Goal: Complete application form: Fill out and submit a form for a specific purpose

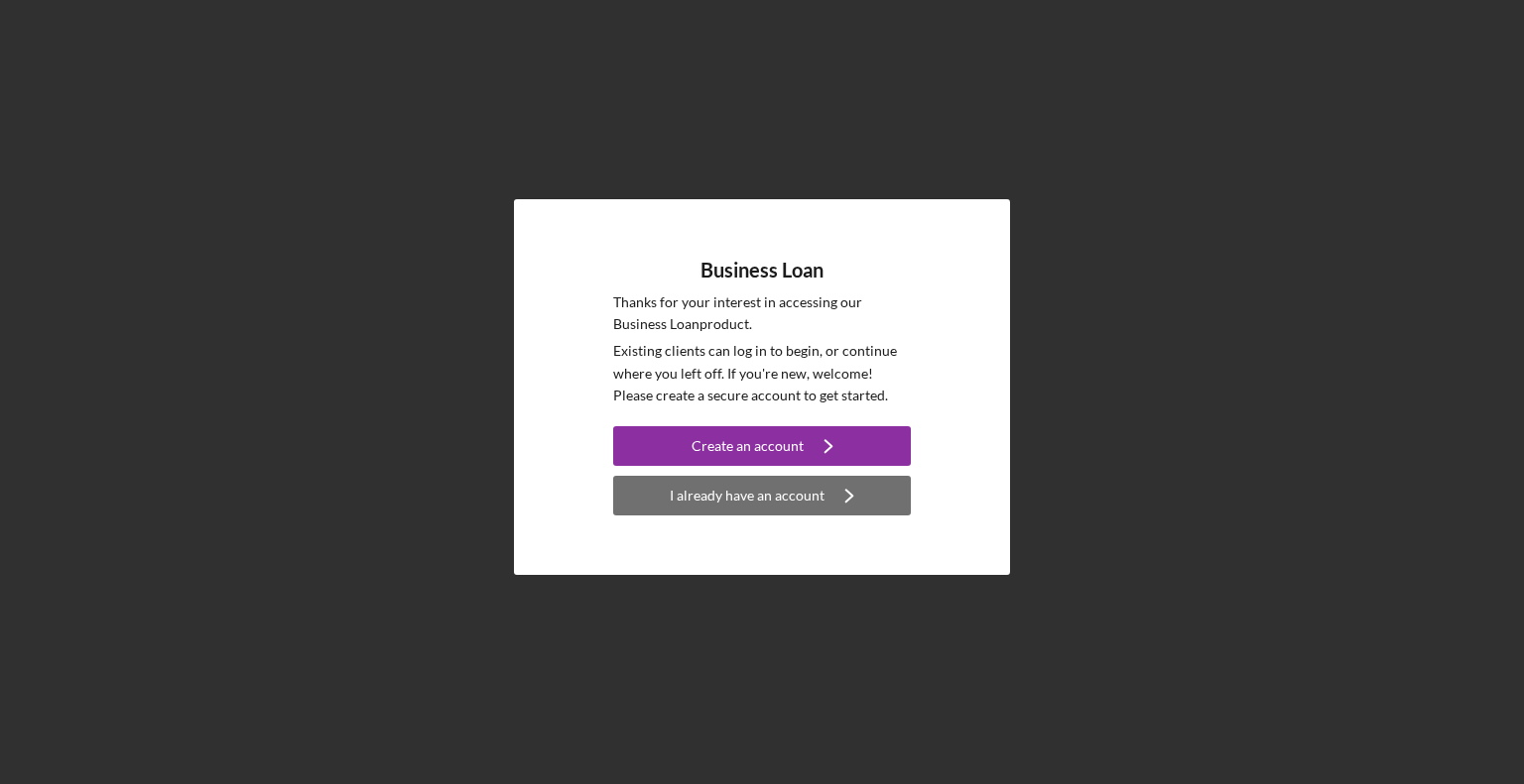
click at [768, 511] on div "I already have an account" at bounding box center [747, 496] width 155 height 40
click at [796, 494] on div "I already have an account" at bounding box center [747, 496] width 155 height 40
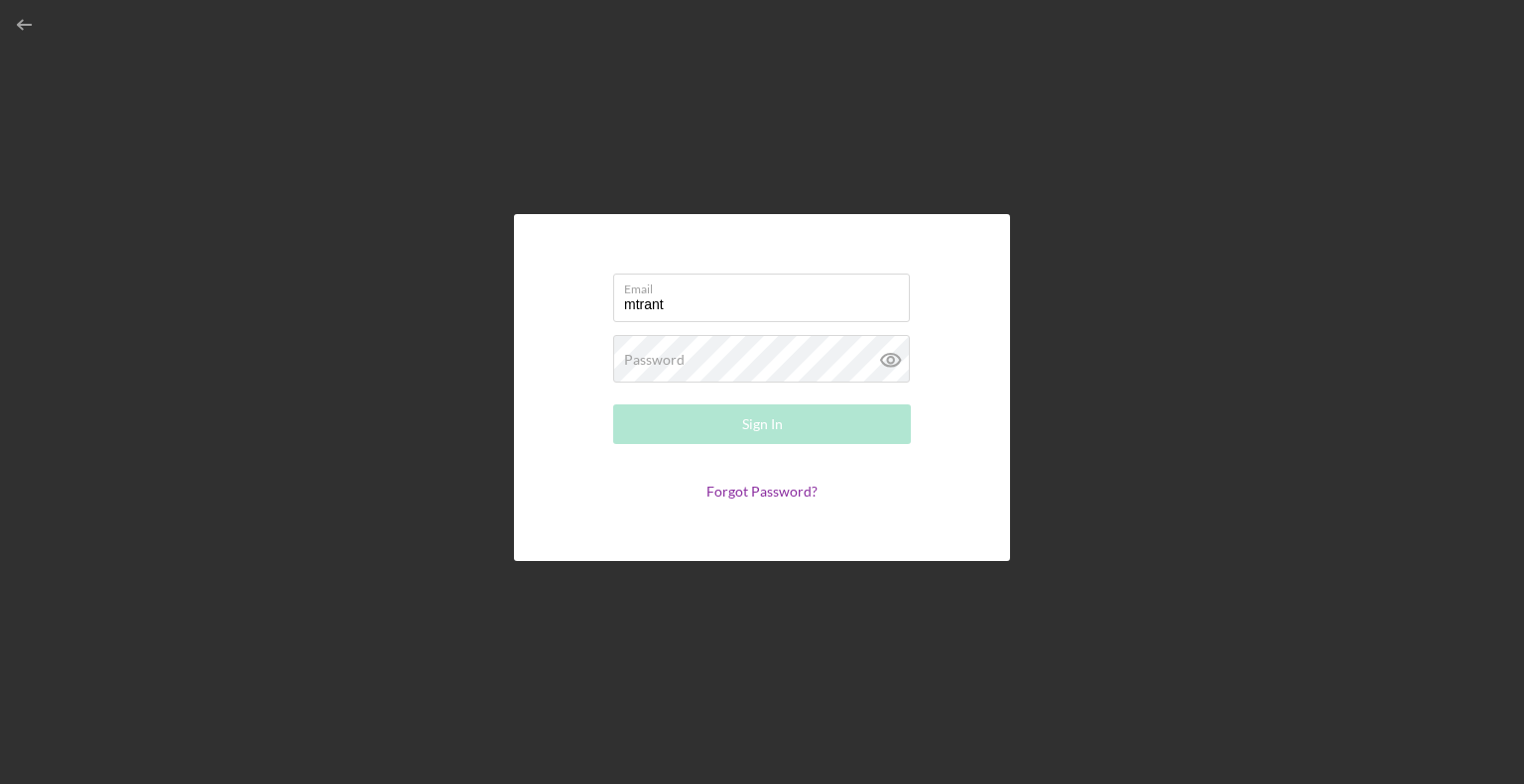
type input "[EMAIL_ADDRESS][DOMAIN_NAME]"
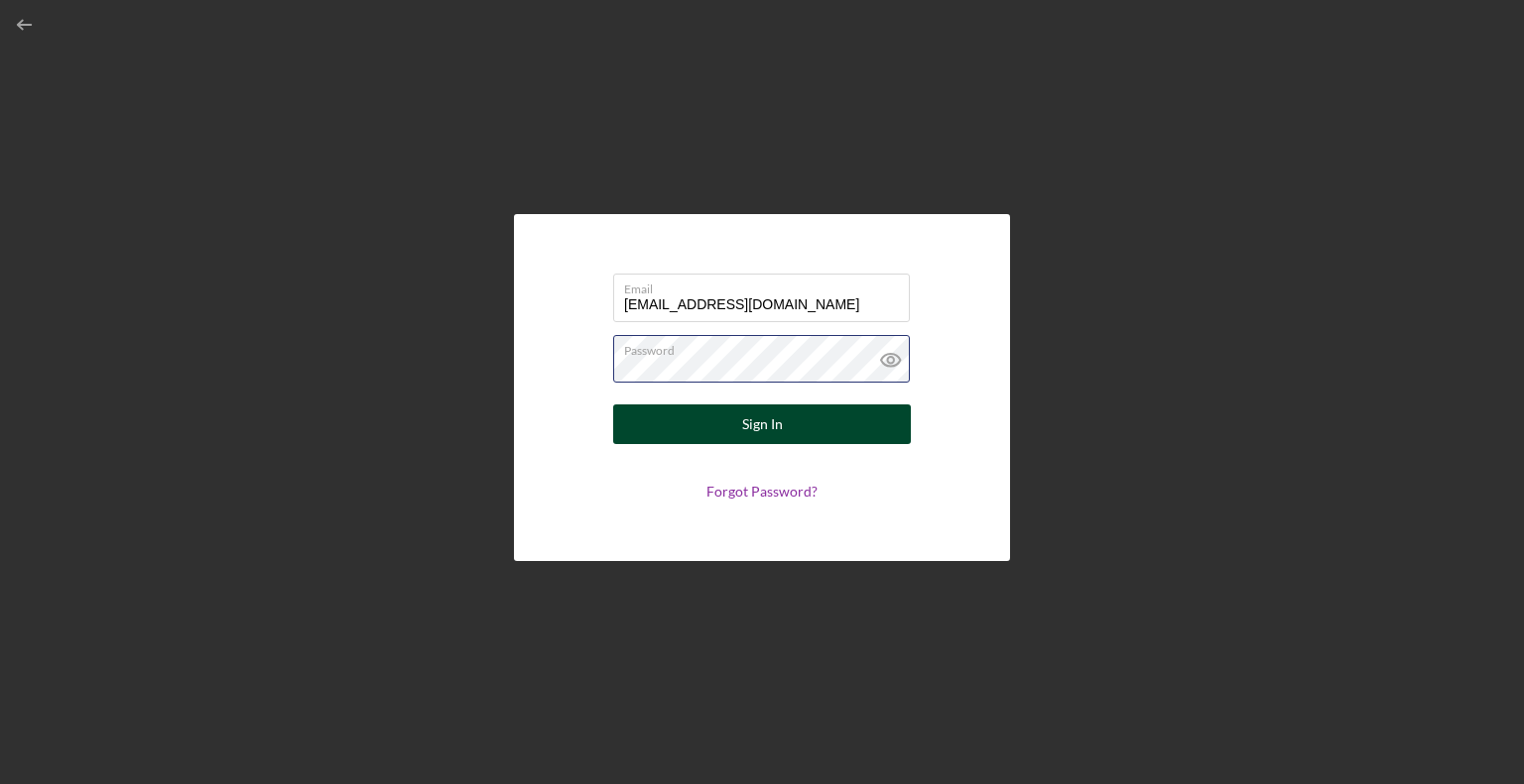
click at [613, 404] on button "Sign In" at bounding box center [762, 424] width 297 height 40
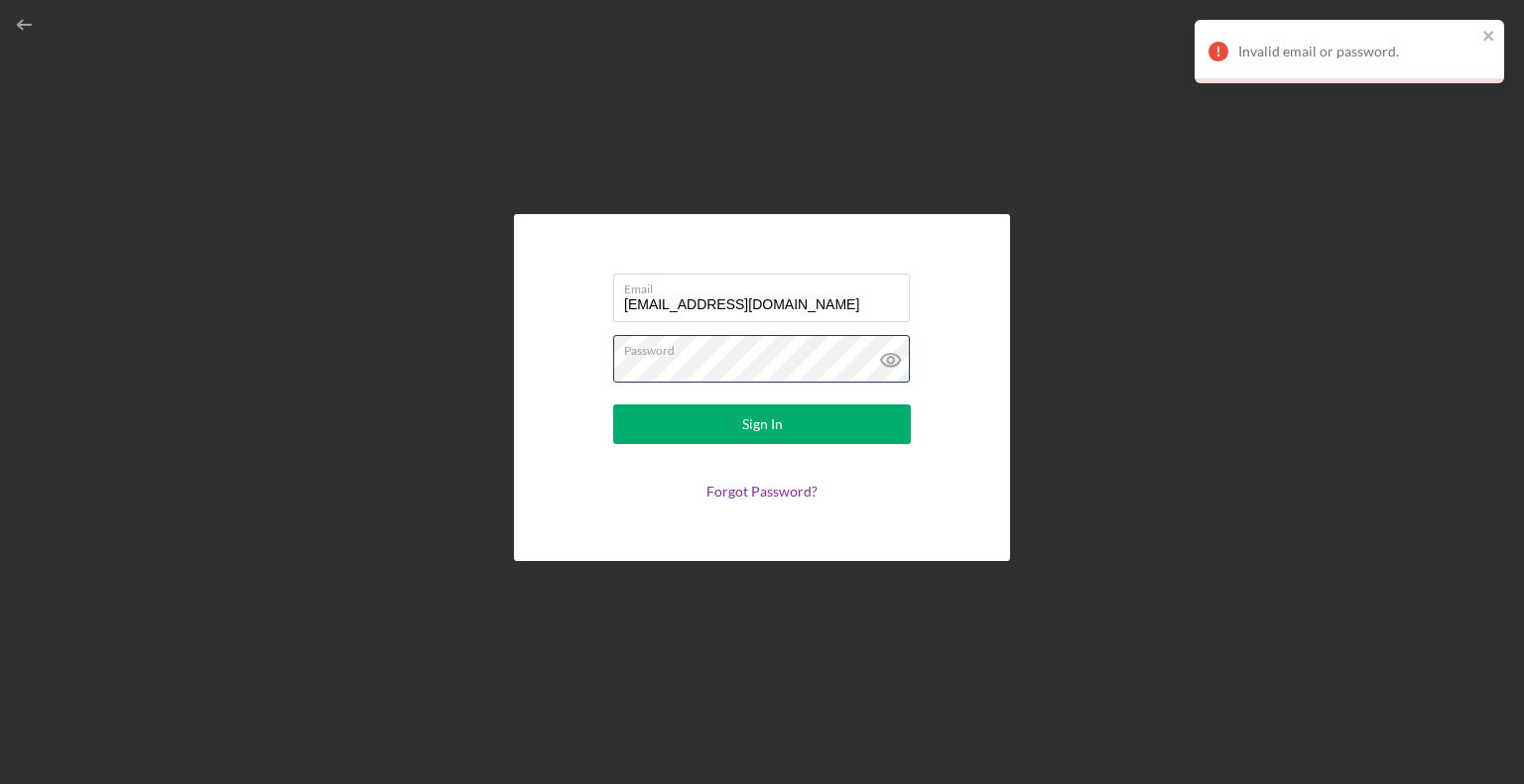
click at [609, 372] on form "Email [EMAIL_ADDRESS][DOMAIN_NAME] Password Sign In Forgot Password?" at bounding box center [762, 387] width 397 height 247
click at [735, 491] on link "Forgot Password?" at bounding box center [762, 491] width 111 height 17
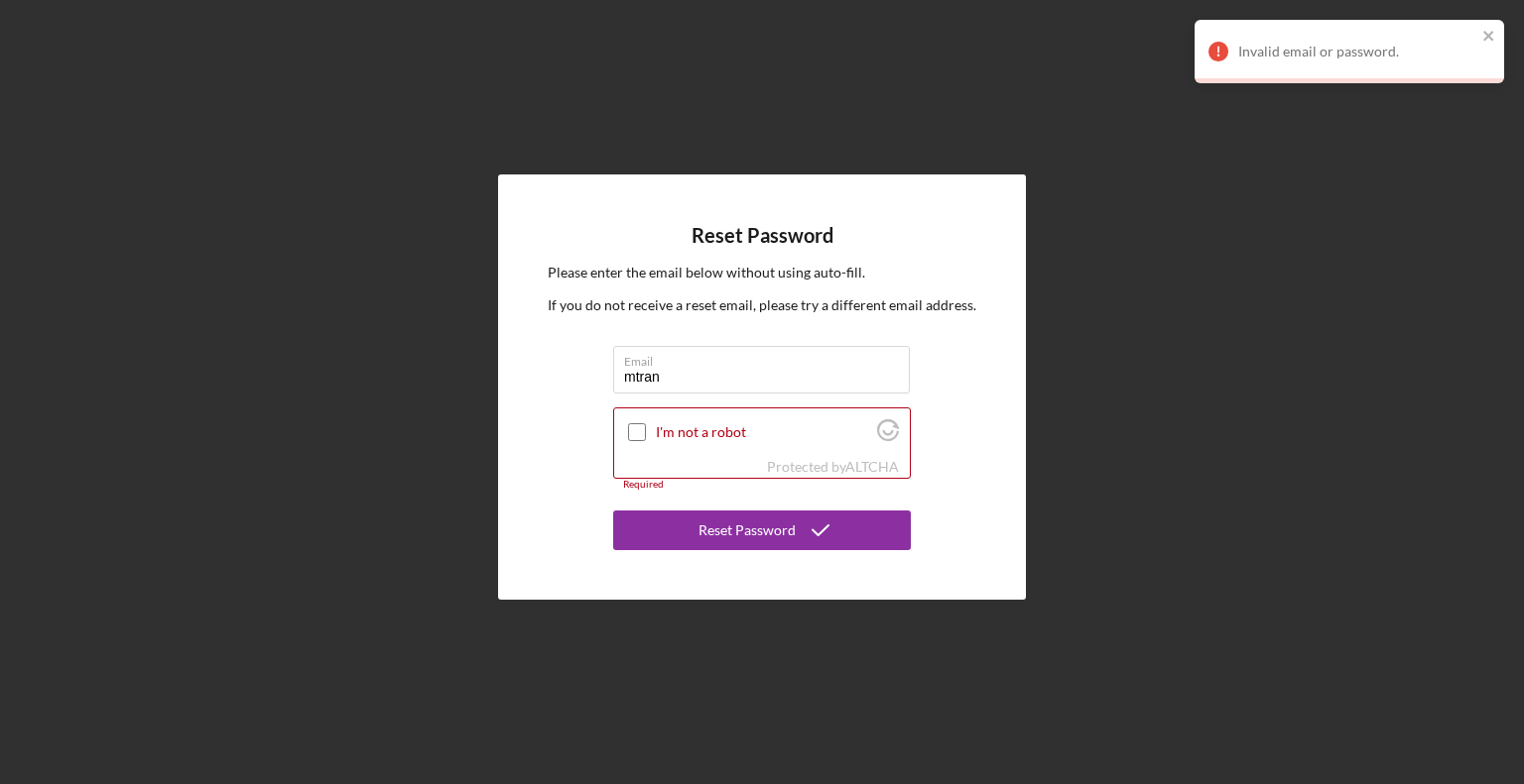
type input "[EMAIL_ADDRESS][DOMAIN_NAME]"
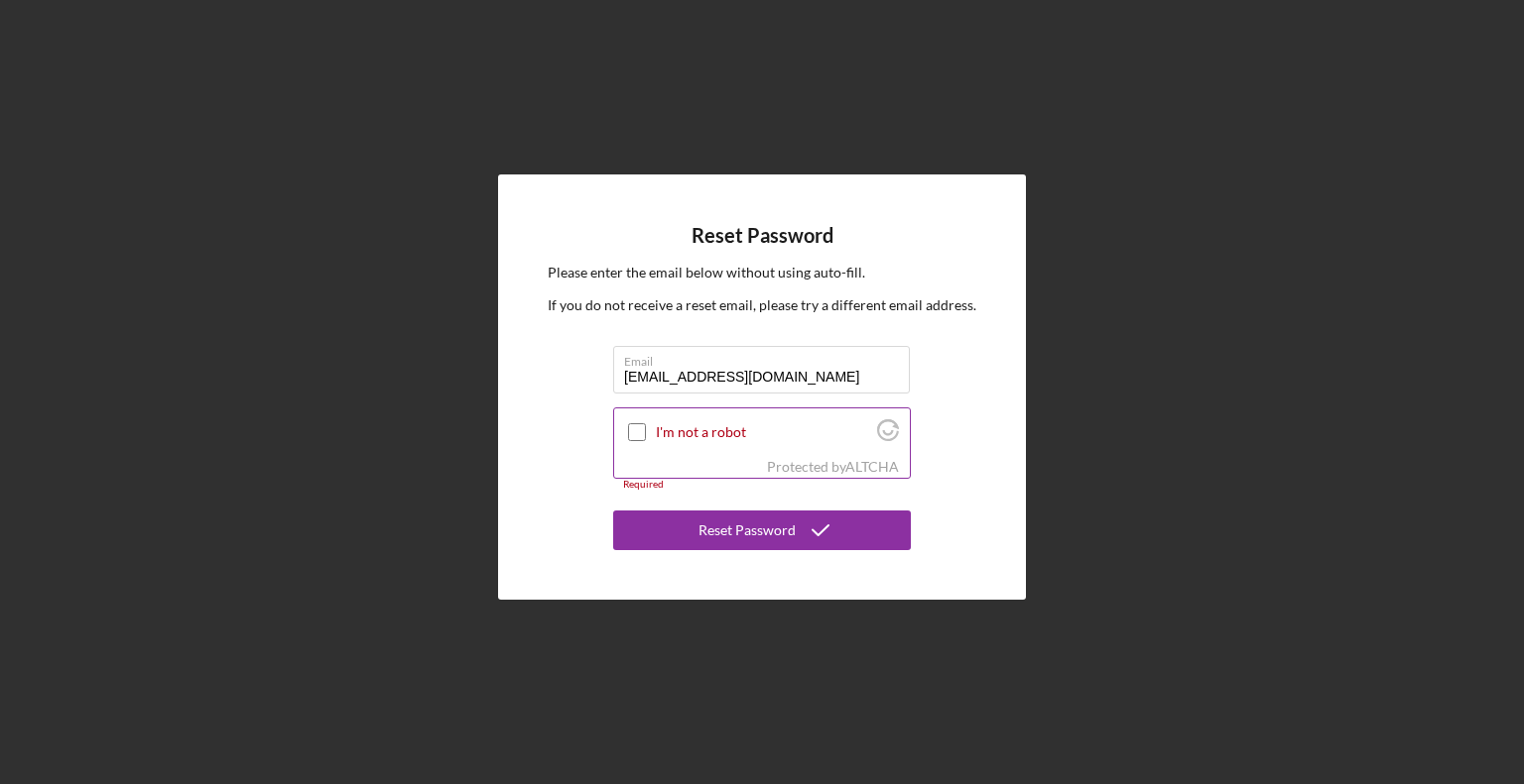
drag, startPoint x: 639, startPoint y: 428, endPoint x: 688, endPoint y: 457, distance: 56.9
click at [637, 431] on input "I'm not a robot" at bounding box center [637, 432] width 18 height 18
checkbox input "true"
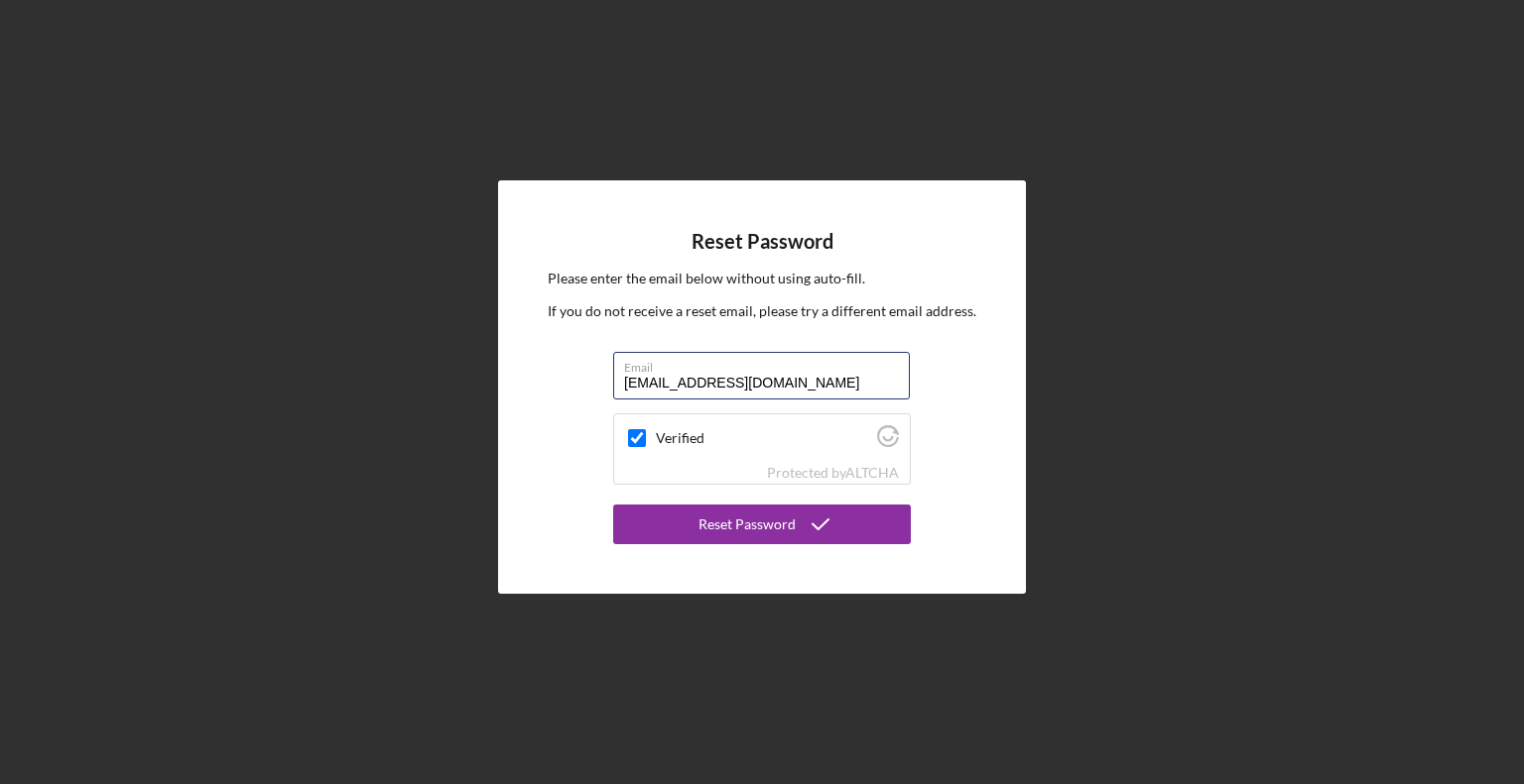
drag, startPoint x: 829, startPoint y: 380, endPoint x: 602, endPoint y: 400, distance: 227.9
click at [602, 400] on div "Reset Password Please enter the email below without using auto-fill. If you do …" at bounding box center [762, 388] width 528 height 413
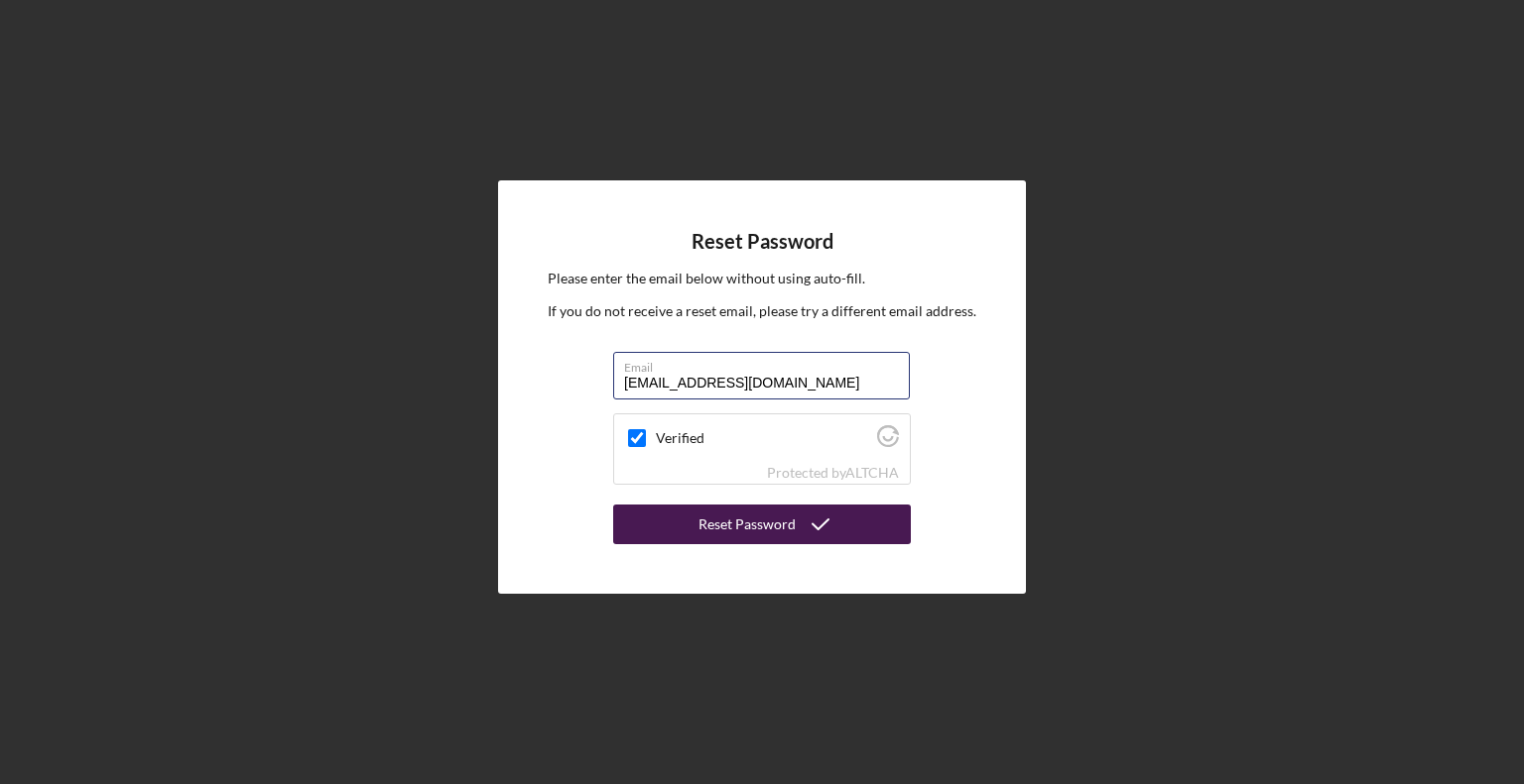
type input "[EMAIL_ADDRESS][DOMAIN_NAME]"
click at [714, 524] on div "Reset Password" at bounding box center [747, 525] width 97 height 40
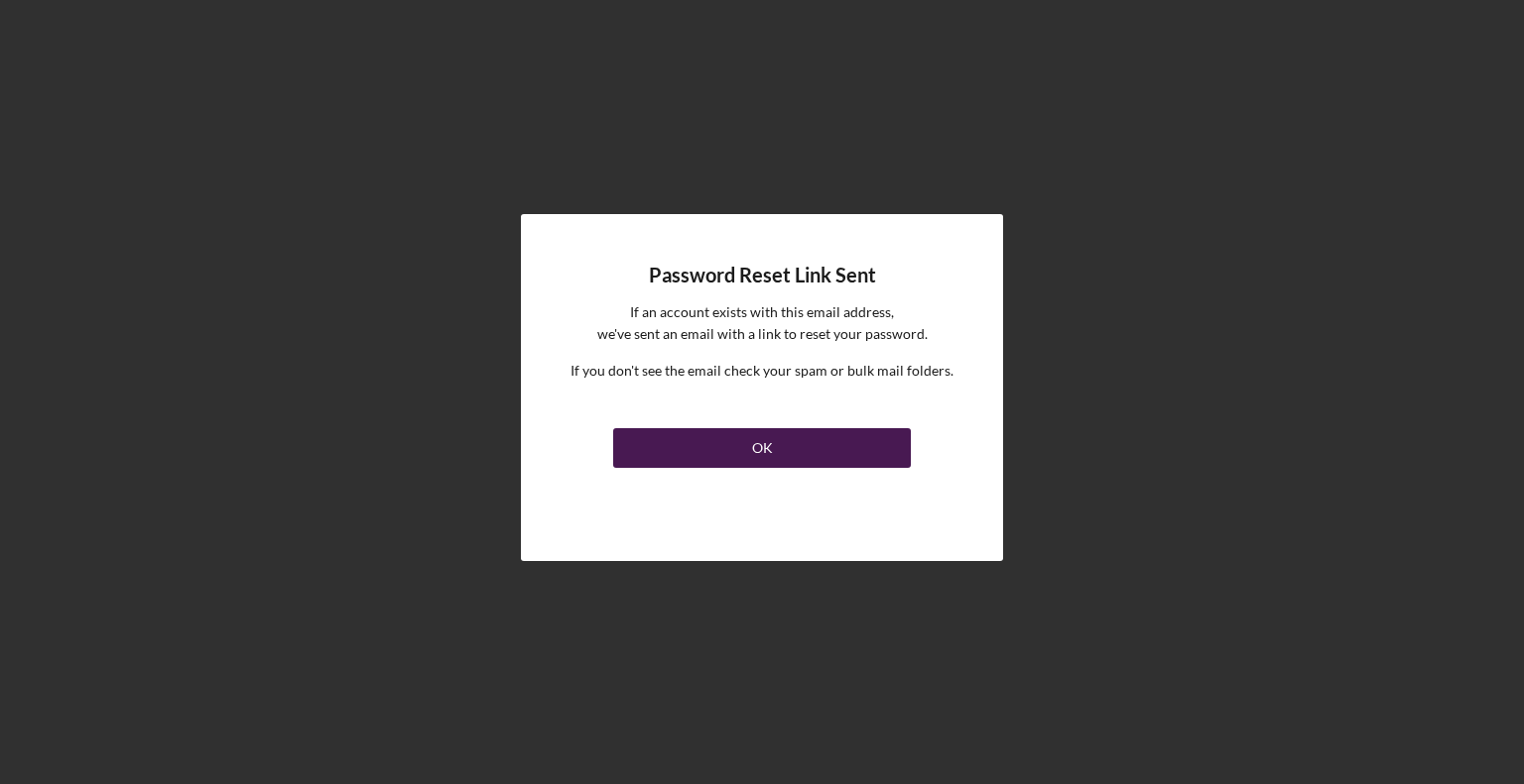
click at [769, 443] on div "OK" at bounding box center [762, 448] width 21 height 40
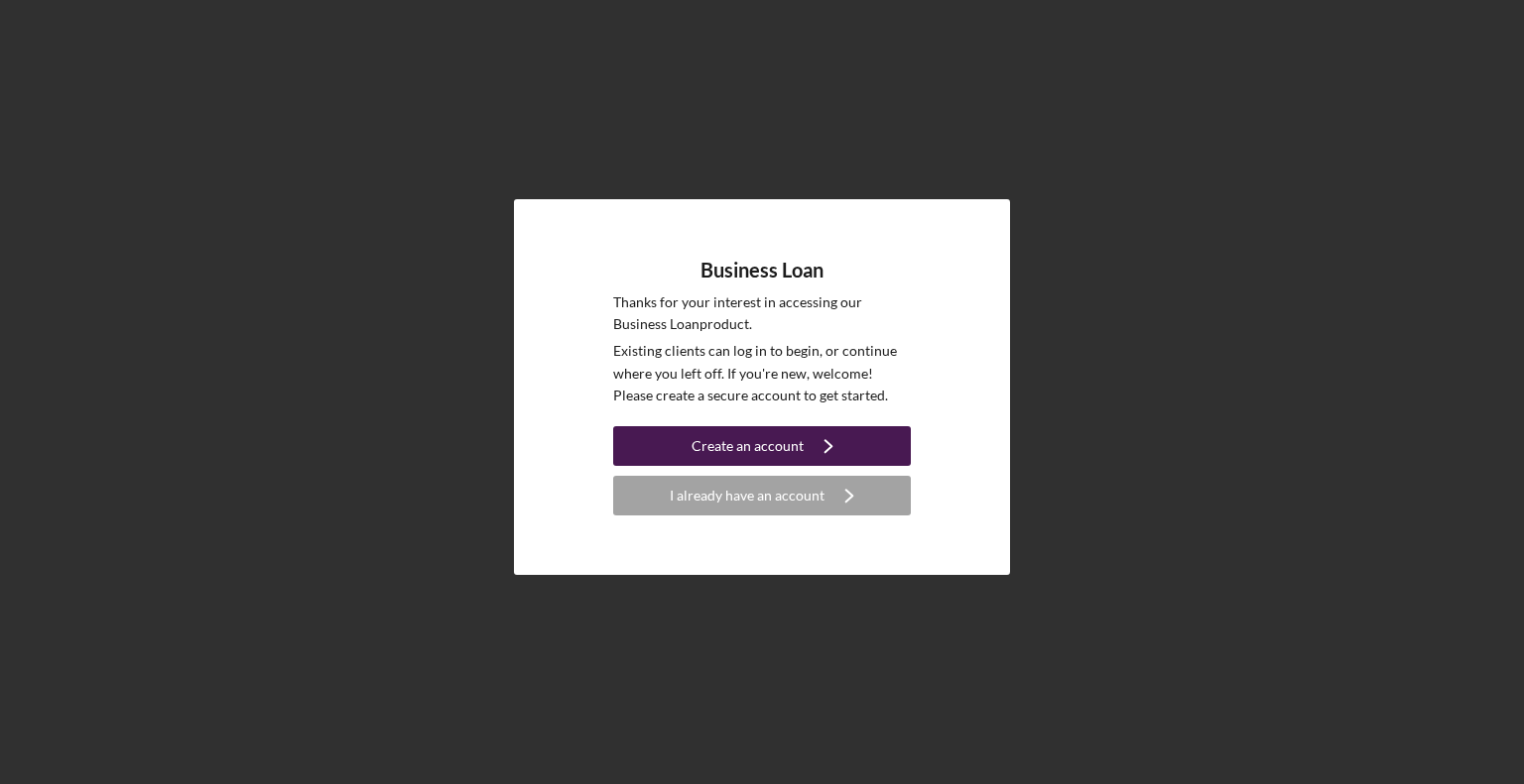
click at [780, 449] on div "Create an account" at bounding box center [747, 446] width 112 height 40
click at [762, 446] on div "Create an account" at bounding box center [747, 446] width 112 height 40
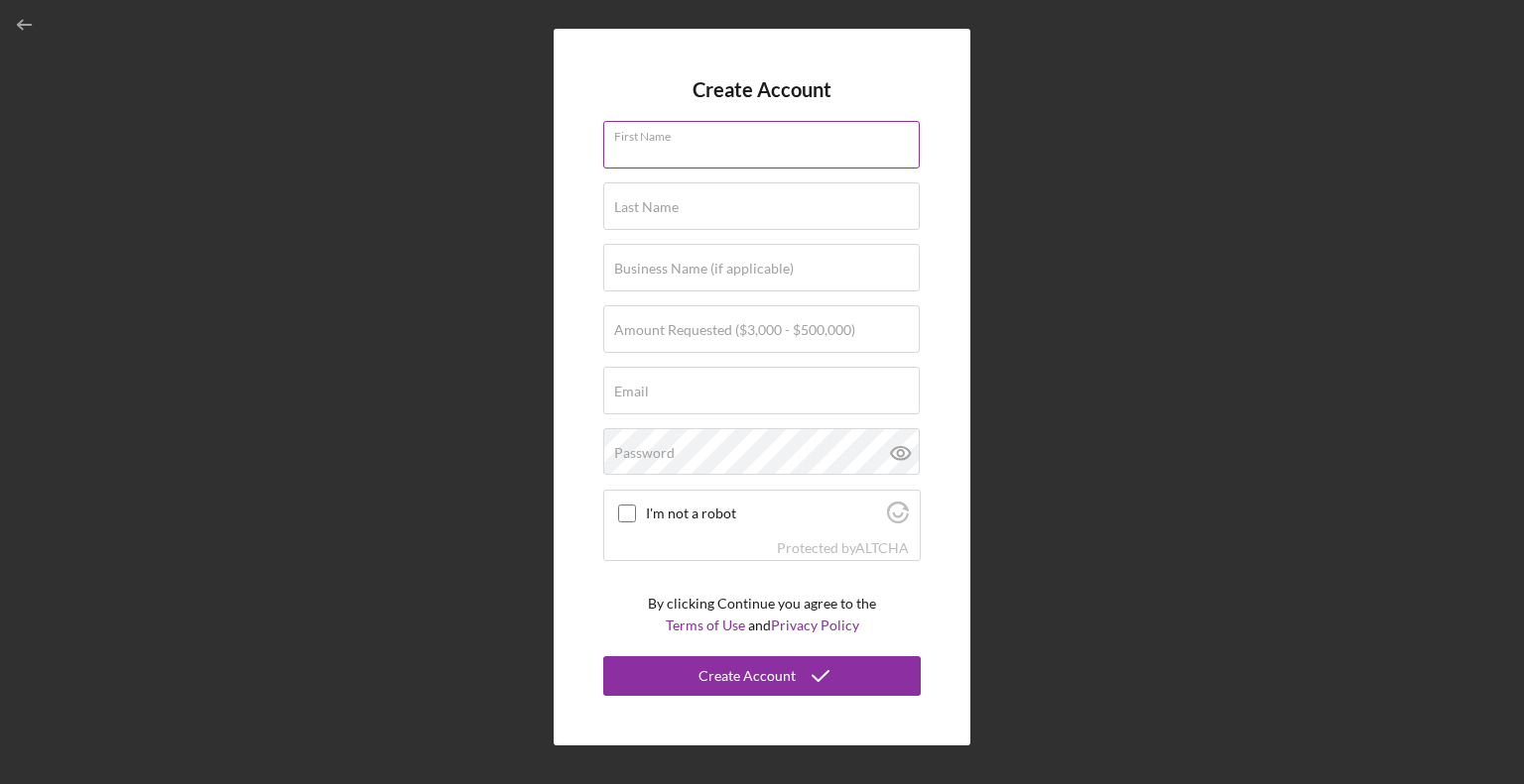
click at [645, 130] on div "First Name" at bounding box center [762, 146] width 317 height 50
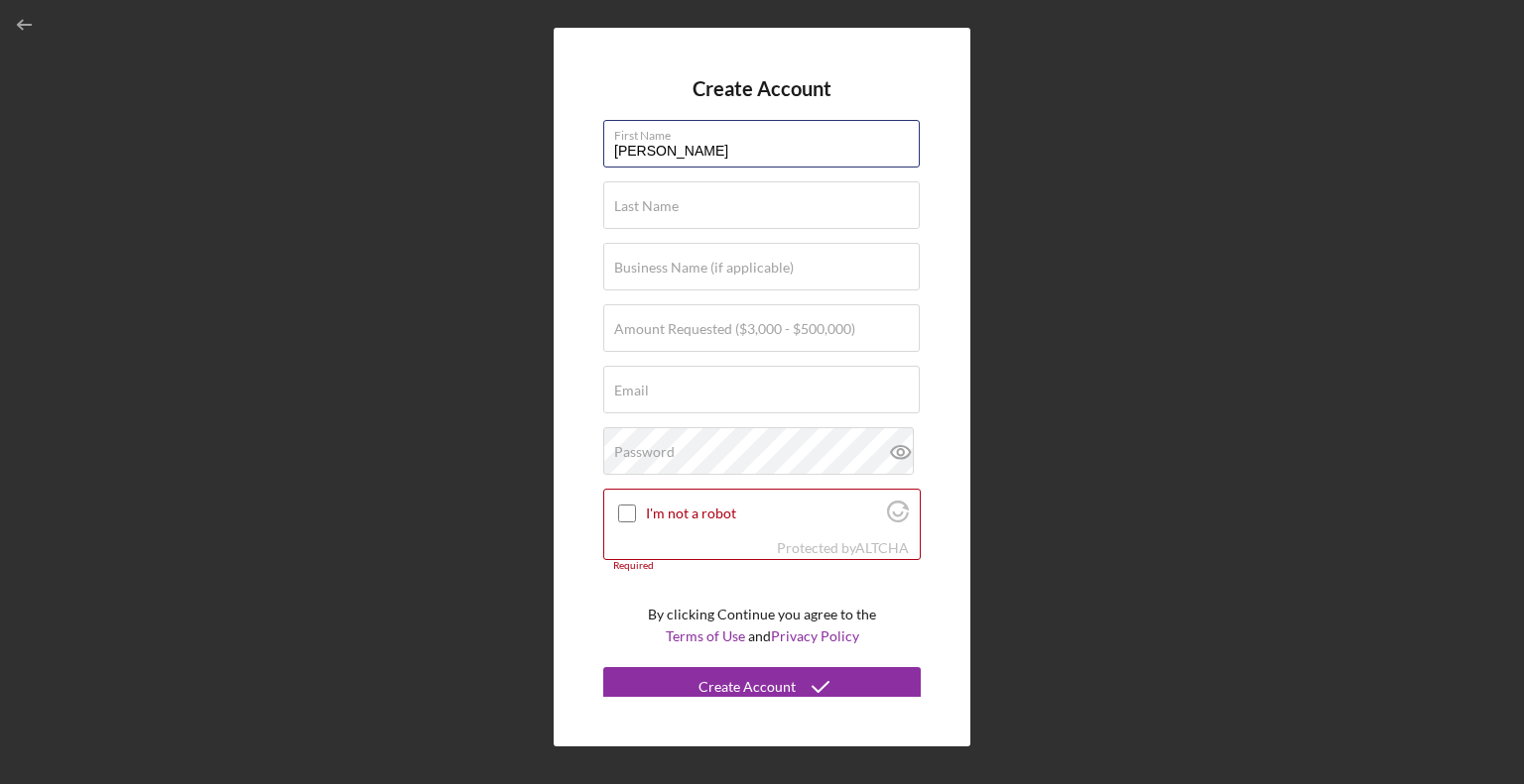
type input "[PERSON_NAME]"
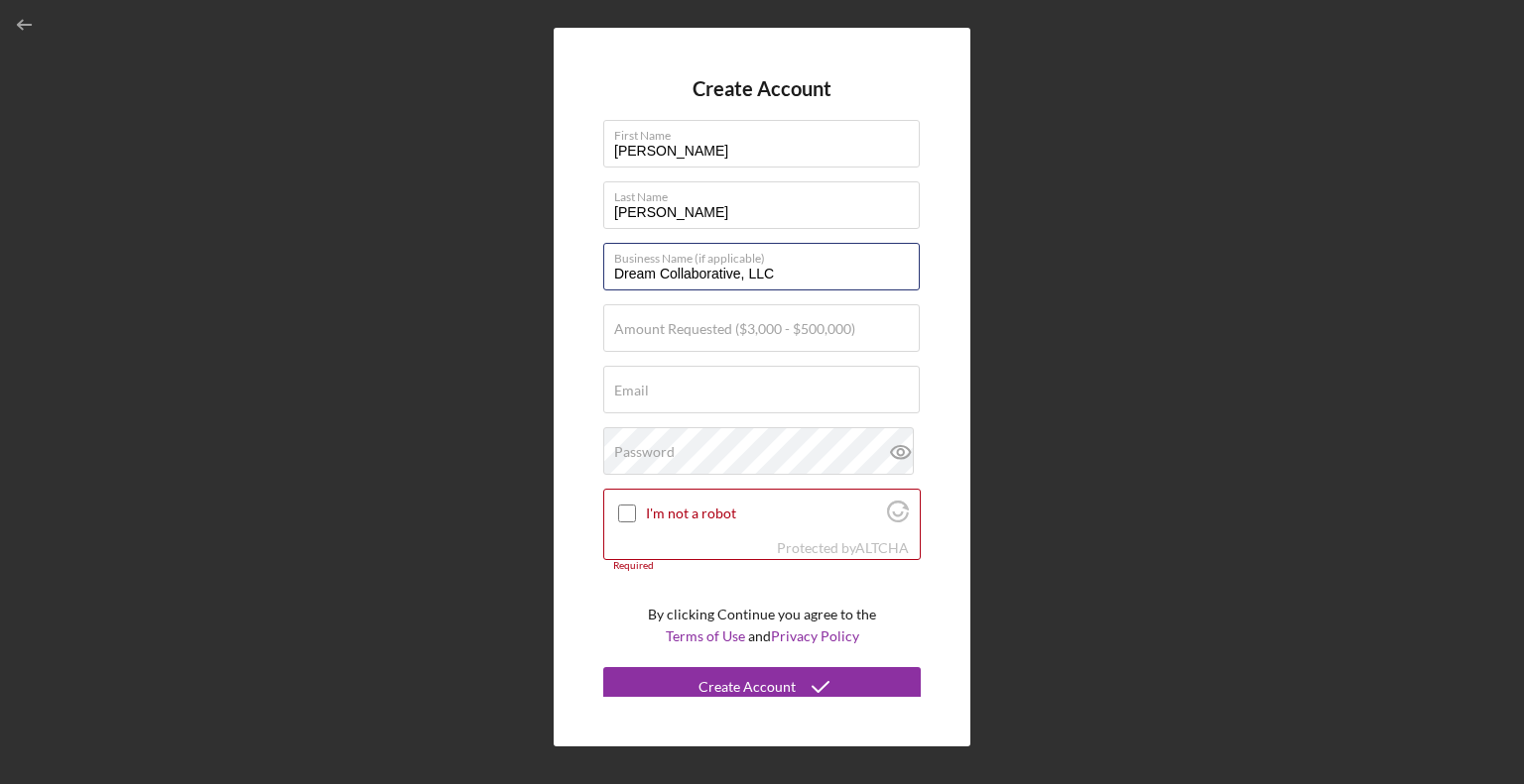
type input "Dream Collaborative, LLC"
type input "$150,000"
click at [639, 391] on label "Email" at bounding box center [631, 391] width 35 height 16
click at [639, 391] on input "Email" at bounding box center [762, 390] width 316 height 48
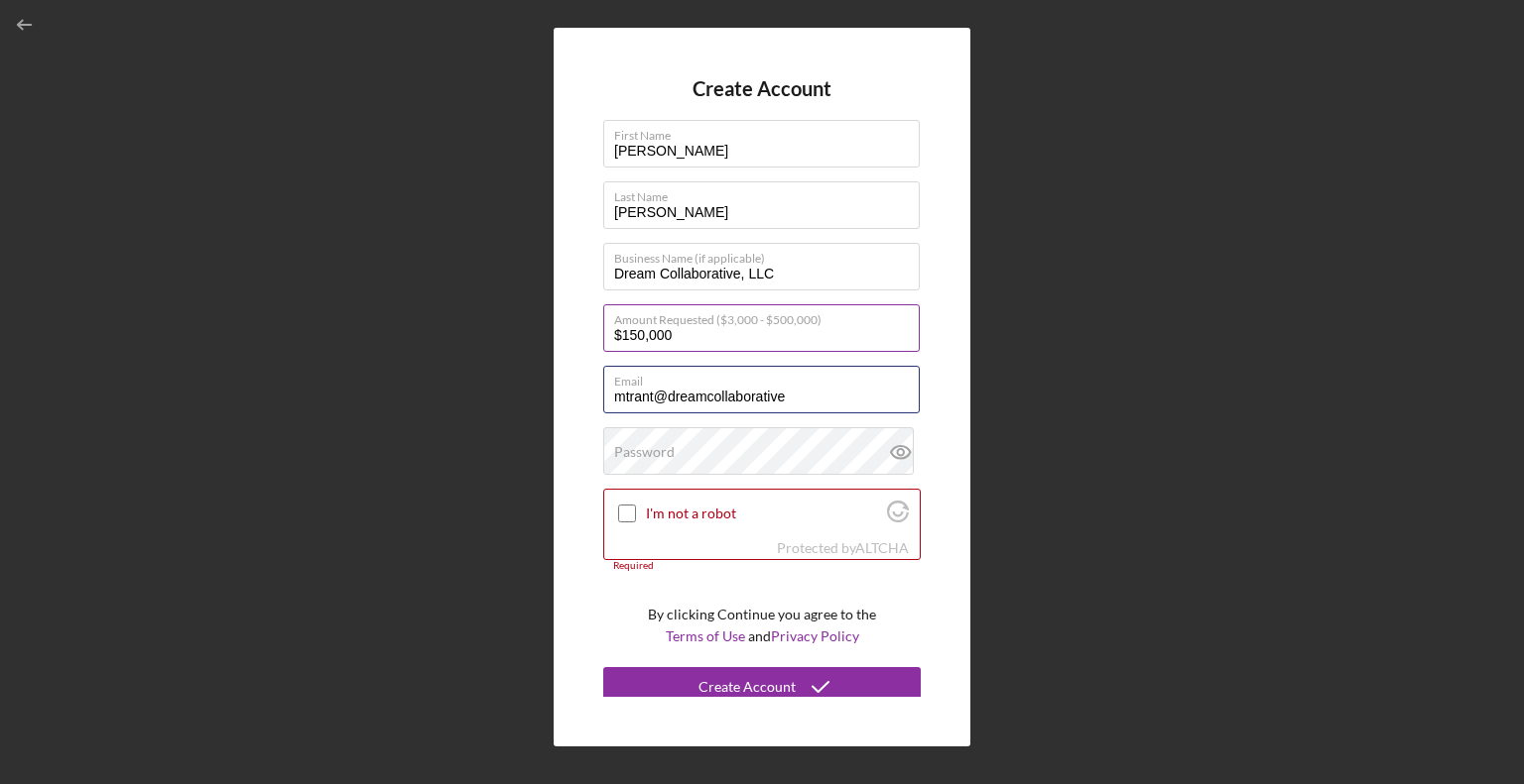
type input "mtrant@dreamcollaborative"
click at [696, 332] on input "$150,000" at bounding box center [762, 328] width 316 height 48
drag, startPoint x: 696, startPoint y: 332, endPoint x: 621, endPoint y: 328, distance: 75.1
click at [621, 328] on input "$150,000" at bounding box center [762, 328] width 316 height 48
type input "$200,000"
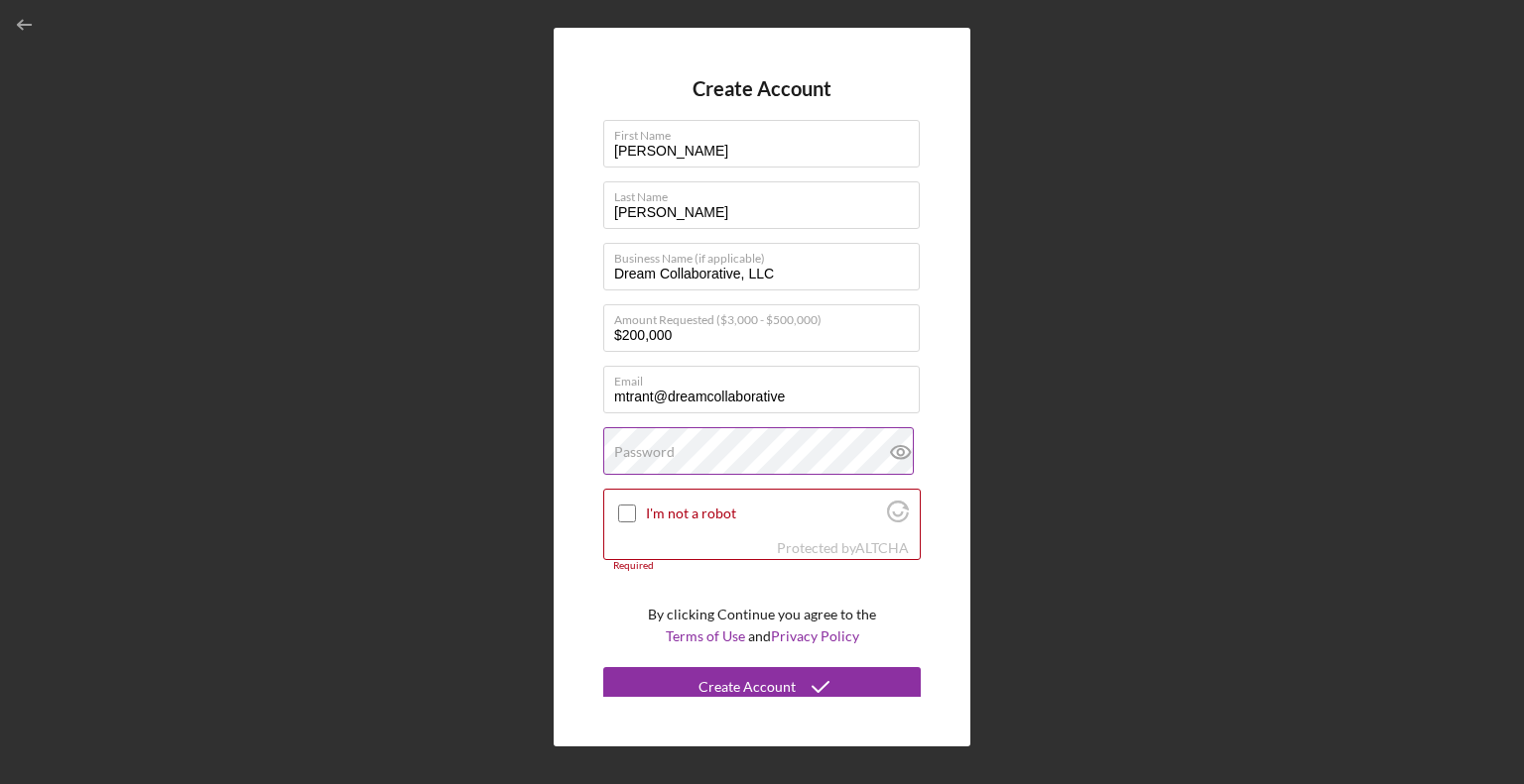
click at [645, 453] on label "Password" at bounding box center [644, 452] width 61 height 16
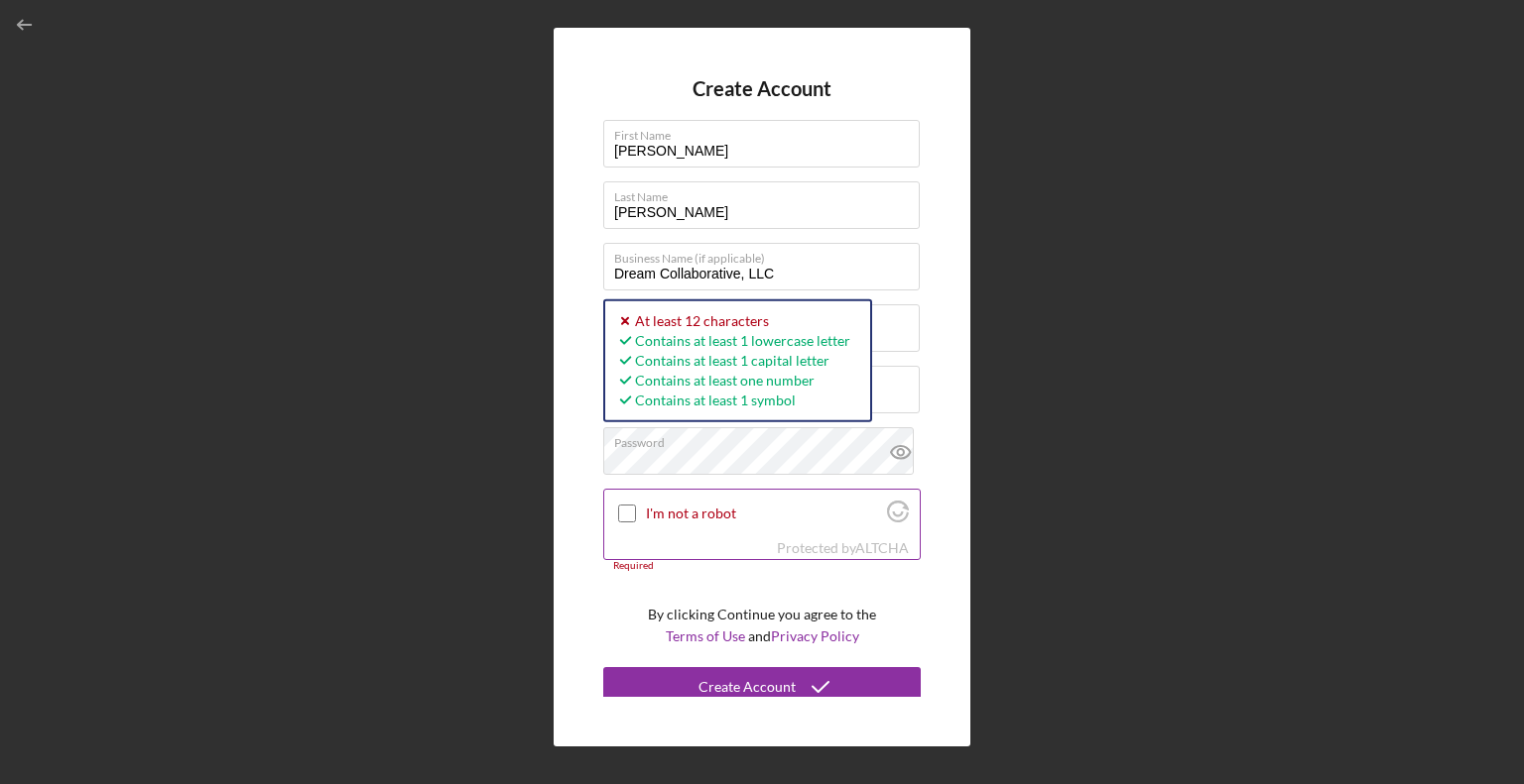
click at [633, 508] on input "I'm not a robot" at bounding box center [627, 514] width 18 height 18
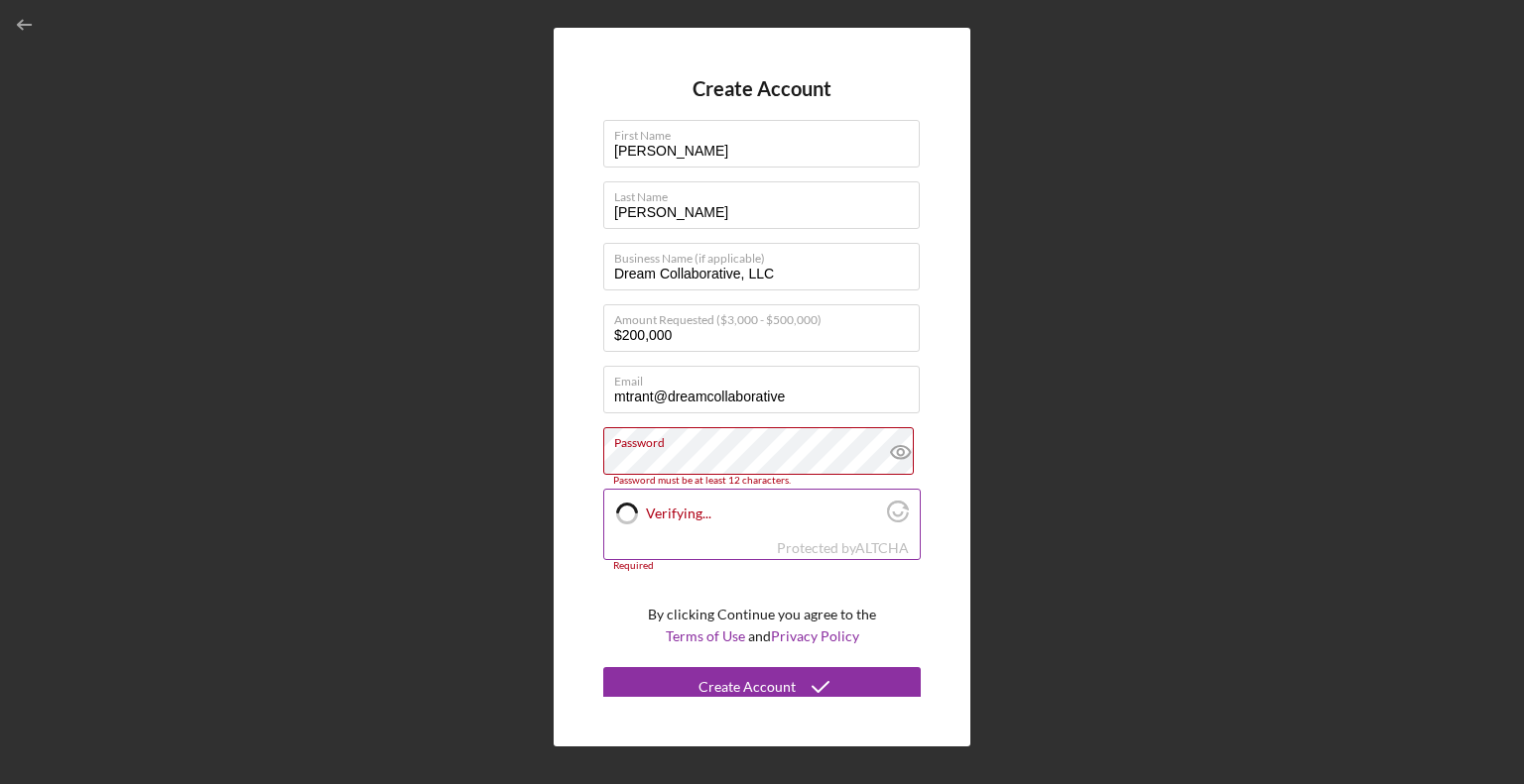
checkbox input "true"
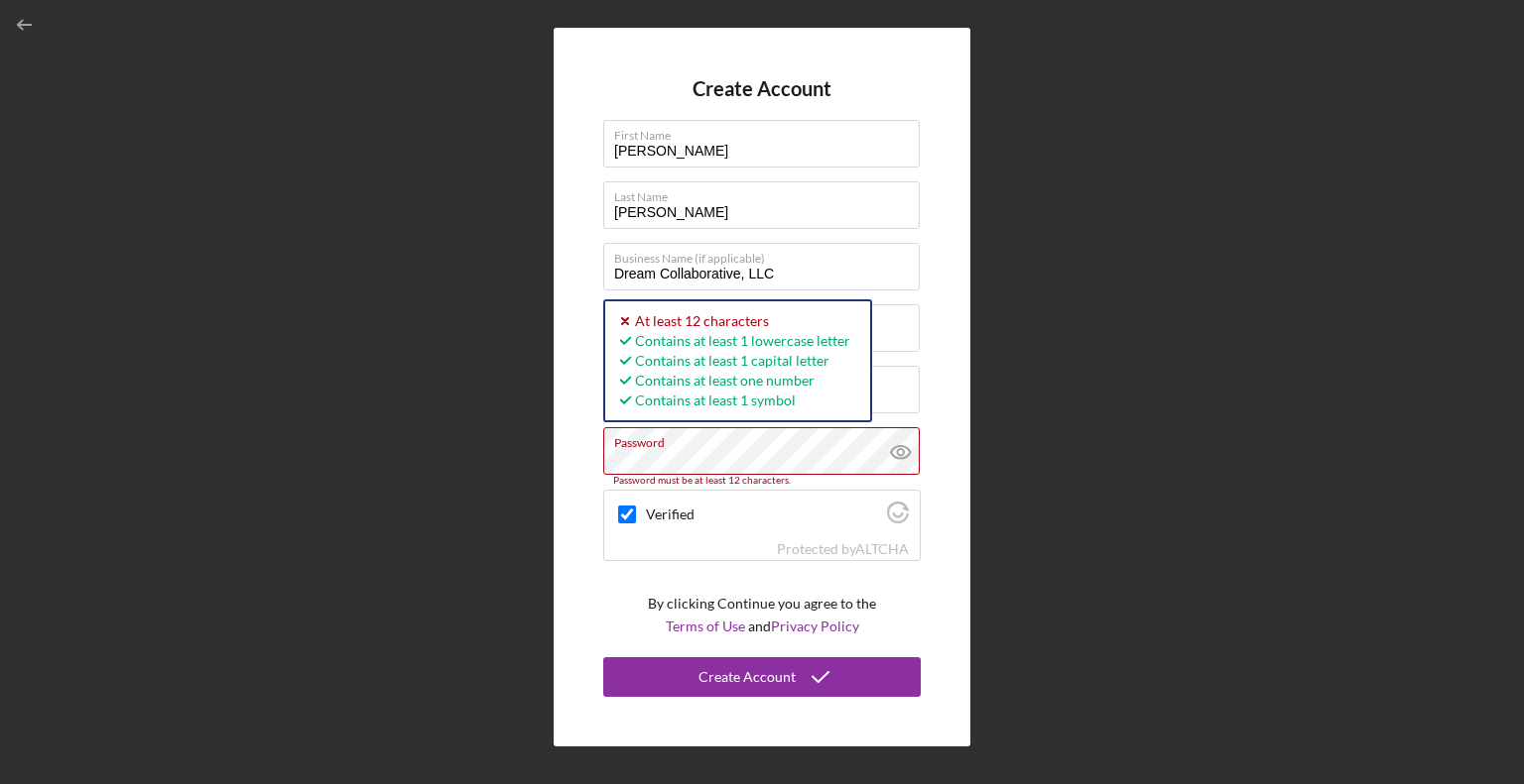
click at [579, 460] on div "Create Account First Name Meg Last Name Trant Business Name (if applicable) Dre…" at bounding box center [762, 387] width 417 height 718
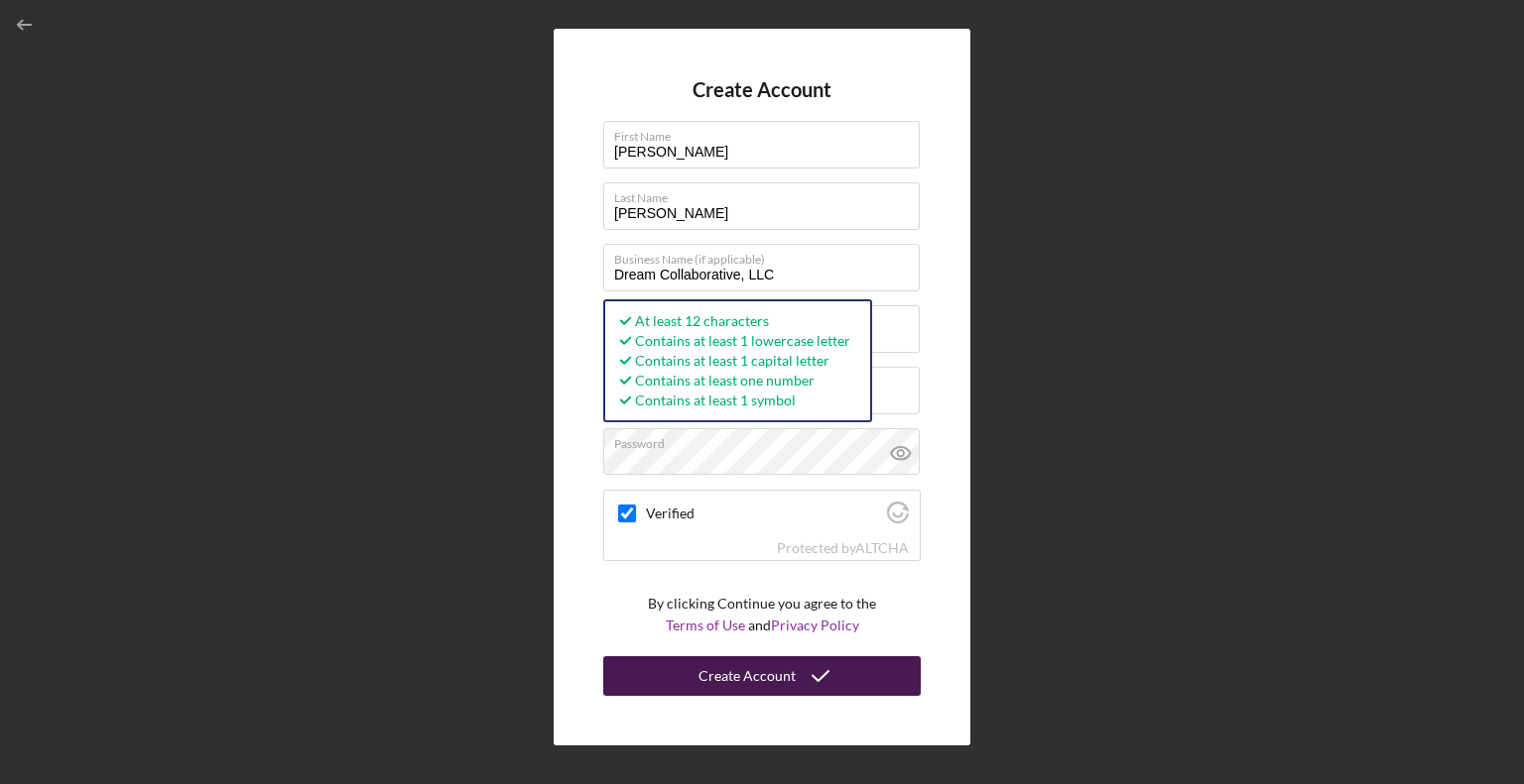
click at [698, 675] on button "Create Account" at bounding box center [762, 676] width 317 height 40
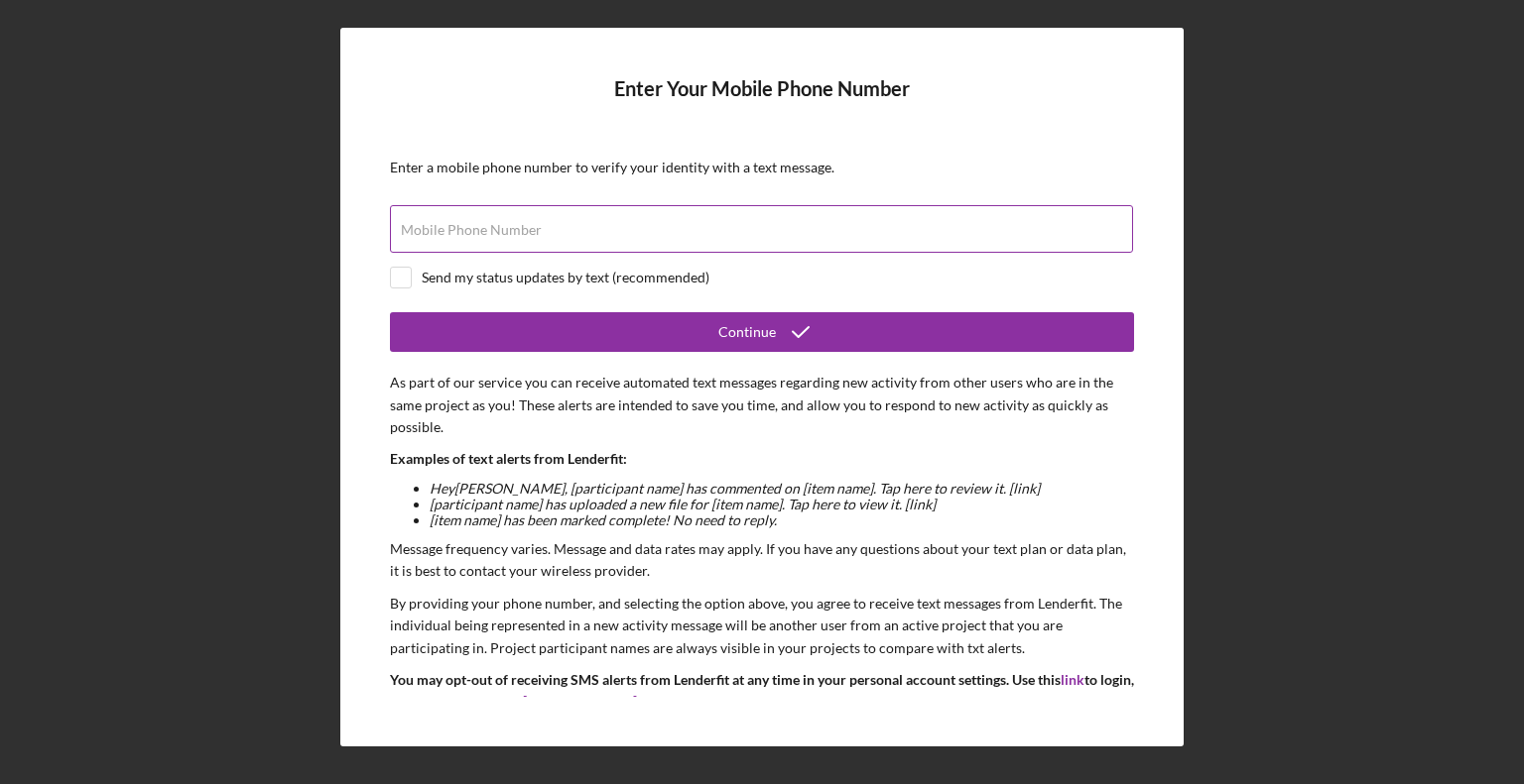
click at [580, 230] on input "Mobile Phone Number" at bounding box center [761, 230] width 743 height 48
type input "(508) 527-6604"
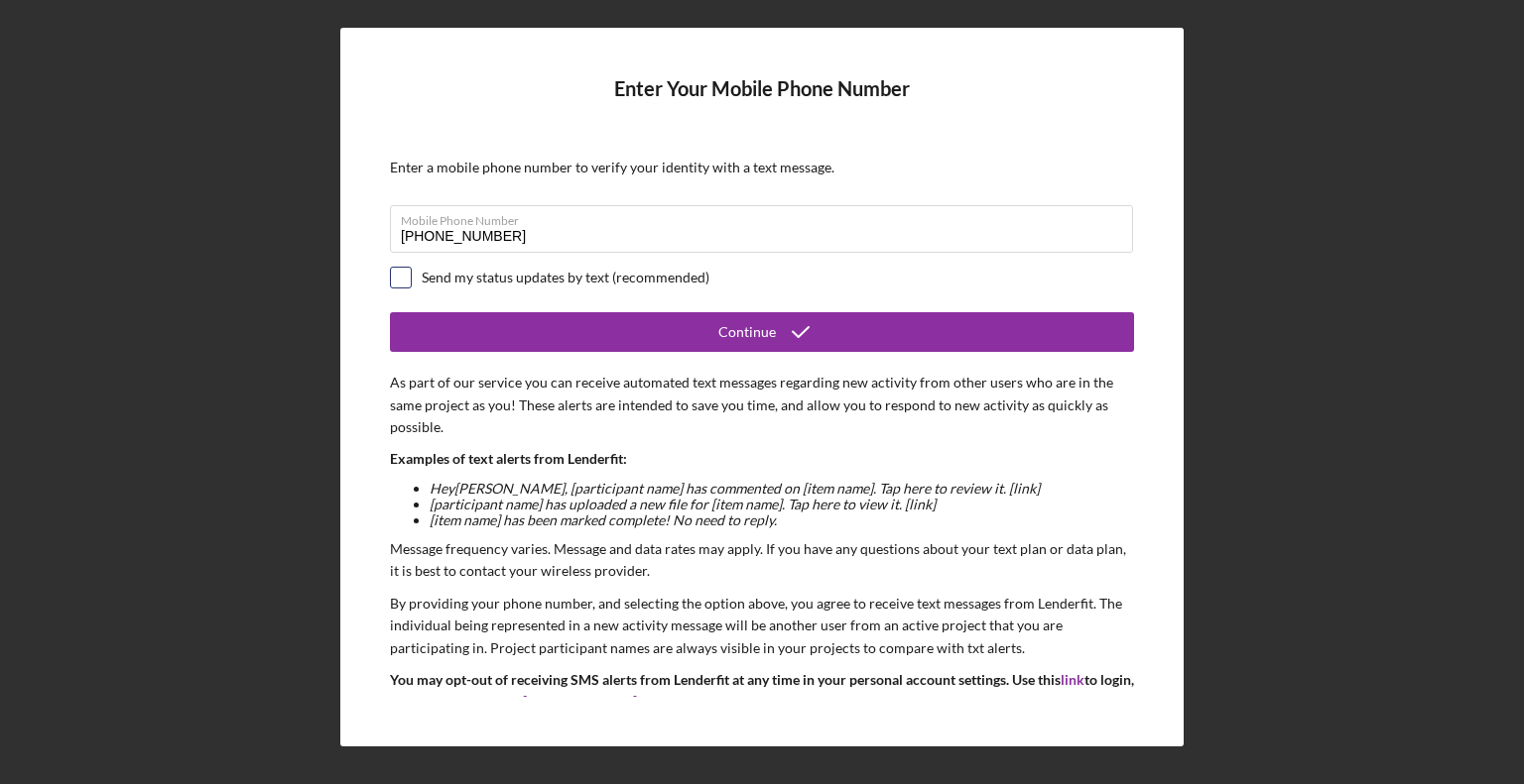
click at [398, 277] on input "checkbox" at bounding box center [401, 277] width 20 height 20
checkbox input "true"
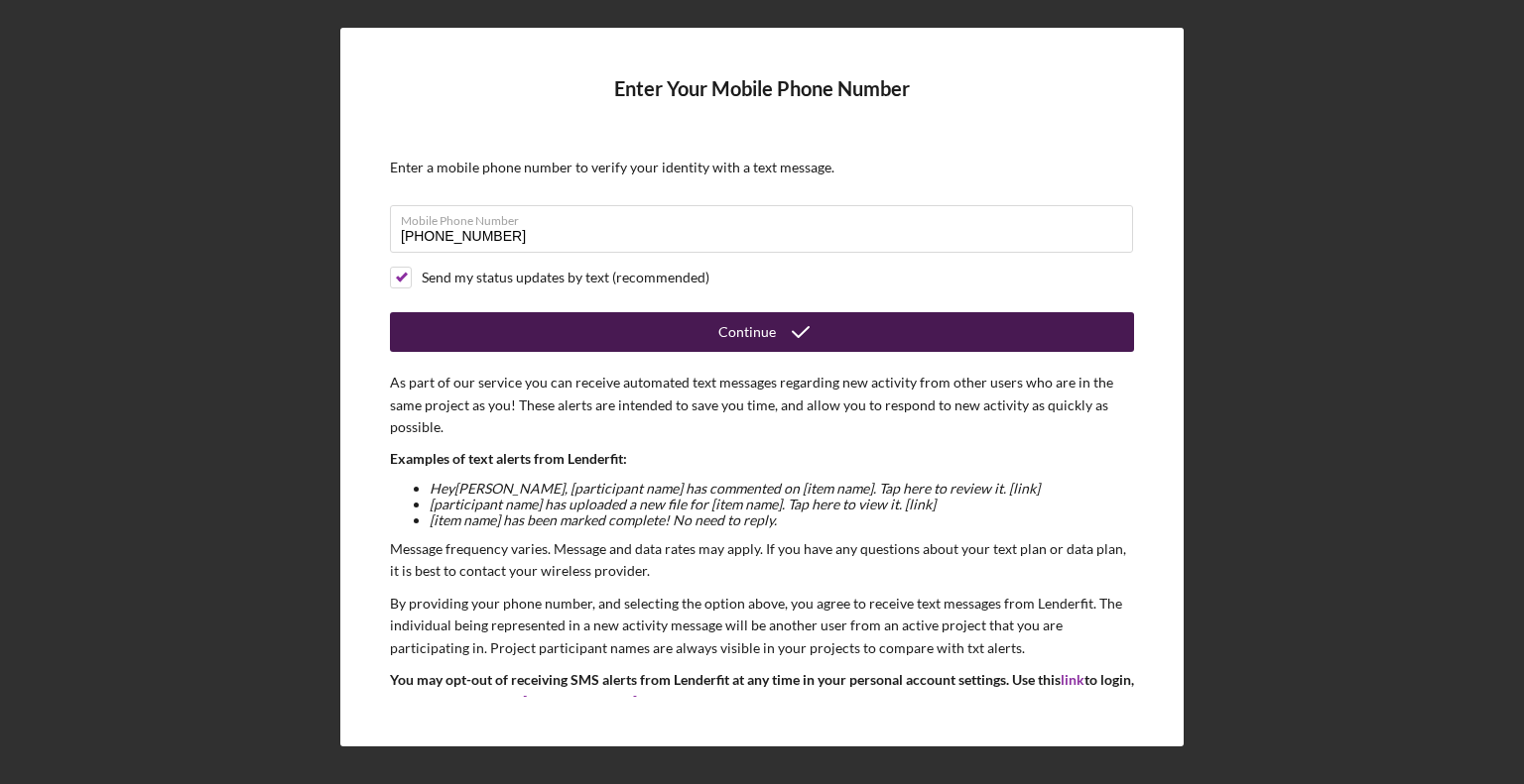
click at [747, 332] on div "Continue" at bounding box center [747, 332] width 58 height 40
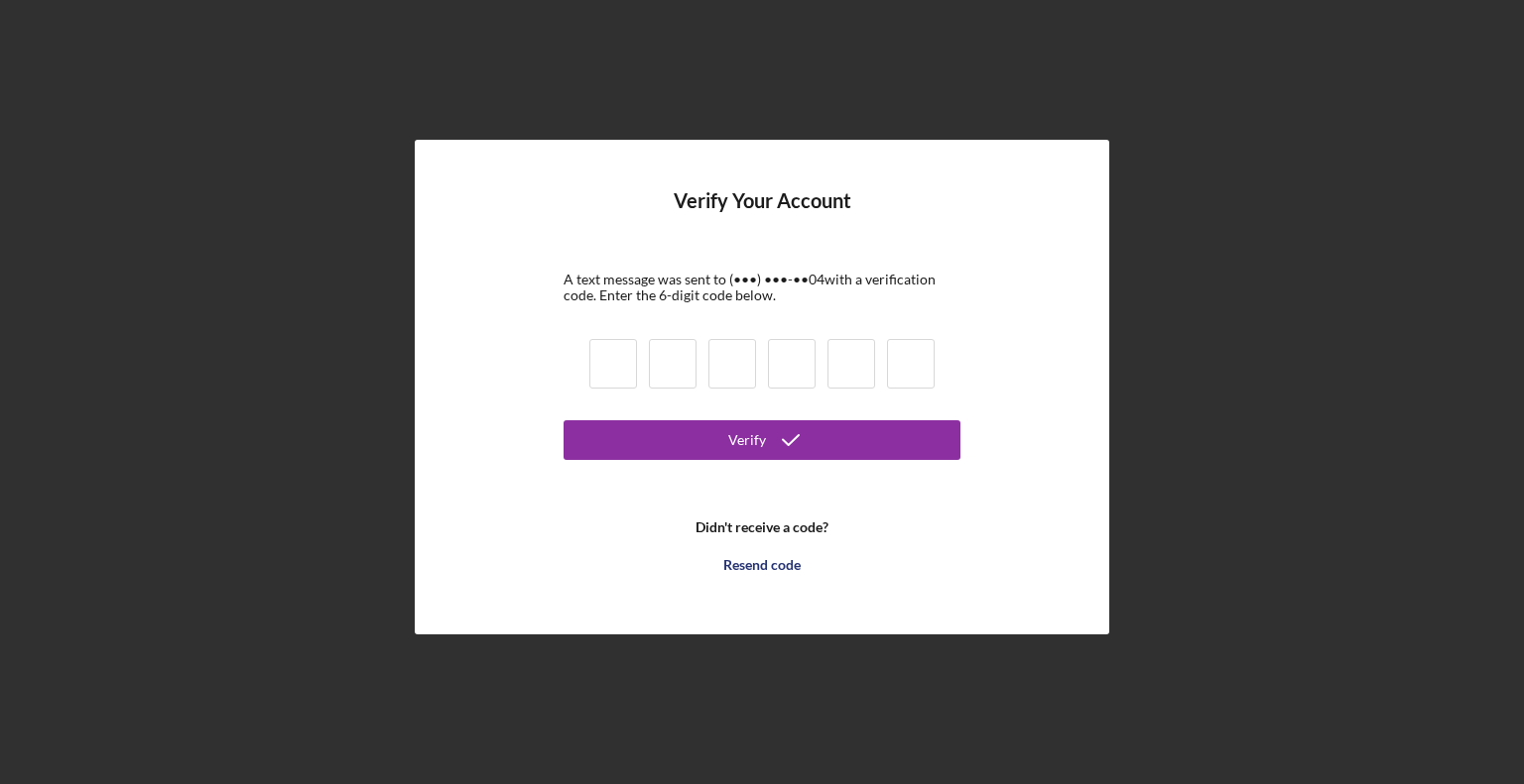
click at [615, 376] on input at bounding box center [613, 364] width 48 height 50
type input "6"
type input "7"
type input "0"
type input "1"
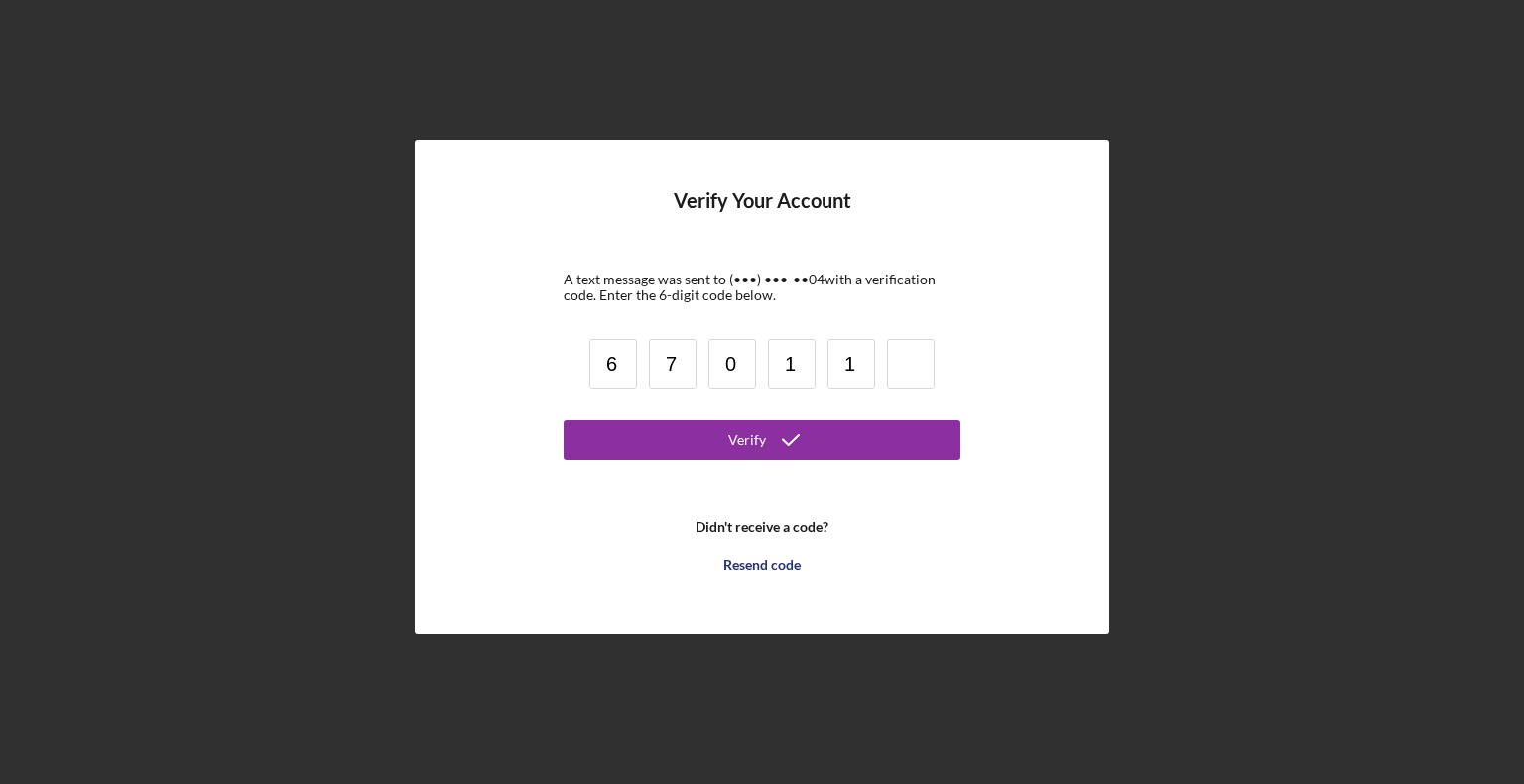
type input "1"
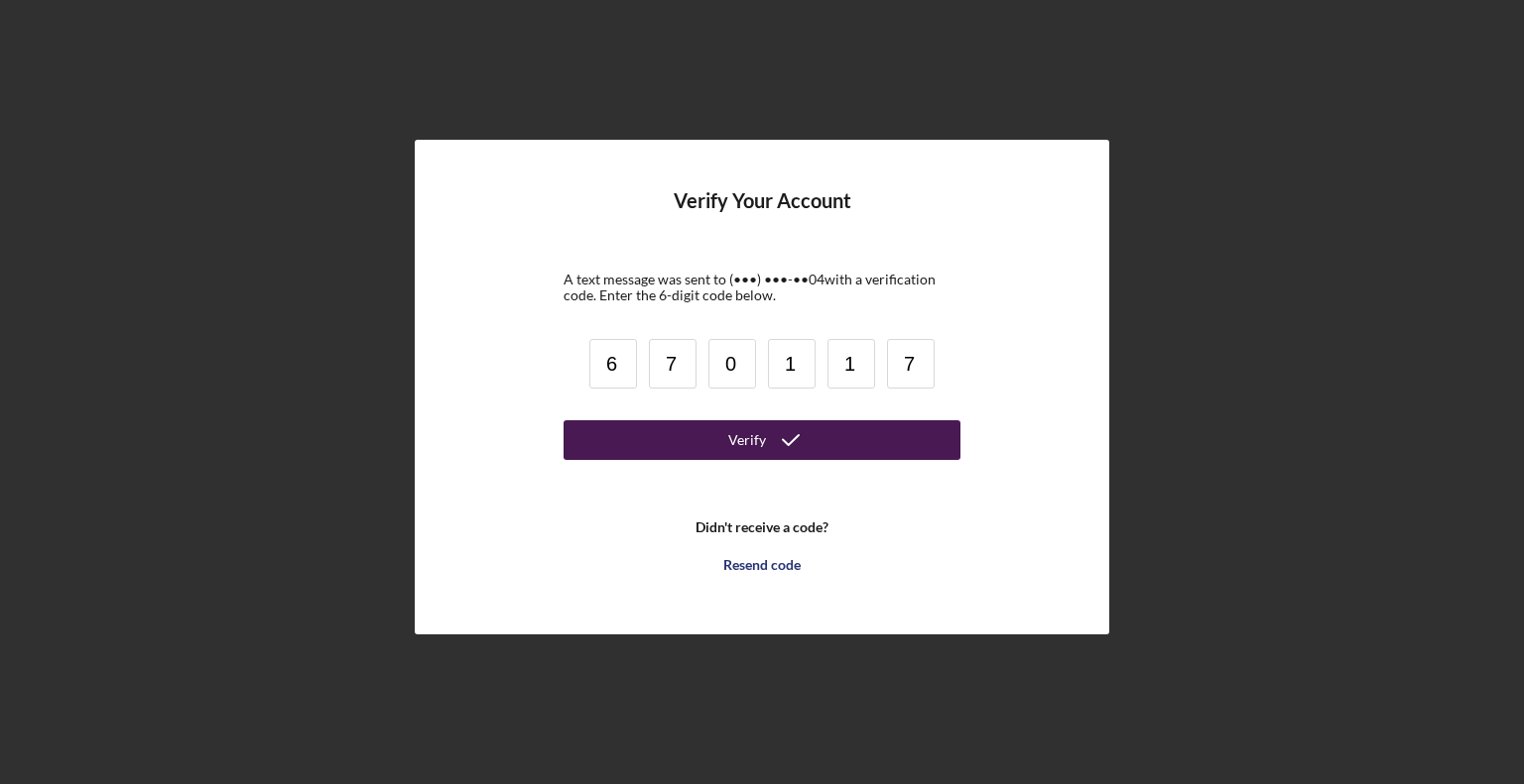
type input "7"
click at [721, 447] on button "Verify" at bounding box center [762, 440] width 397 height 40
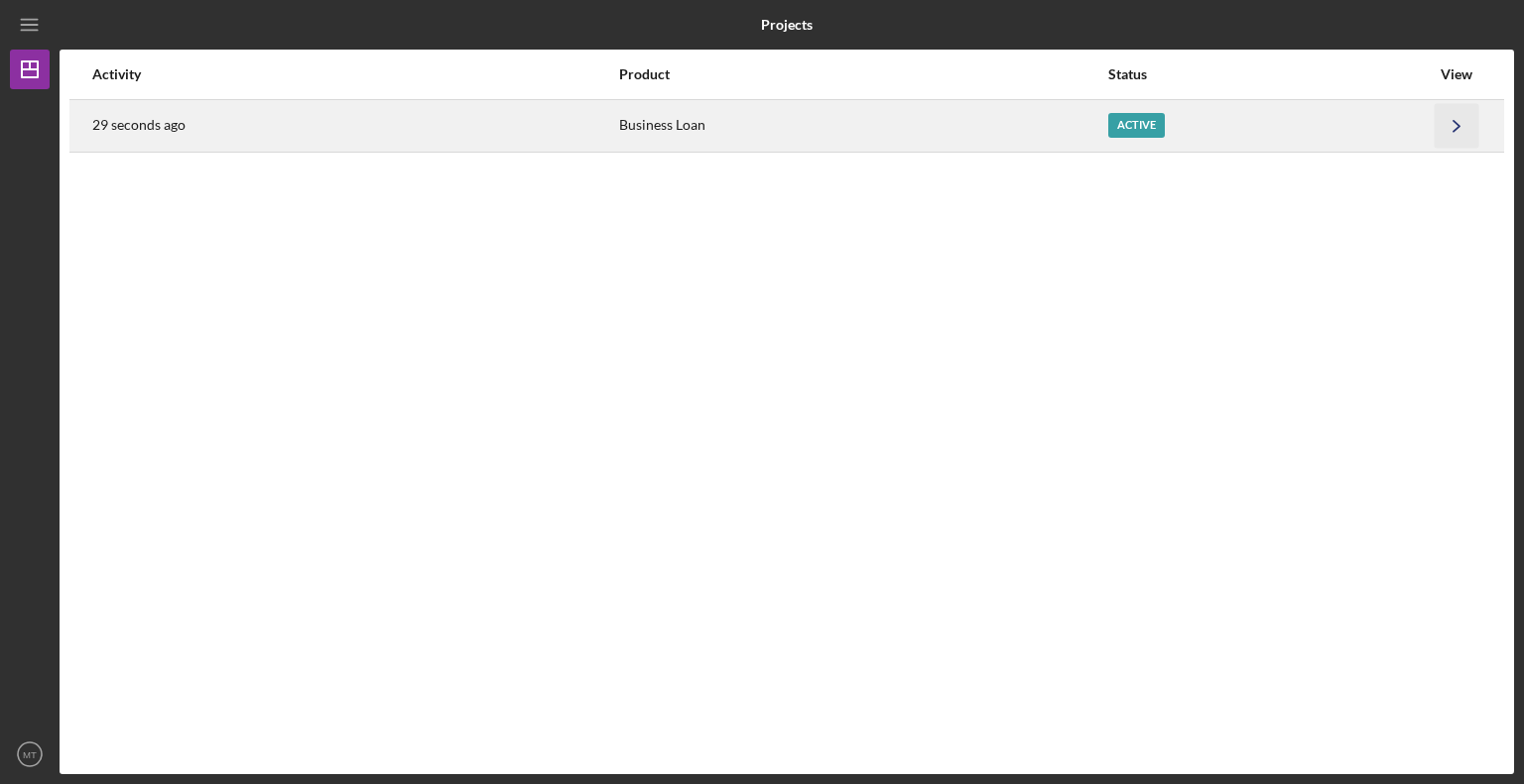
click at [1446, 122] on icon "Icon/Navigate" at bounding box center [1456, 125] width 45 height 45
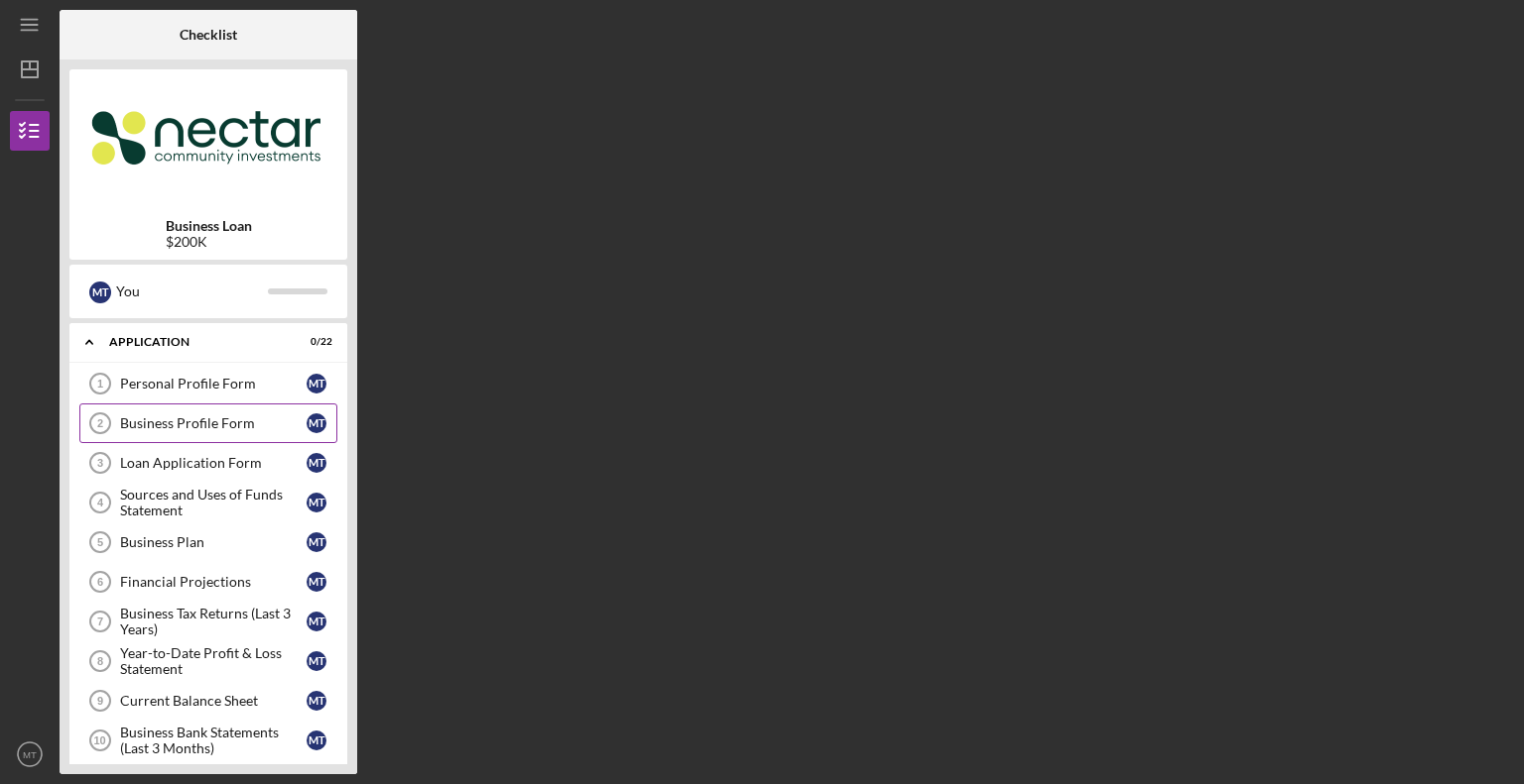
click at [248, 423] on div "Business Profile Form" at bounding box center [214, 423] width 187 height 16
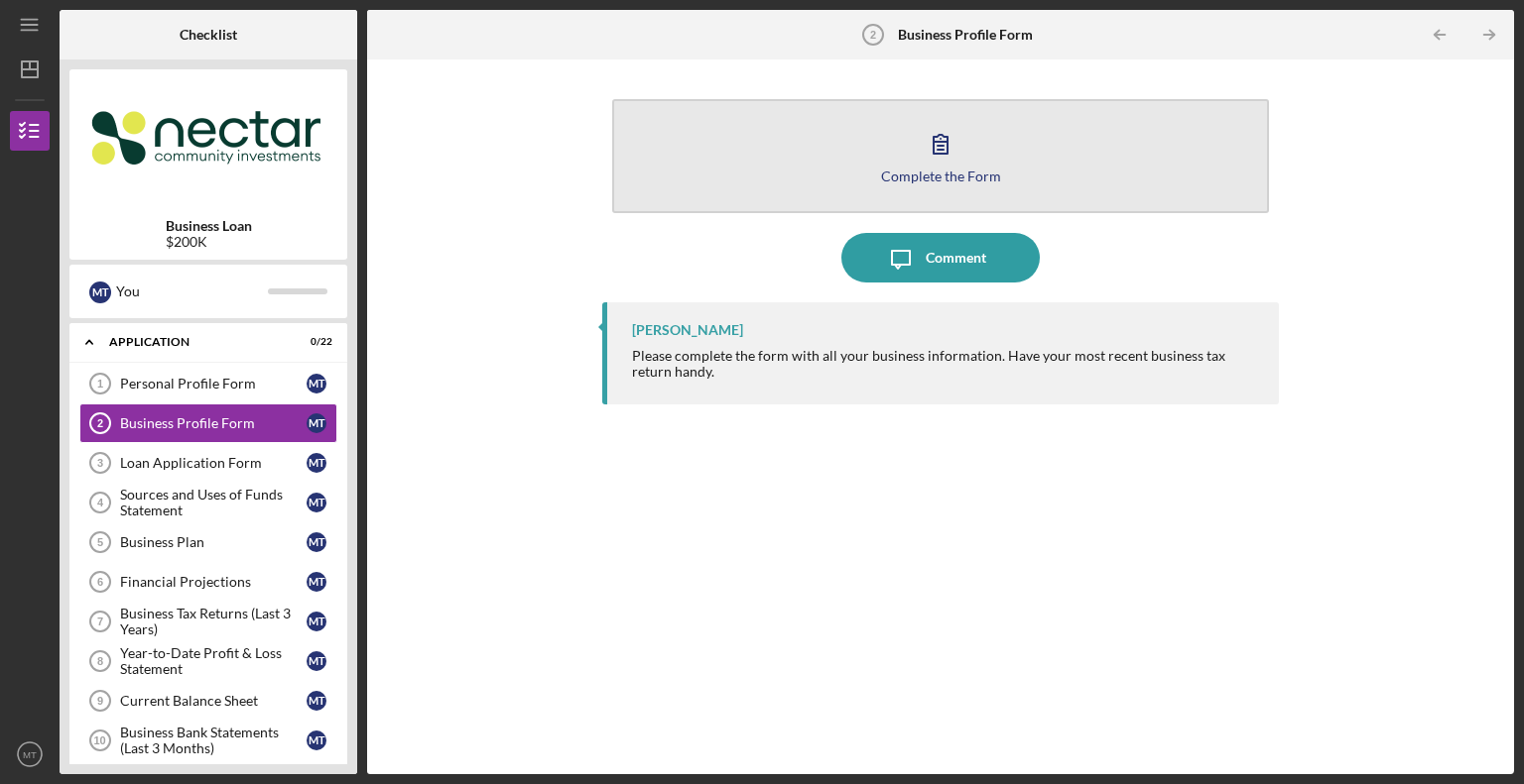
click at [965, 178] on div "Complete the Form" at bounding box center [940, 176] width 120 height 15
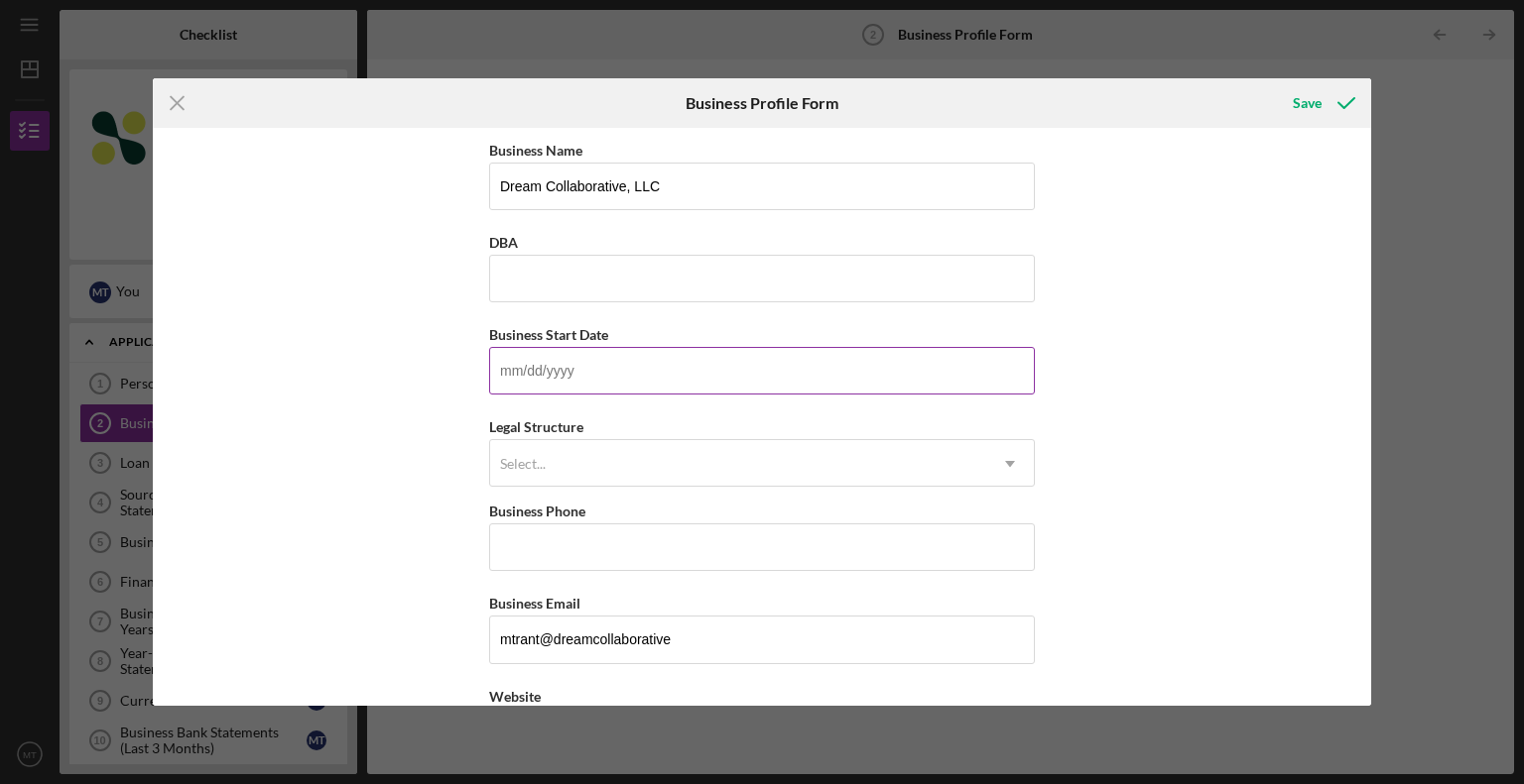
click at [607, 374] on input "Business Start Date" at bounding box center [762, 371] width 546 height 48
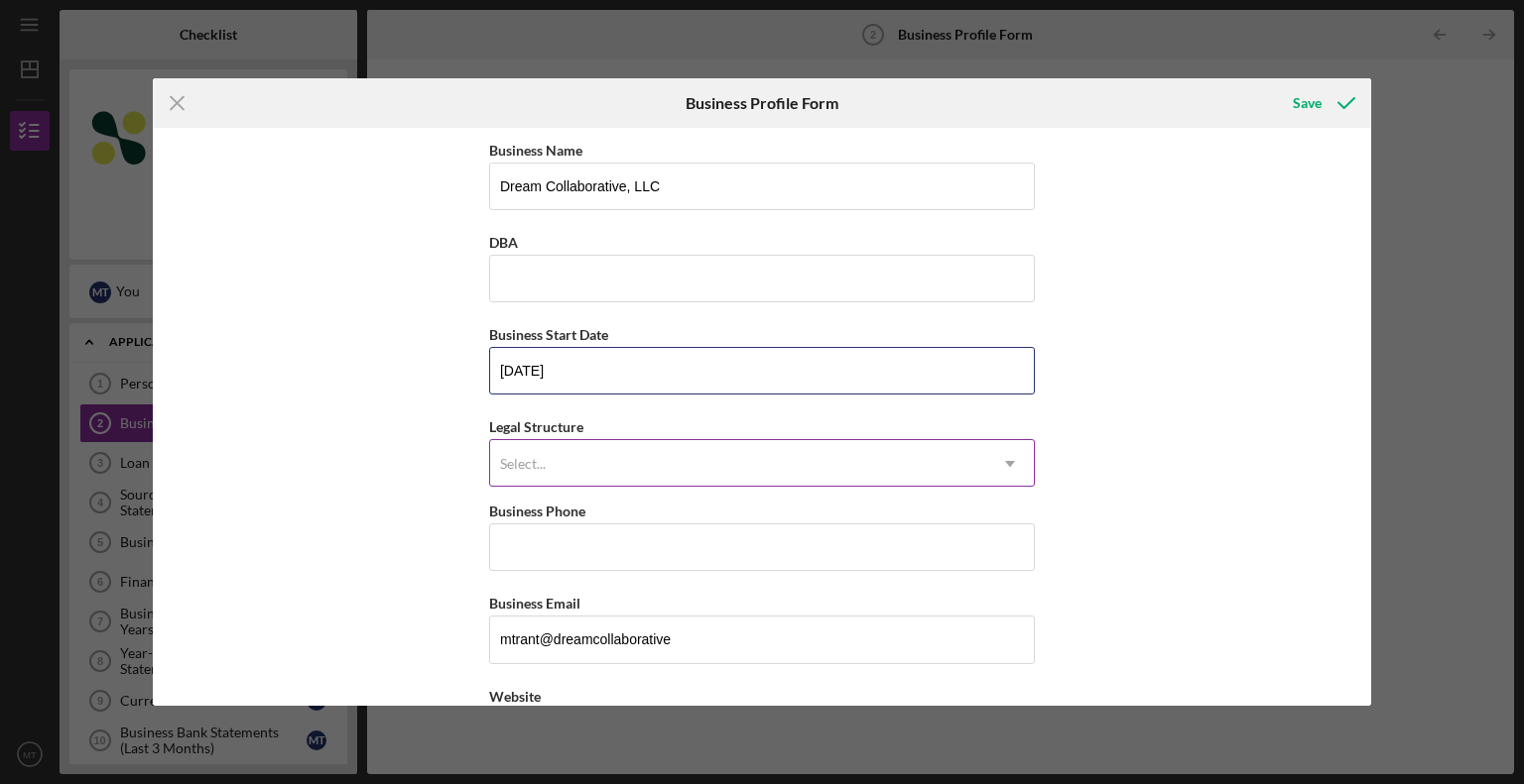
type input "01/01/2009"
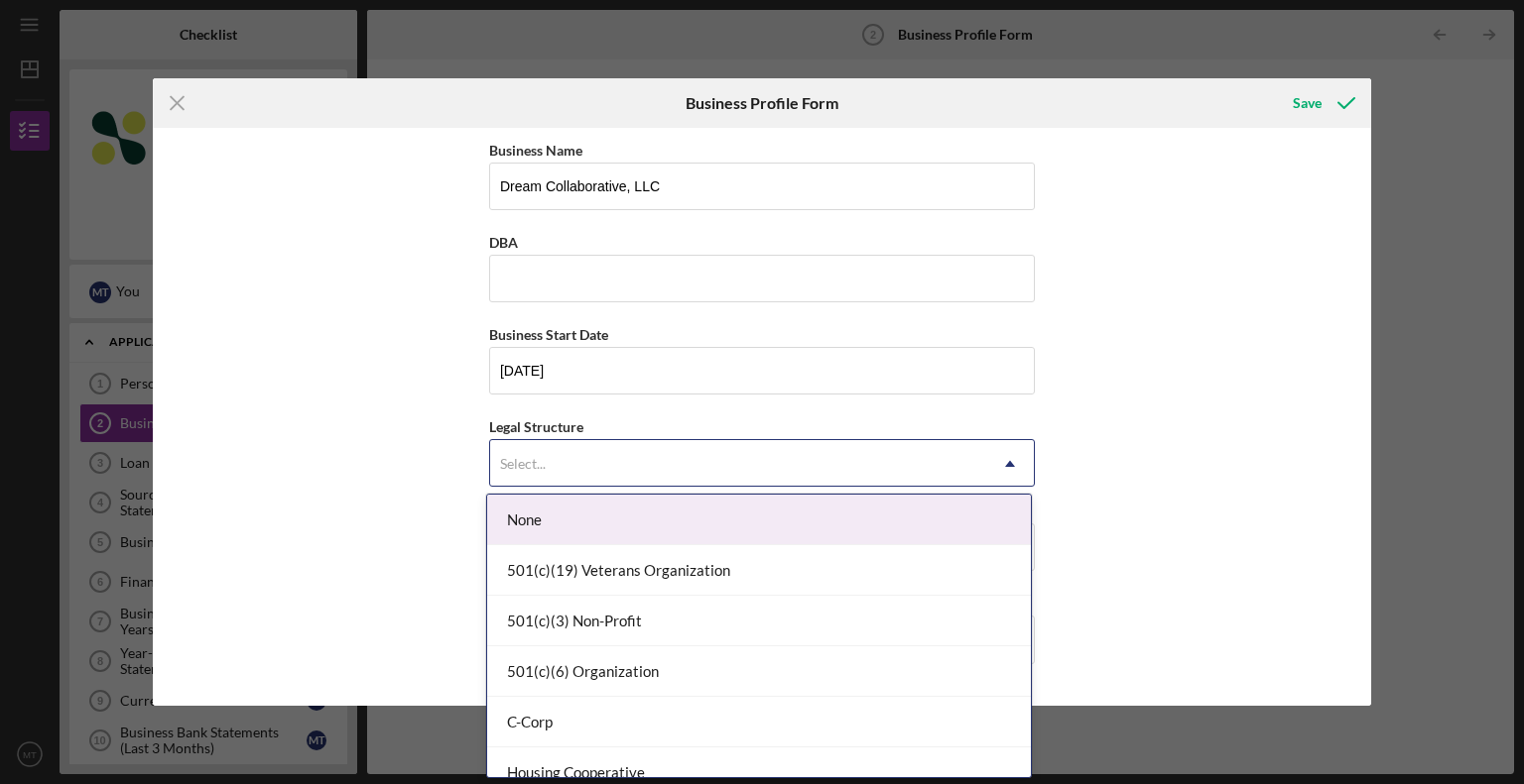
click at [1016, 462] on icon "Icon/Dropdown Arrow" at bounding box center [1010, 464] width 48 height 48
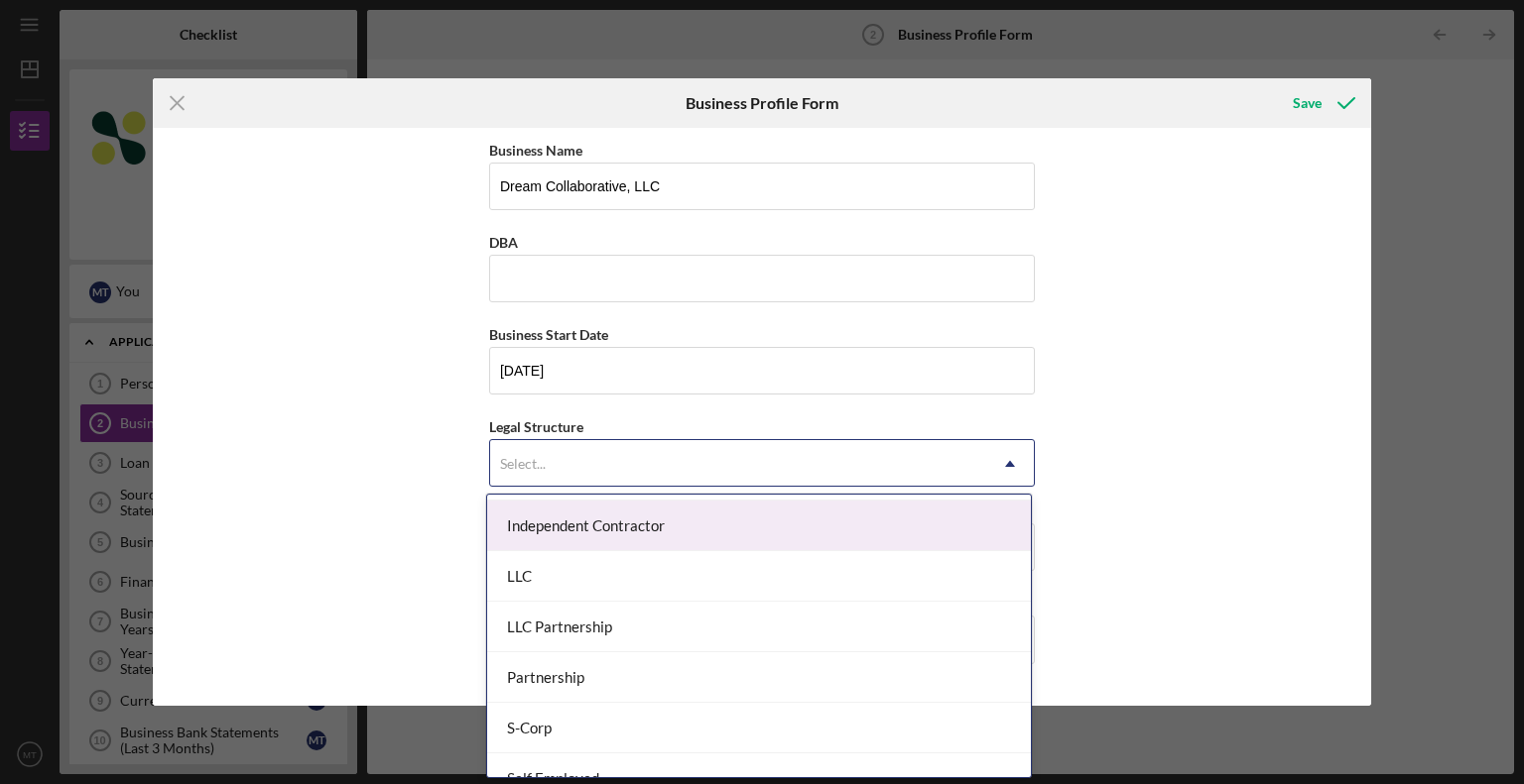
scroll to position [472, 0]
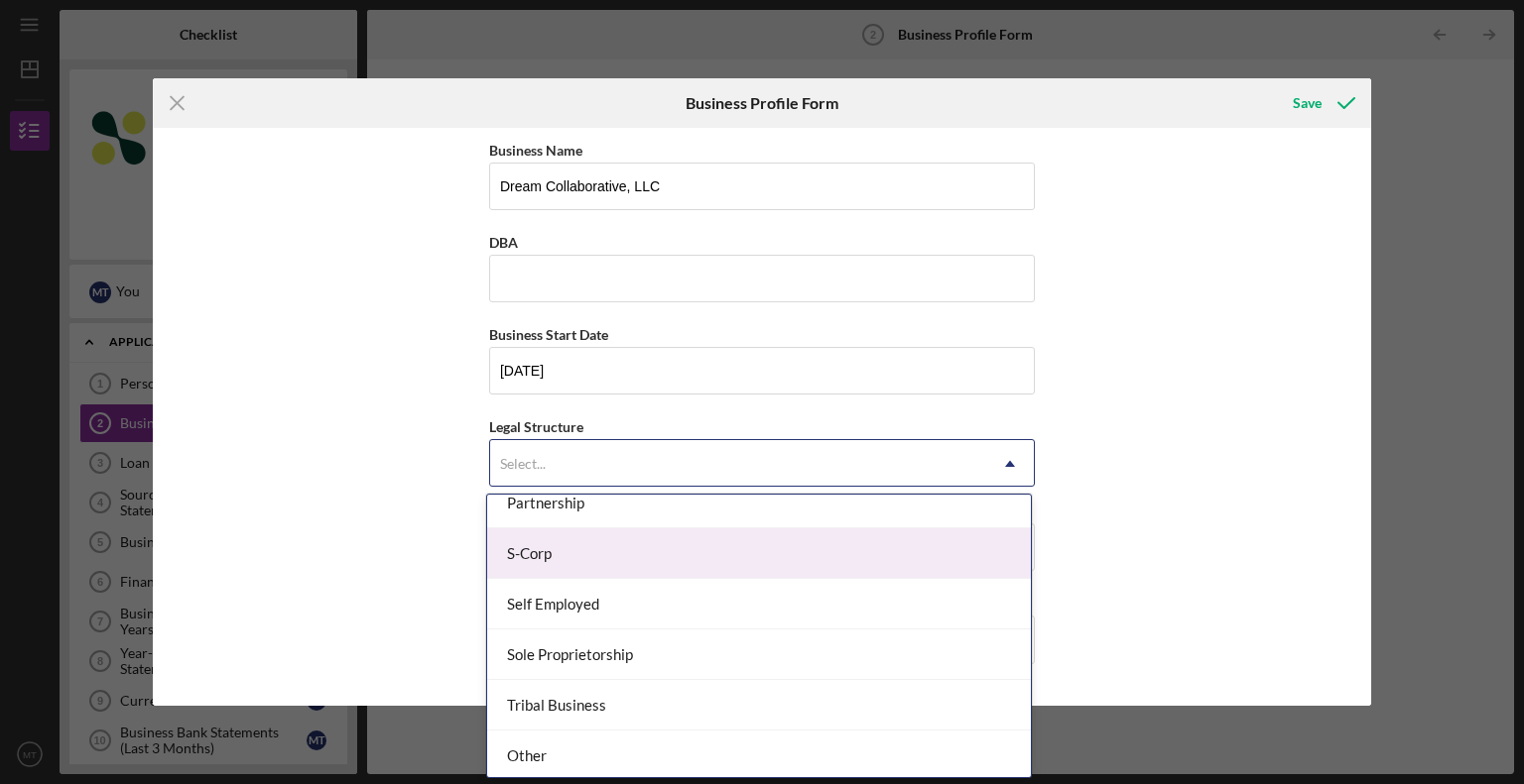
click at [639, 548] on div "S-Corp" at bounding box center [759, 553] width 544 height 51
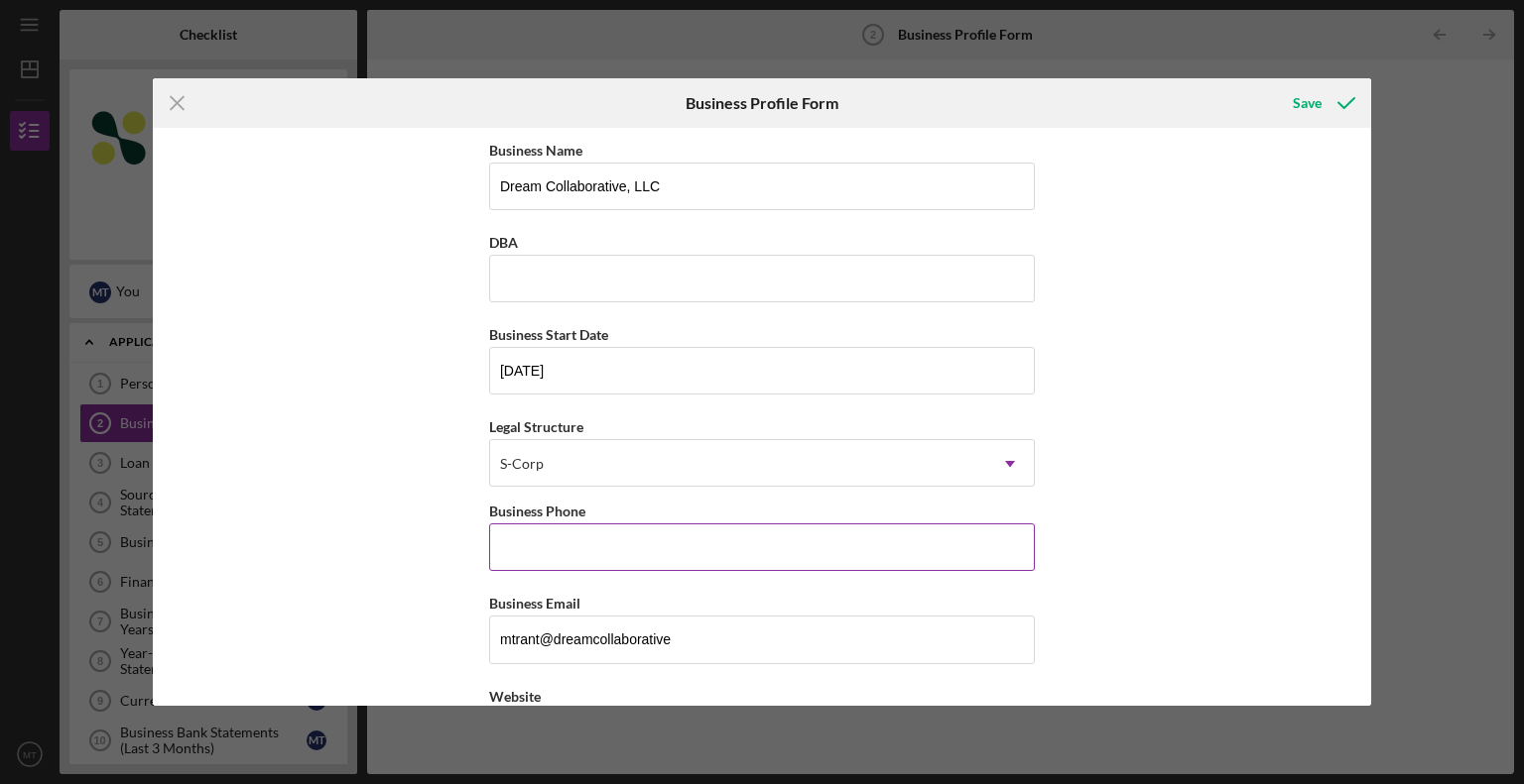
click at [694, 547] on input "Business Phone" at bounding box center [762, 548] width 546 height 48
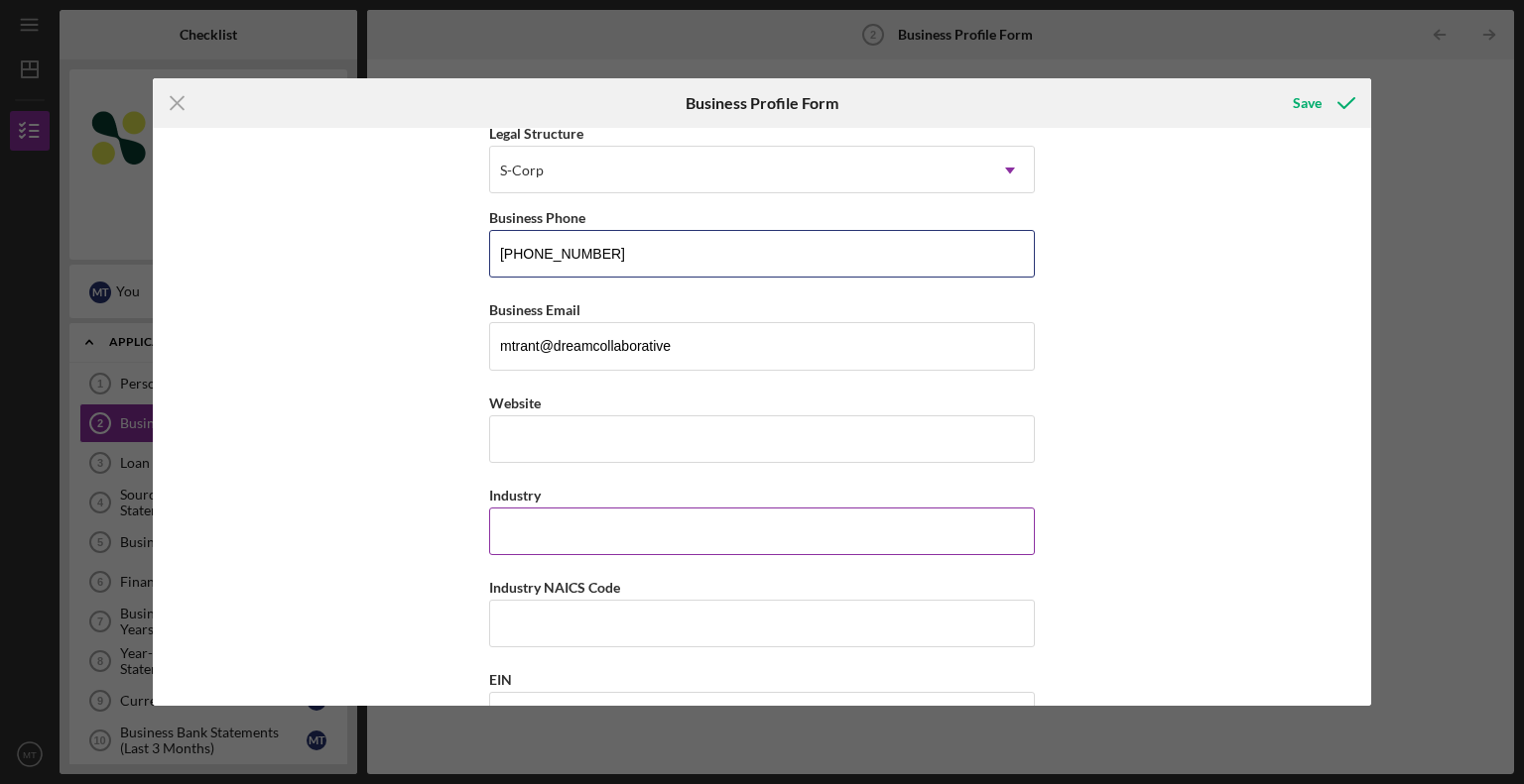
scroll to position [297, 0]
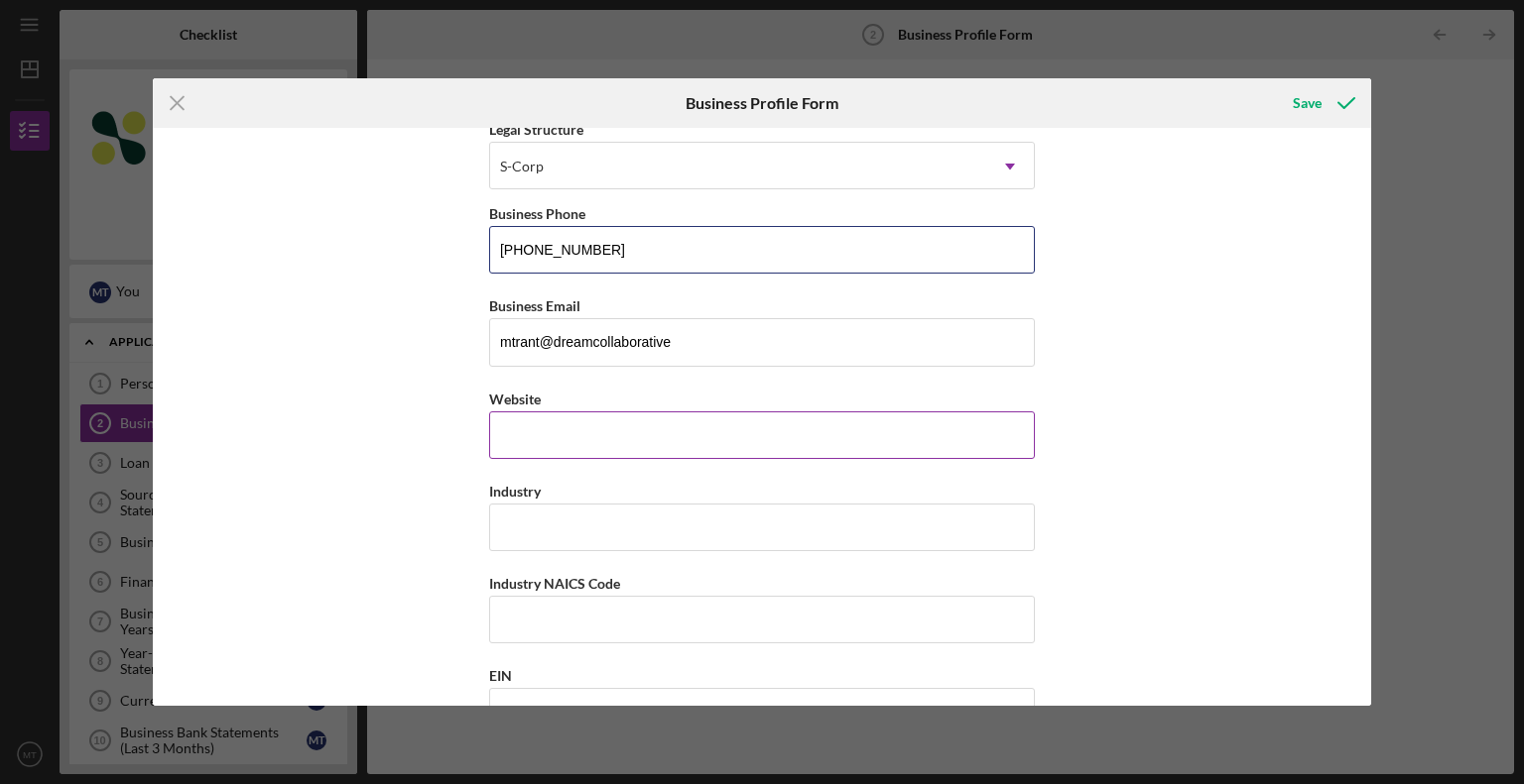
type input "(857) 263-8543"
click at [564, 431] on input "Website" at bounding box center [762, 435] width 546 height 48
type input "dreamcollaborative.com"
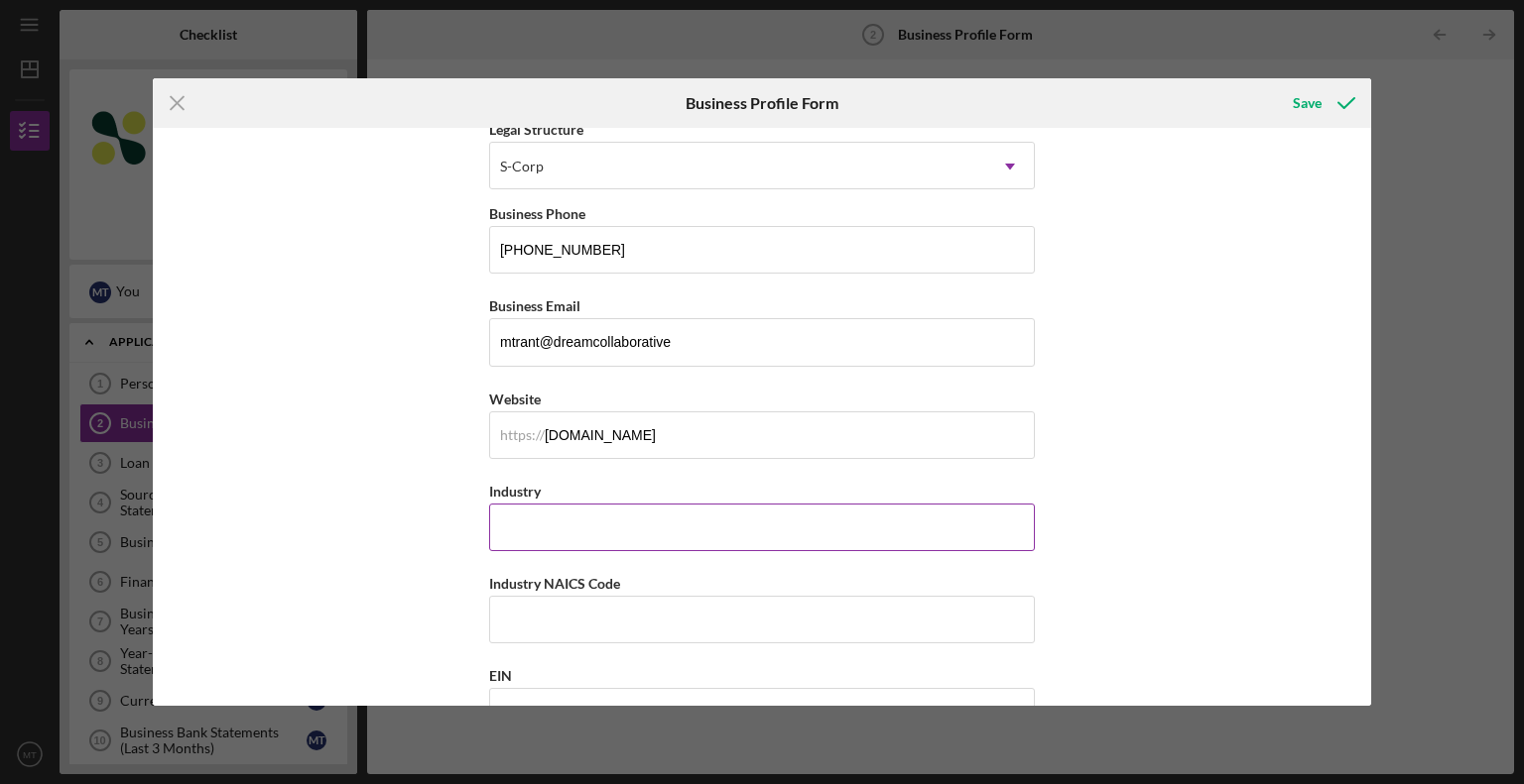
click at [509, 532] on input "Industry" at bounding box center [762, 528] width 546 height 48
click at [536, 519] on input "Industry" at bounding box center [762, 528] width 546 height 48
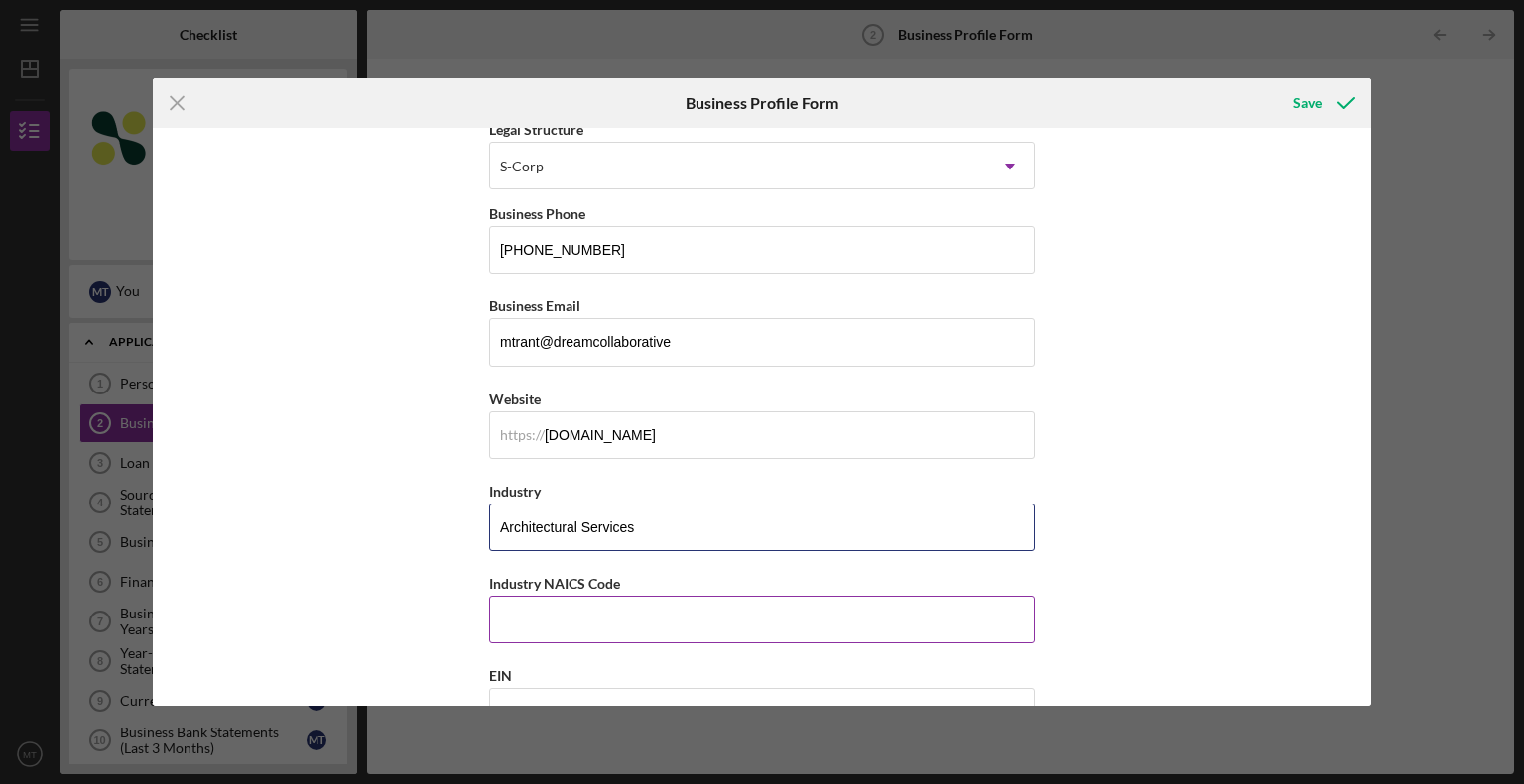
type input "Architectural Services"
click at [537, 599] on input "Industry NAICS Code" at bounding box center [762, 620] width 546 height 48
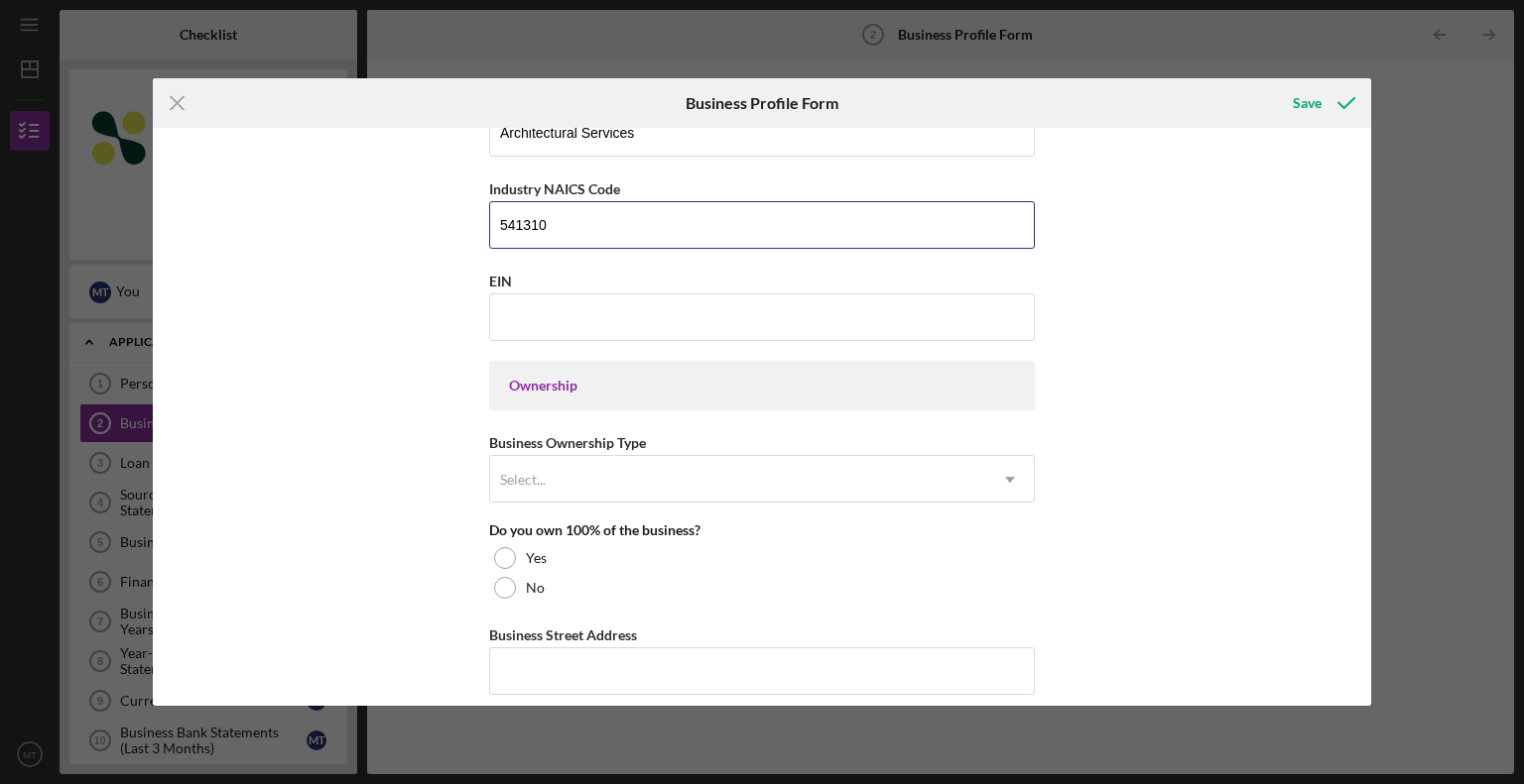
scroll to position [694, 0]
type input "541310"
click at [610, 312] on input "EIN" at bounding box center [762, 315] width 546 height 48
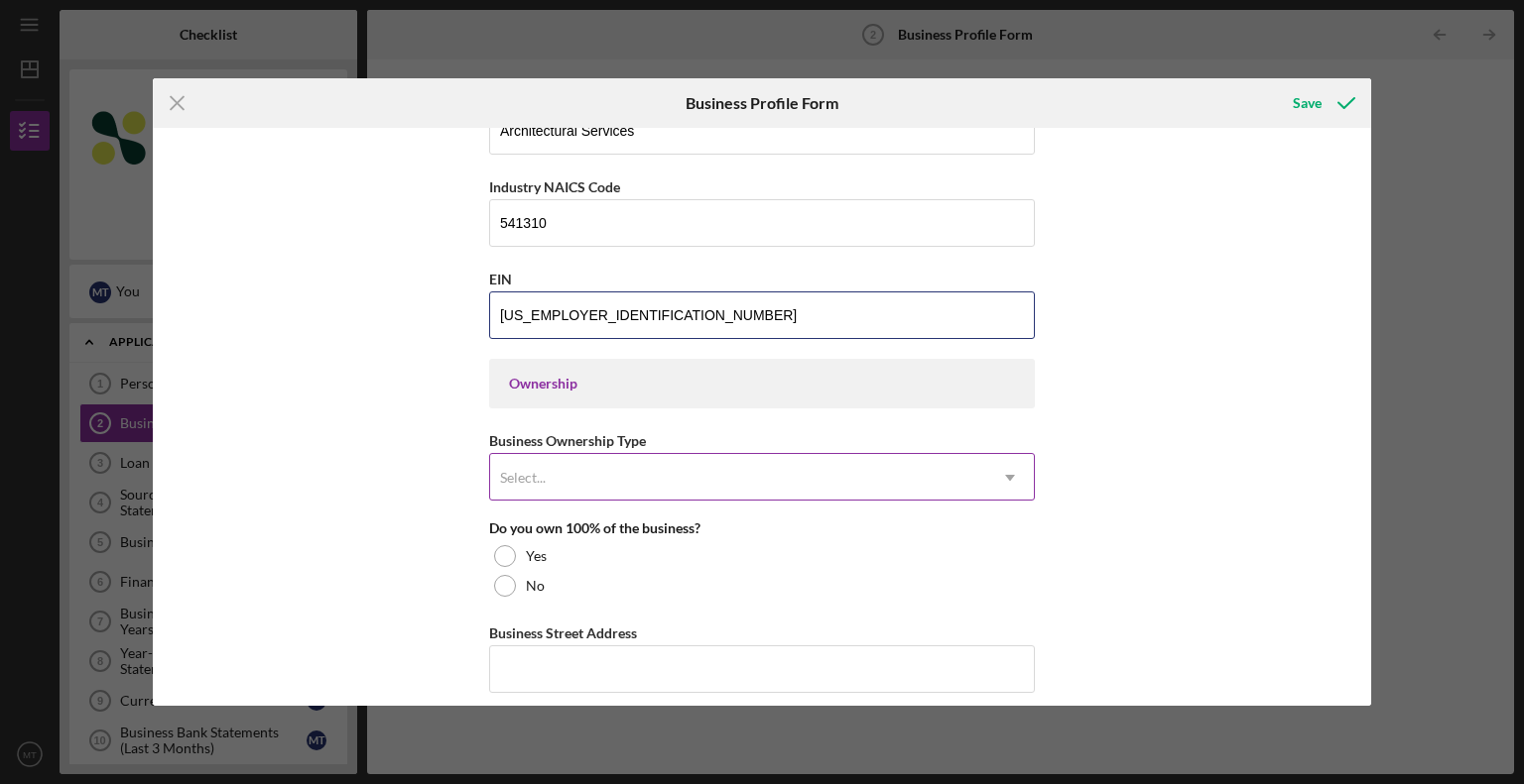
type input "26-3556581"
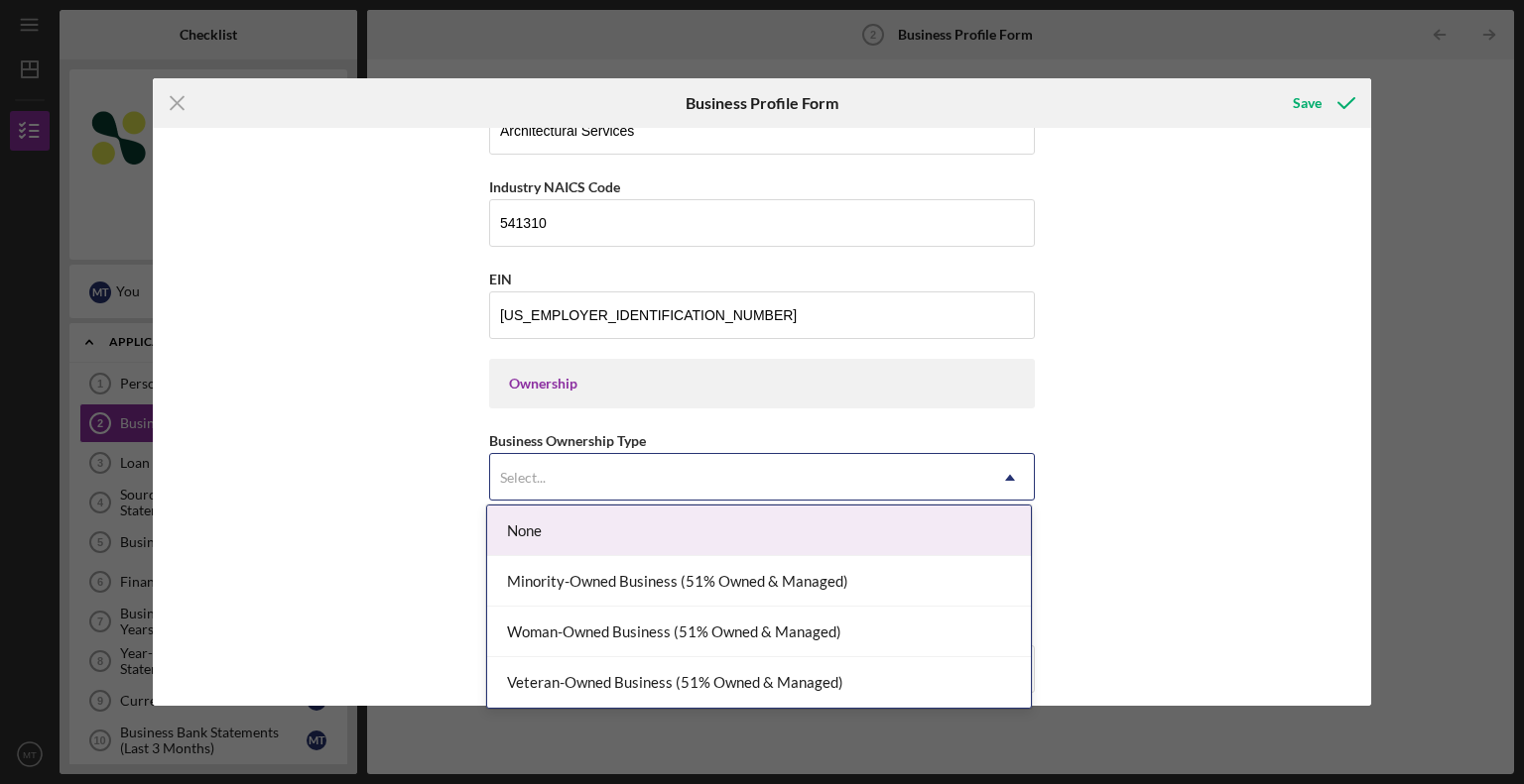
click at [655, 469] on div "Select..." at bounding box center [738, 478] width 496 height 46
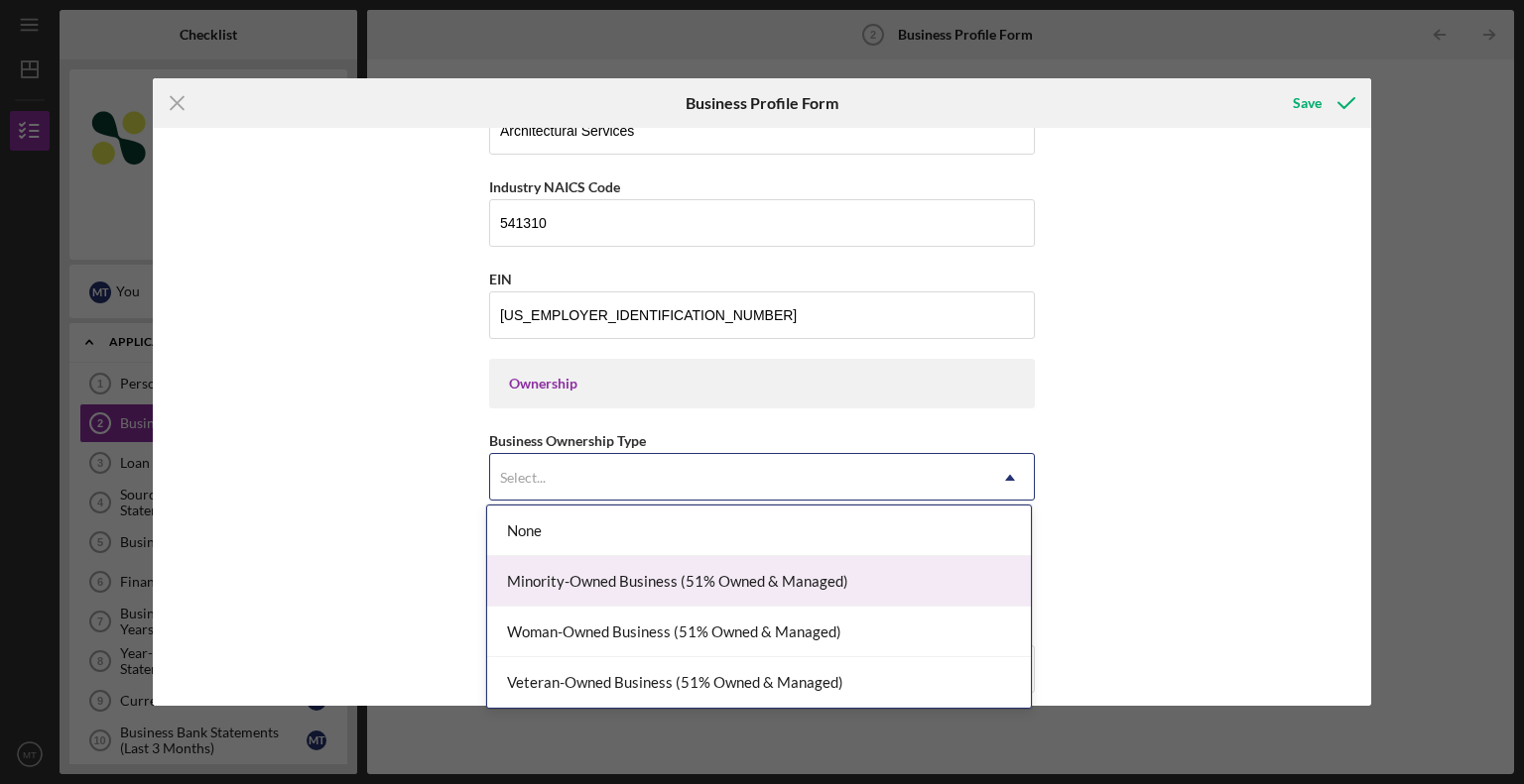
click at [670, 574] on div "Minority-Owned Business (51% Owned & Managed)" at bounding box center [759, 581] width 544 height 51
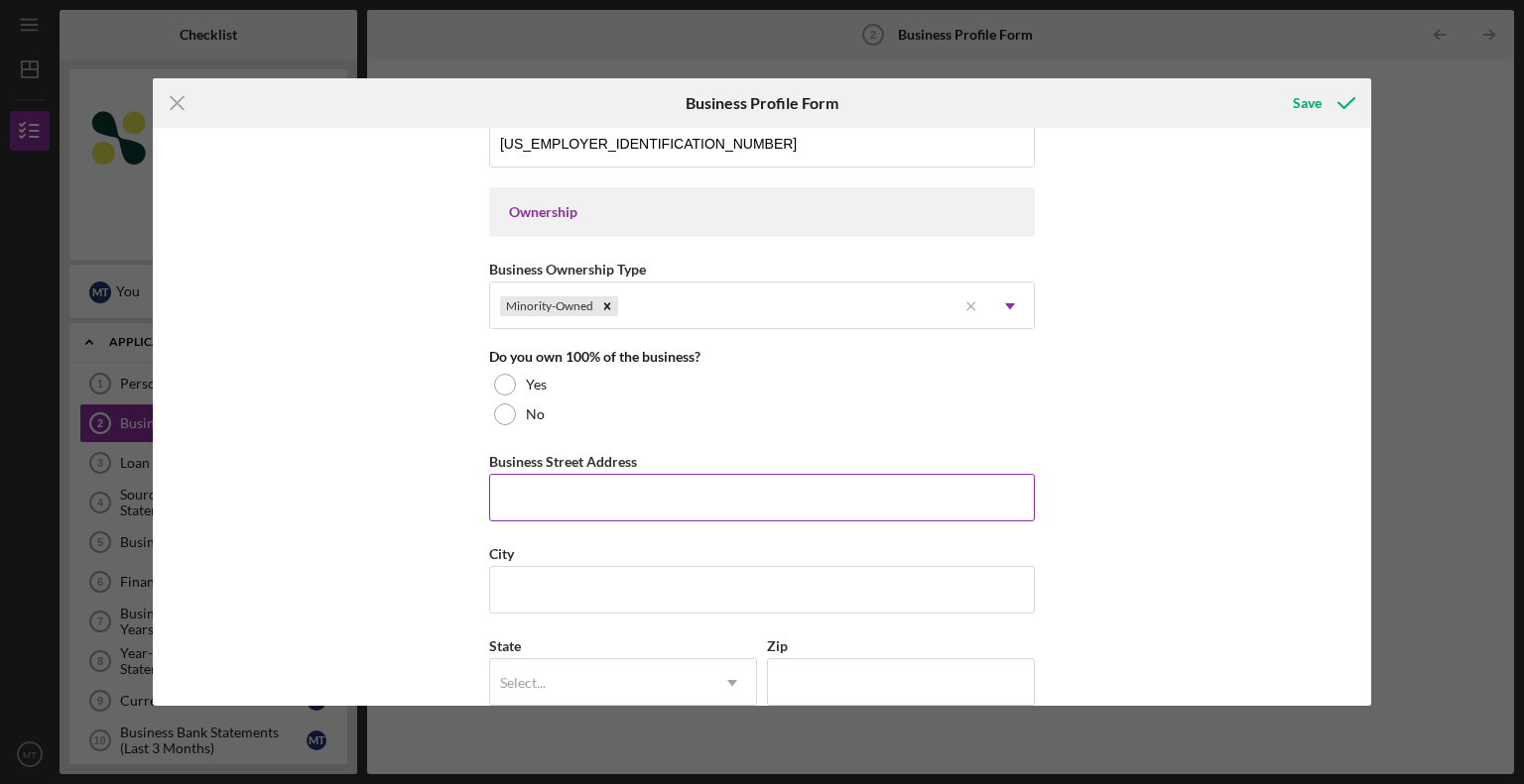
scroll to position [892, 0]
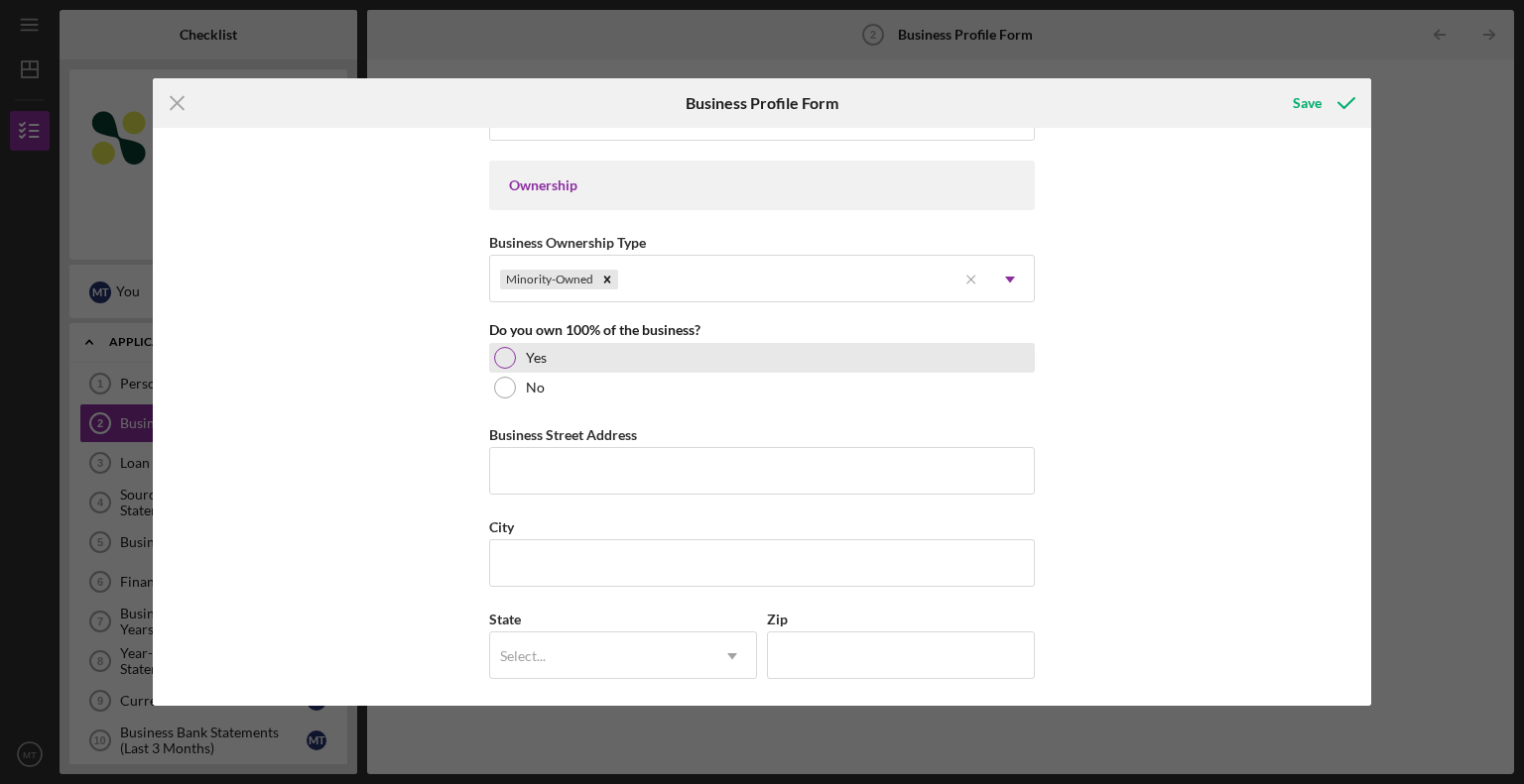
click at [503, 357] on div at bounding box center [505, 358] width 22 height 22
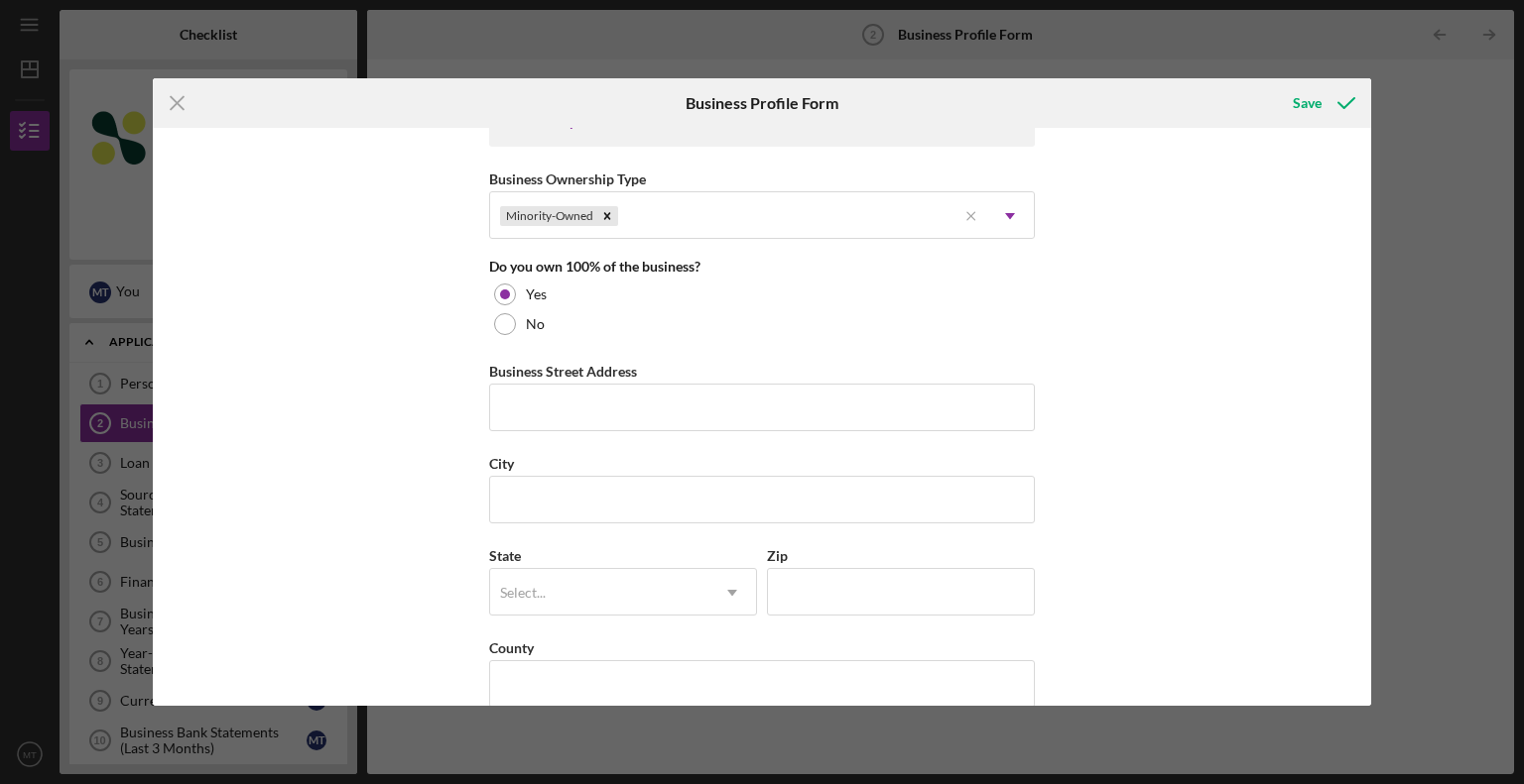
scroll to position [992, 0]
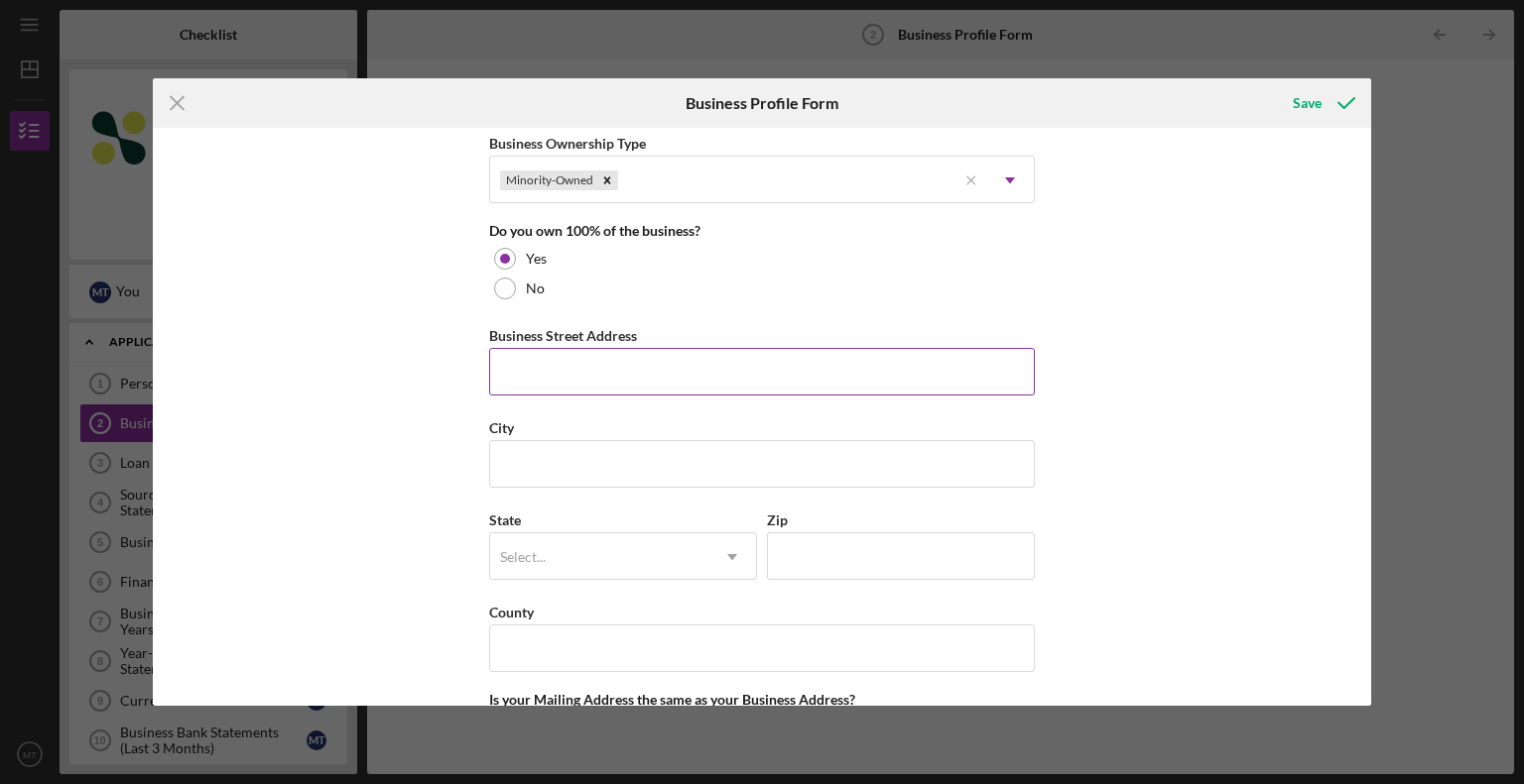
click at [549, 362] on input "Business Street Address" at bounding box center [762, 372] width 546 height 48
type input "6 LIBERTY SQUARE #2338"
type input "DREAM Collaborative LLC"
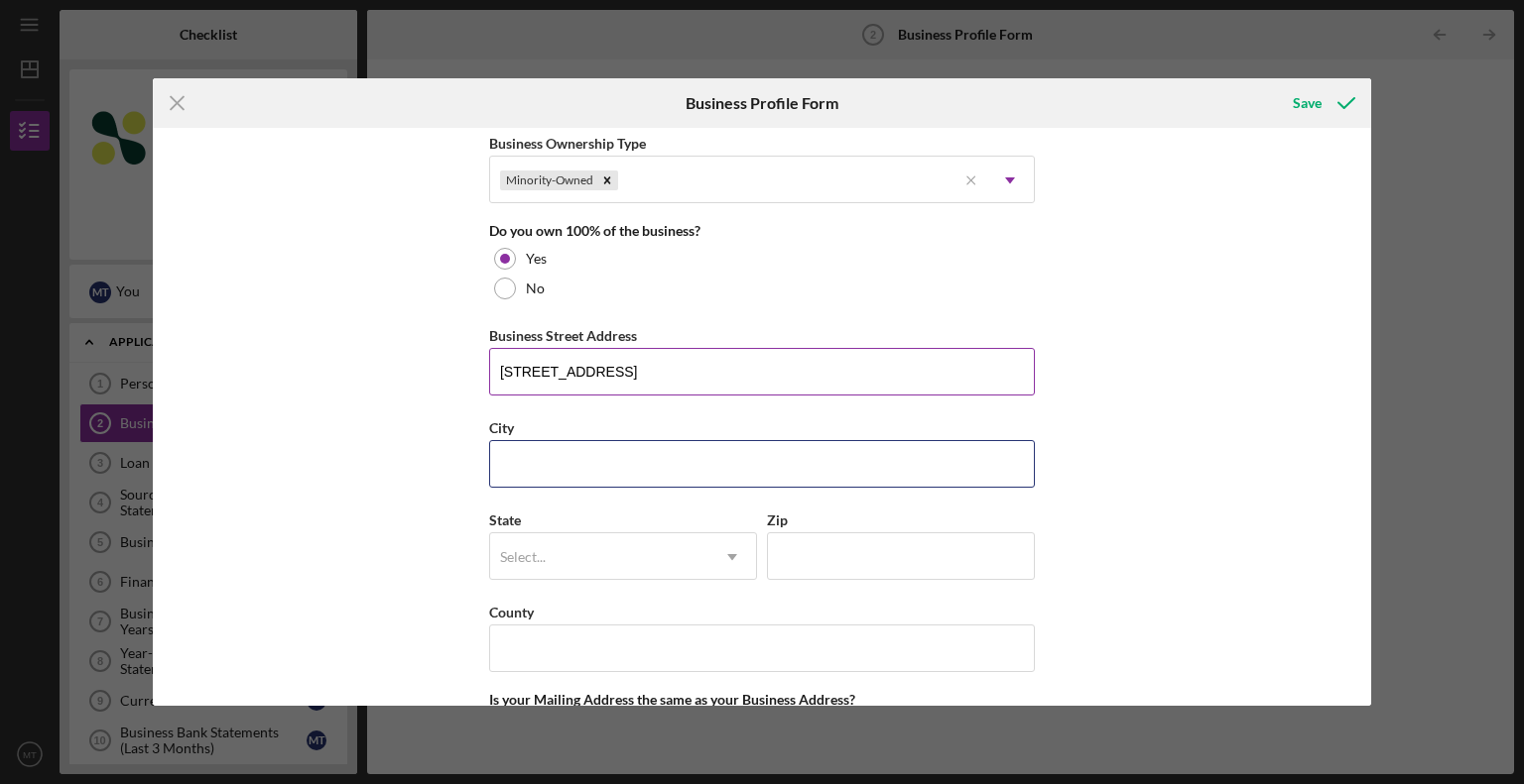
type input "BOSTON"
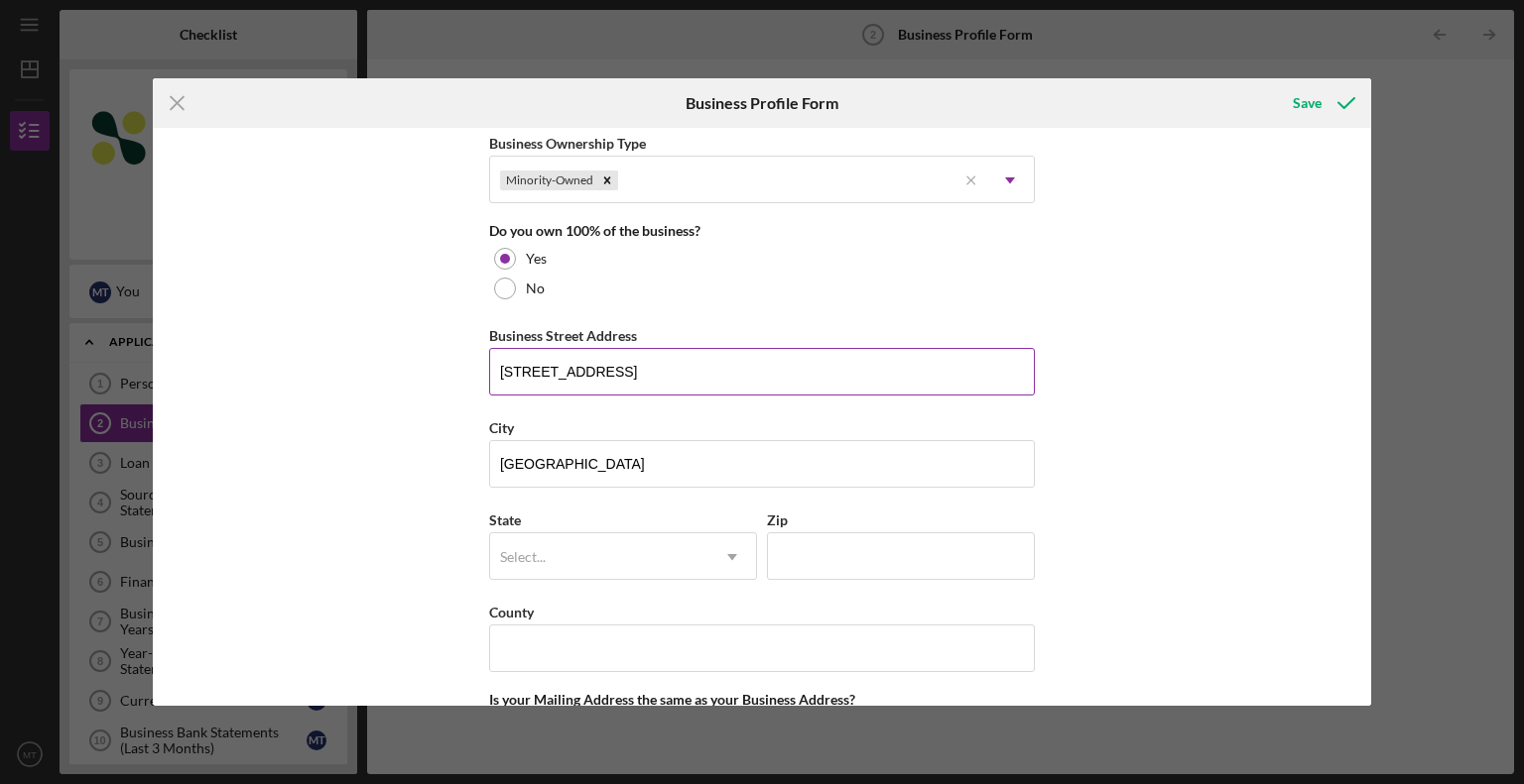
type input "MA"
type input "02109"
type input "MA"
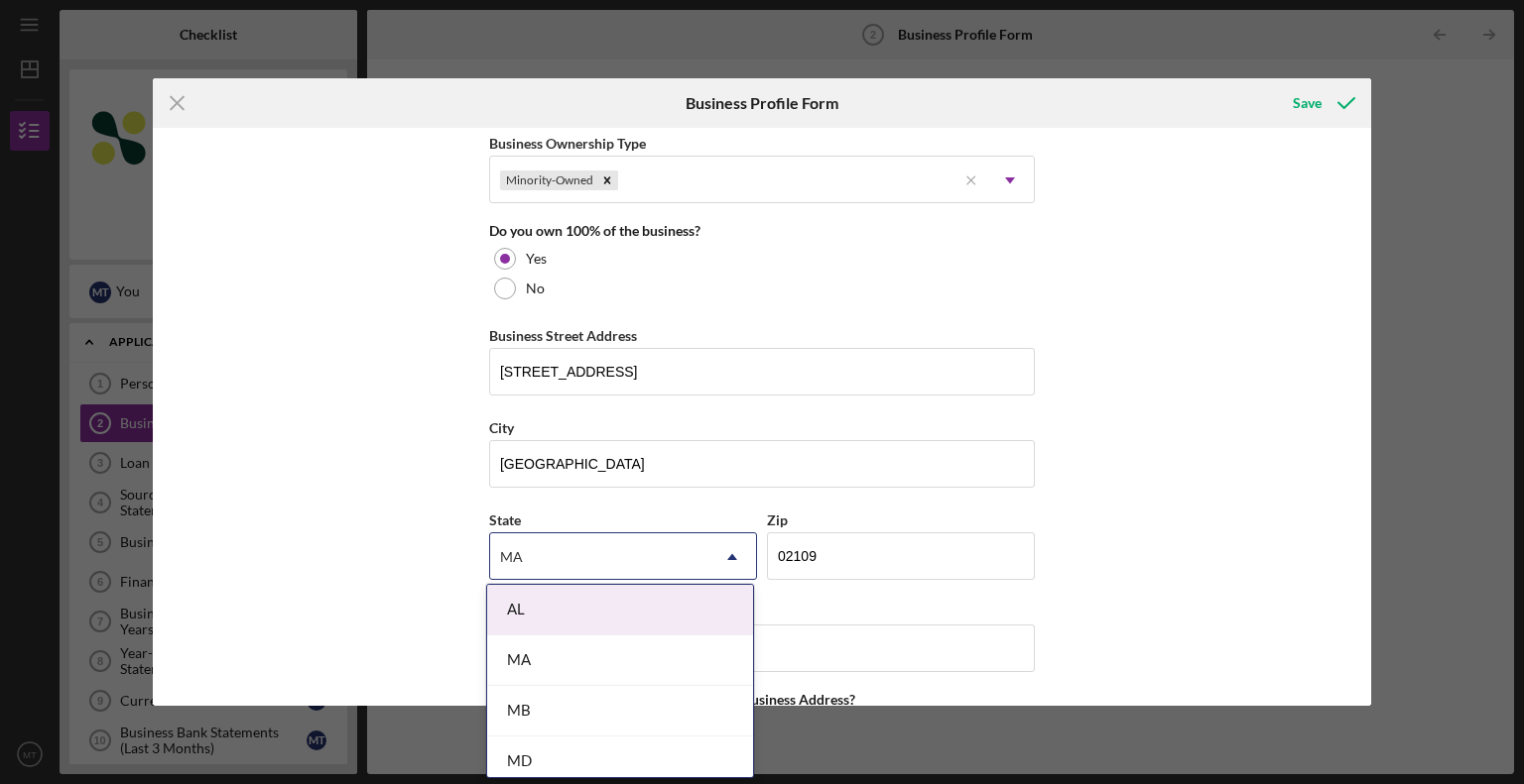
click at [1059, 408] on div "Business Name Dream Collaborative, LLC DBA DREAM Collaborative LLC Business Sta…" at bounding box center [762, 417] width 1219 height 578
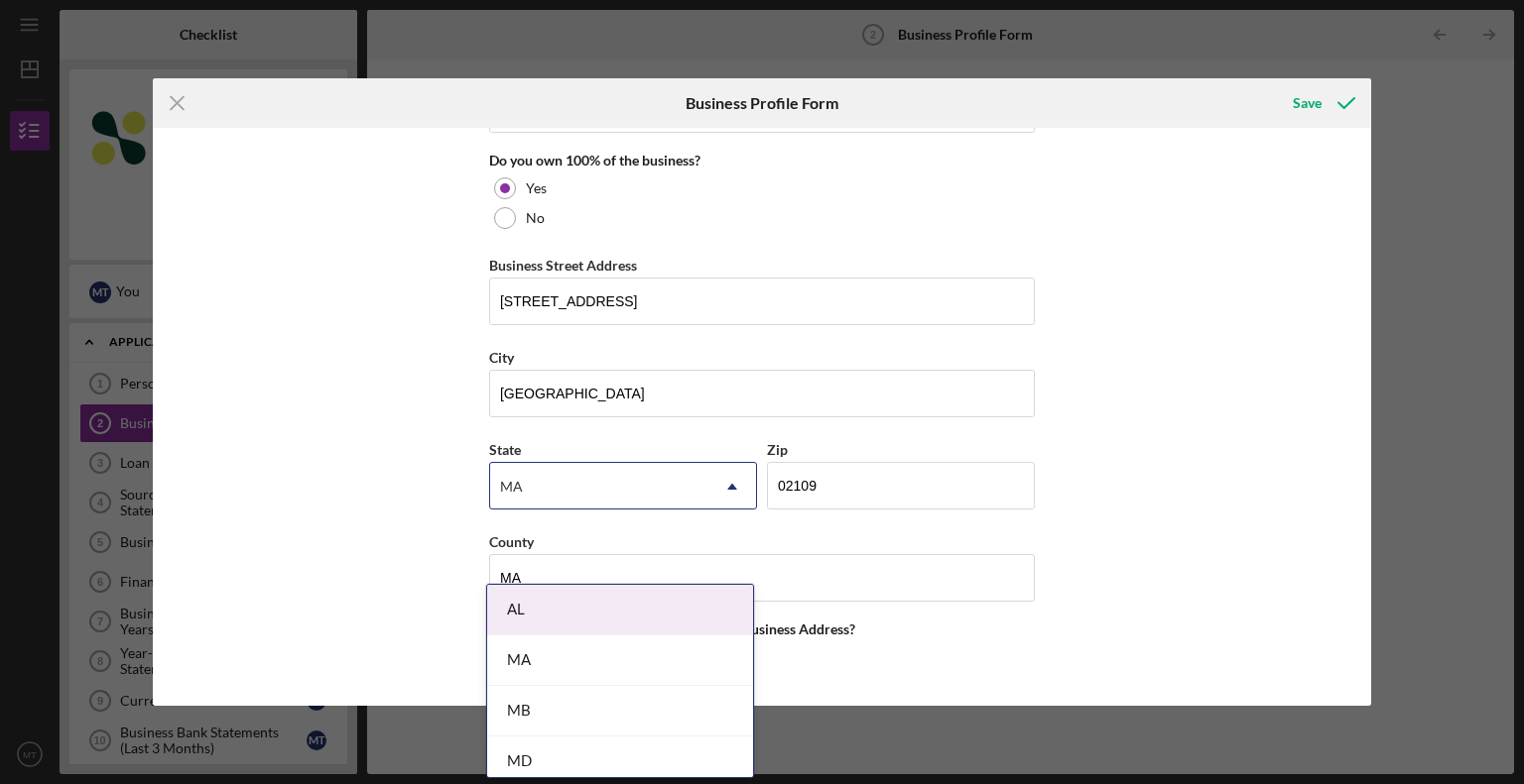
scroll to position [1091, 0]
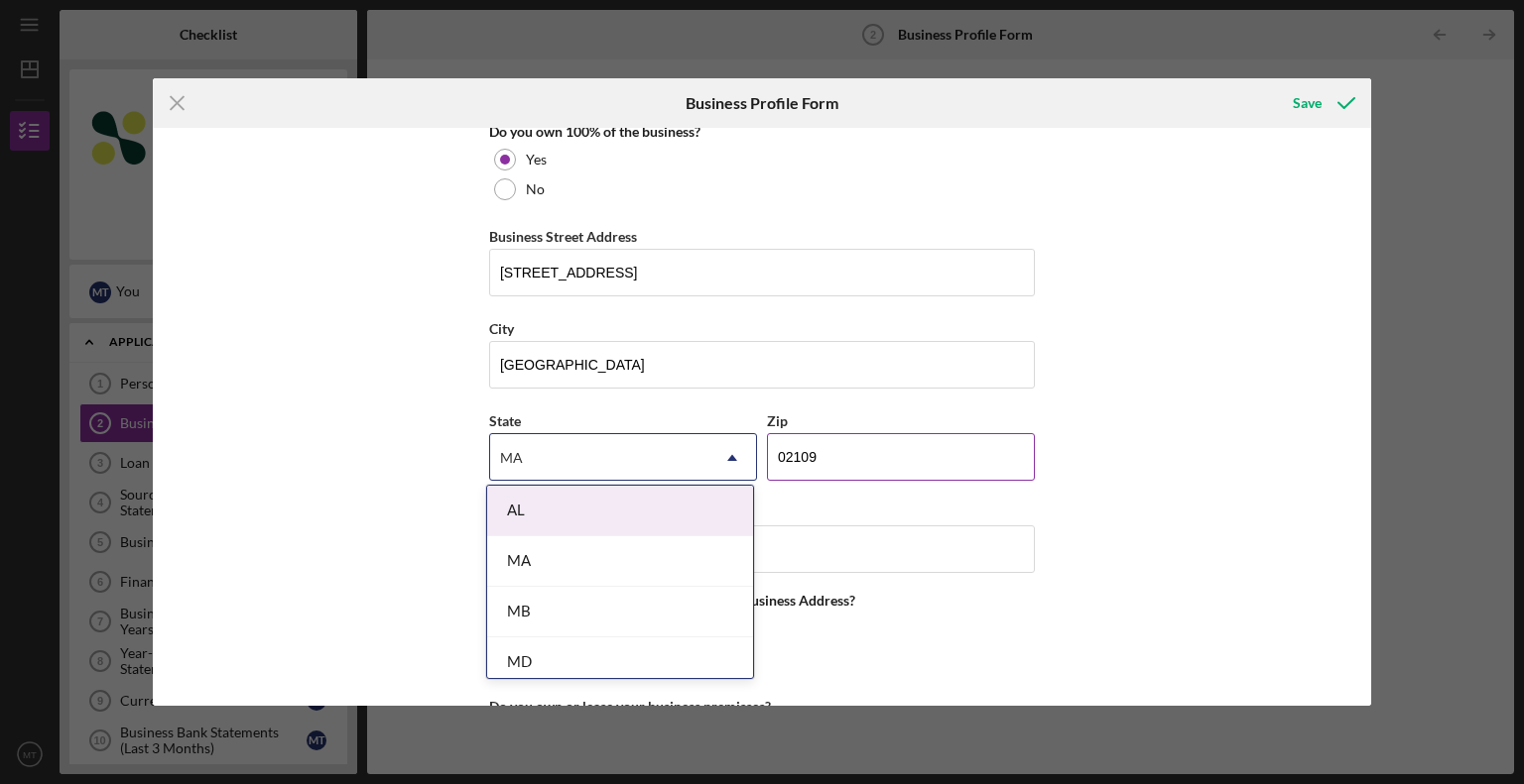
click at [879, 457] on input "02109" at bounding box center [900, 457] width 267 height 48
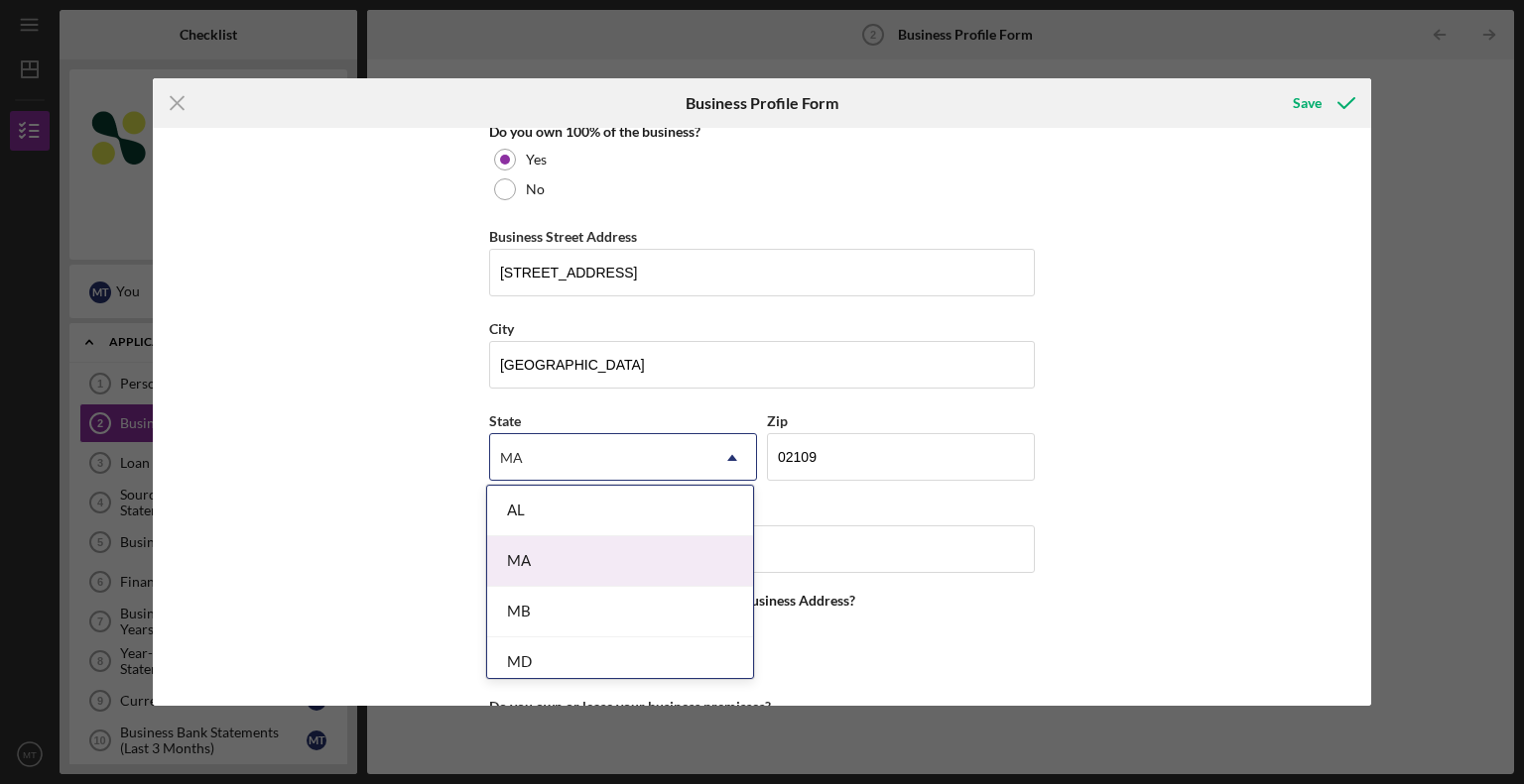
click at [560, 575] on div "MA" at bounding box center [619, 561] width 265 height 51
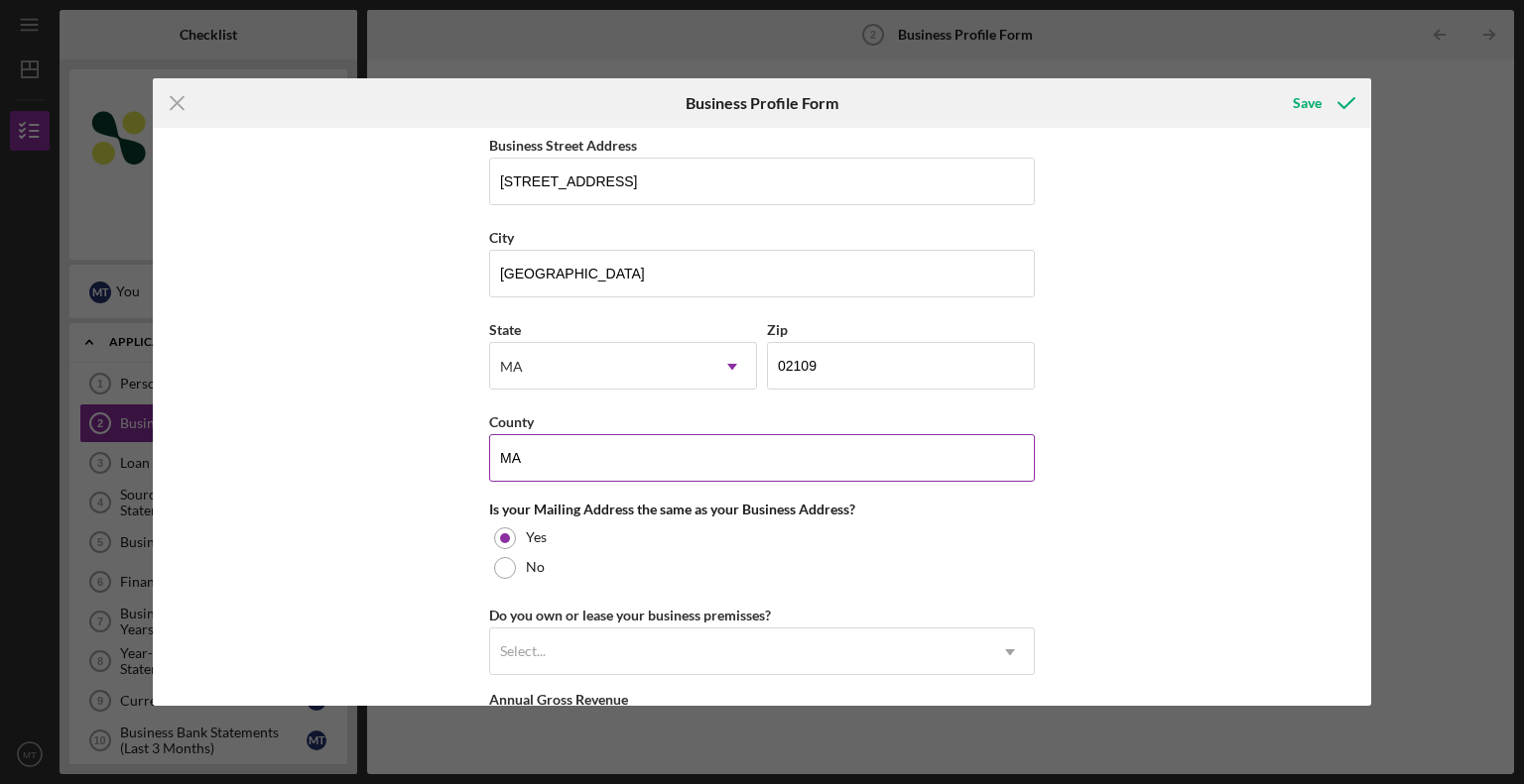
scroll to position [1289, 0]
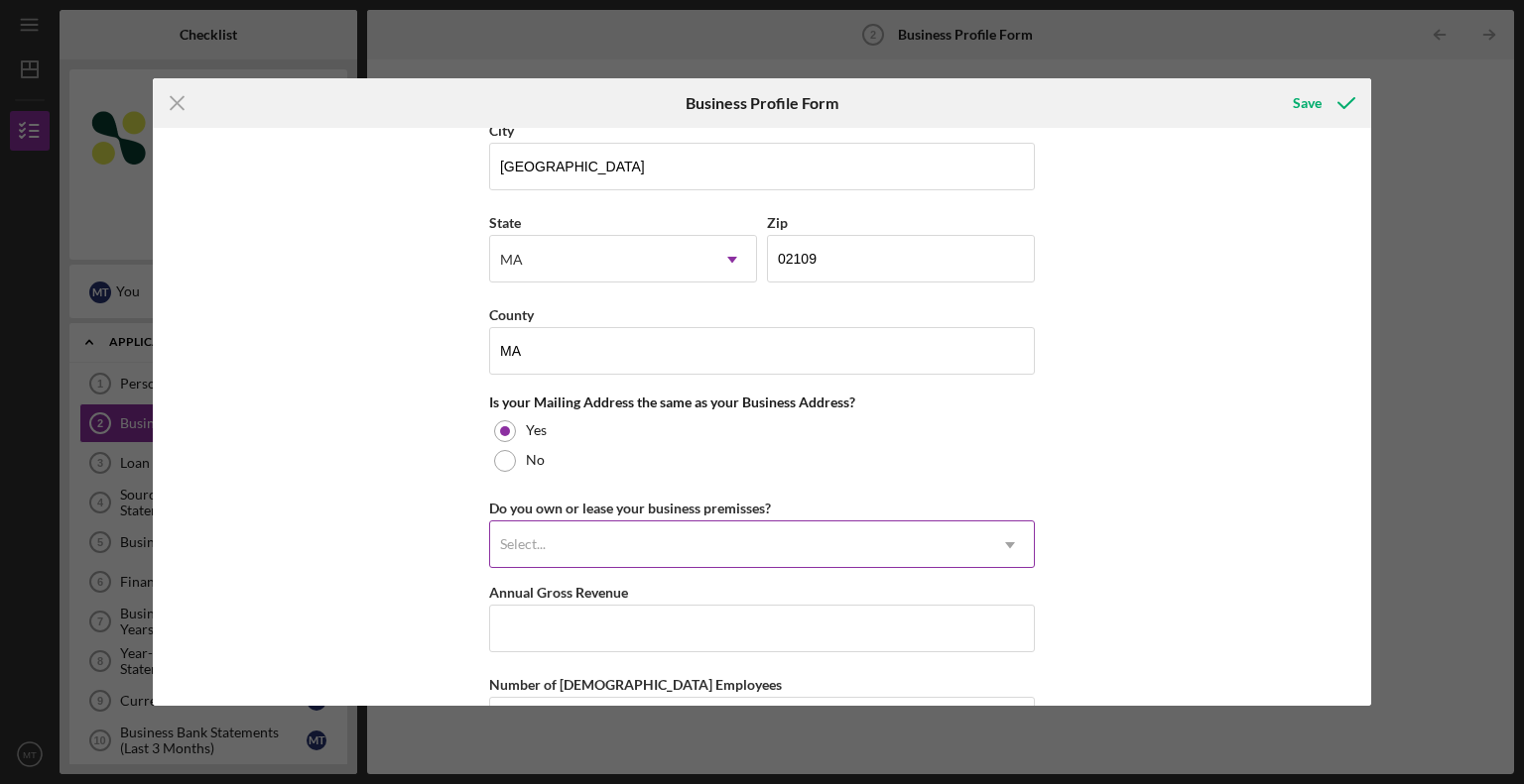
click at [1008, 536] on icon "Icon/Dropdown Arrow" at bounding box center [1010, 546] width 48 height 48
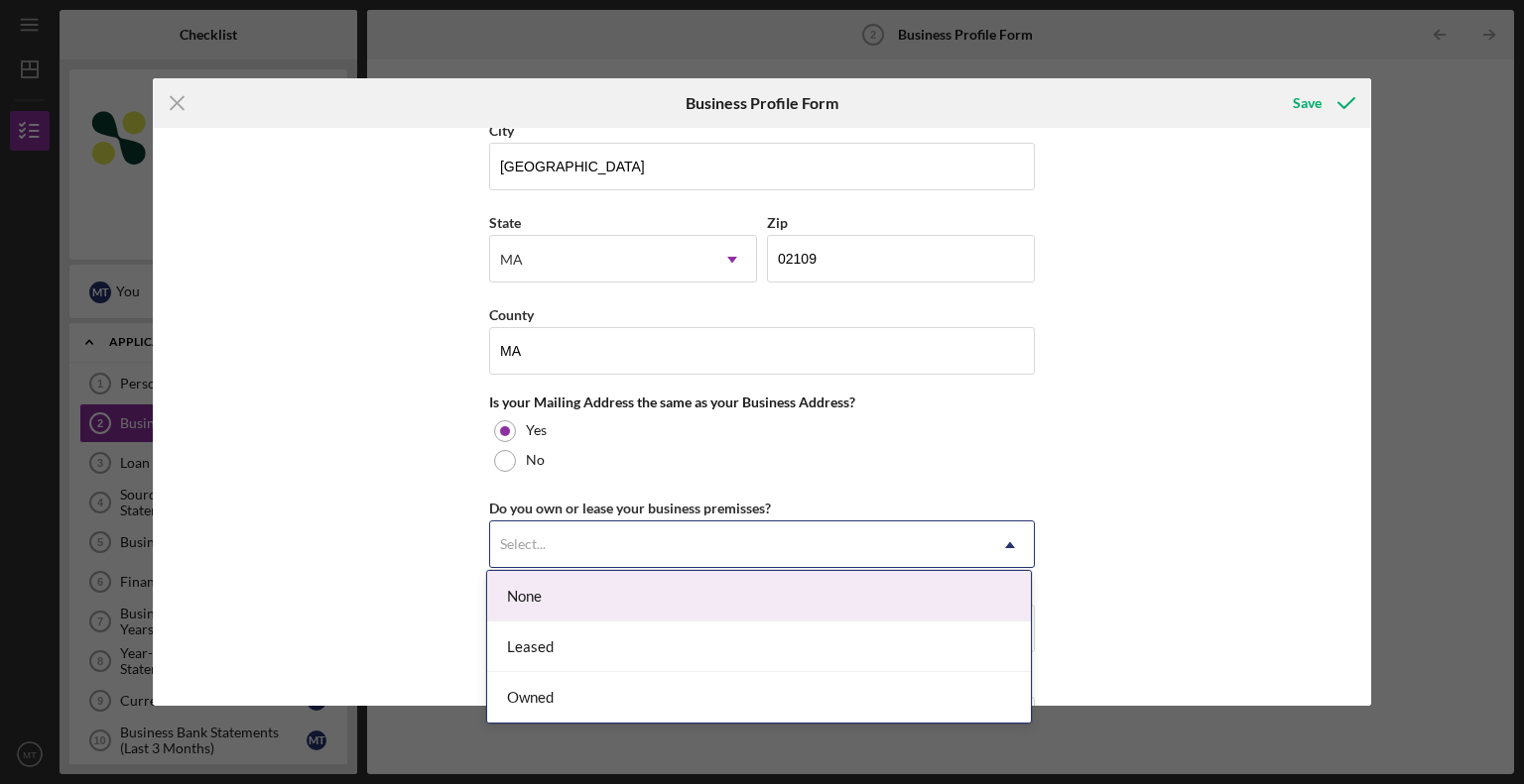
click at [663, 598] on div "None" at bounding box center [759, 596] width 544 height 51
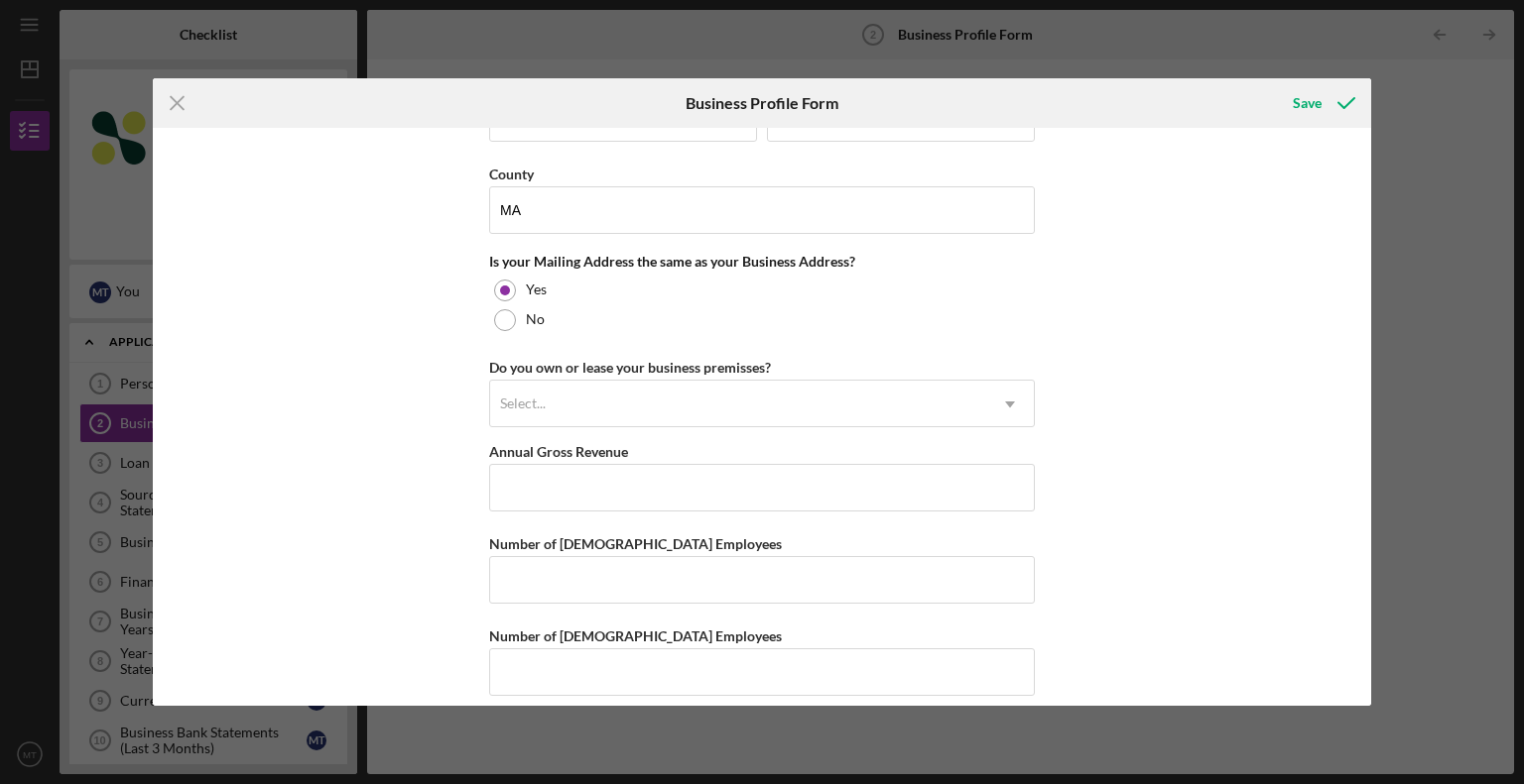
scroll to position [1443, 0]
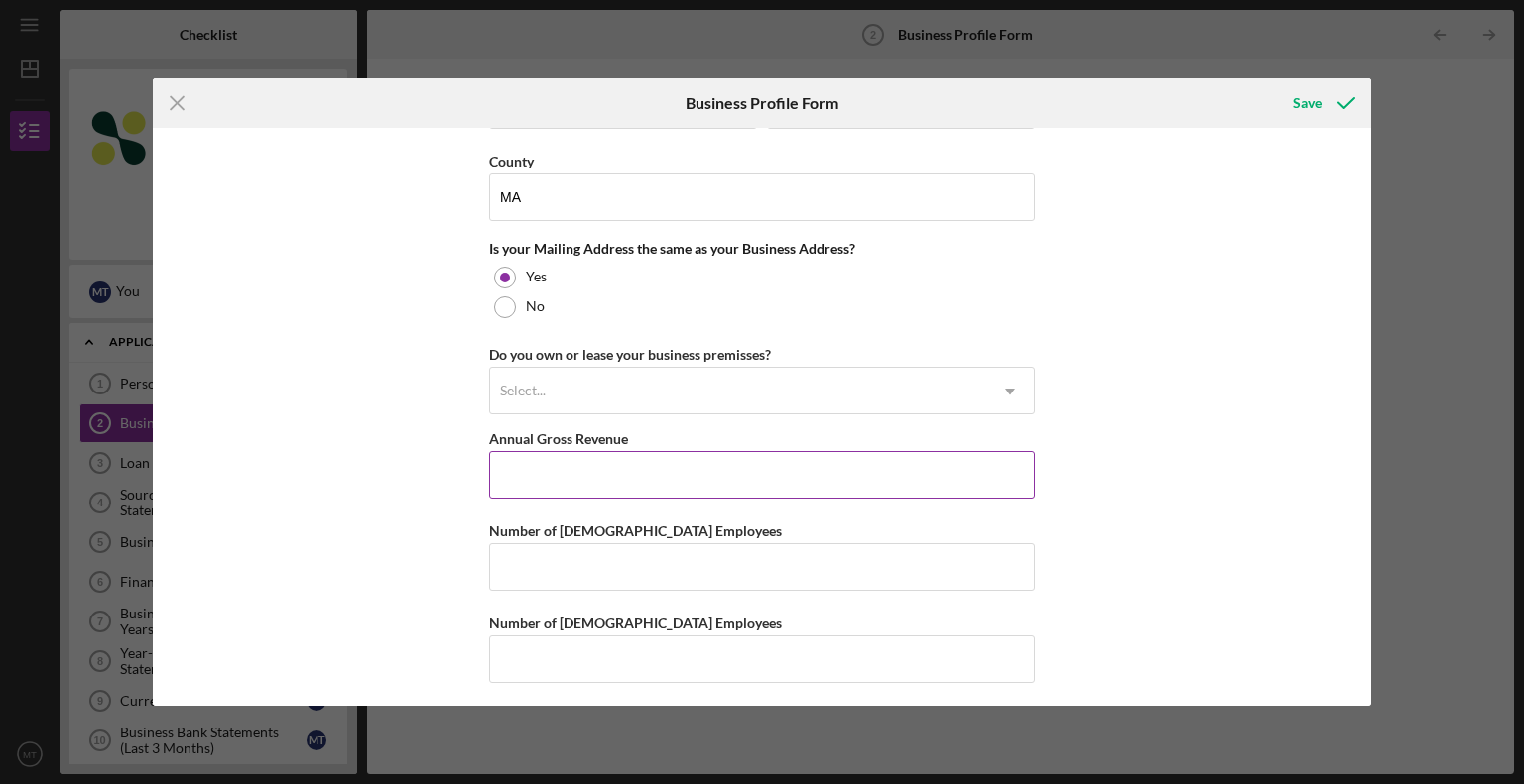
click at [550, 462] on input "Annual Gross Revenue" at bounding box center [762, 475] width 546 height 48
type input "$2"
type input "$3,000,000"
click at [508, 567] on input "Number of Full-Time Employees" at bounding box center [762, 567] width 546 height 48
type input "19"
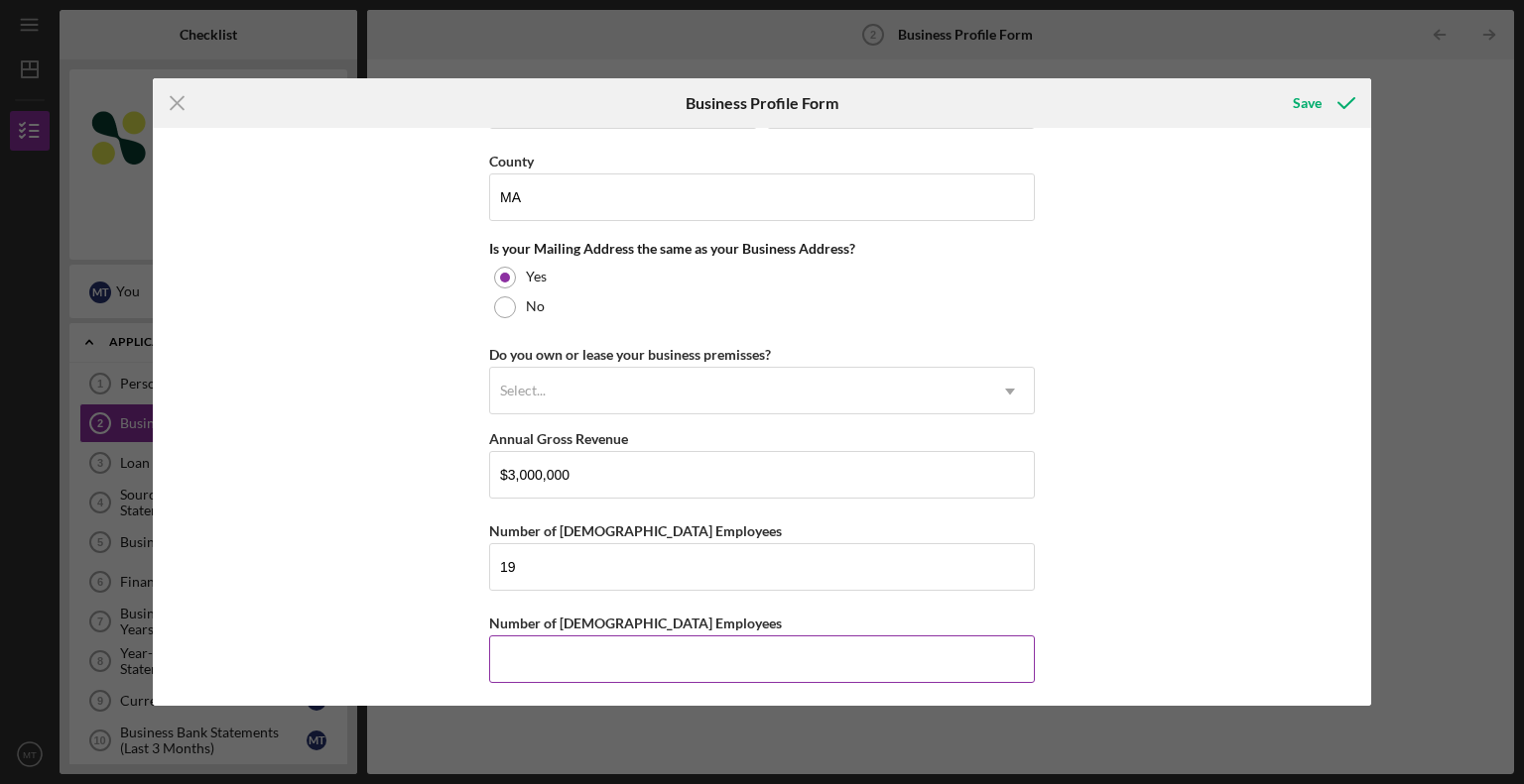
click at [501, 663] on input "Number of Part-Time Employees" at bounding box center [762, 660] width 546 height 48
type input "1"
click at [522, 558] on input "19" at bounding box center [762, 567] width 546 height 48
type input "18"
click at [1299, 101] on div "Save" at bounding box center [1306, 103] width 29 height 40
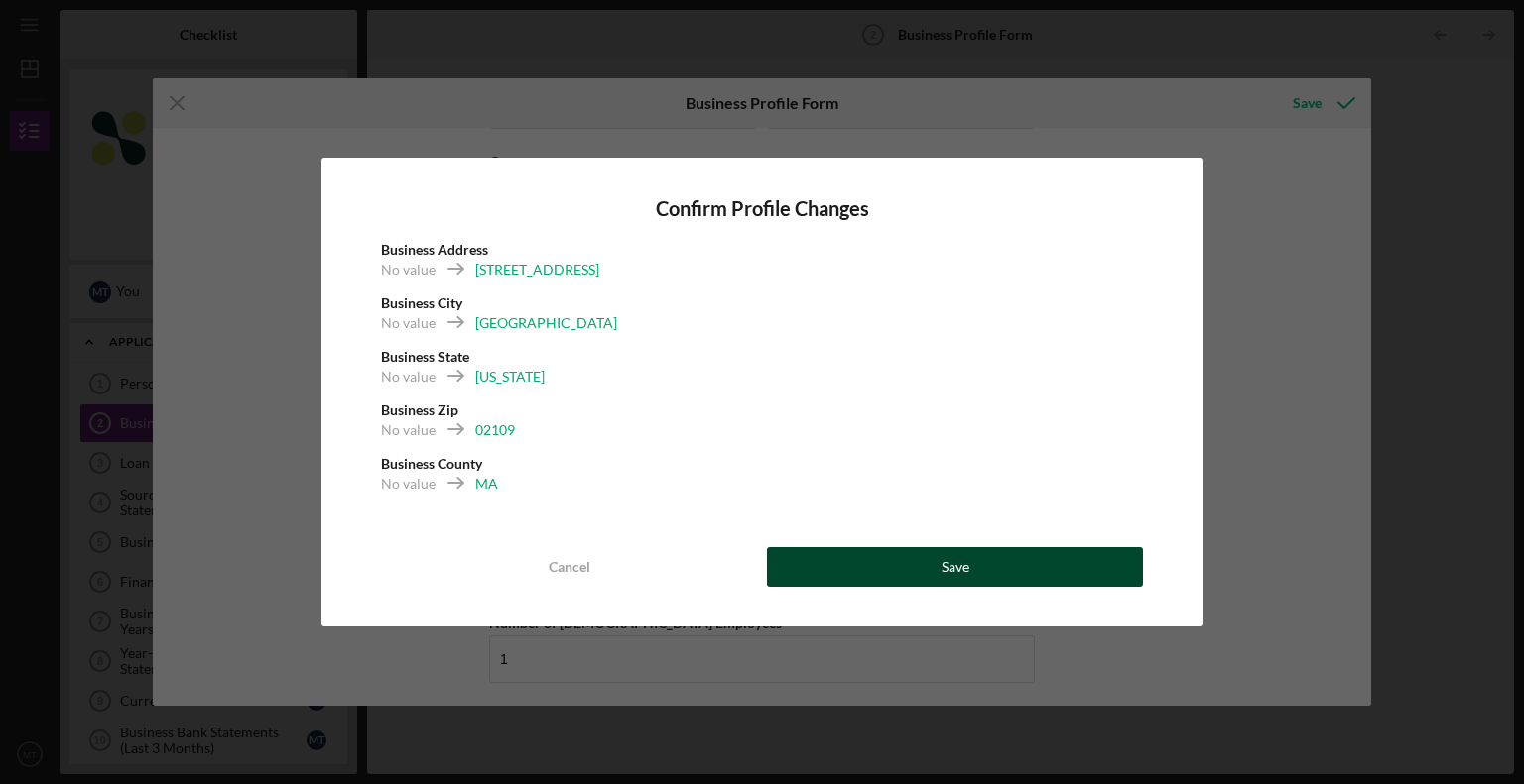
click at [938, 565] on button "Save" at bounding box center [954, 567] width 376 height 40
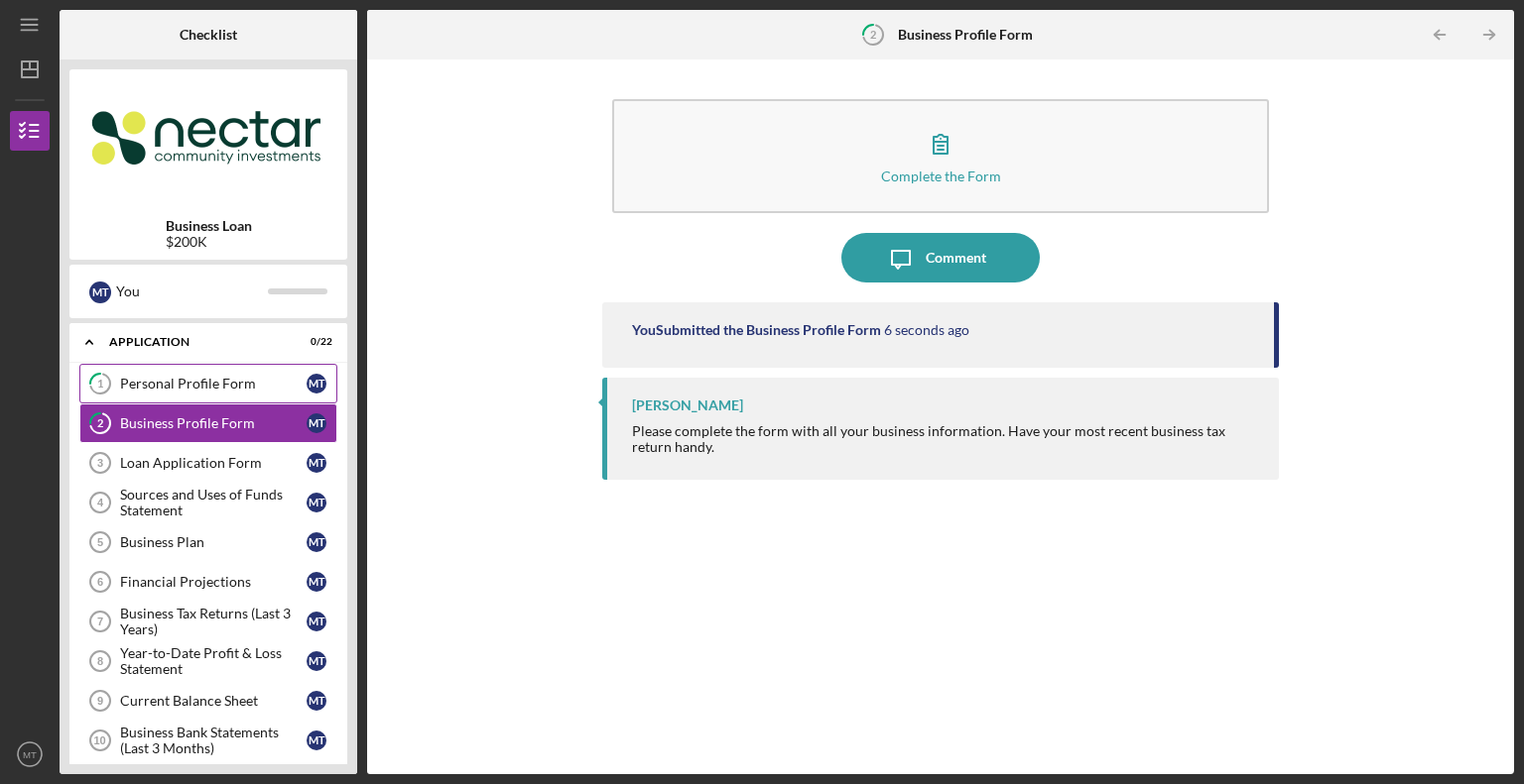
click at [219, 384] on div "Personal Profile Form" at bounding box center [214, 384] width 187 height 16
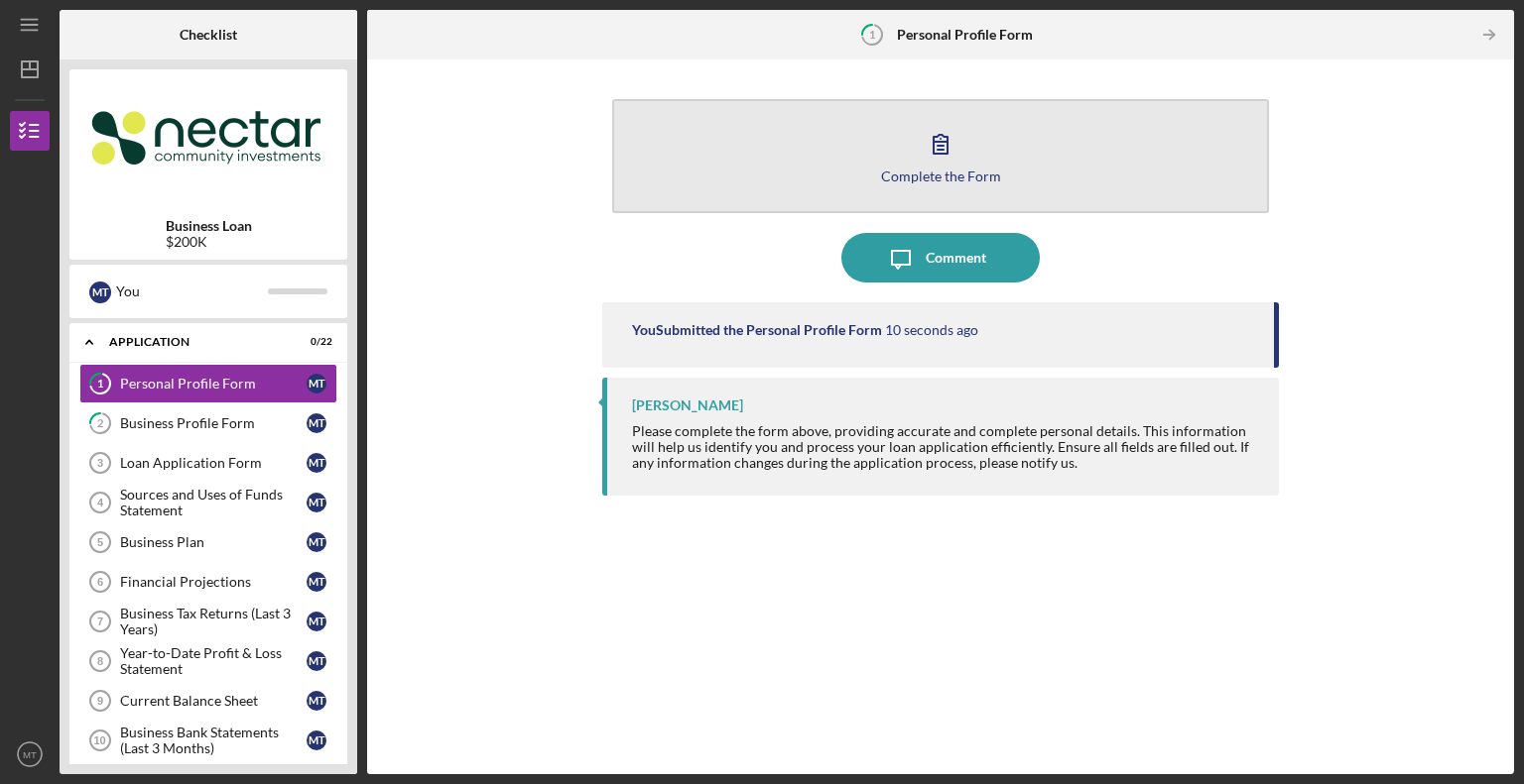
click at [990, 152] on button "Complete the Form Form" at bounding box center [940, 156] width 656 height 114
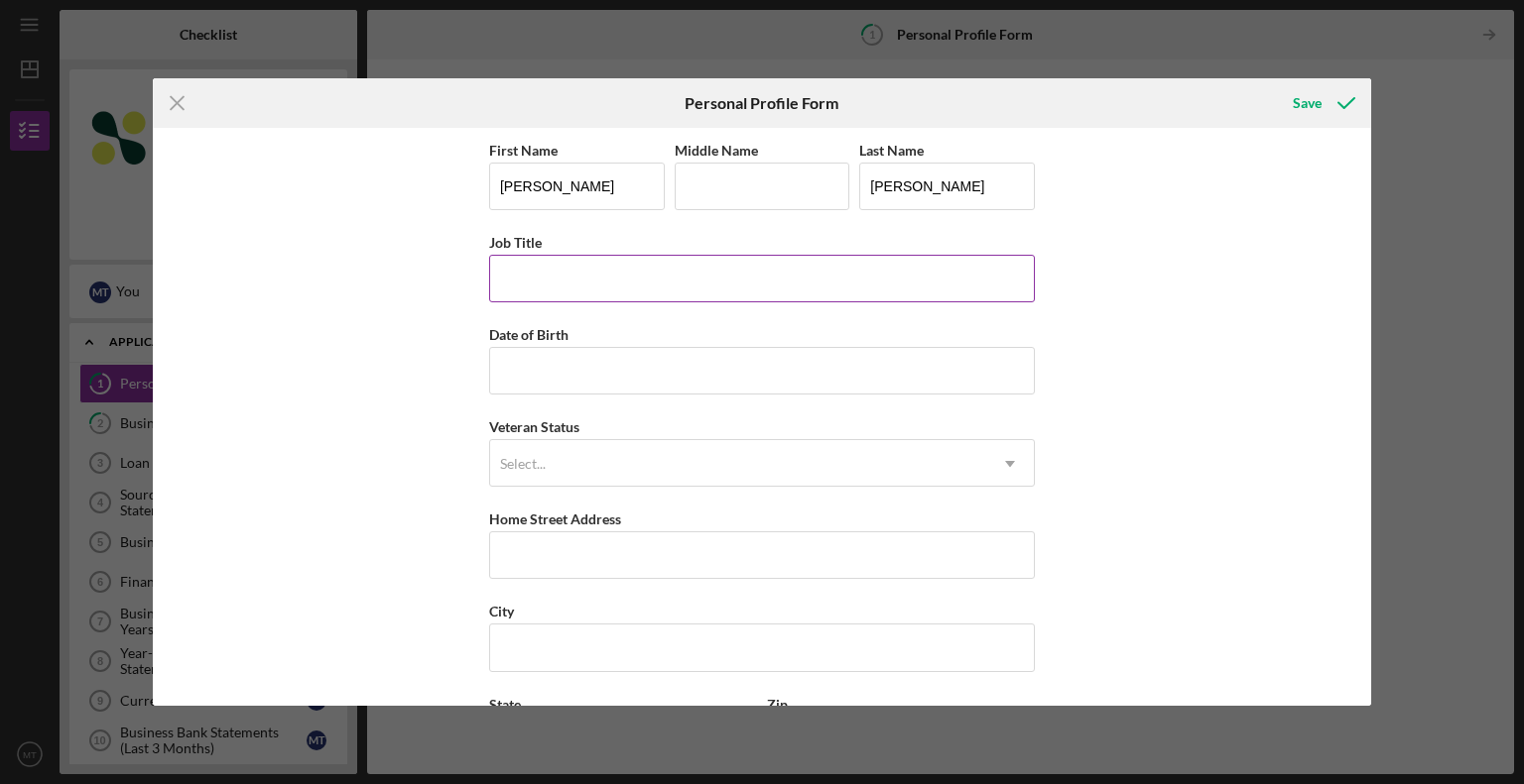
click at [636, 283] on input "Job Title" at bounding box center [762, 278] width 546 height 48
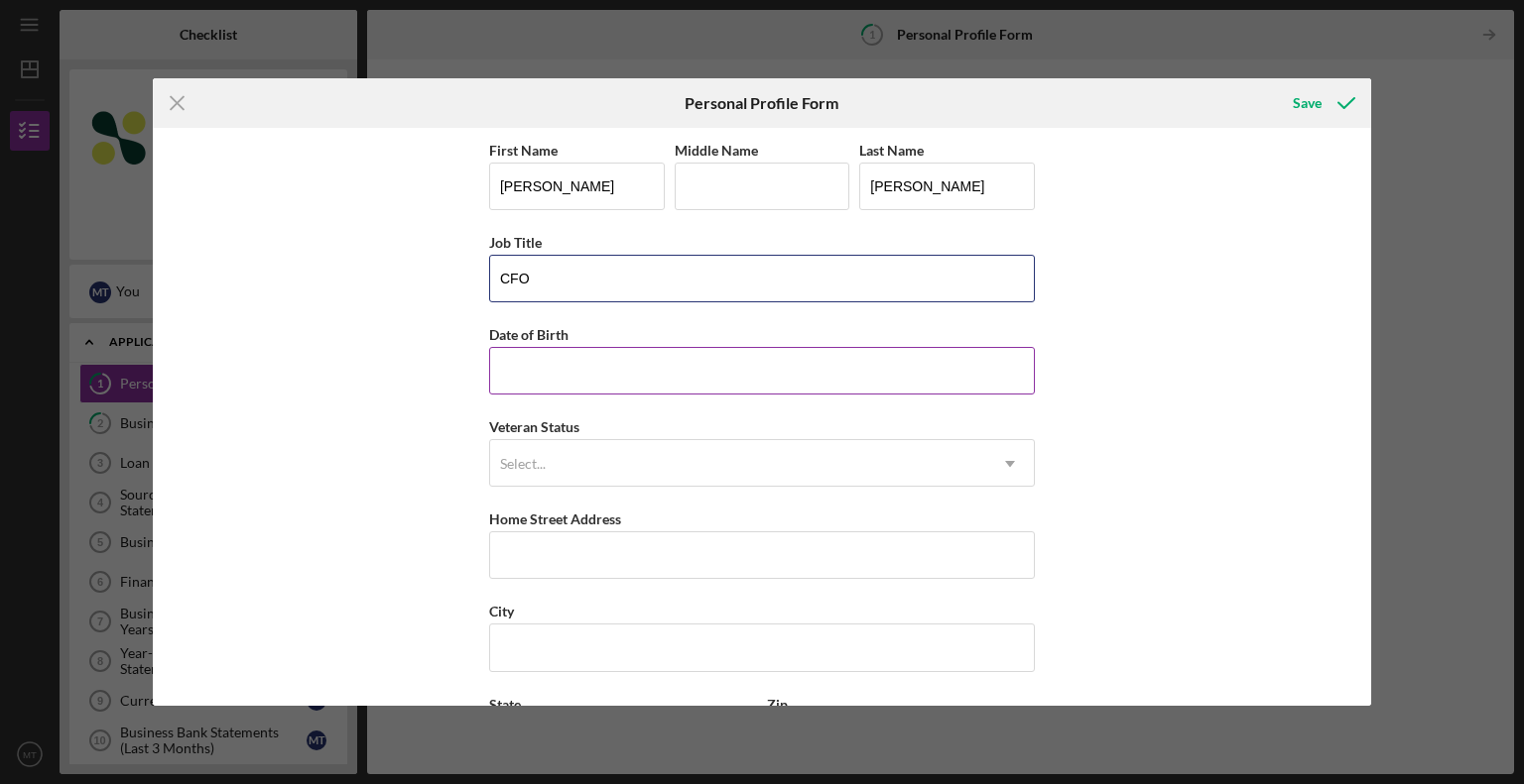
type input "CFO"
click at [574, 355] on input "Date of Birth" at bounding box center [762, 371] width 546 height 48
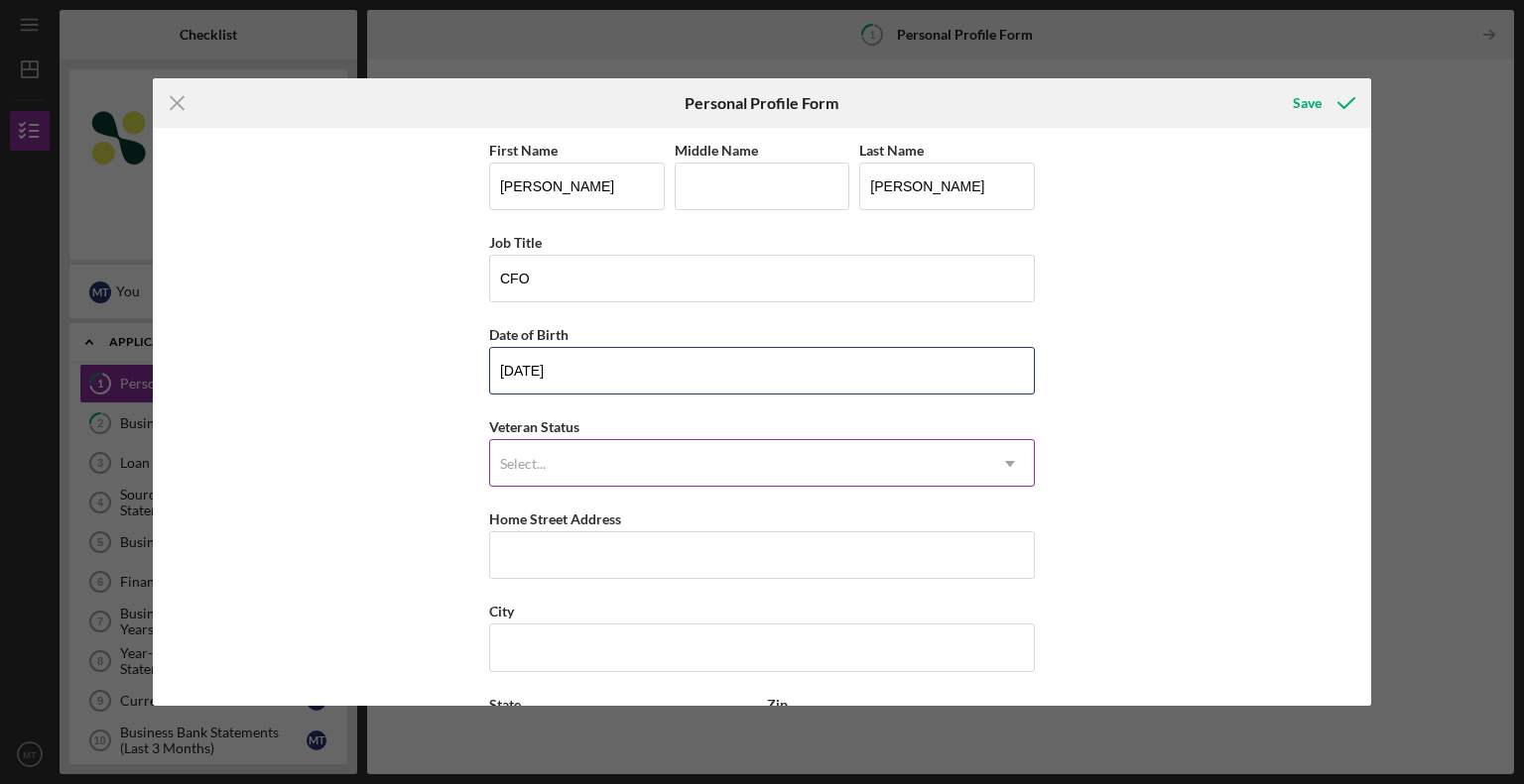
type input "12/01/1966"
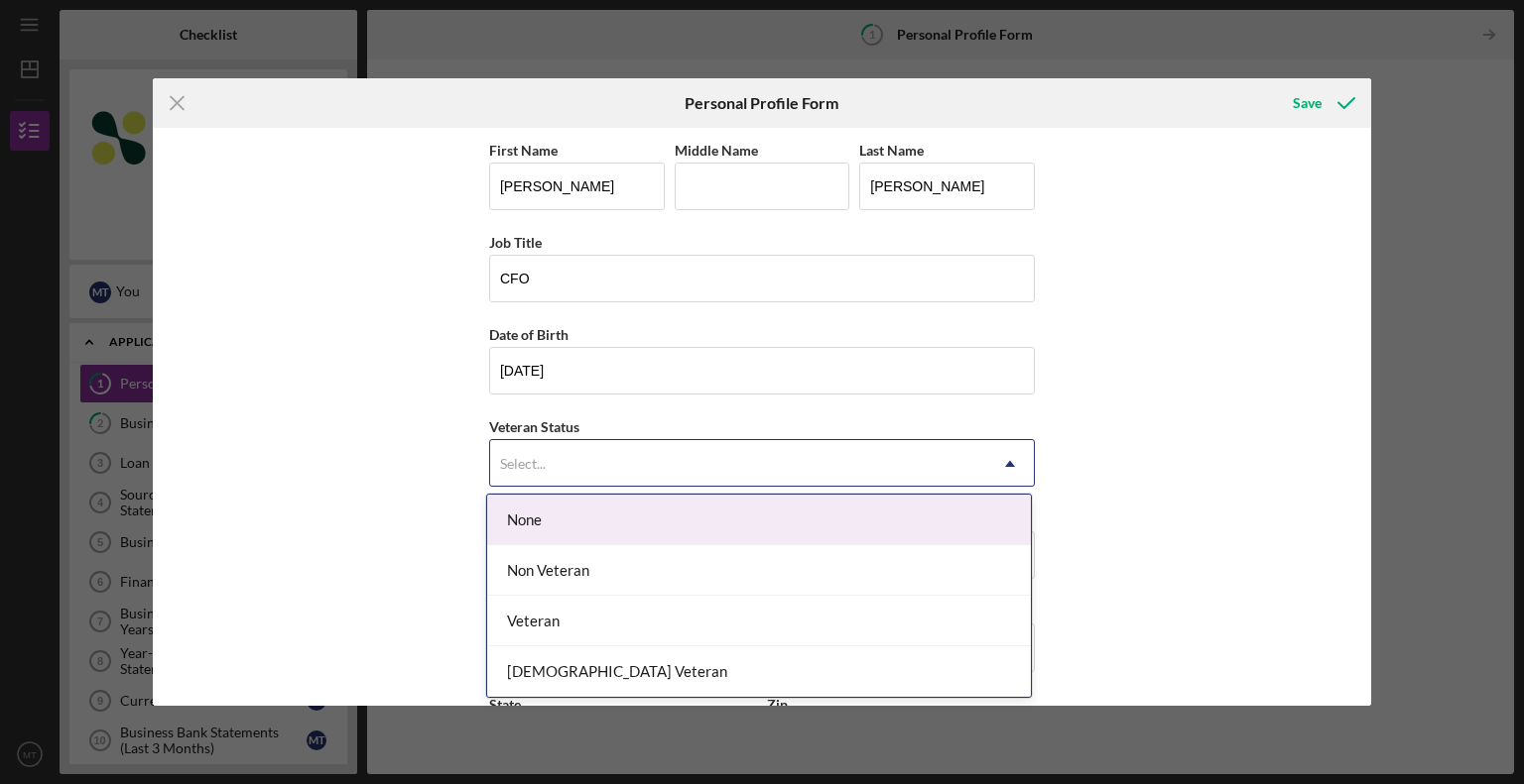
click at [587, 469] on div "Select..." at bounding box center [738, 464] width 496 height 46
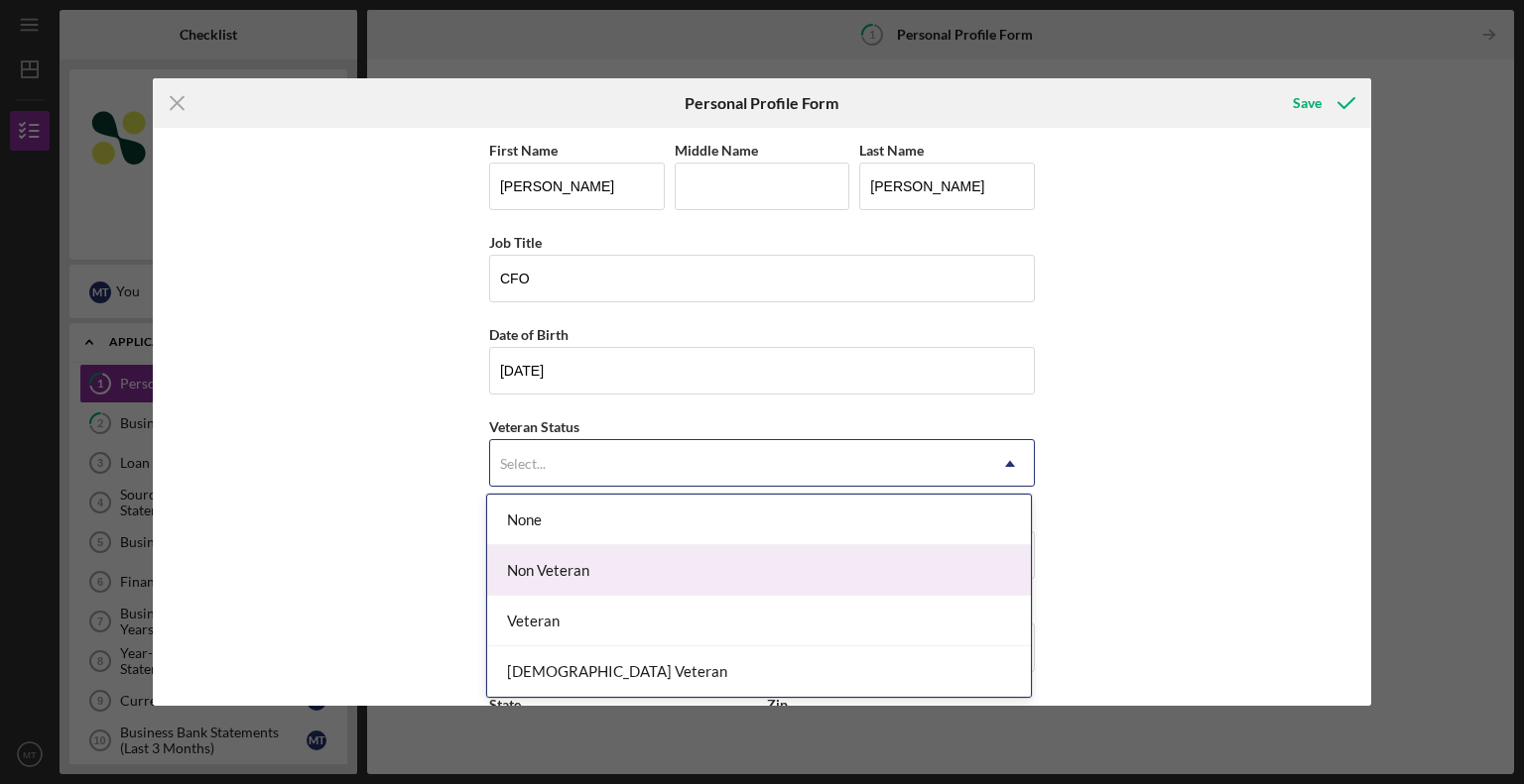
click at [564, 570] on div "Non Veteran" at bounding box center [759, 570] width 544 height 51
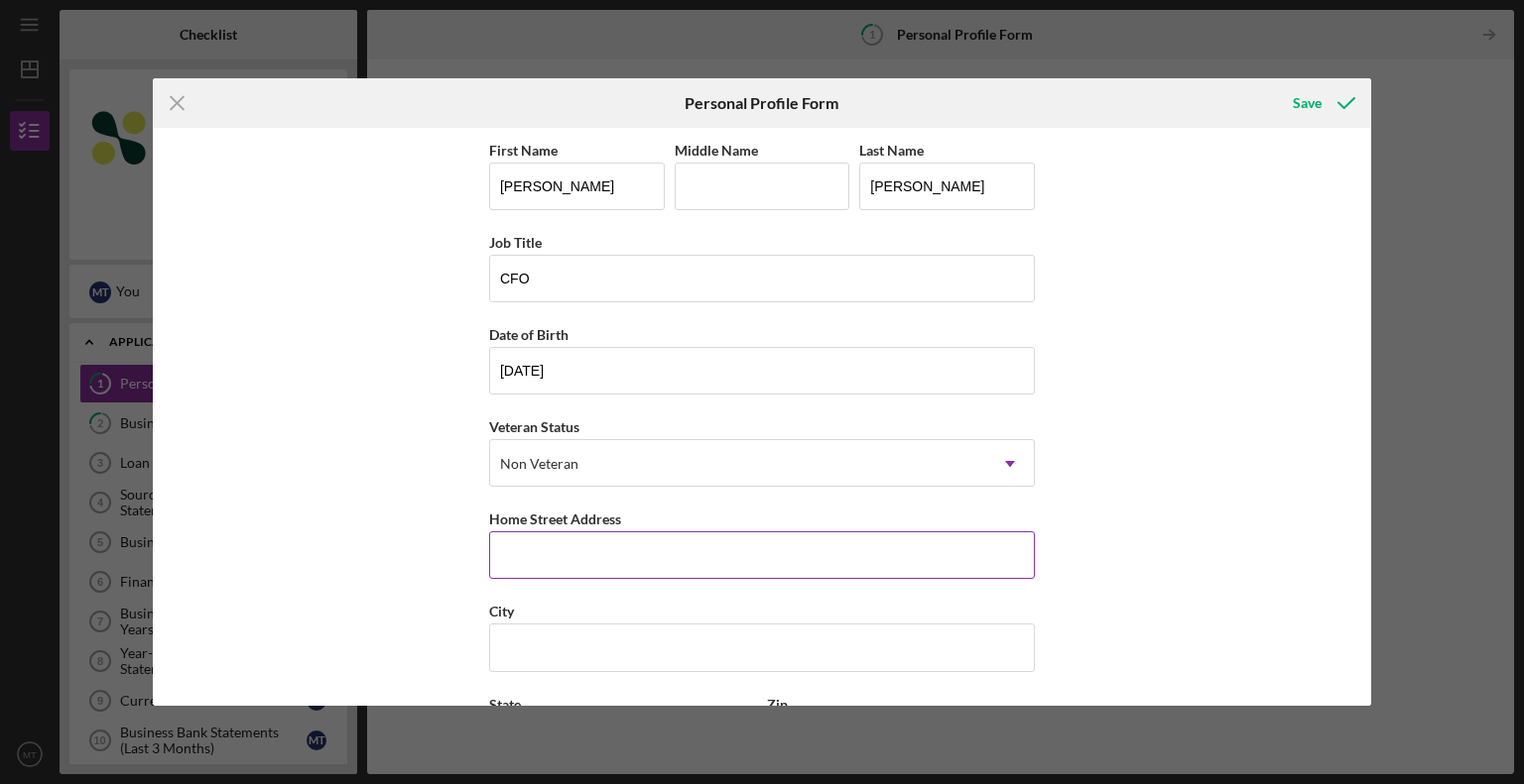
scroll to position [177, 0]
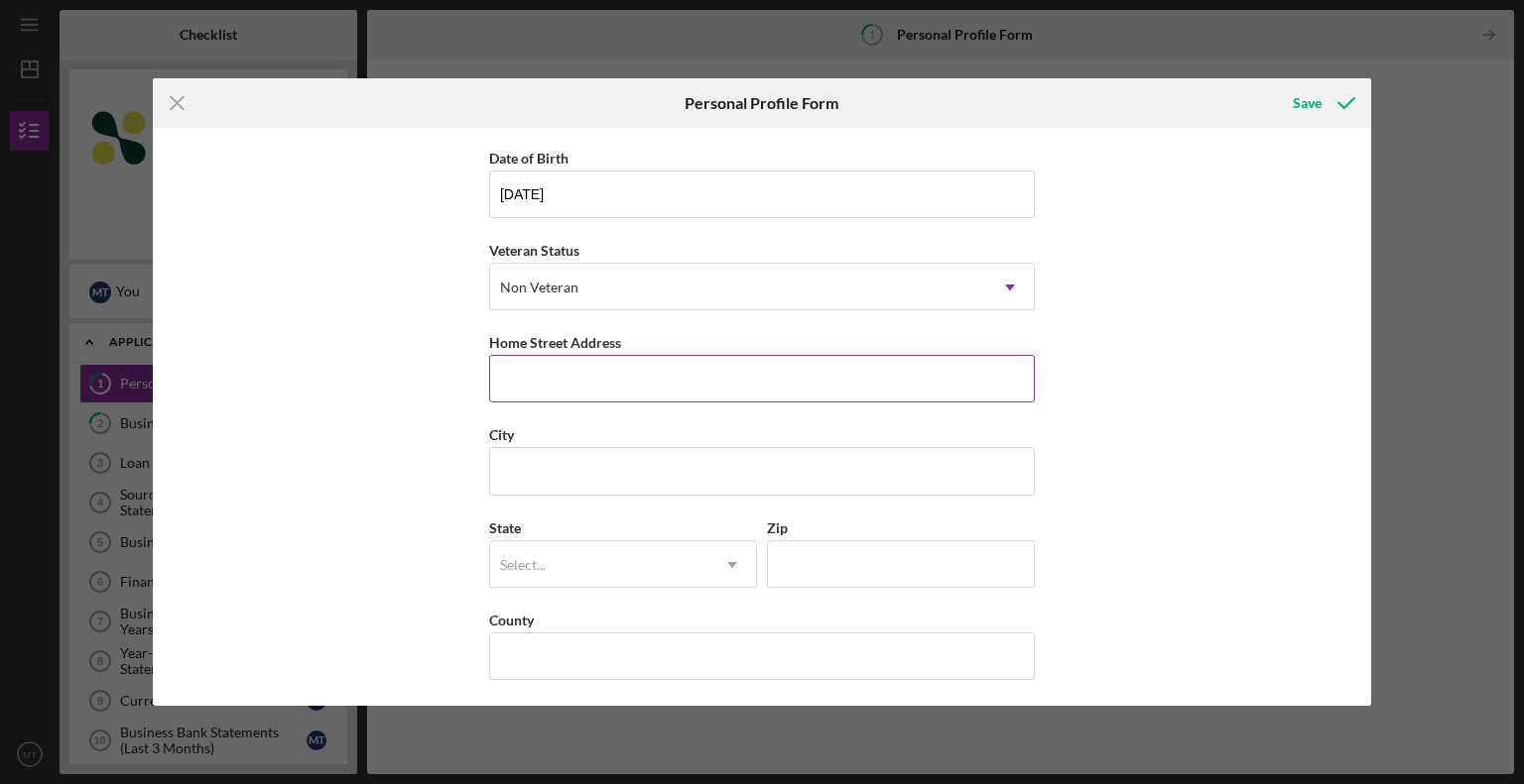
click at [559, 376] on input "Home Street Address" at bounding box center [762, 379] width 546 height 48
type input "19 Arnold Road"
type input "Stoneham"
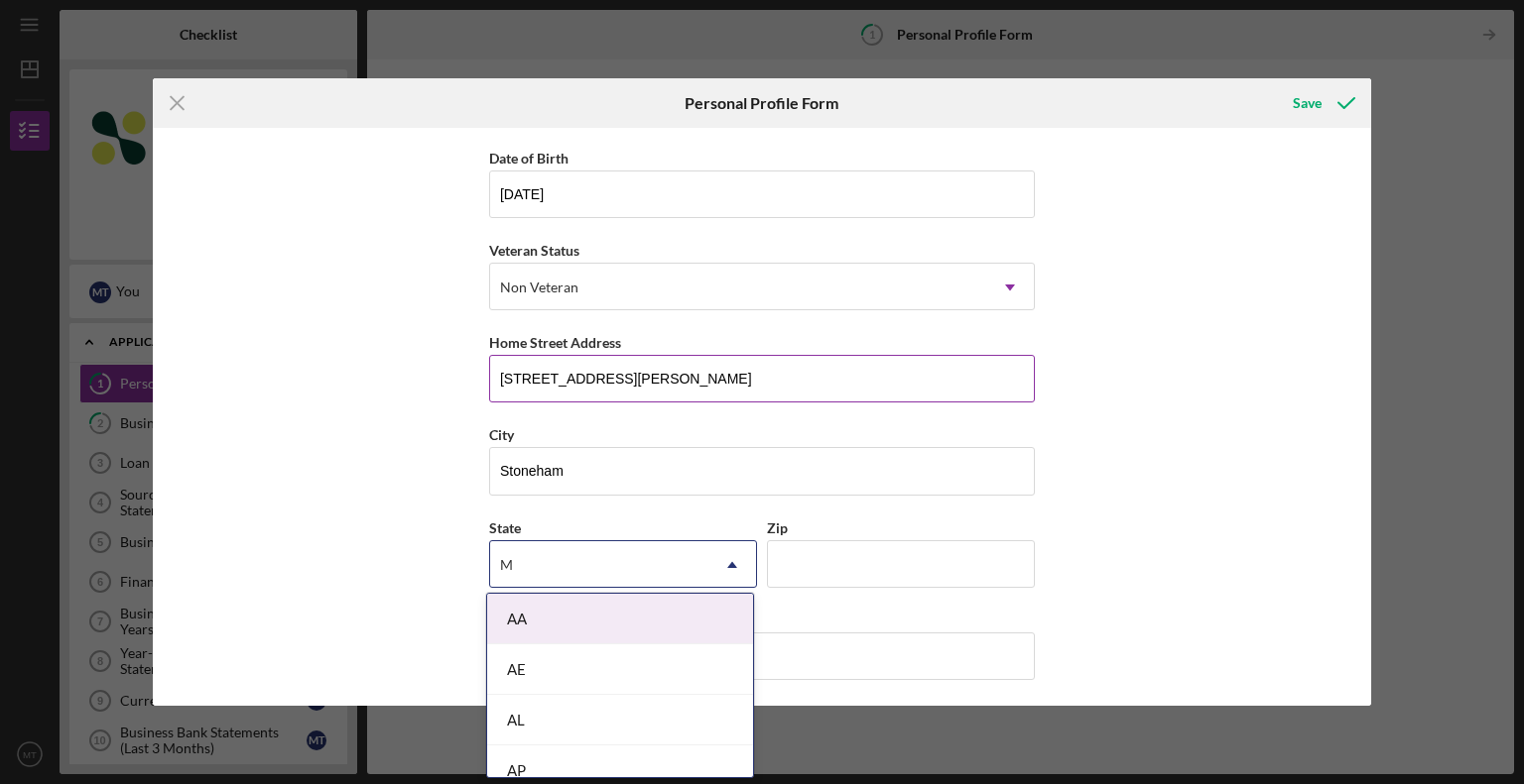
type input "MA"
click at [710, 558] on icon "Icon/Dropdown Arrow" at bounding box center [732, 565] width 48 height 48
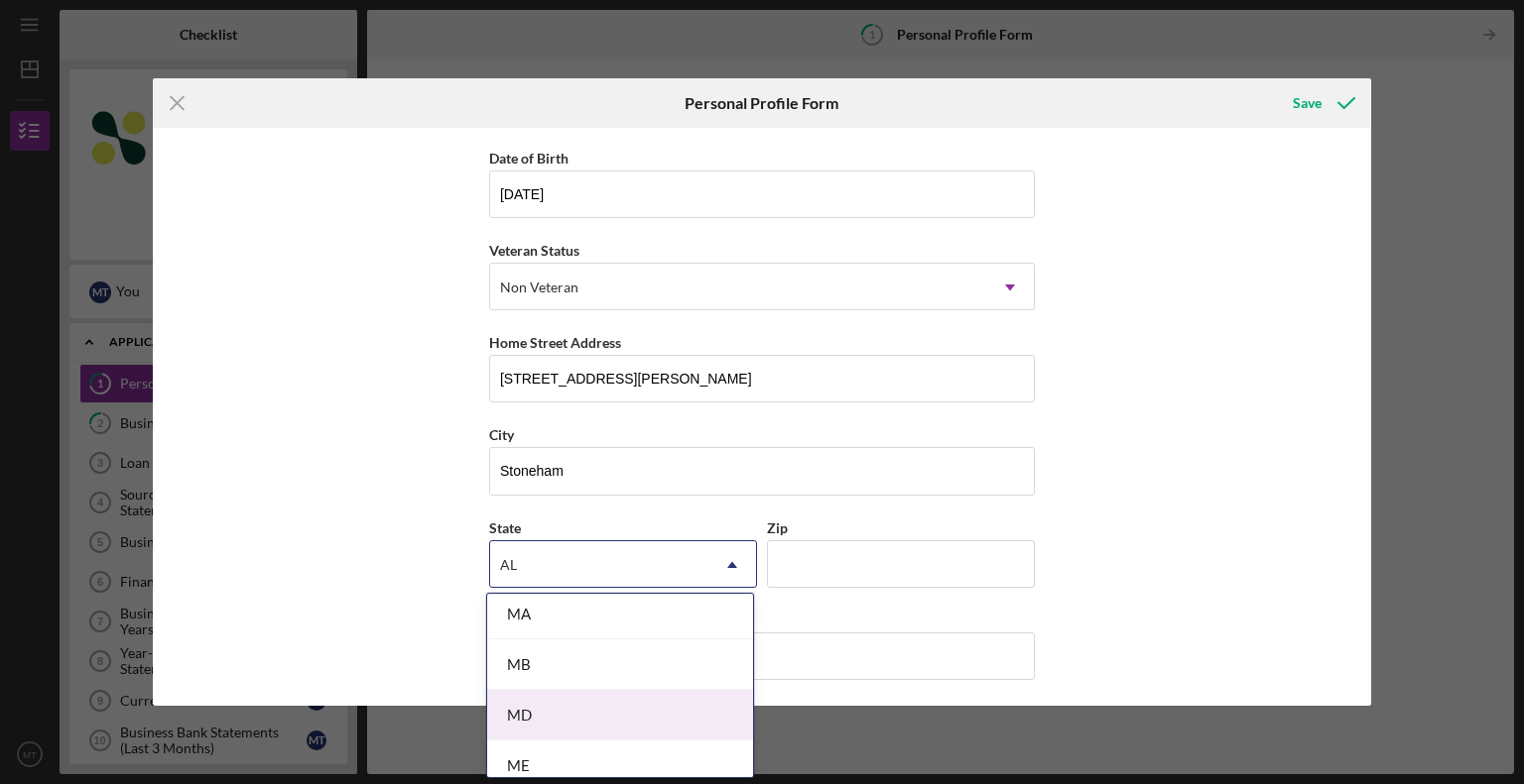
scroll to position [1388, 0]
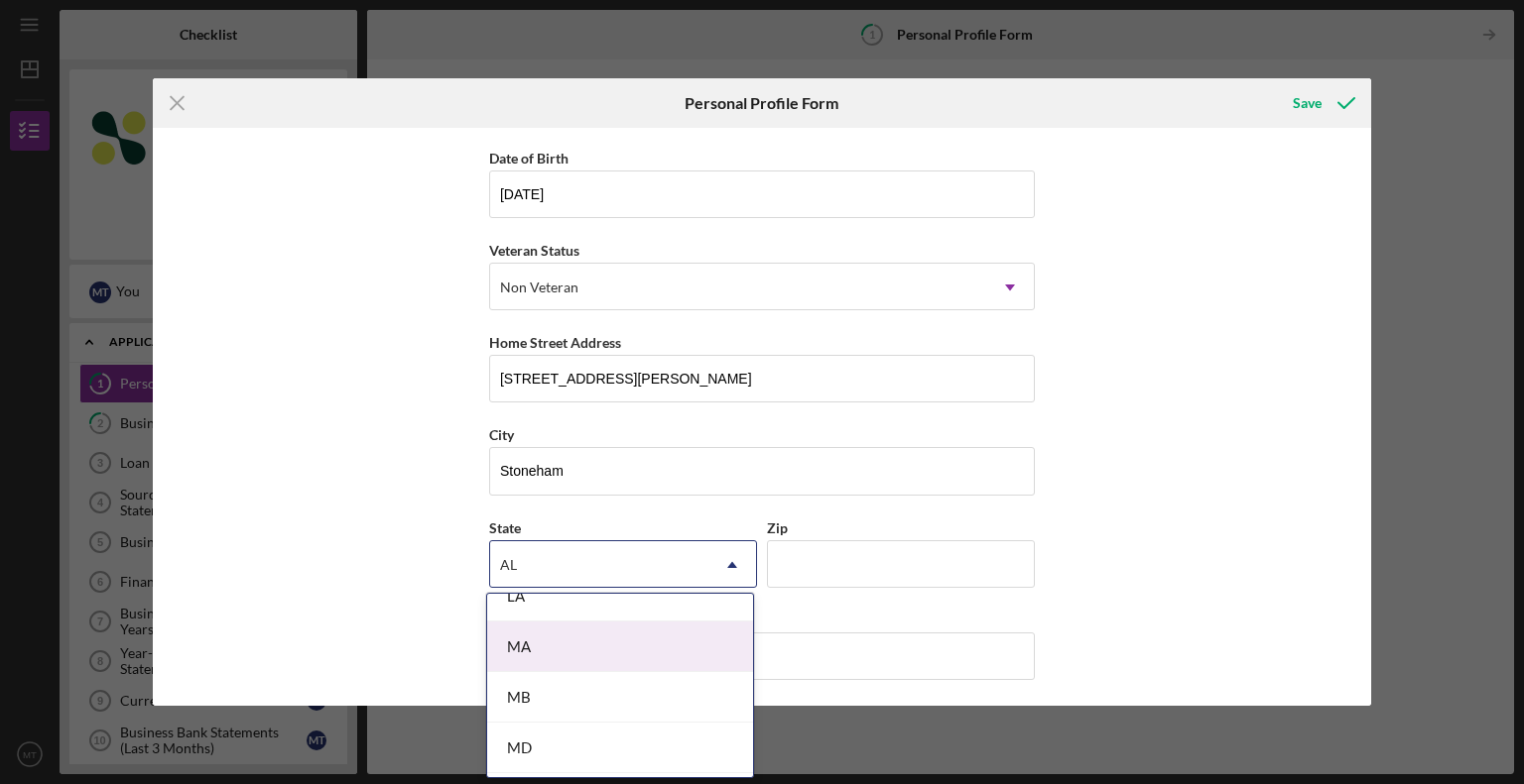
click at [602, 634] on div "MA" at bounding box center [619, 647] width 265 height 51
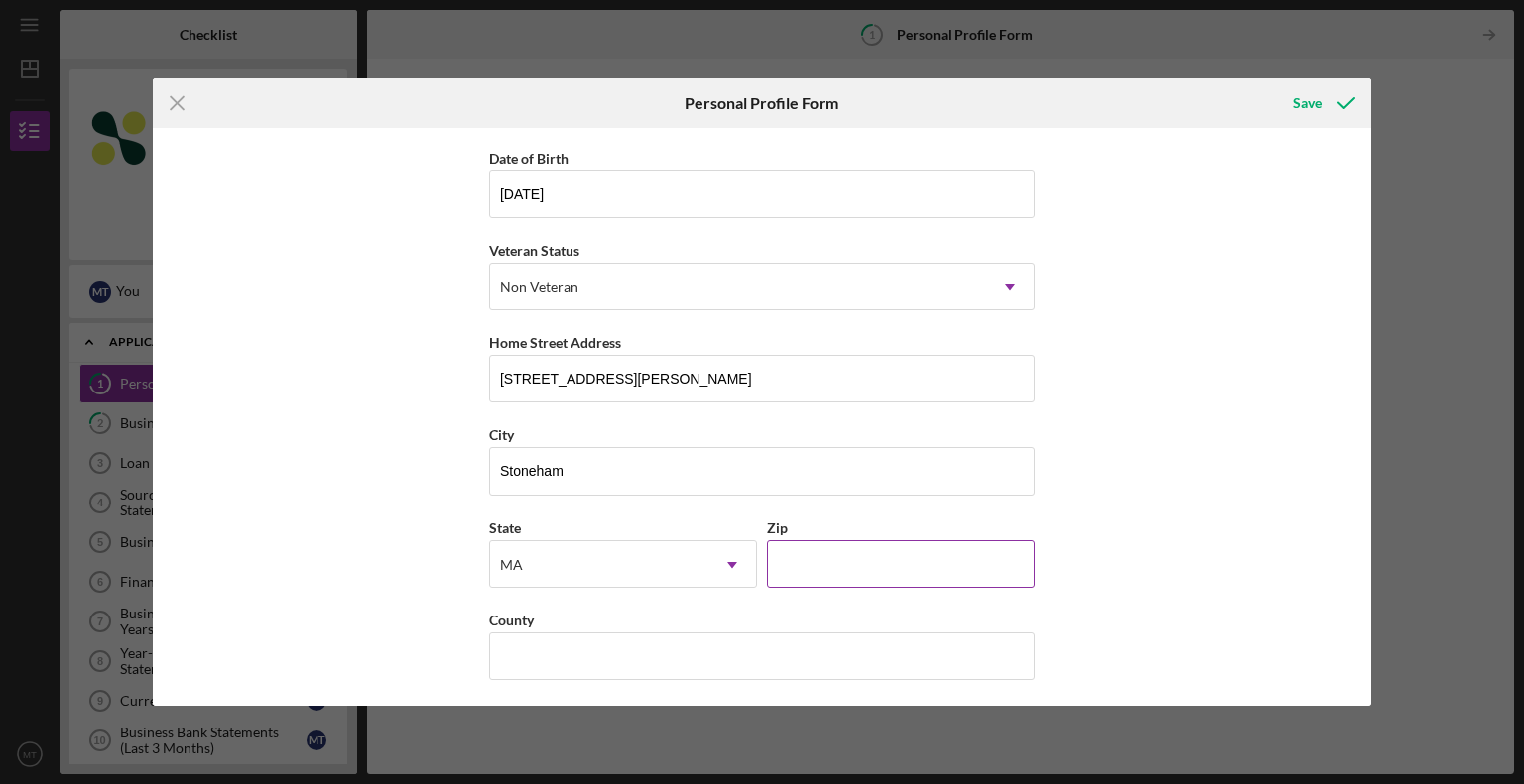
click at [816, 560] on input "Zip" at bounding box center [900, 564] width 267 height 48
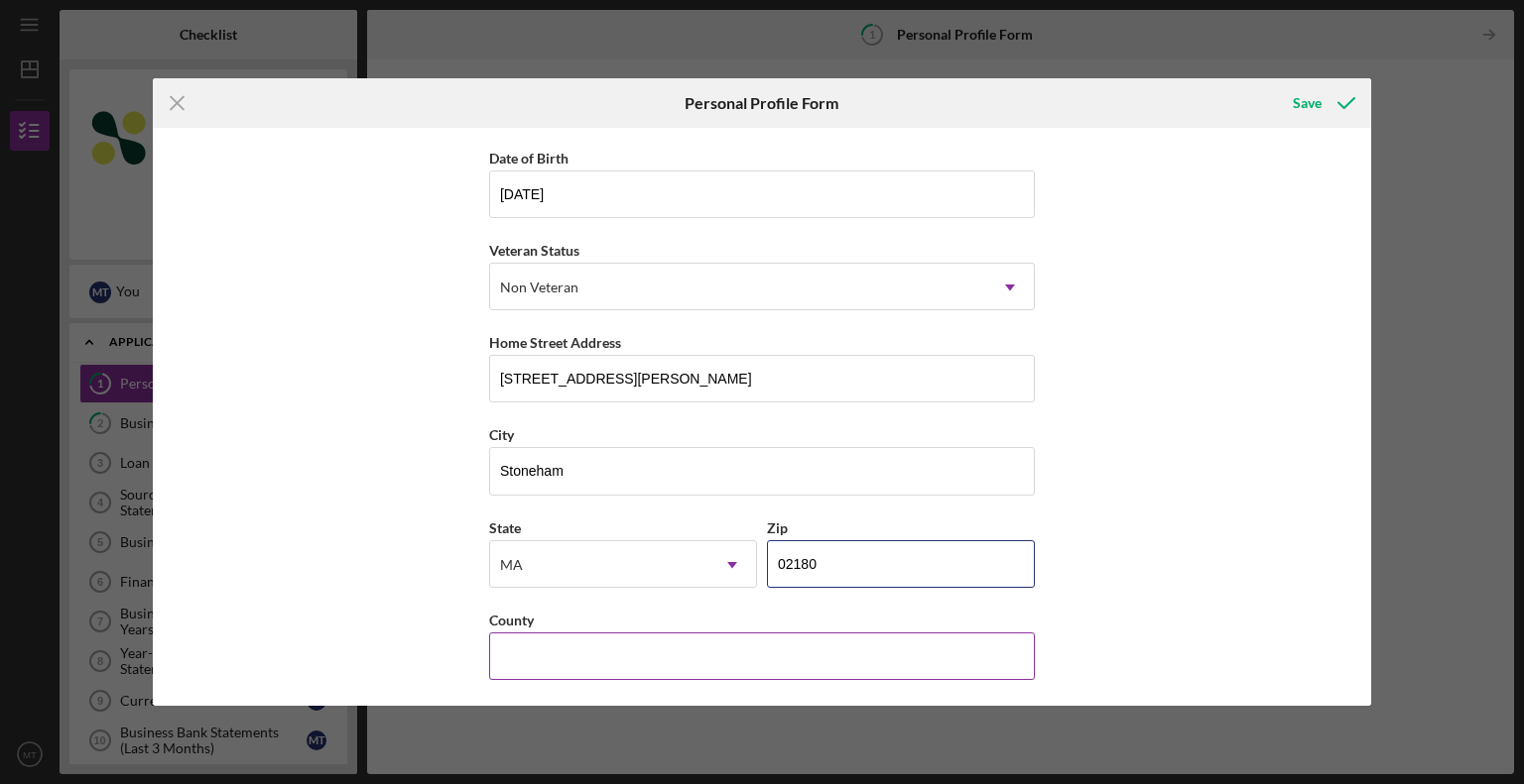
type input "02180"
click at [565, 650] on input "County" at bounding box center [762, 657] width 546 height 48
type input "u"
type input "M"
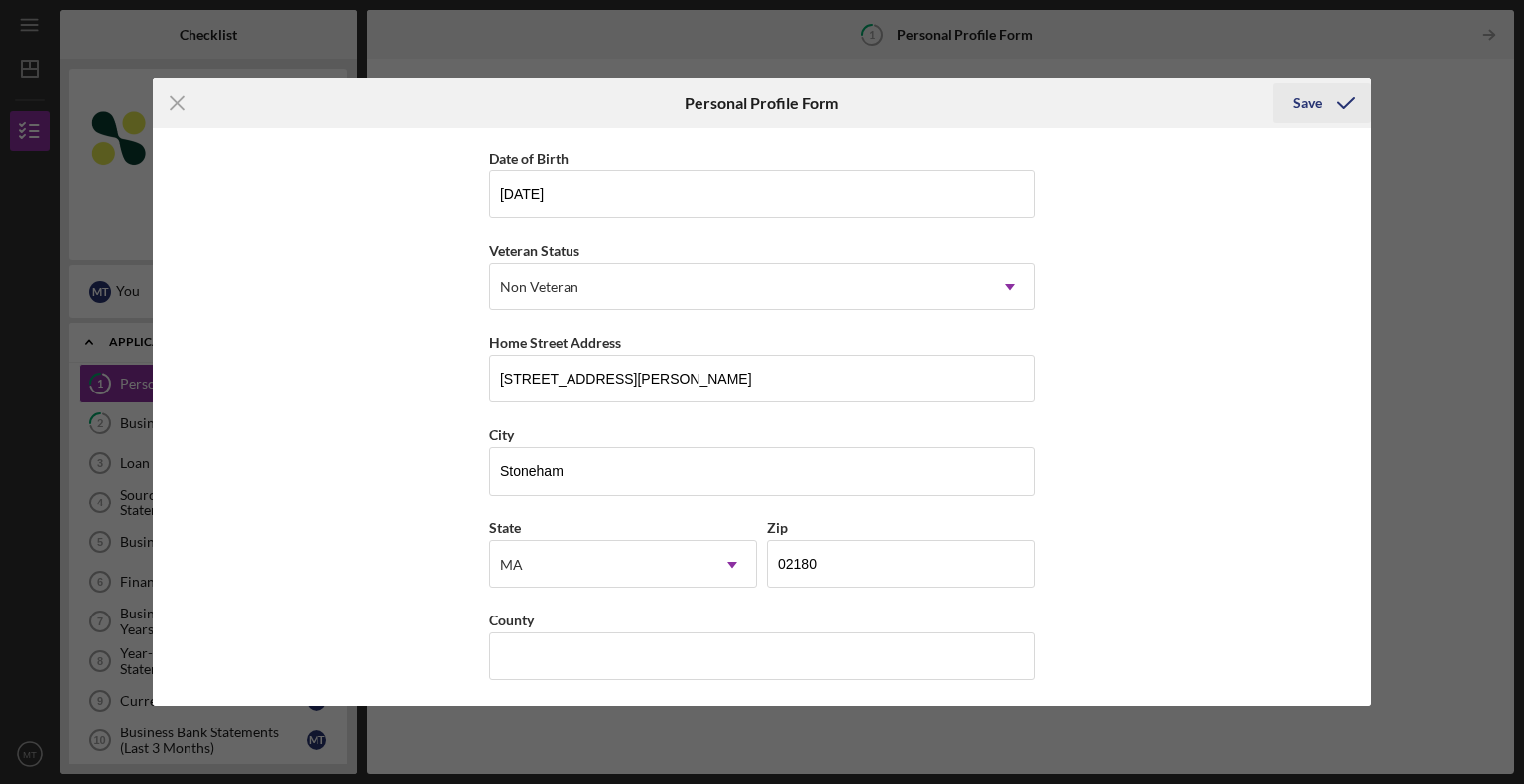
click at [1305, 104] on div "Save" at bounding box center [1306, 103] width 29 height 40
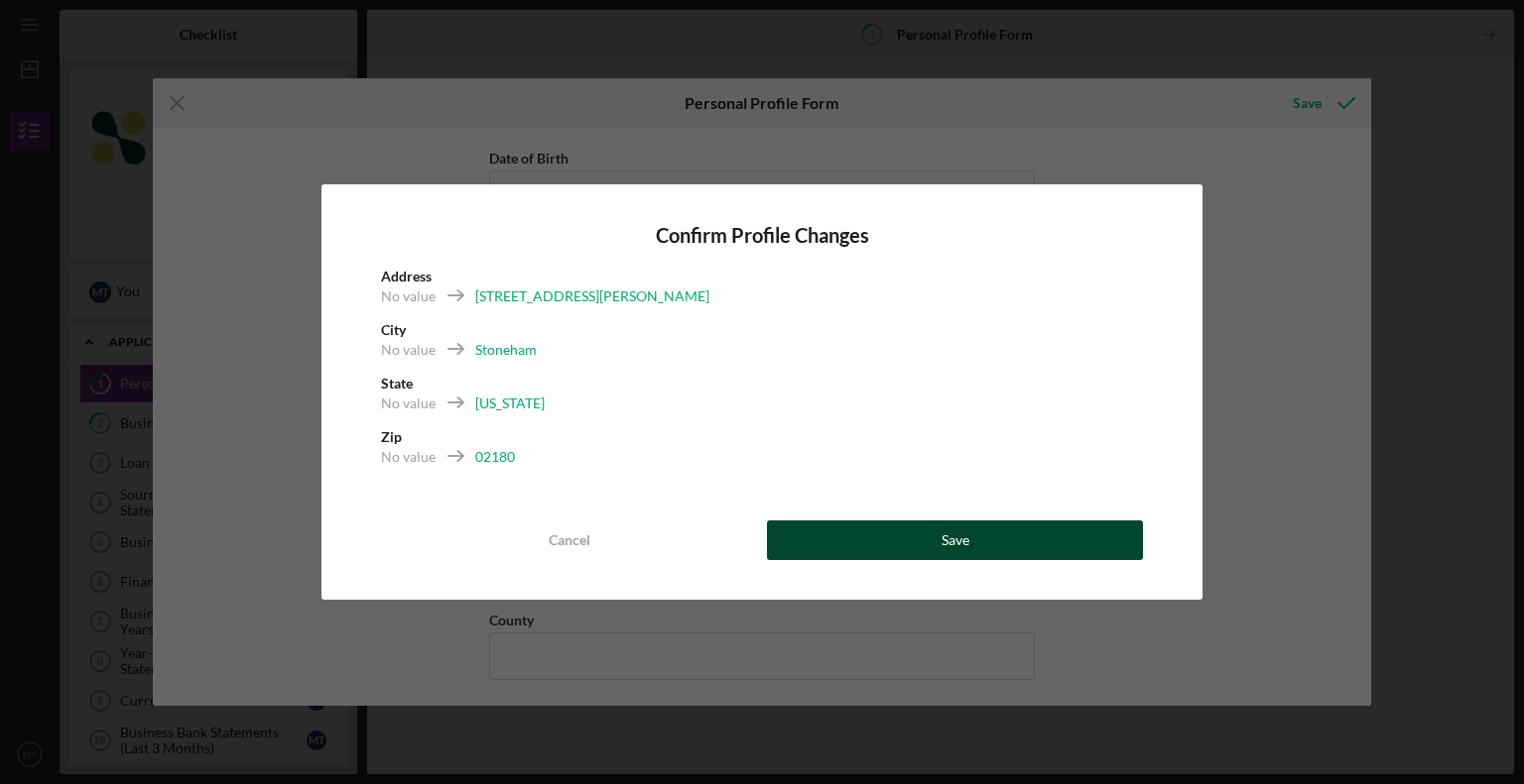
click at [918, 545] on button "Save" at bounding box center [954, 541] width 376 height 40
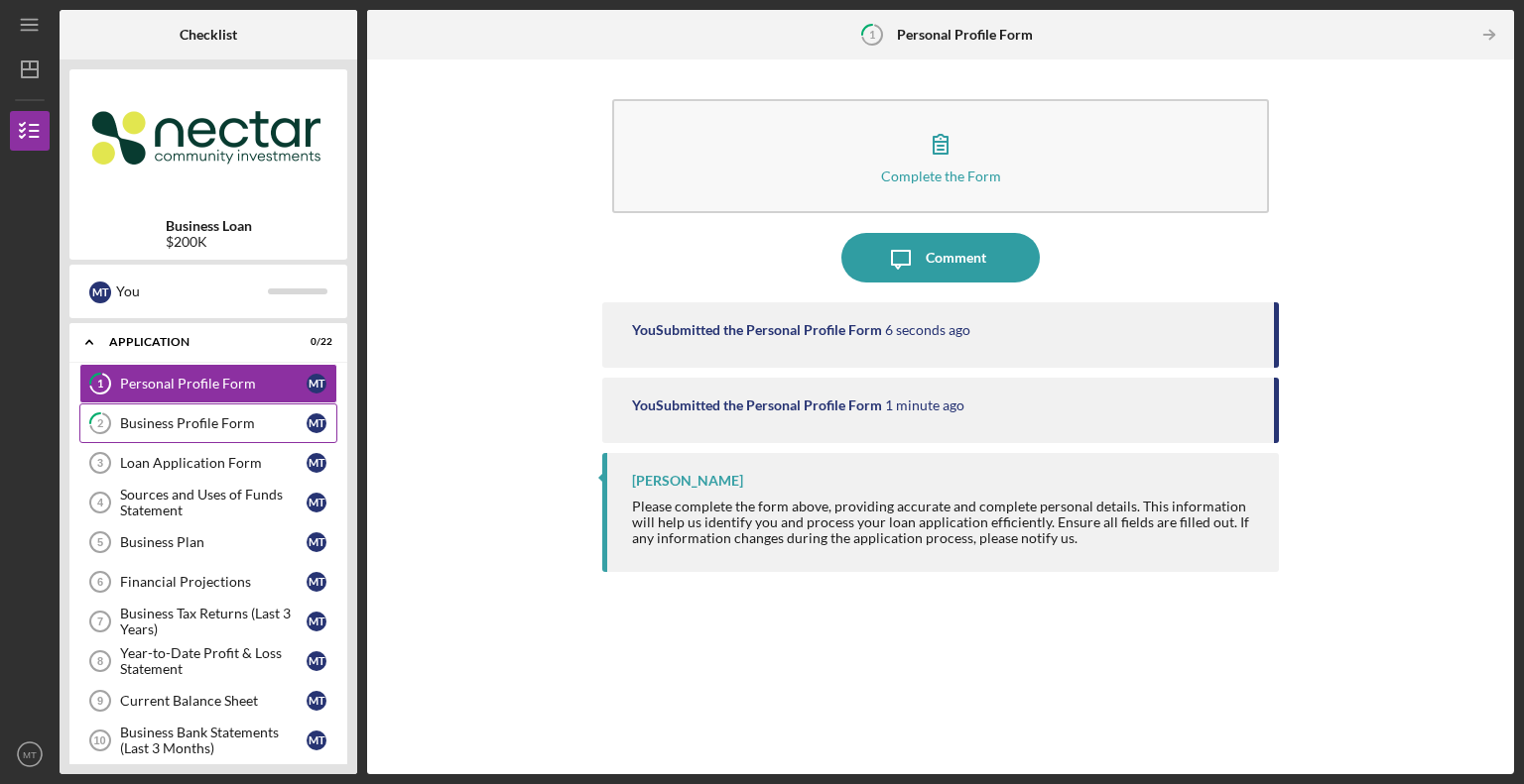
click at [171, 423] on div "Business Profile Form" at bounding box center [214, 423] width 187 height 16
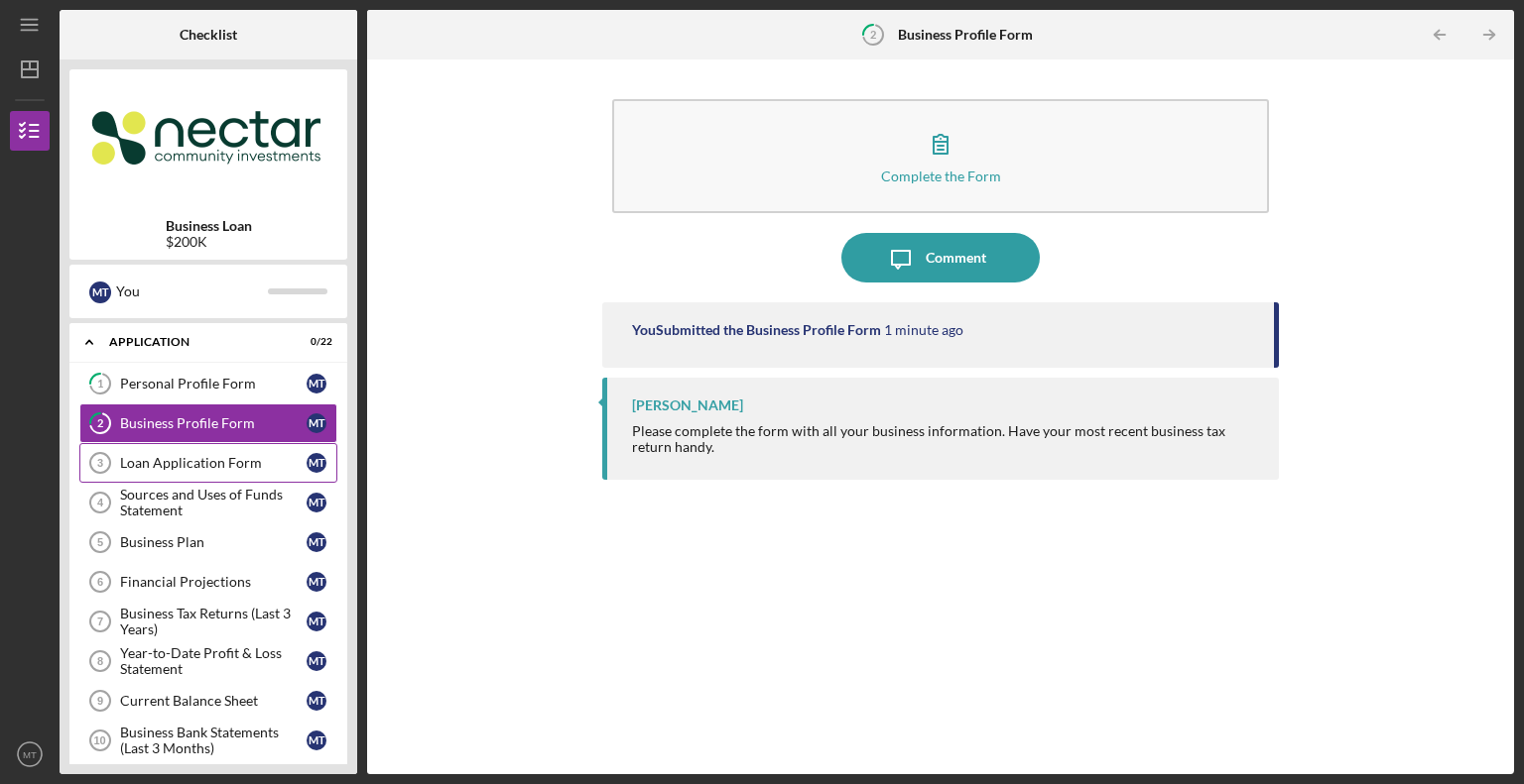
click at [159, 460] on div "Loan Application Form" at bounding box center [214, 463] width 187 height 16
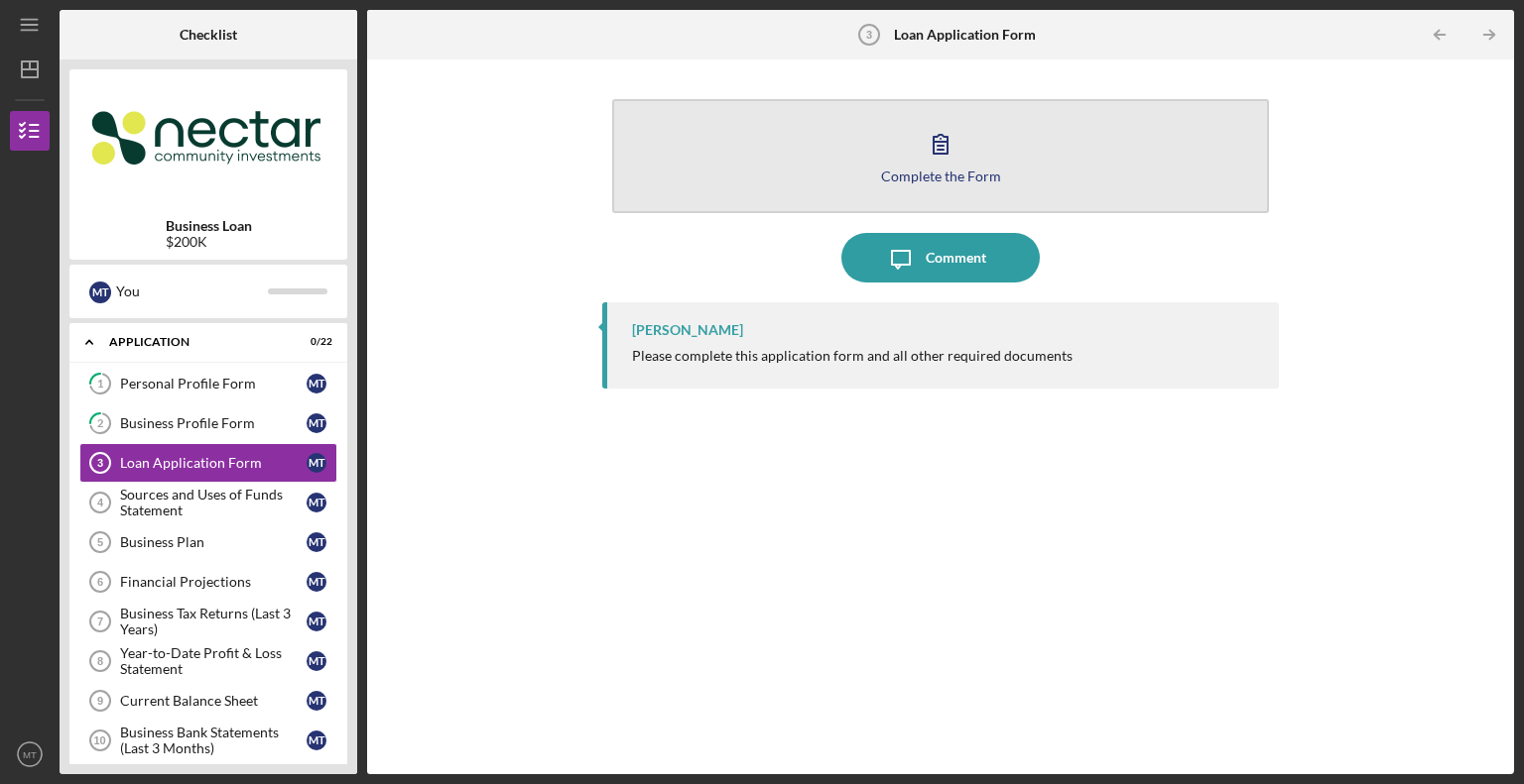
click at [954, 130] on icon "button" at bounding box center [940, 144] width 50 height 50
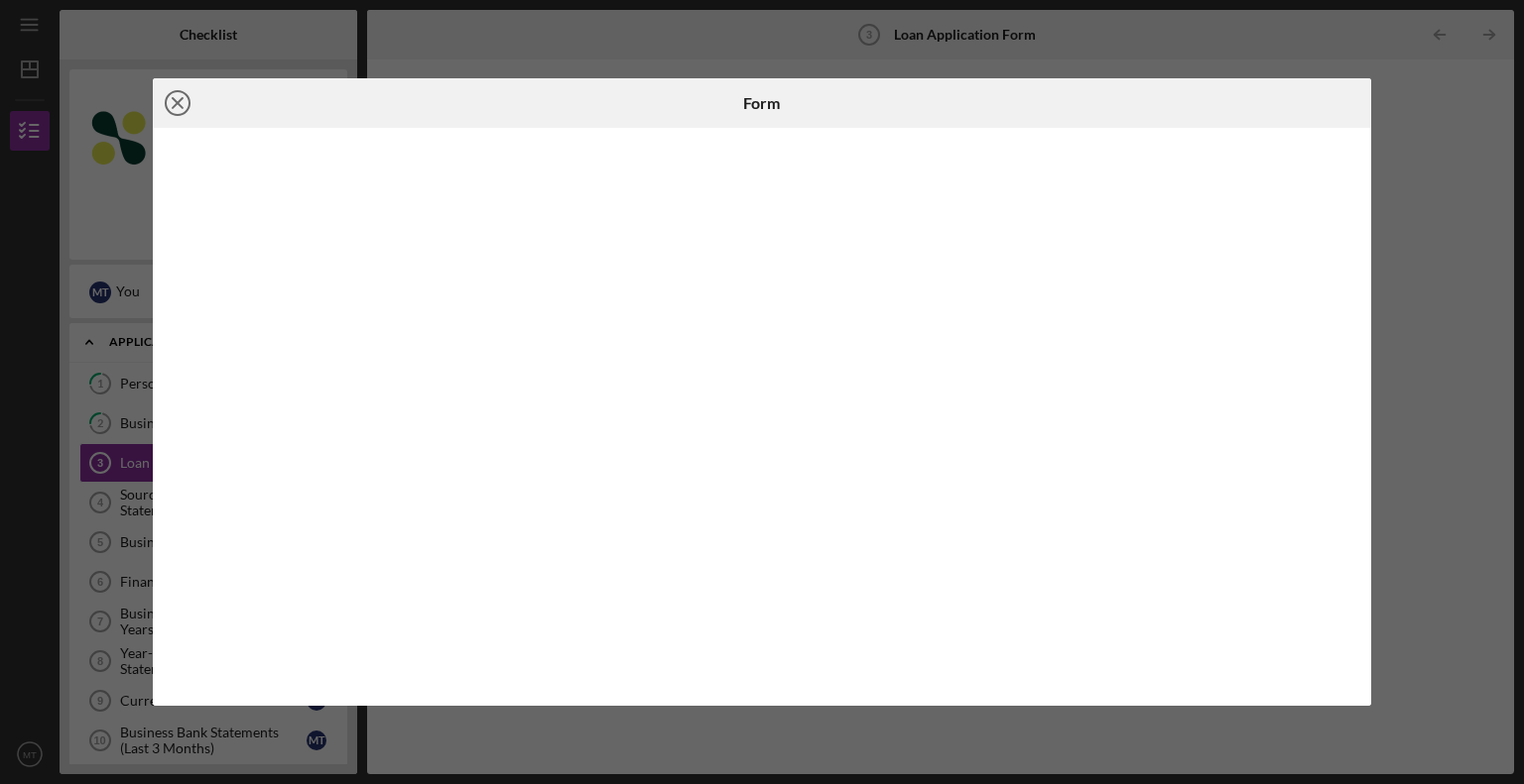
click at [187, 102] on icon "Icon/Close" at bounding box center [178, 103] width 50 height 50
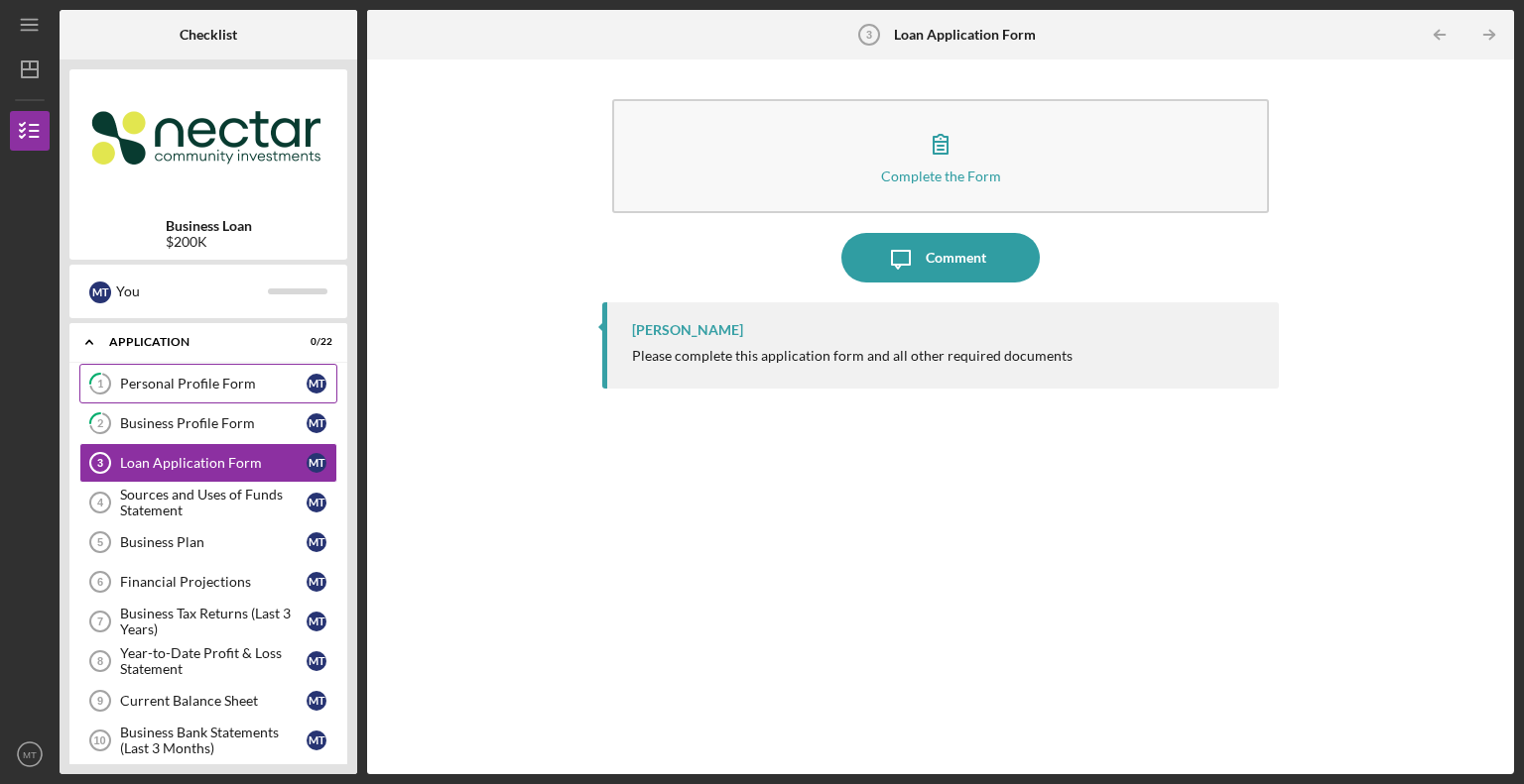
click at [201, 389] on div "Personal Profile Form" at bounding box center [214, 384] width 187 height 16
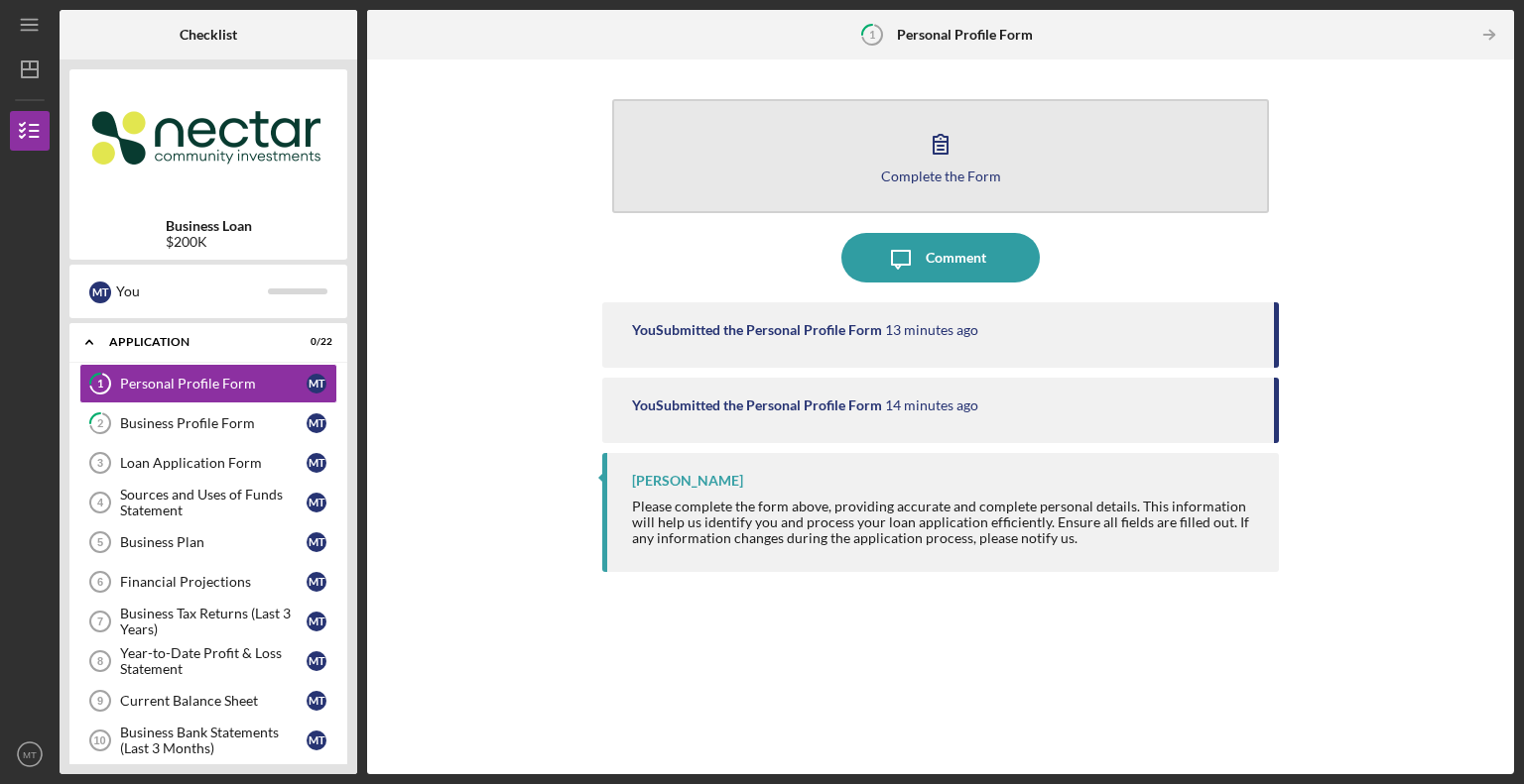
click at [990, 169] on div "Complete the Form" at bounding box center [940, 176] width 120 height 15
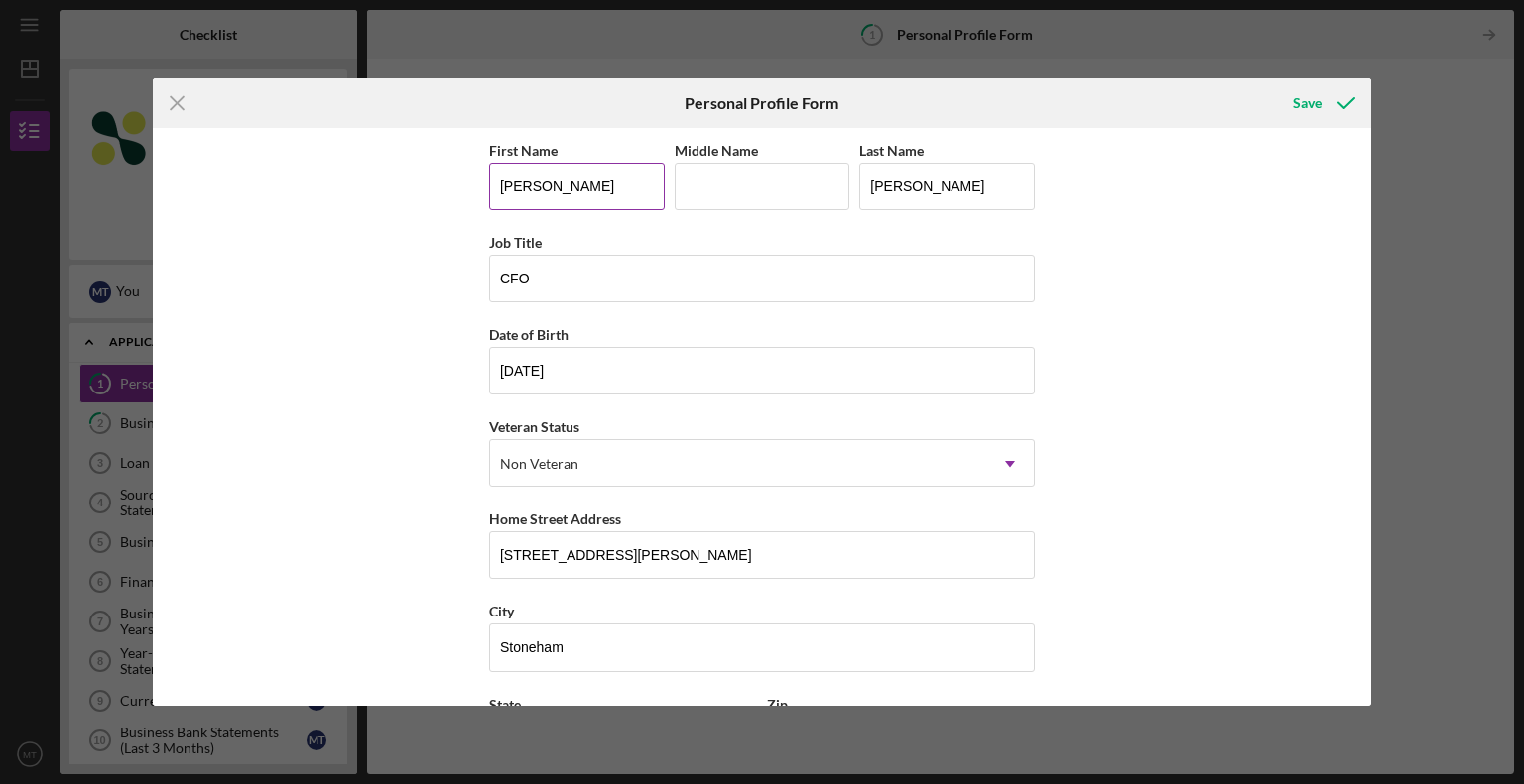
drag, startPoint x: 595, startPoint y: 176, endPoint x: 496, endPoint y: 201, distance: 102.1
click at [496, 201] on input "Meg" at bounding box center [577, 187] width 176 height 48
type input "Greg"
drag, startPoint x: 913, startPoint y: 178, endPoint x: 840, endPoint y: 186, distance: 73.4
click at [840, 186] on div "First Name Greg Middle Name Last Name Trant" at bounding box center [762, 184] width 546 height 92
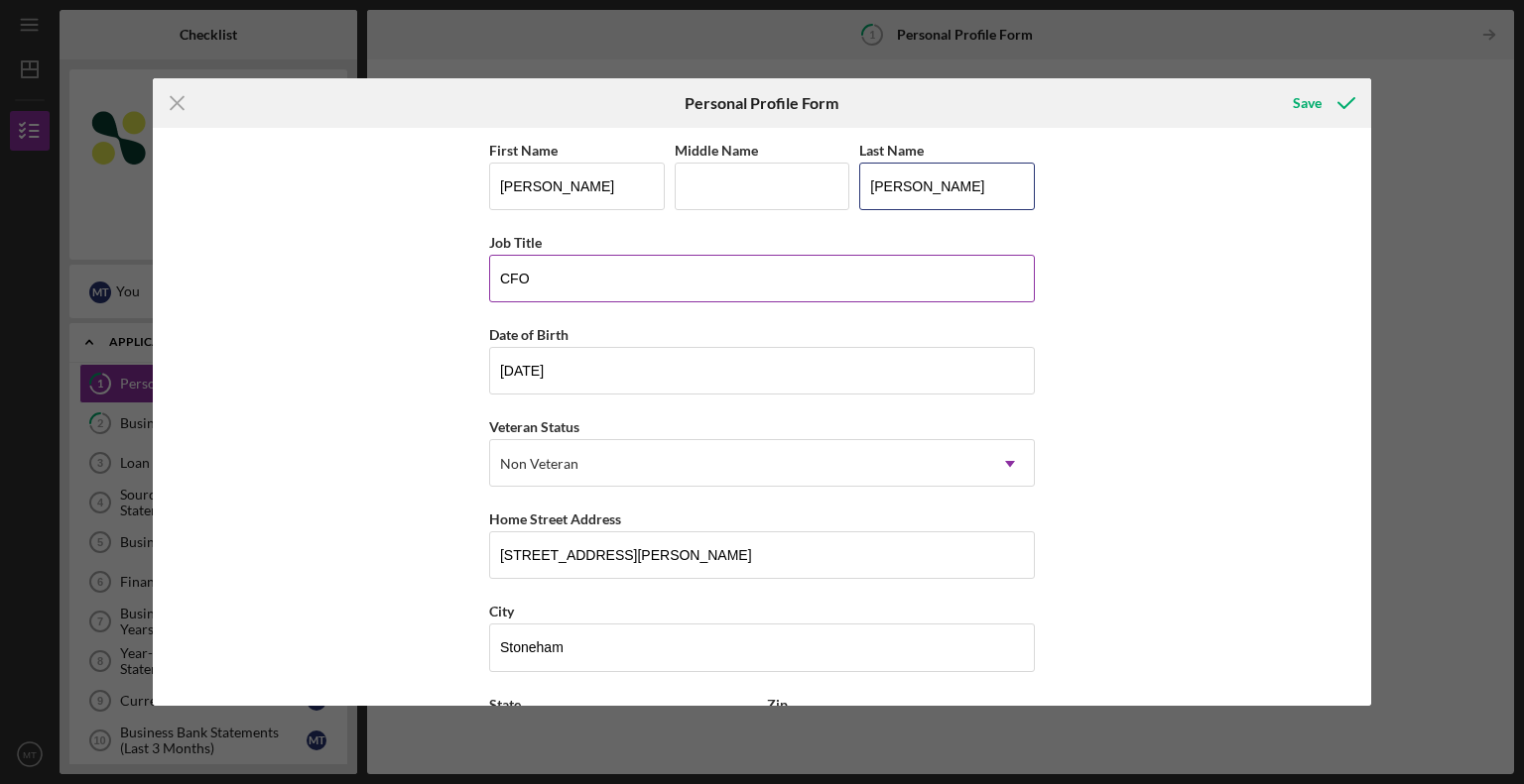
type input "Minott"
drag, startPoint x: 552, startPoint y: 277, endPoint x: 492, endPoint y: 288, distance: 61.0
click at [492, 288] on input "CFO" at bounding box center [762, 278] width 546 height 48
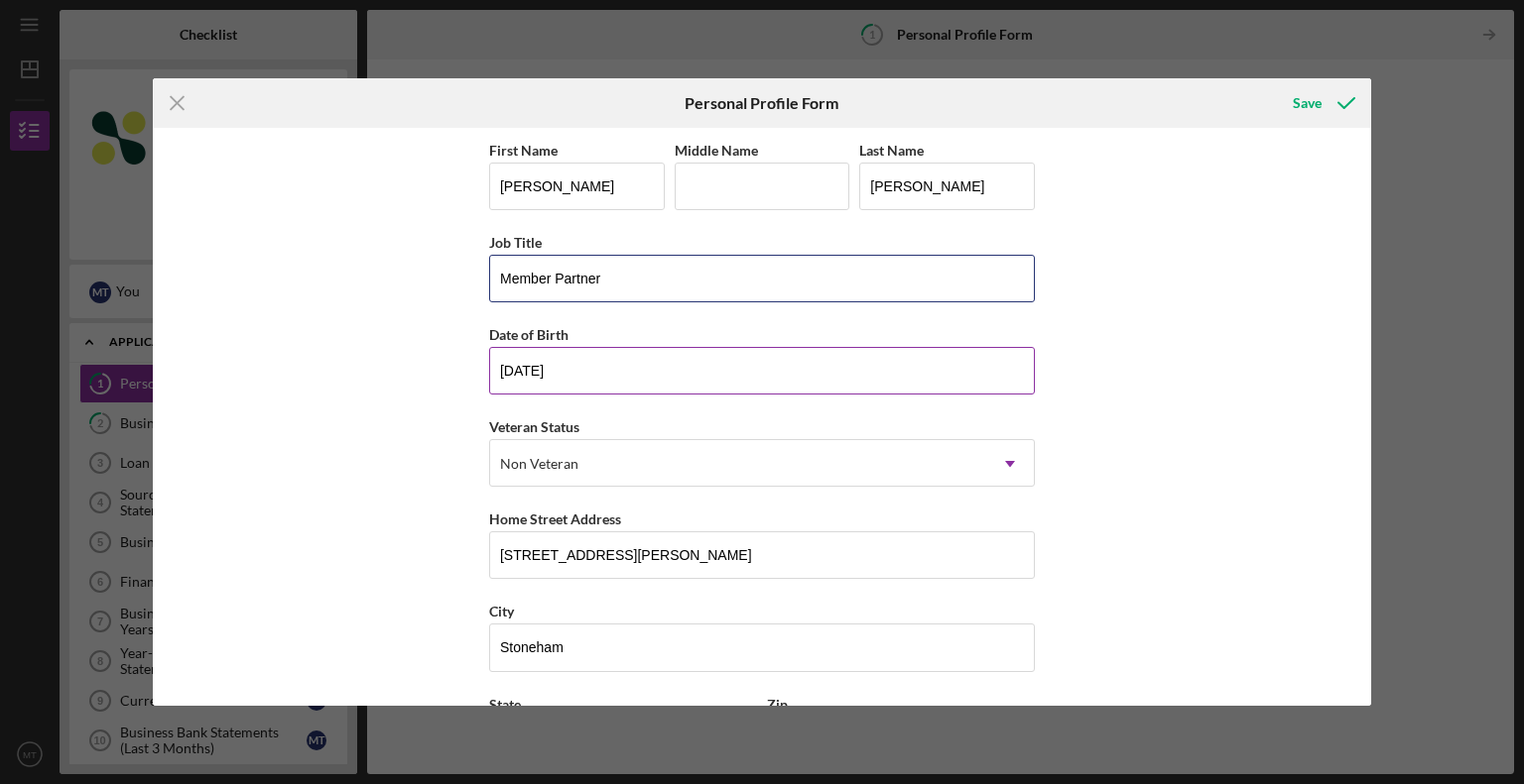
type input "Member Partner"
drag, startPoint x: 584, startPoint y: 375, endPoint x: 432, endPoint y: 403, distance: 154.6
click at [435, 403] on div "First Name Greg Middle Name Last Name Minott Job Title Member Partner Date of B…" at bounding box center [762, 417] width 1219 height 578
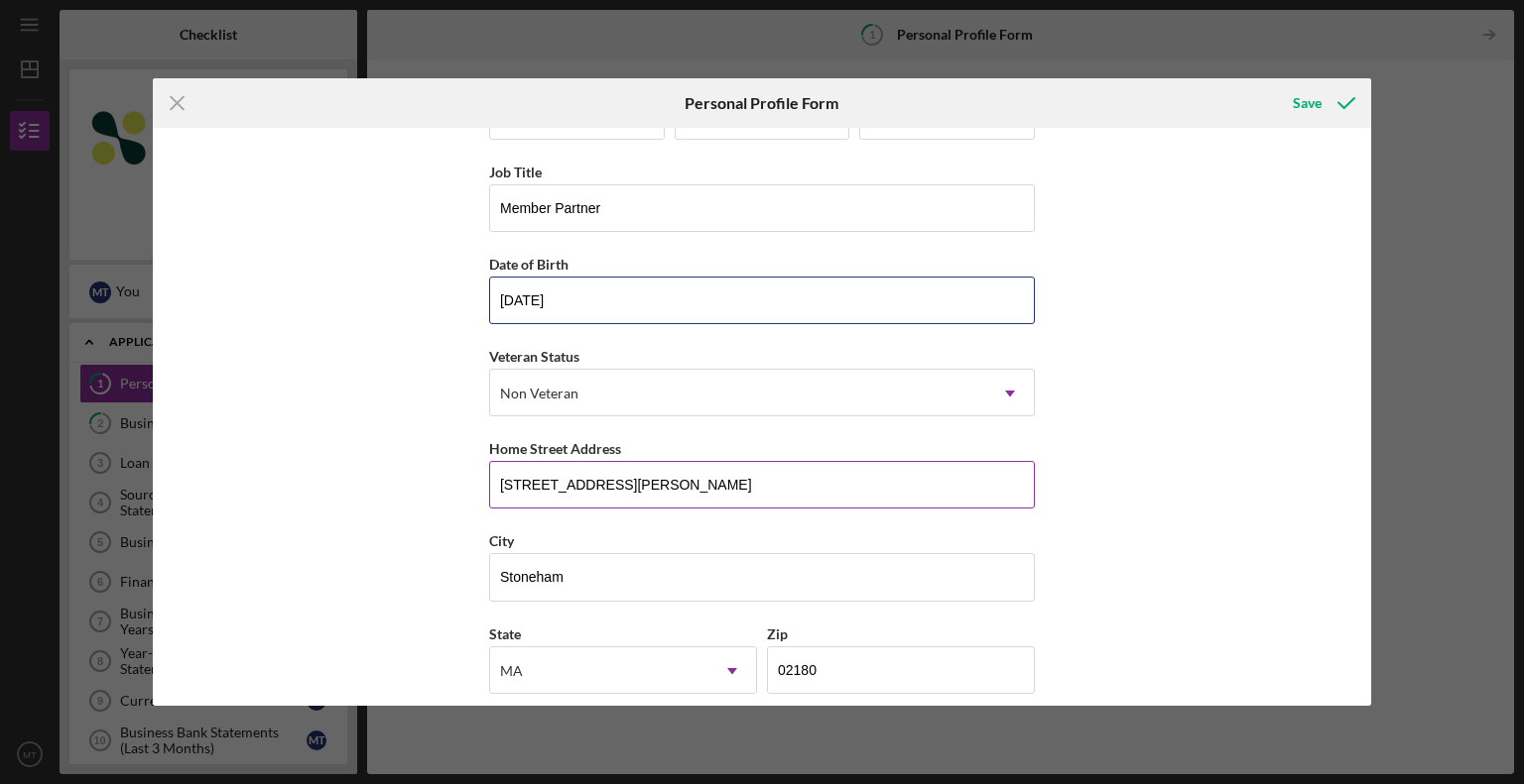
scroll to position [177, 0]
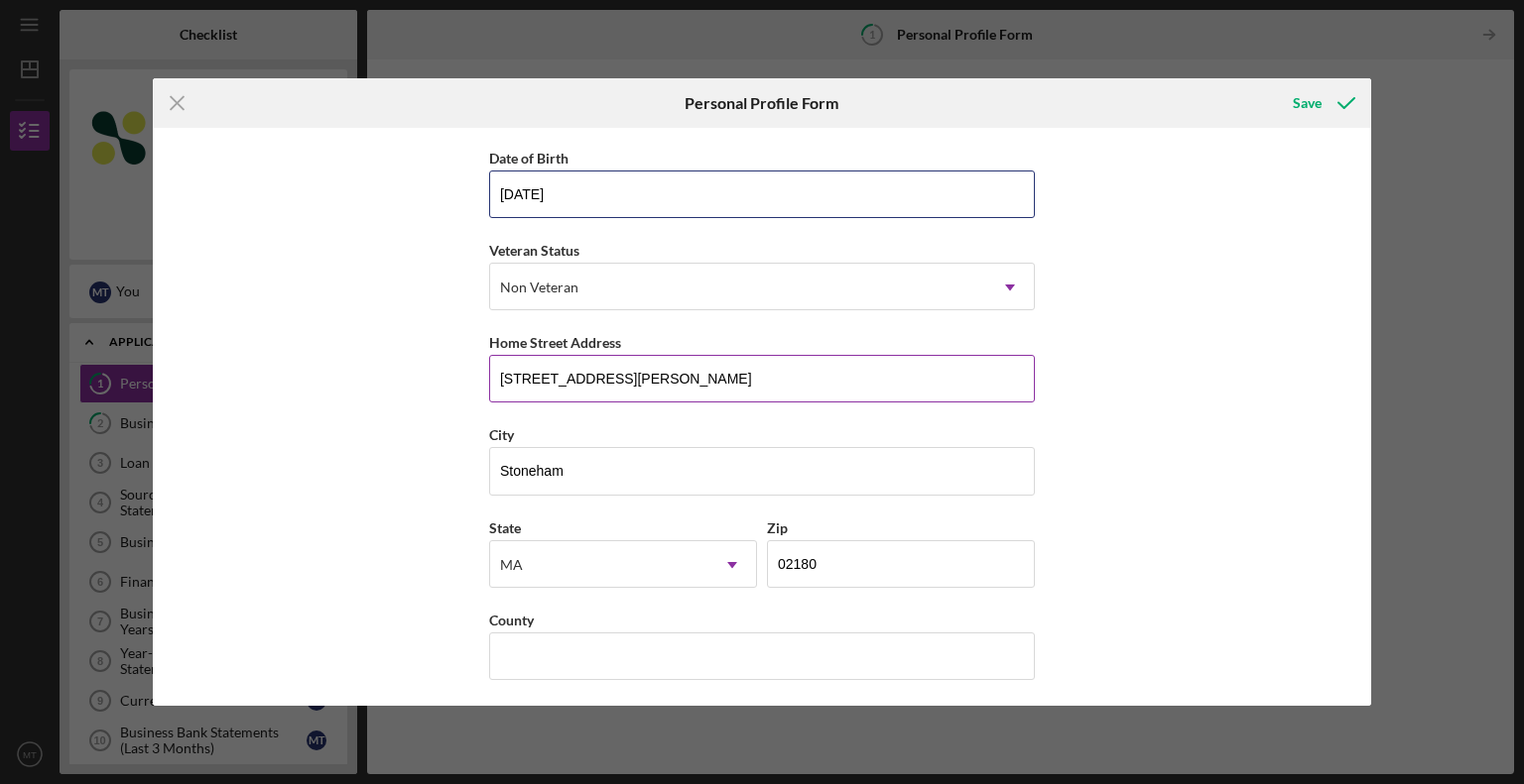
type input "09/15/1976"
drag, startPoint x: 645, startPoint y: 368, endPoint x: 423, endPoint y: 404, distance: 224.9
click at [432, 403] on div "First Name Greg Middle Name Last Name Minott Job Title Member Partner Date of B…" at bounding box center [762, 417] width 1219 height 578
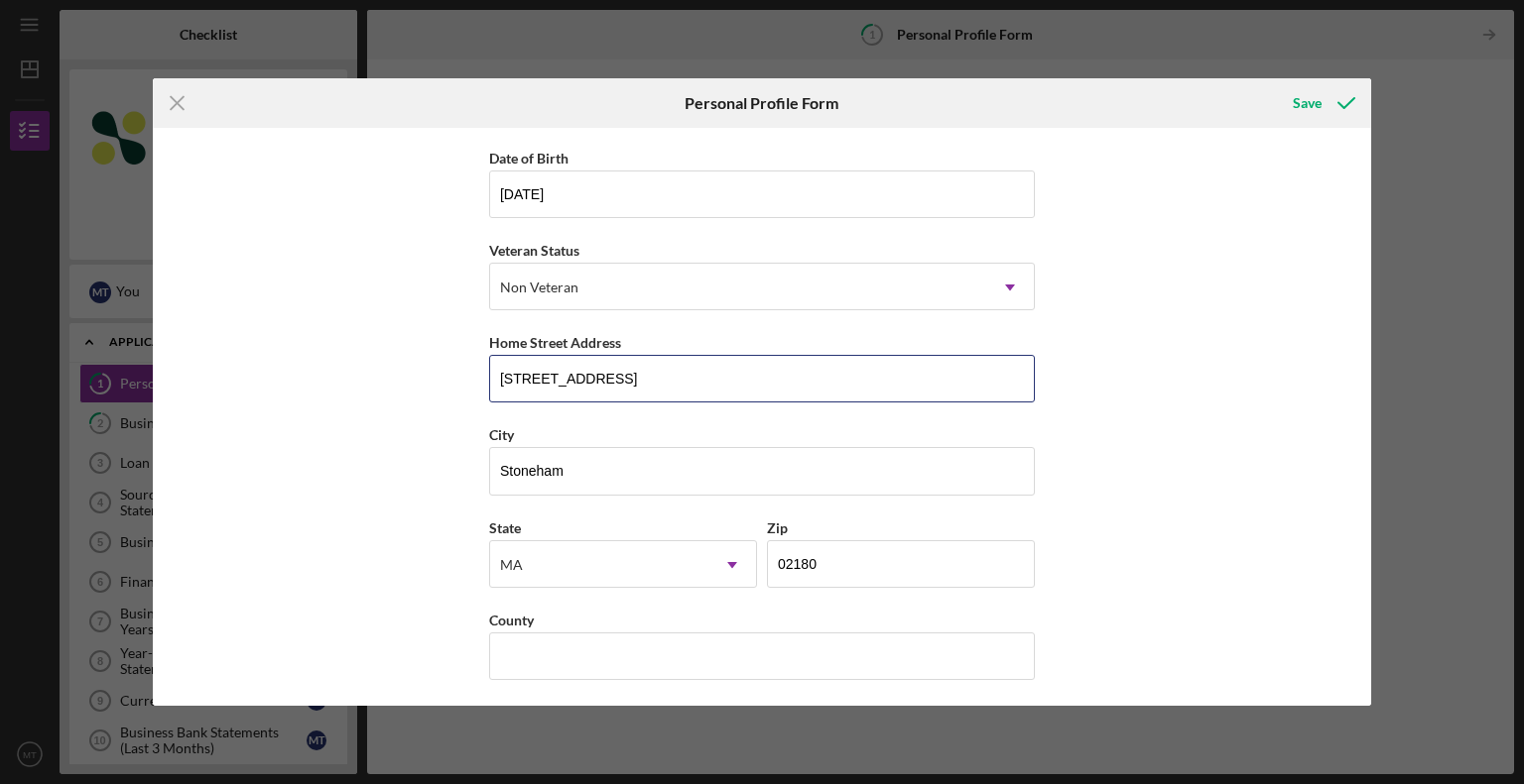
type input "26 Shawsheen Road"
type input "Andover"
type input "01810"
click at [1305, 95] on div "Save" at bounding box center [1306, 103] width 29 height 40
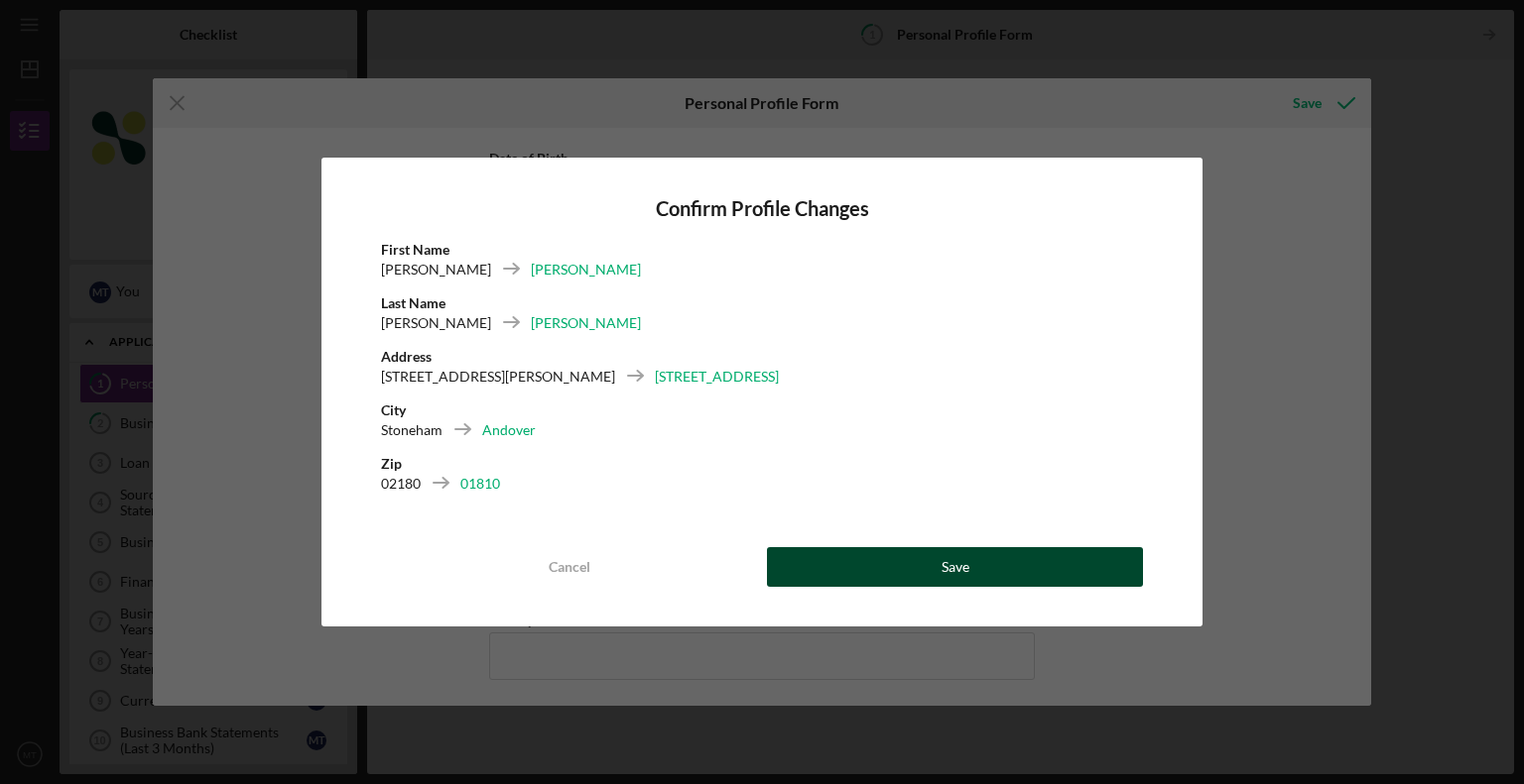
click at [918, 556] on button "Save" at bounding box center [954, 567] width 376 height 40
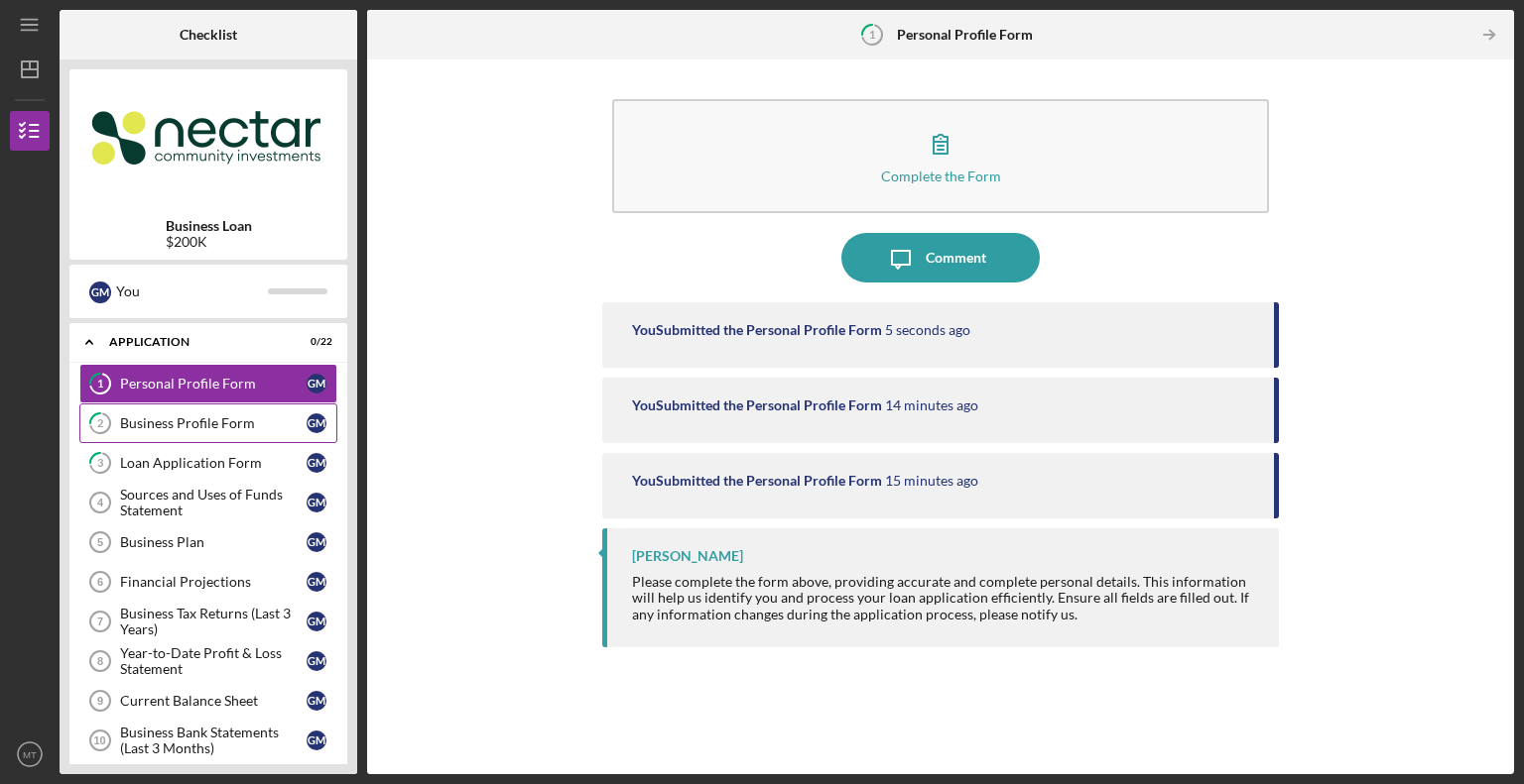
click at [219, 415] on div "Business Profile Form" at bounding box center [214, 423] width 187 height 16
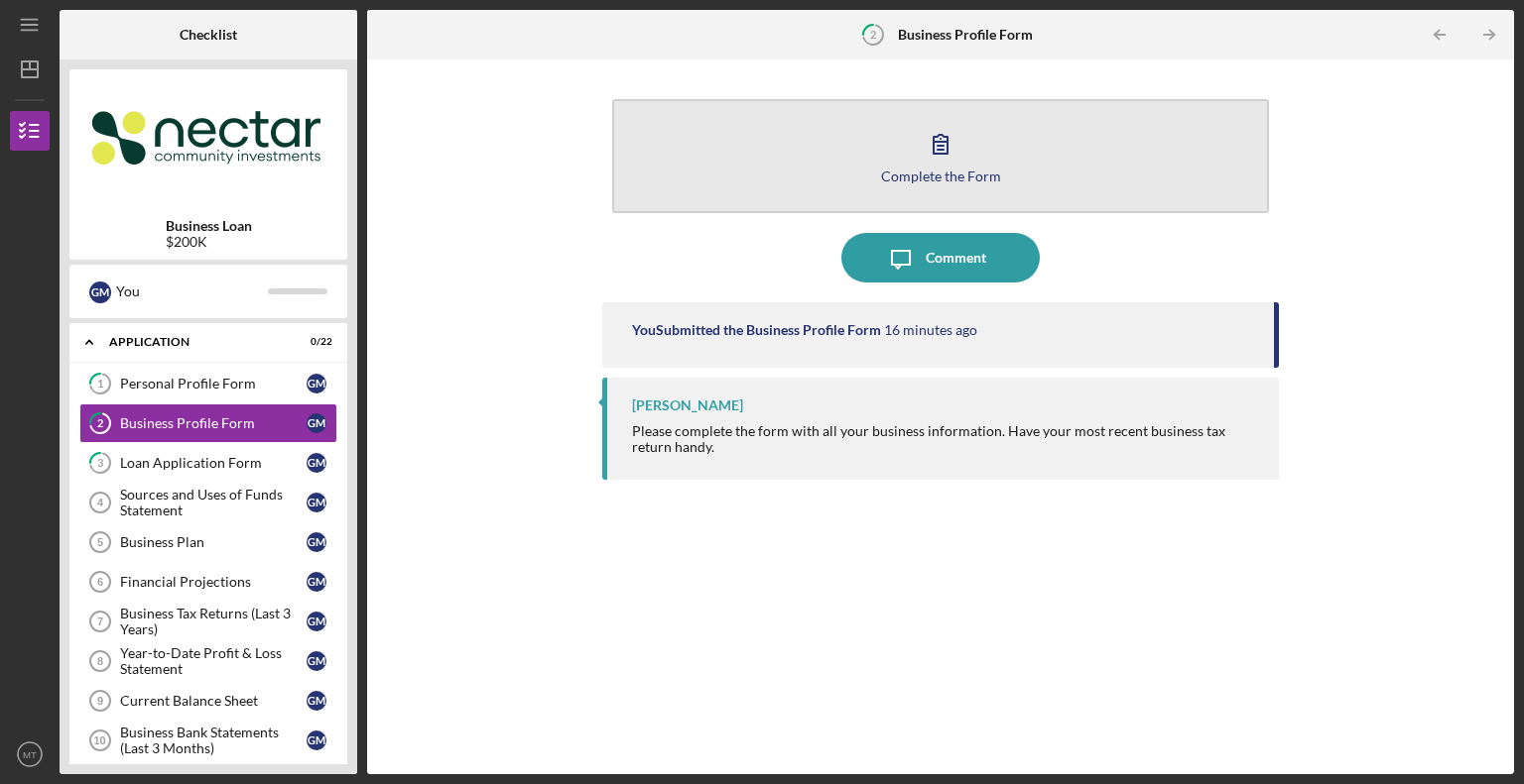
click at [940, 178] on div "Complete the Form" at bounding box center [940, 176] width 120 height 15
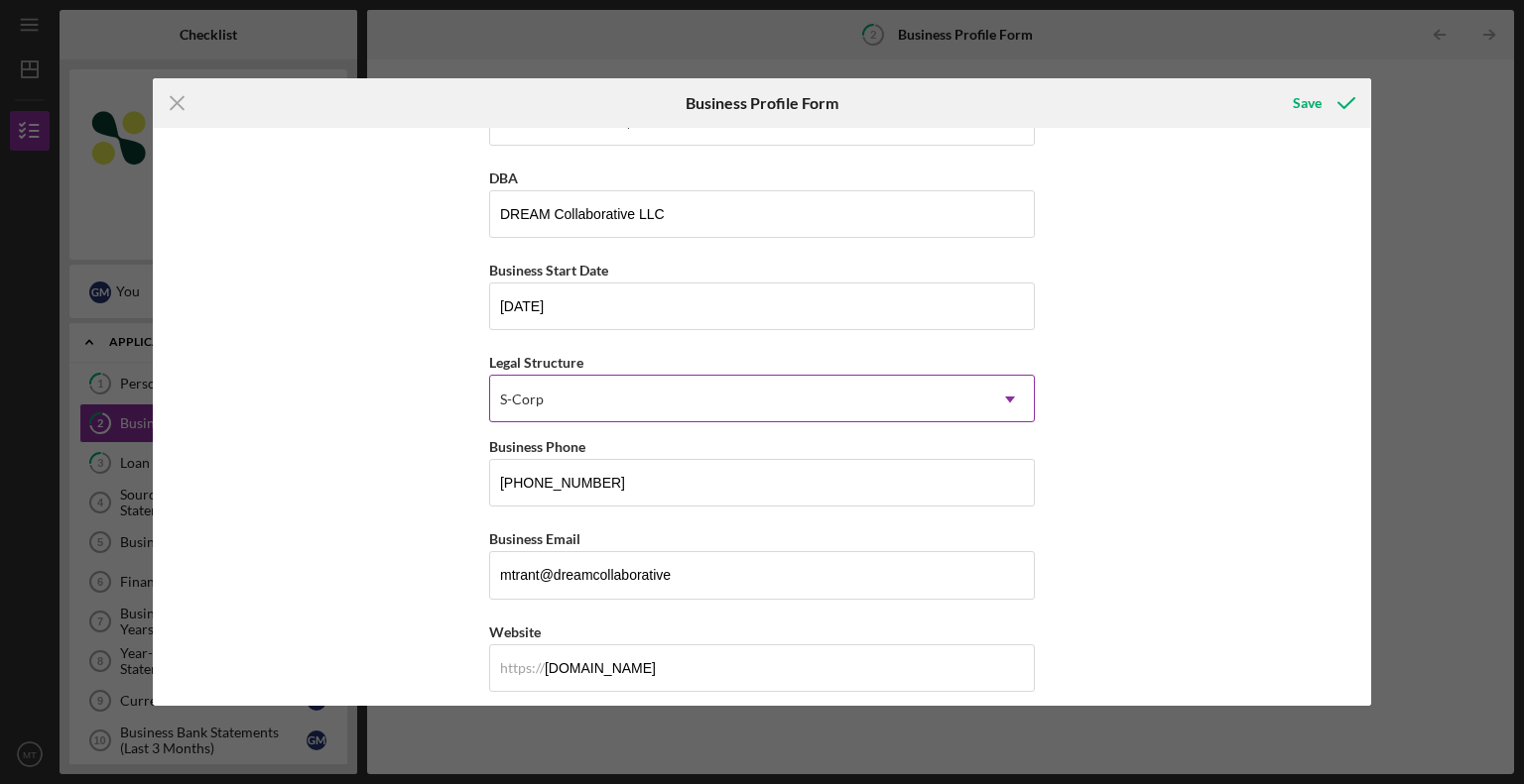
scroll to position [99, 0]
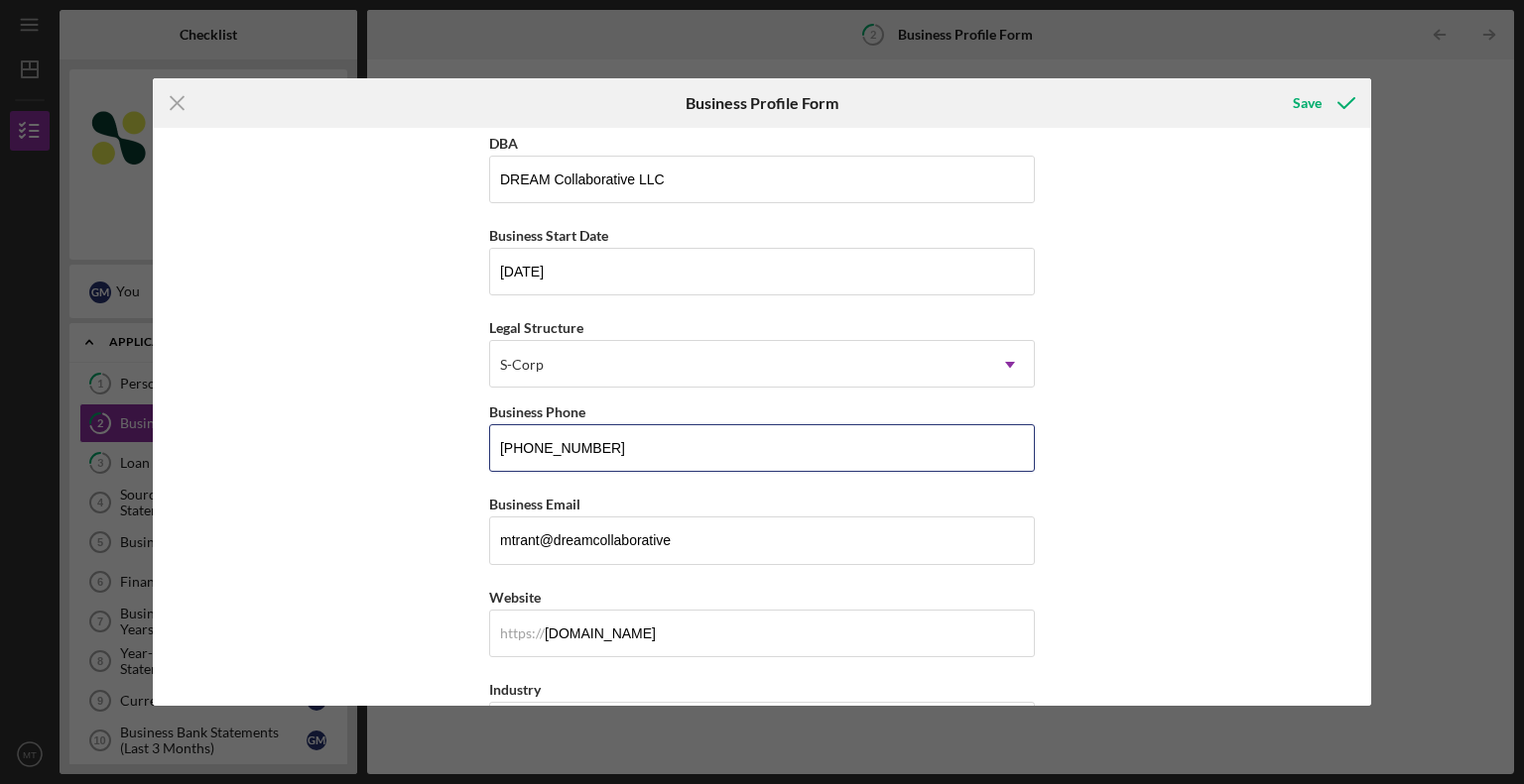
drag, startPoint x: 599, startPoint y: 449, endPoint x: 444, endPoint y: 468, distance: 156.2
click at [444, 467] on div "Business Name Dream Collaborative, LLC DBA DREAM Collaborative LLC Business Sta…" at bounding box center [762, 417] width 1219 height 578
type input "(857) 292-0875"
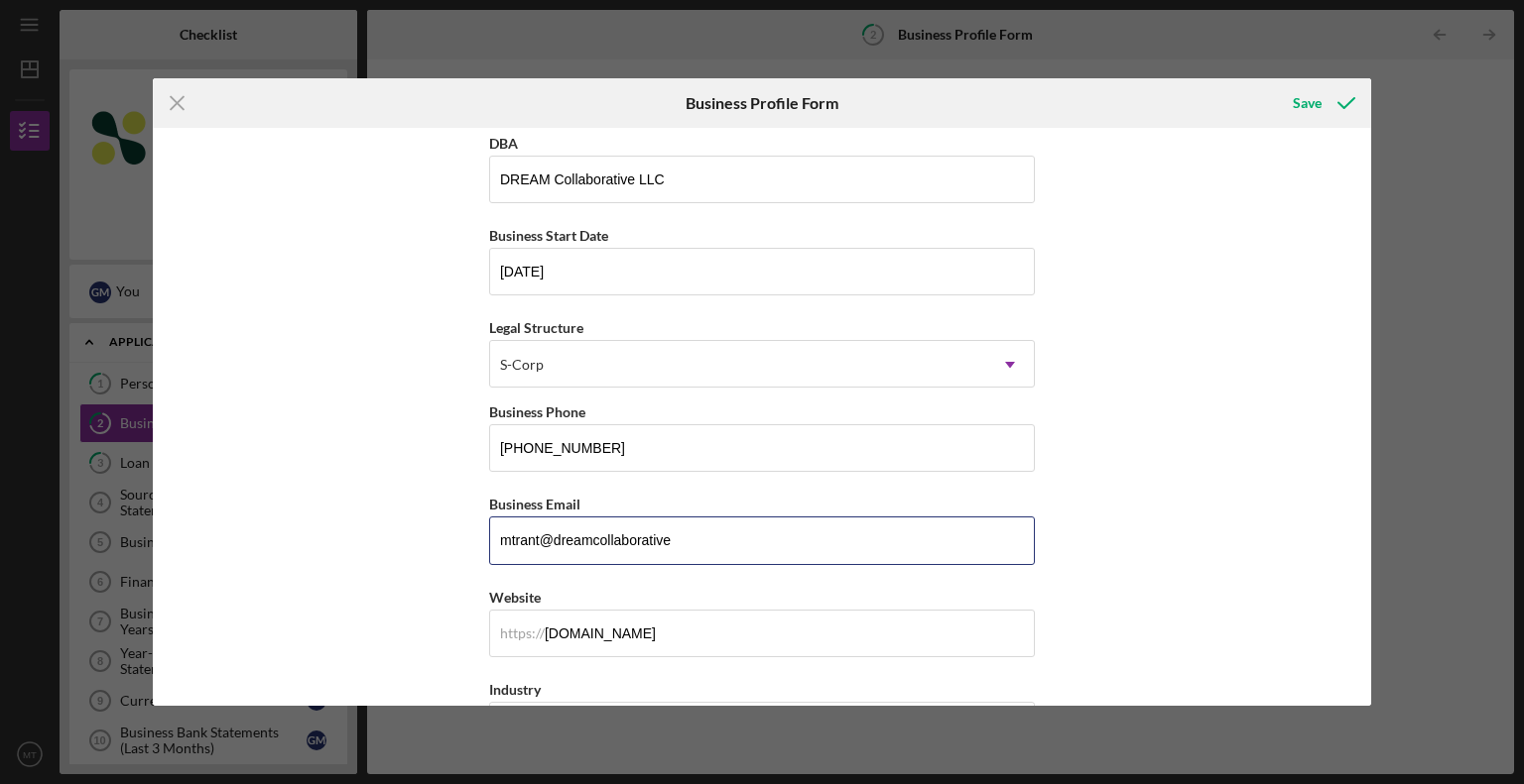
drag, startPoint x: 600, startPoint y: 544, endPoint x: 439, endPoint y: 564, distance: 162.2
click at [439, 564] on div "Business Name Dream Collaborative, LLC DBA DREAM Collaborative LLC Business Sta…" at bounding box center [762, 417] width 1219 height 578
type input "[EMAIL_ADDRESS][DOMAIN_NAME]"
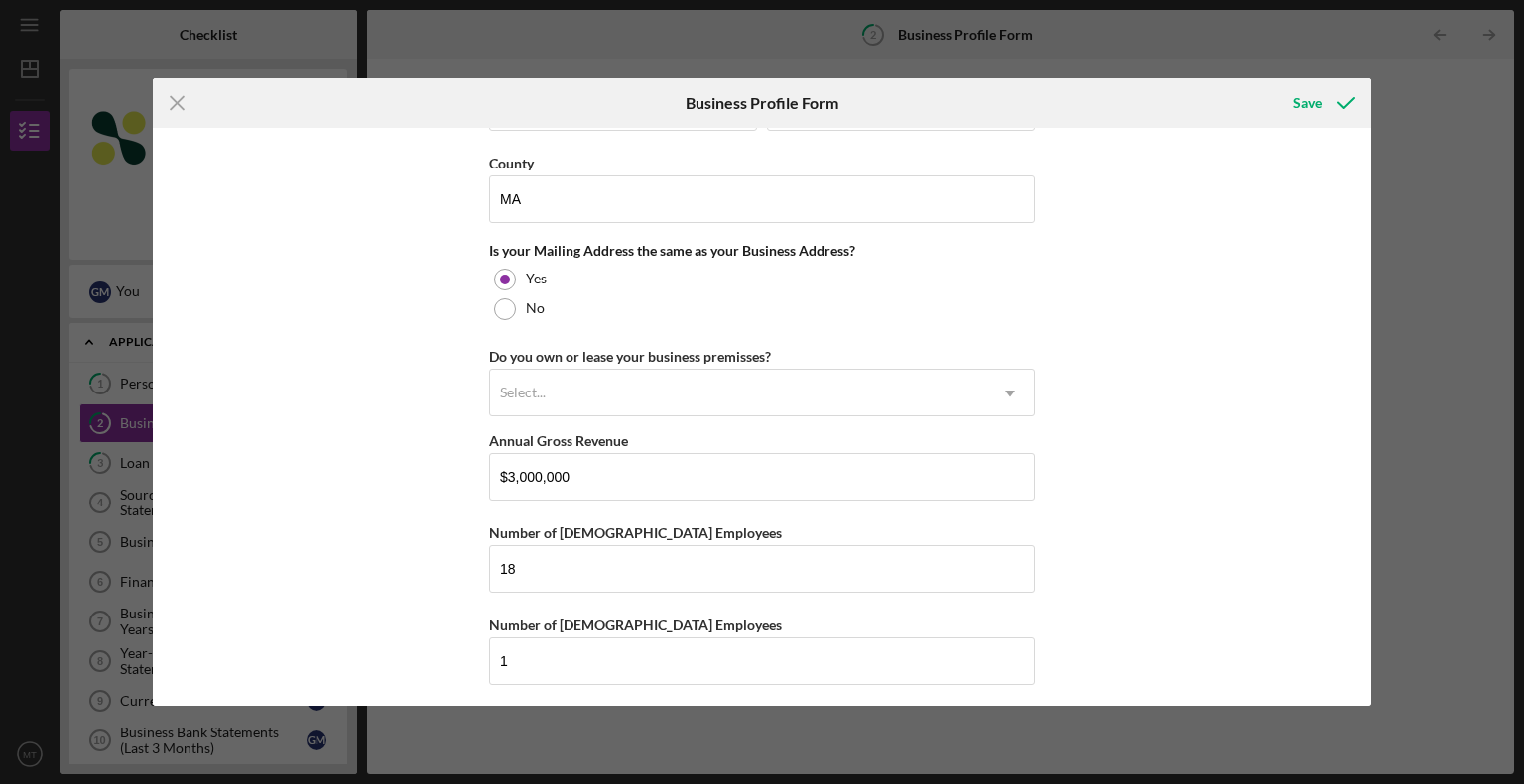
scroll to position [1443, 0]
click at [1300, 106] on div "Save" at bounding box center [1306, 103] width 29 height 40
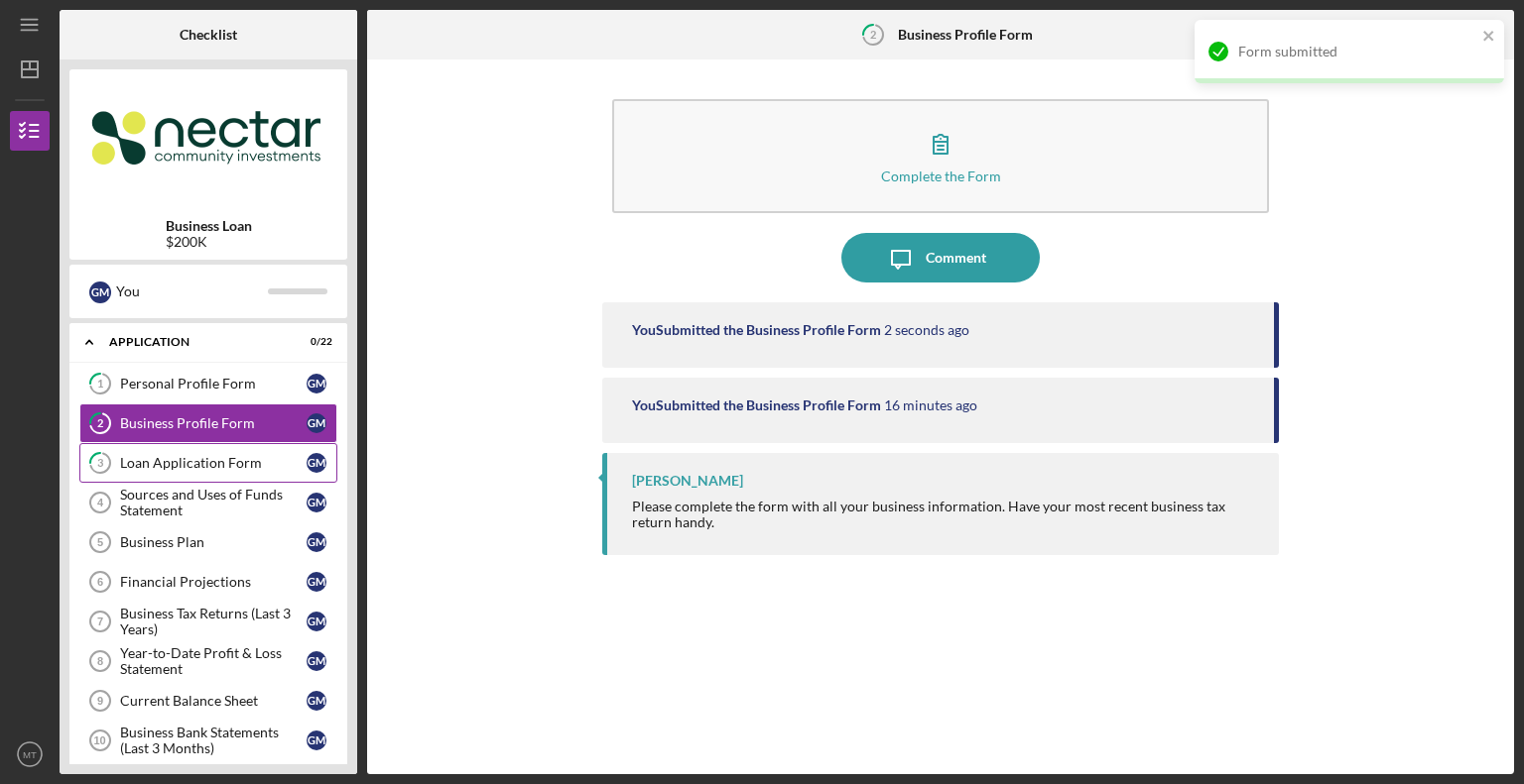
click at [199, 464] on div "Loan Application Form" at bounding box center [214, 463] width 187 height 16
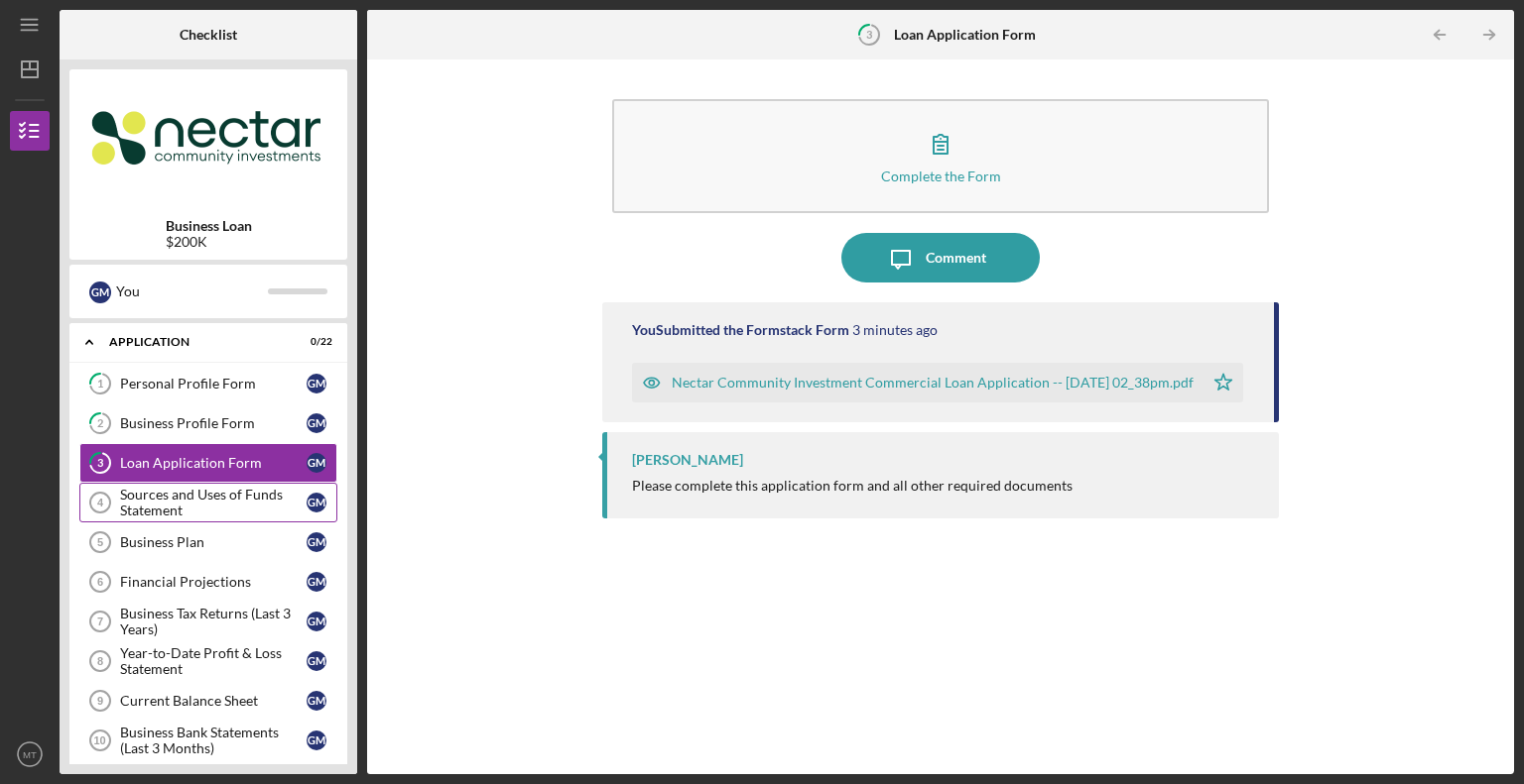
click at [180, 507] on div "Sources and Uses of Funds Statement" at bounding box center [214, 503] width 187 height 32
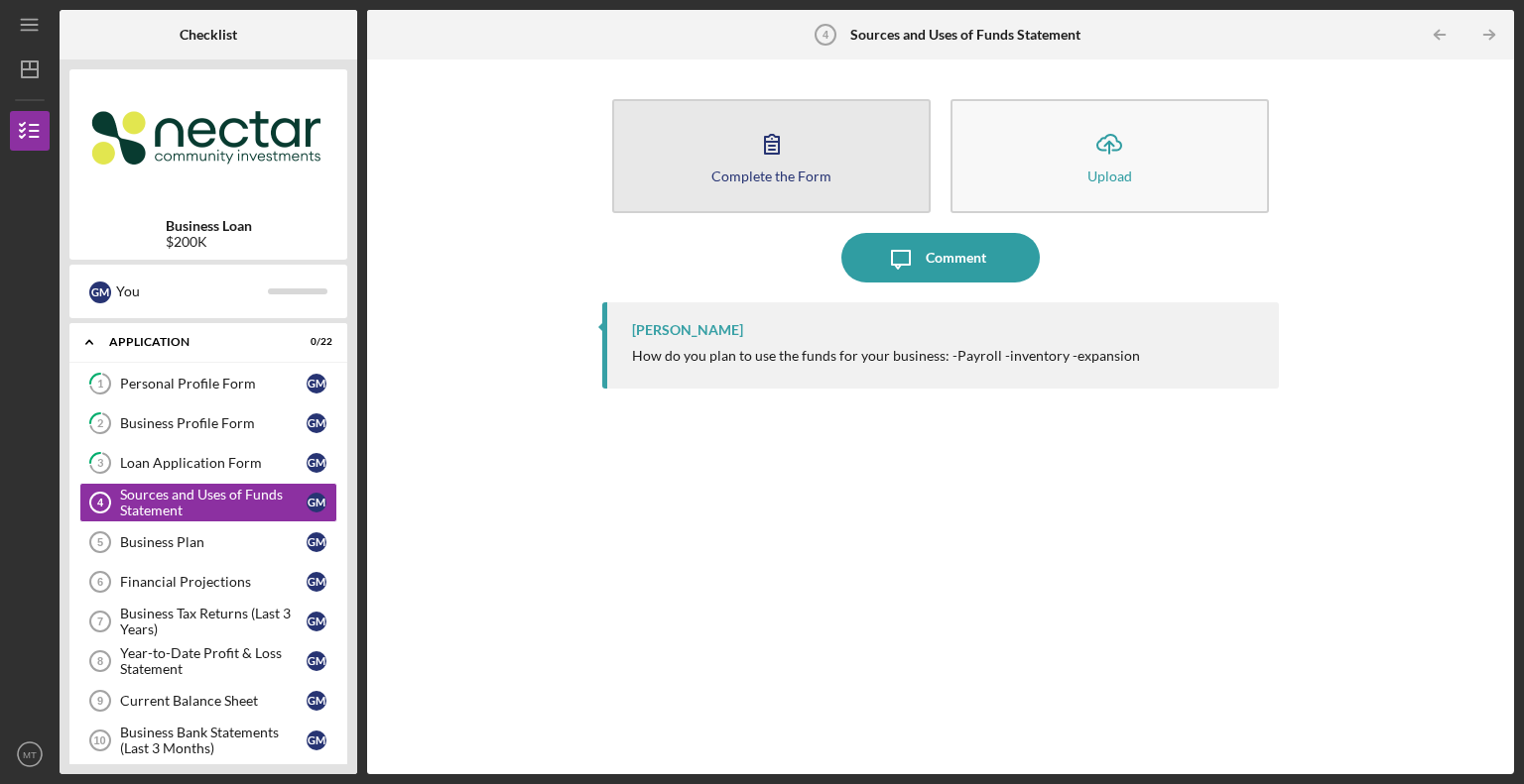
click at [800, 166] on button "Complete the Form Form" at bounding box center [771, 156] width 318 height 114
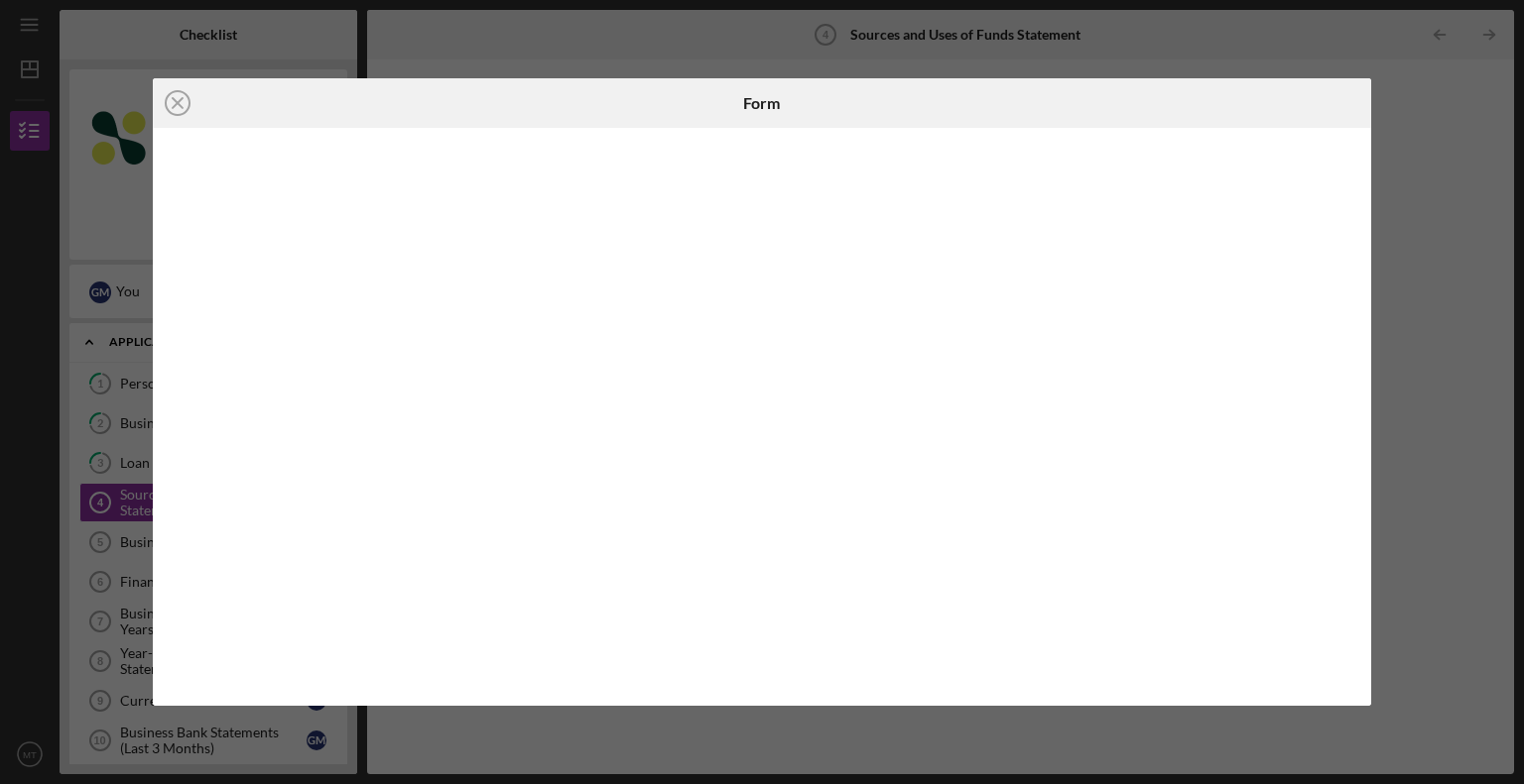
click at [1437, 257] on div "Icon/Close Form" at bounding box center [762, 392] width 1524 height 784
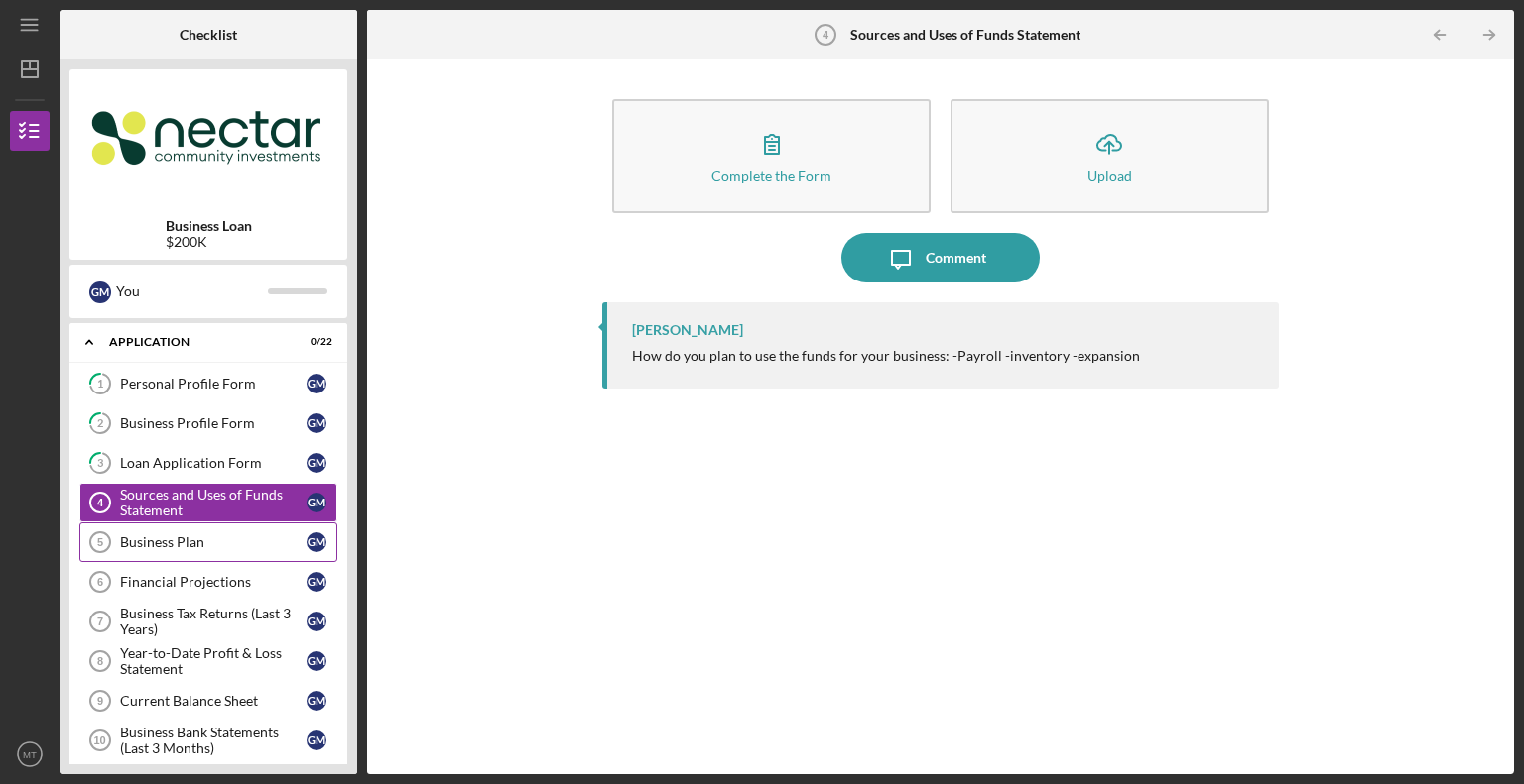
click at [180, 535] on div "Business Plan" at bounding box center [214, 543] width 187 height 16
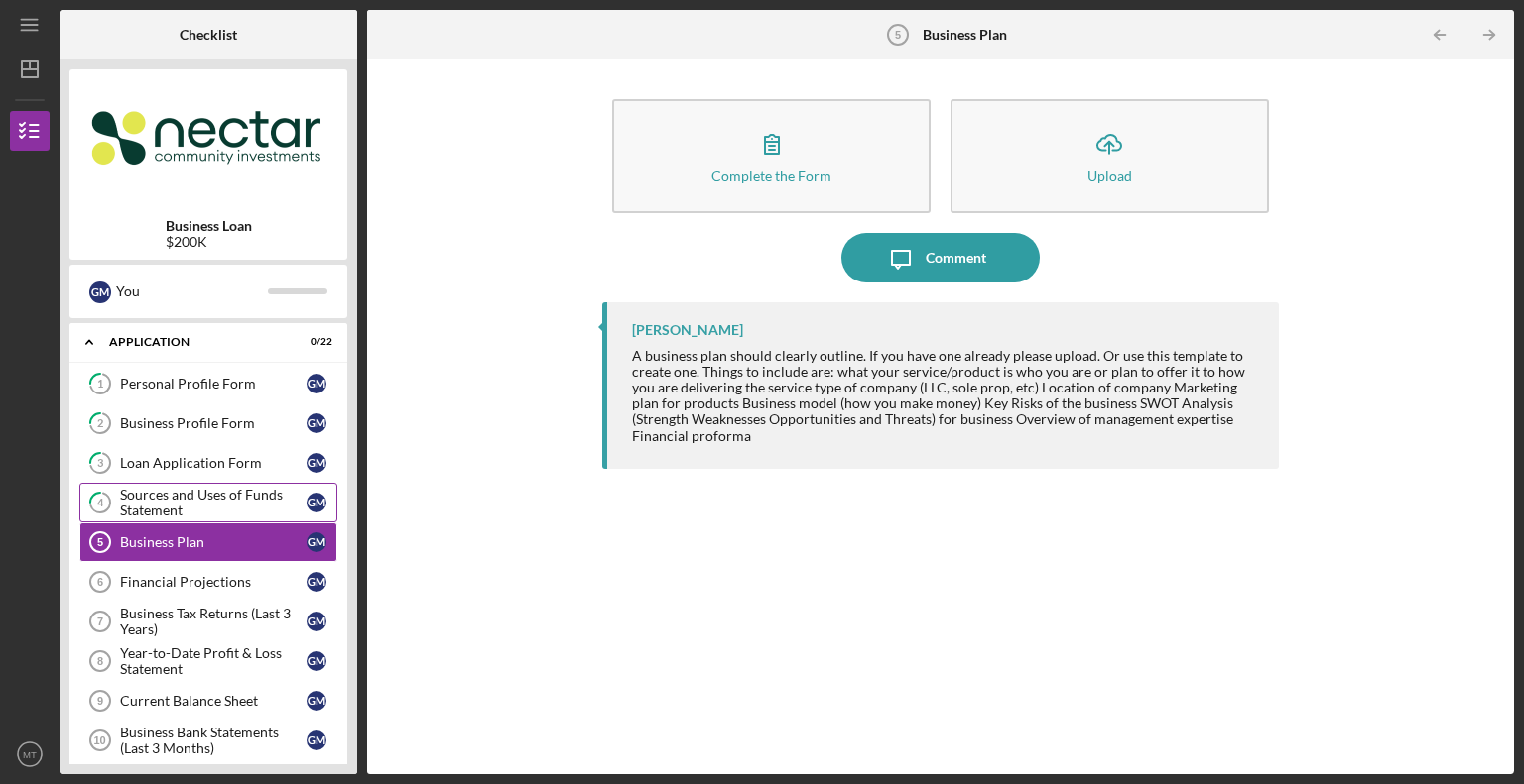
click at [162, 506] on div "Sources and Uses of Funds Statement" at bounding box center [214, 503] width 187 height 32
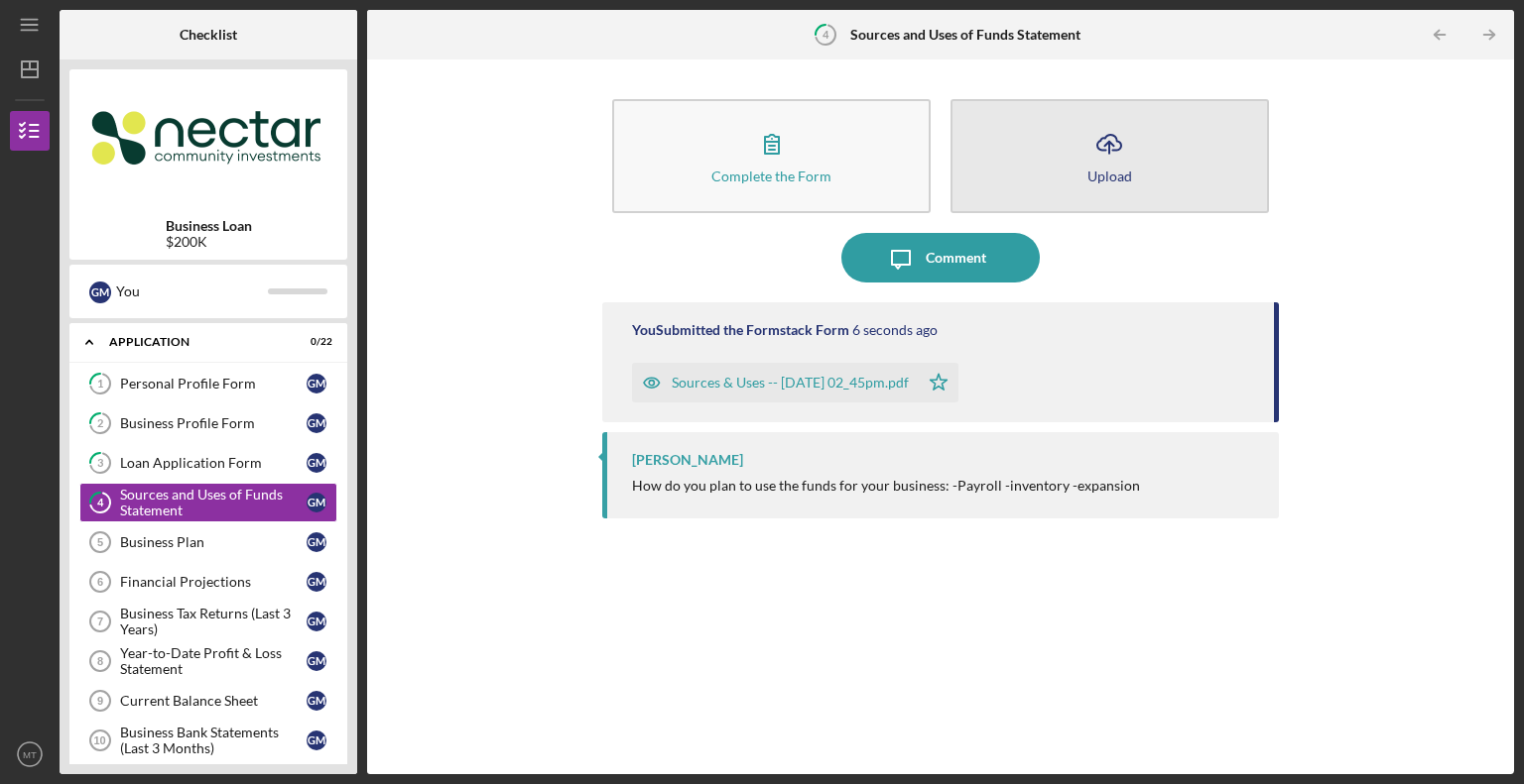
click at [1180, 164] on button "Icon/Upload Upload" at bounding box center [1109, 156] width 318 height 114
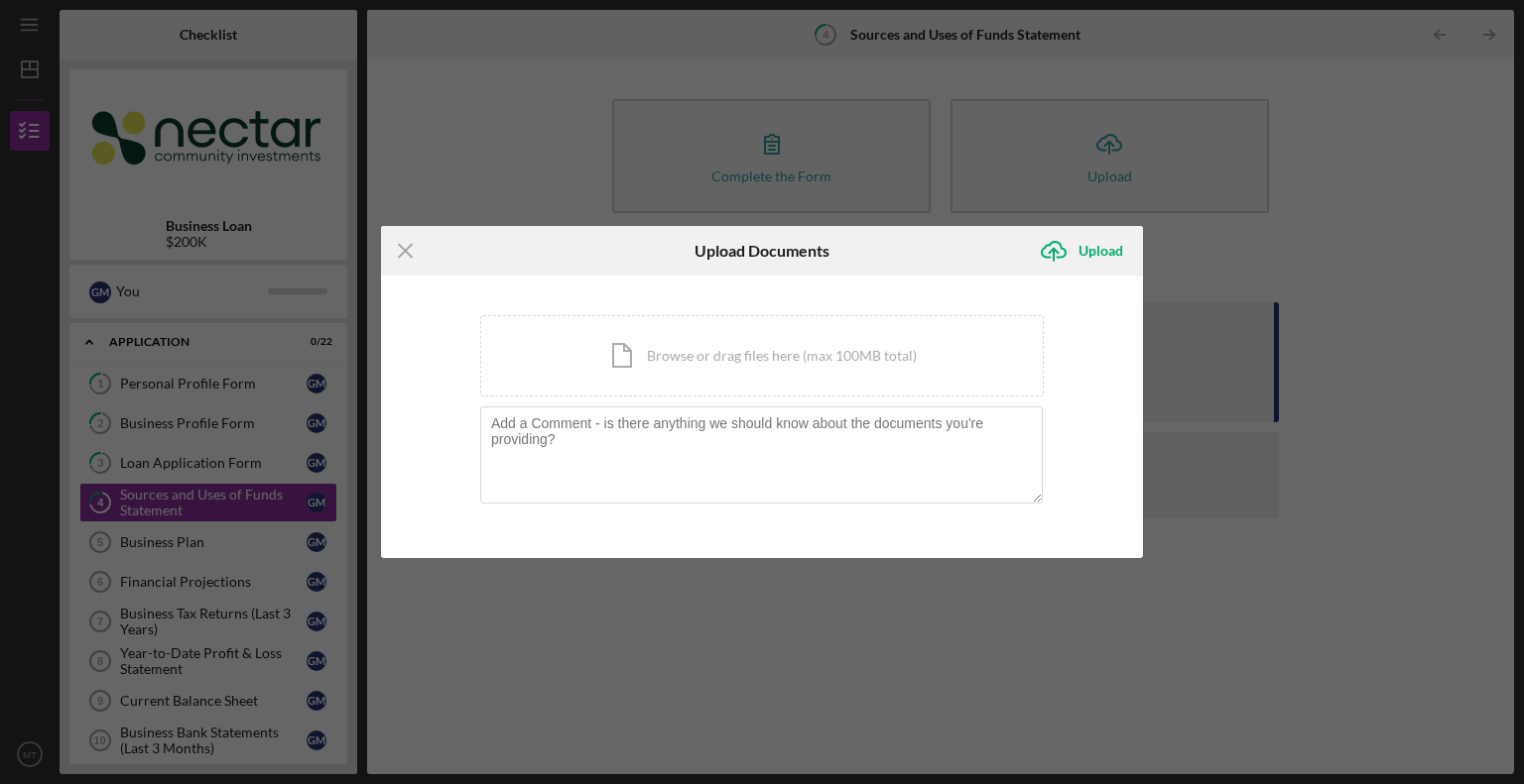
click at [1186, 236] on div "Icon/Menu Close Upload Documents Icon/Upload Upload You're uploading documents …" at bounding box center [762, 392] width 1524 height 784
click at [409, 248] on icon "Icon/Menu Close" at bounding box center [406, 250] width 50 height 50
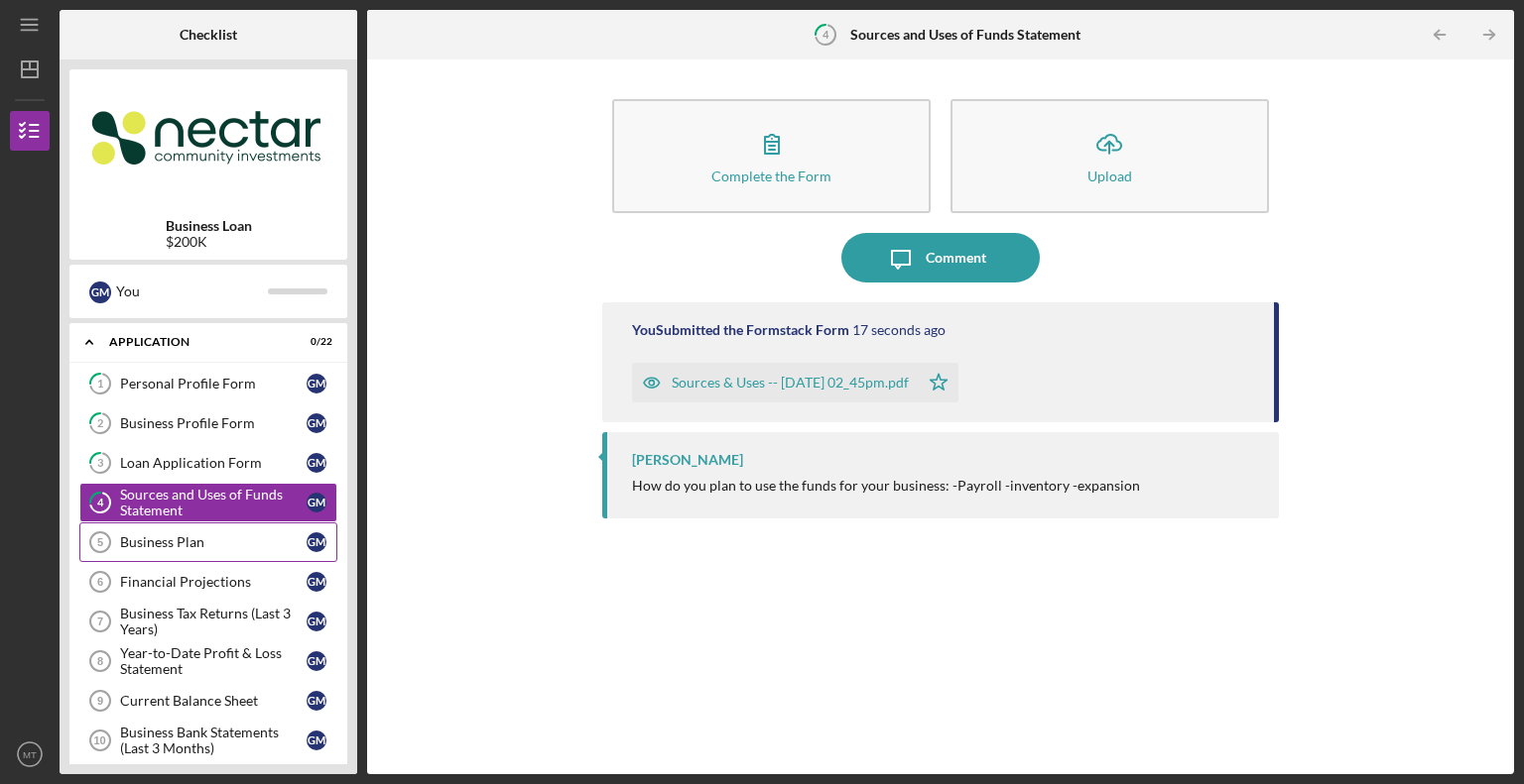
click at [195, 539] on div "Business Plan" at bounding box center [214, 543] width 187 height 16
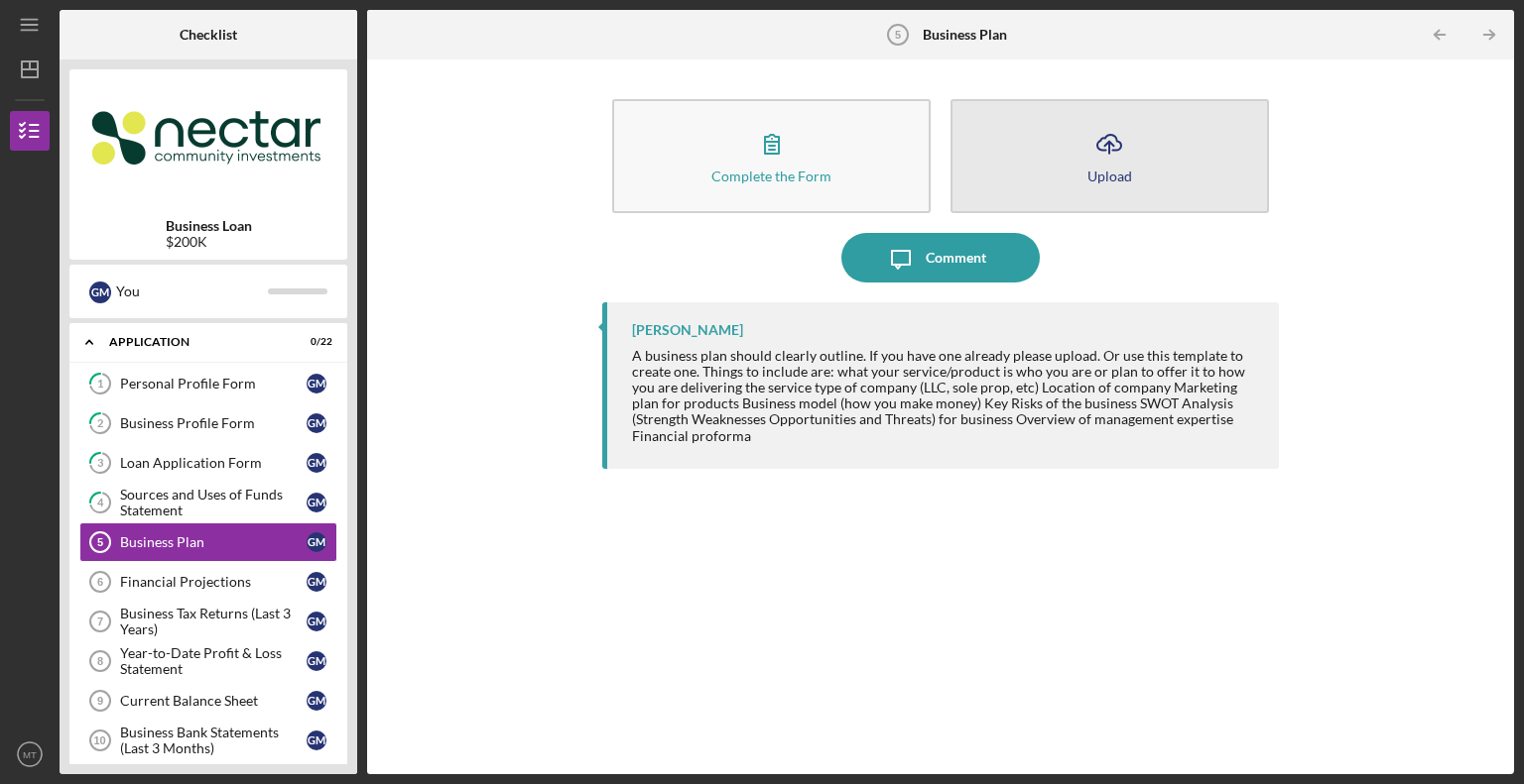
click at [1138, 174] on button "Icon/Upload Upload" at bounding box center [1109, 156] width 318 height 114
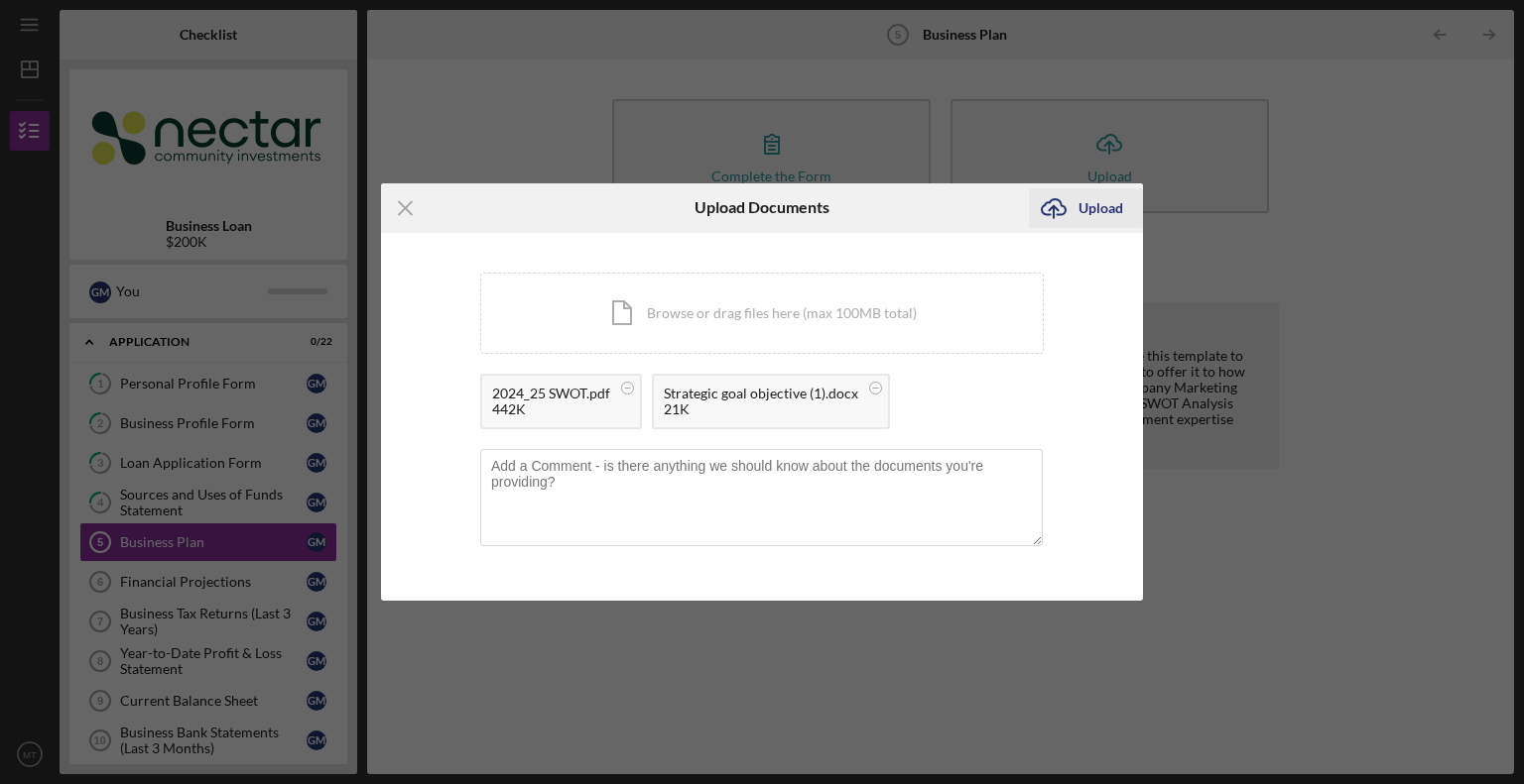
click at [1099, 206] on div "Upload" at bounding box center [1101, 209] width 45 height 40
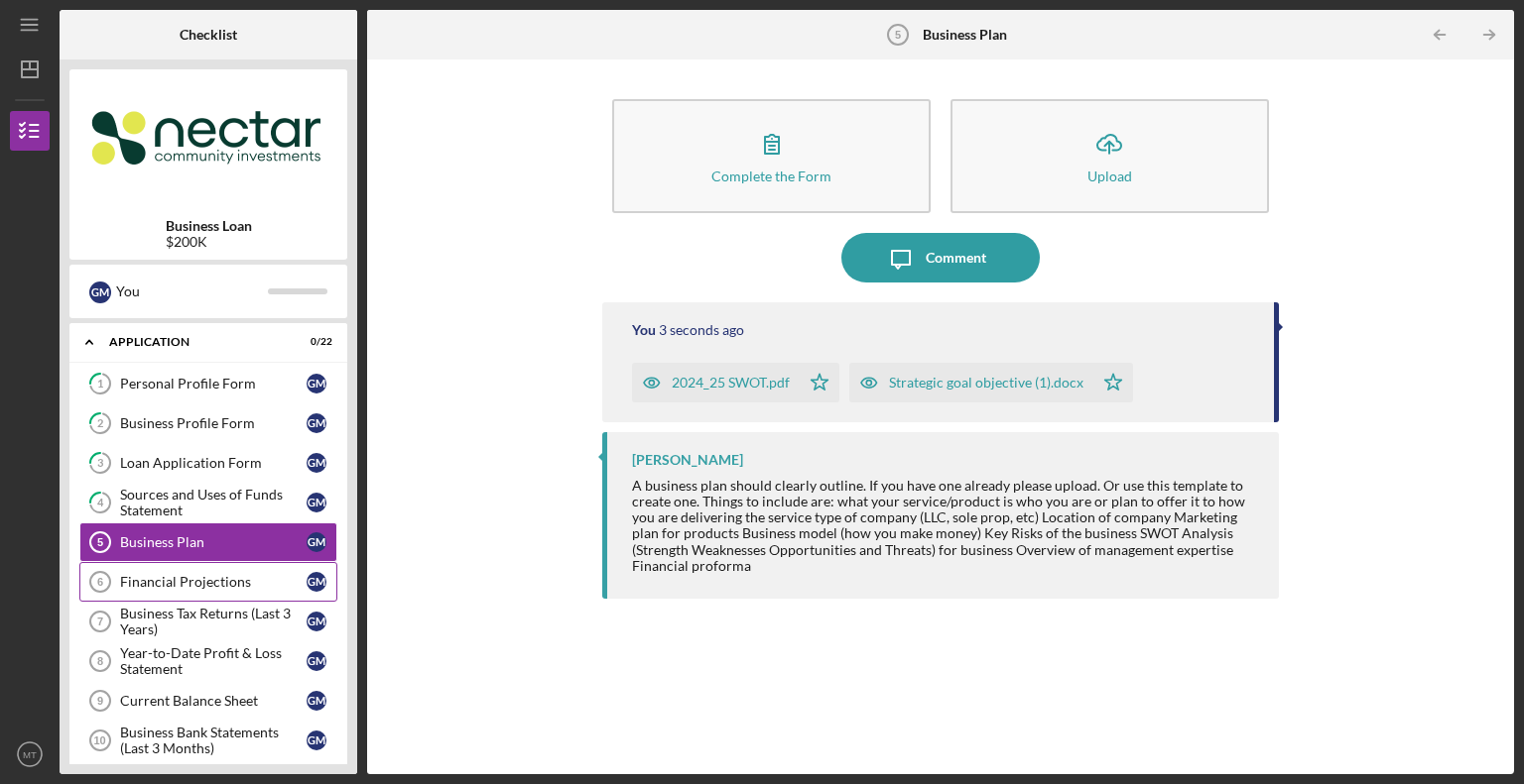
click at [219, 581] on div "Financial Projections" at bounding box center [214, 582] width 187 height 16
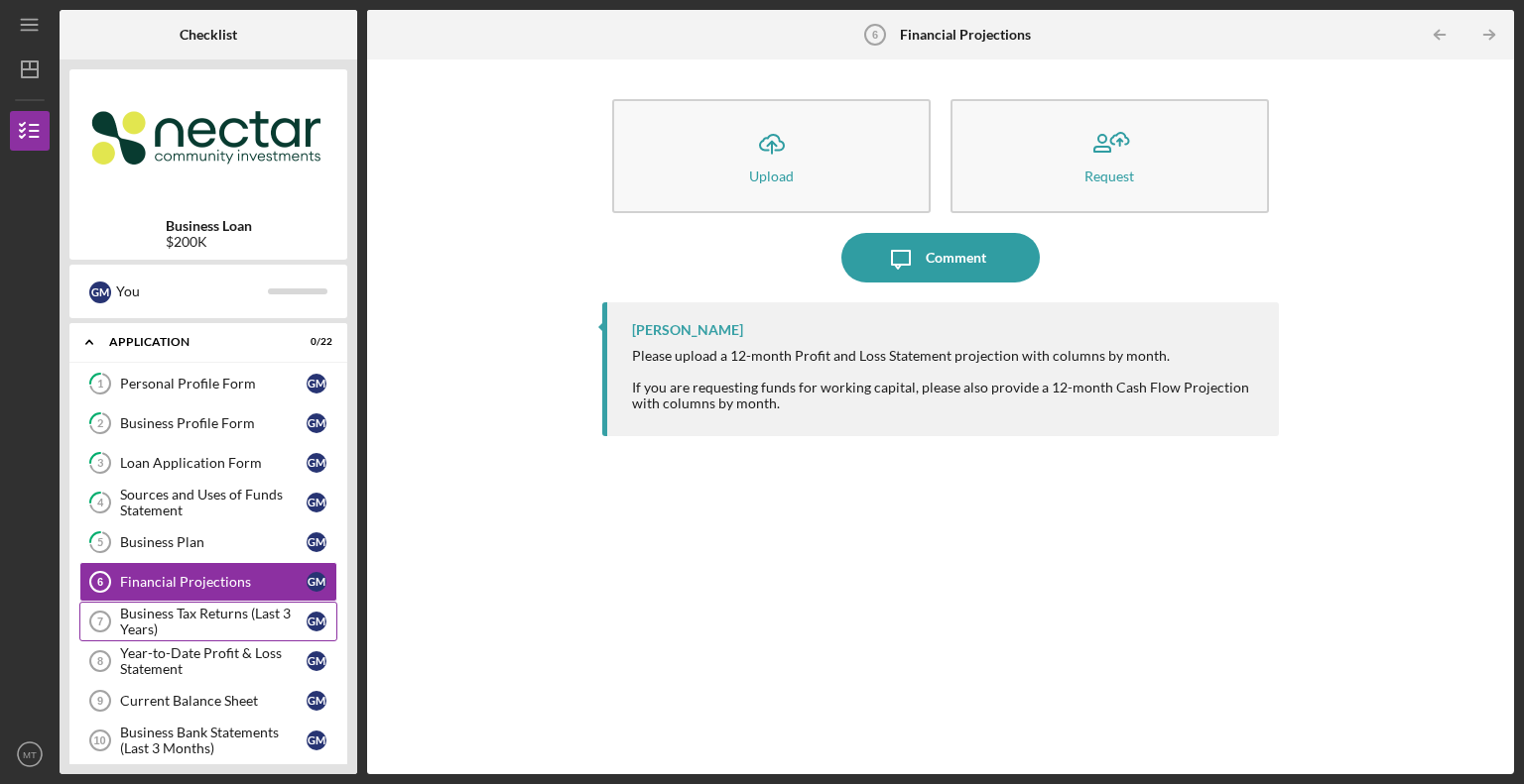
click at [228, 617] on div "Business Tax Returns (Last 3 Years)" at bounding box center [214, 622] width 187 height 32
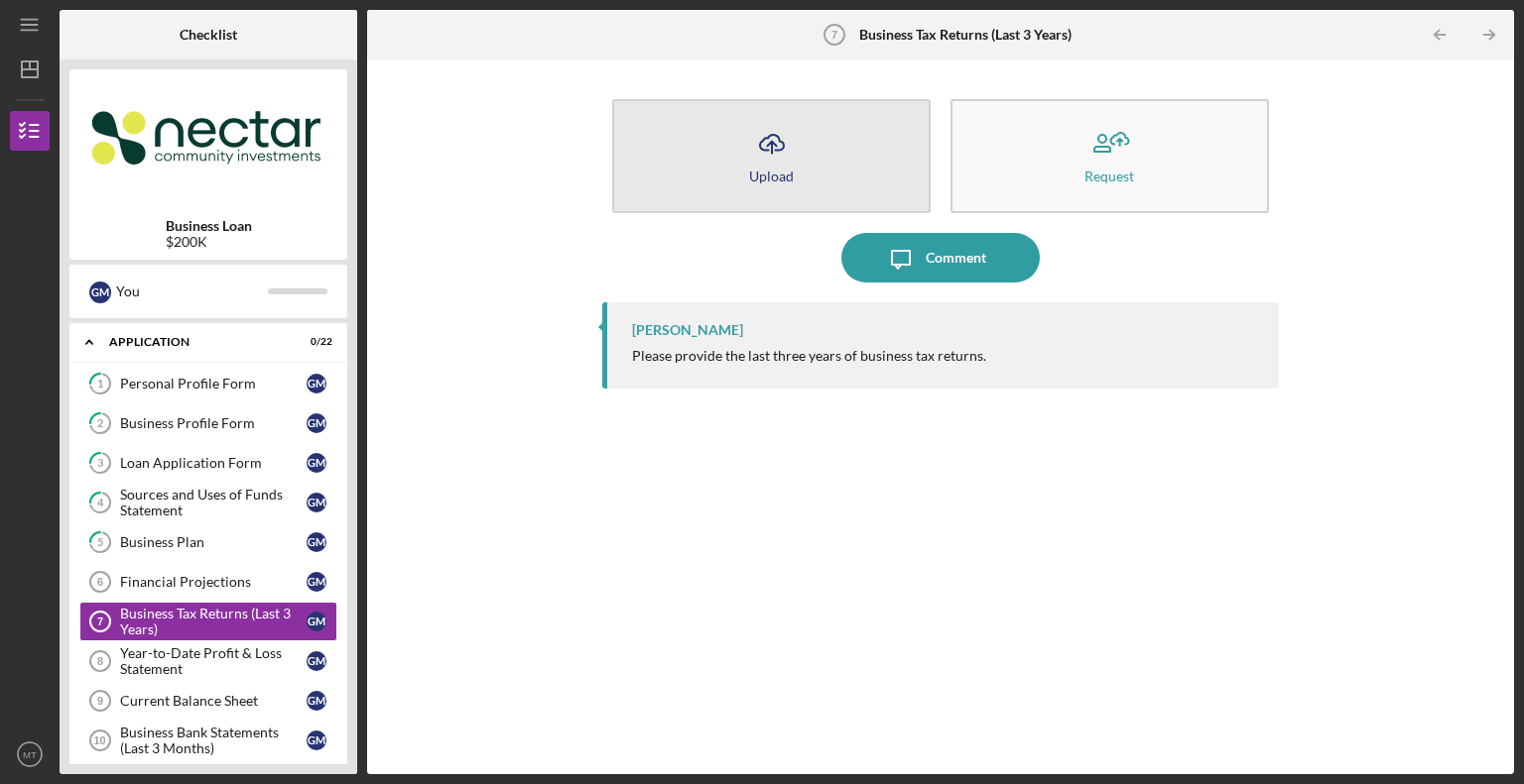
click at [758, 169] on div "Upload" at bounding box center [770, 176] width 45 height 15
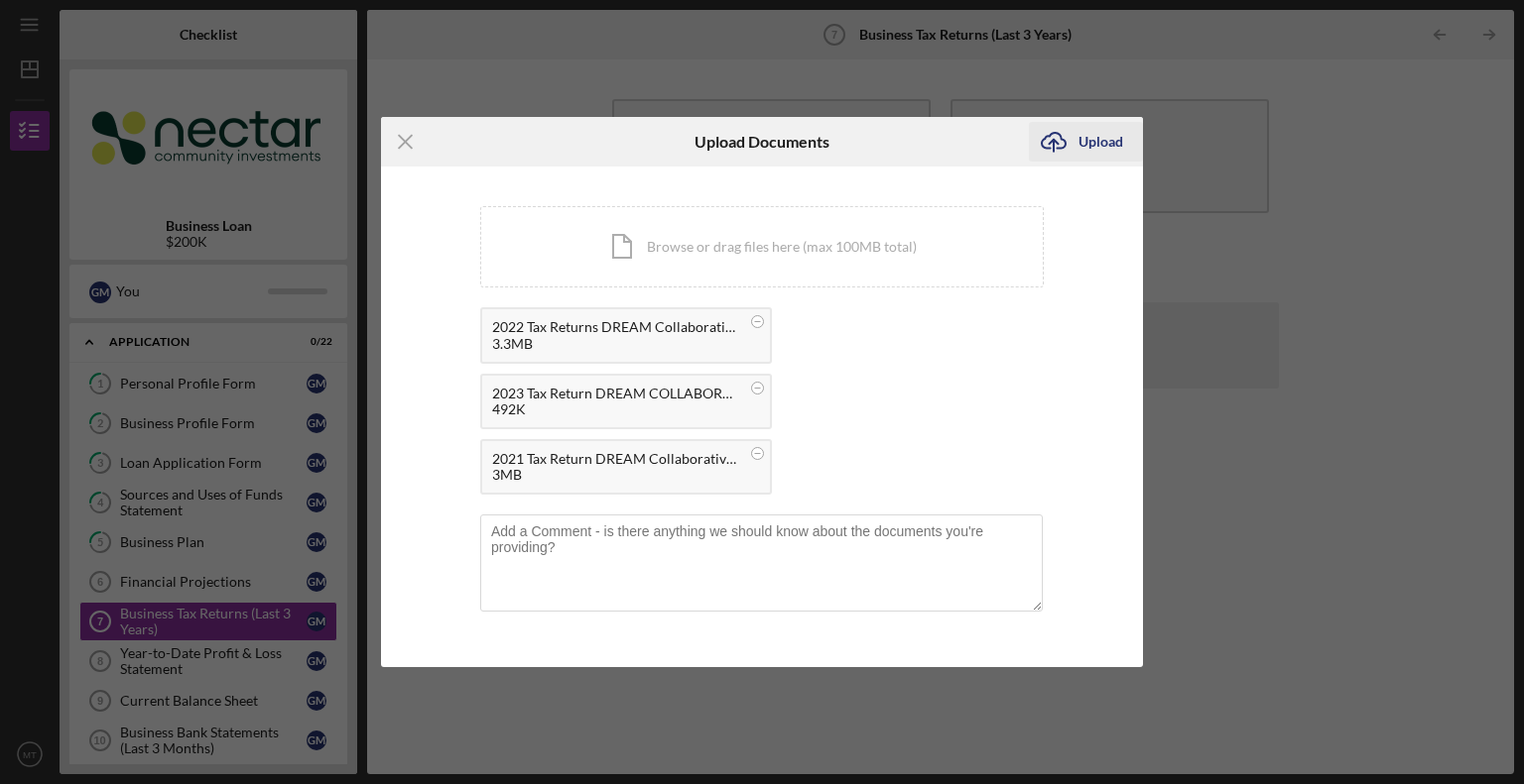
click at [1100, 140] on div "Upload" at bounding box center [1101, 142] width 45 height 40
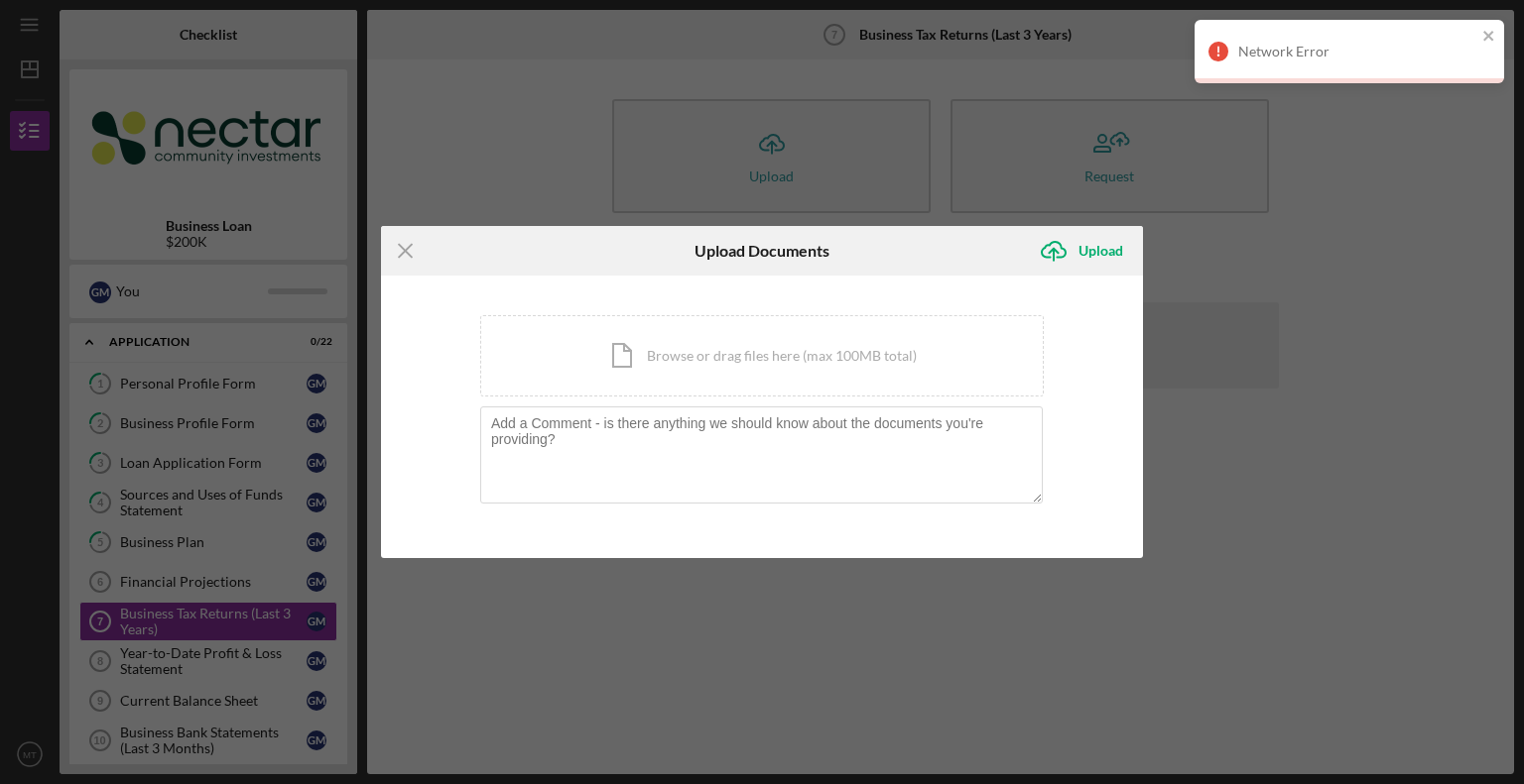
click at [1292, 52] on div "Network Error" at bounding box center [1356, 52] width 238 height 16
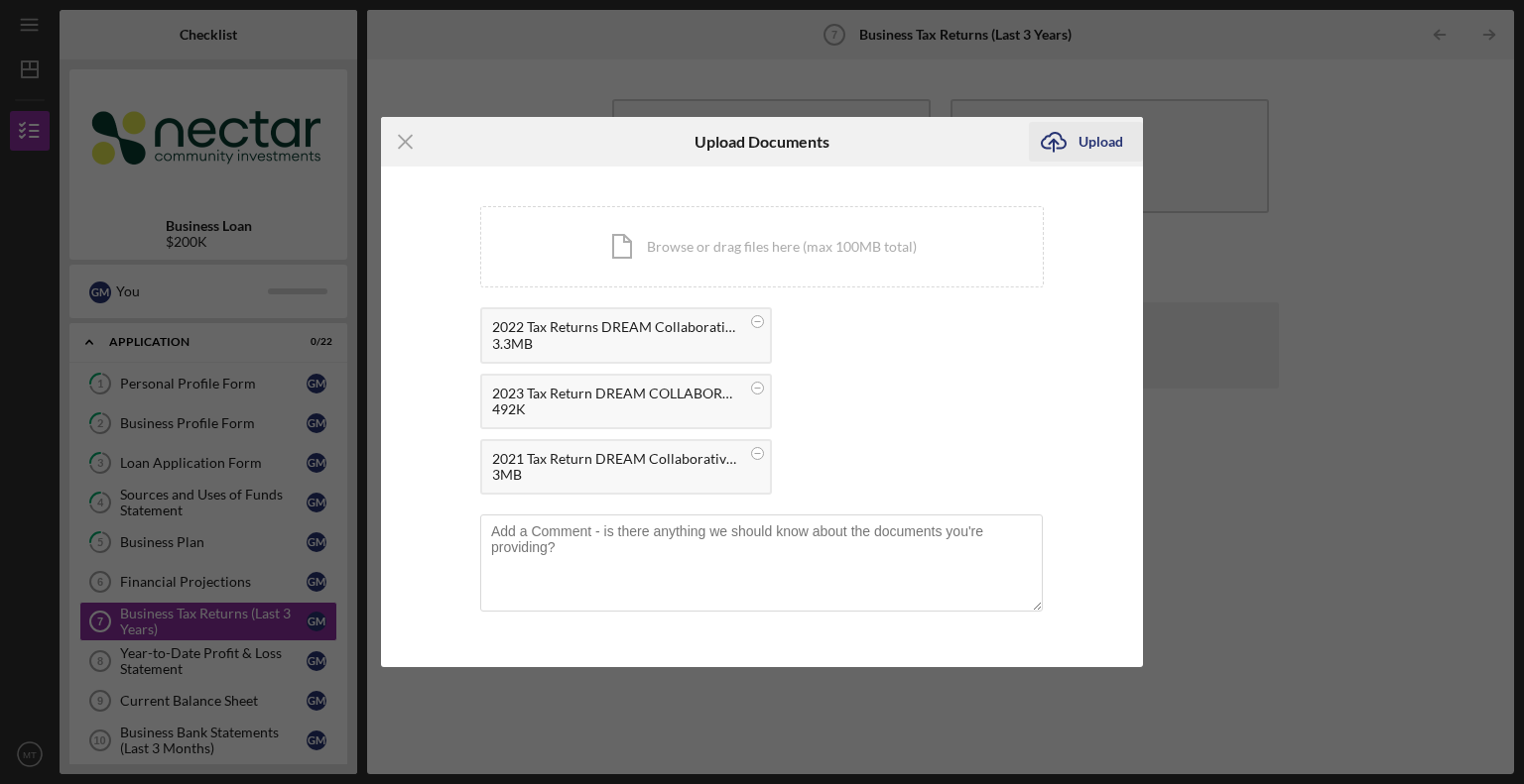
click at [1099, 143] on div "Upload" at bounding box center [1101, 142] width 45 height 40
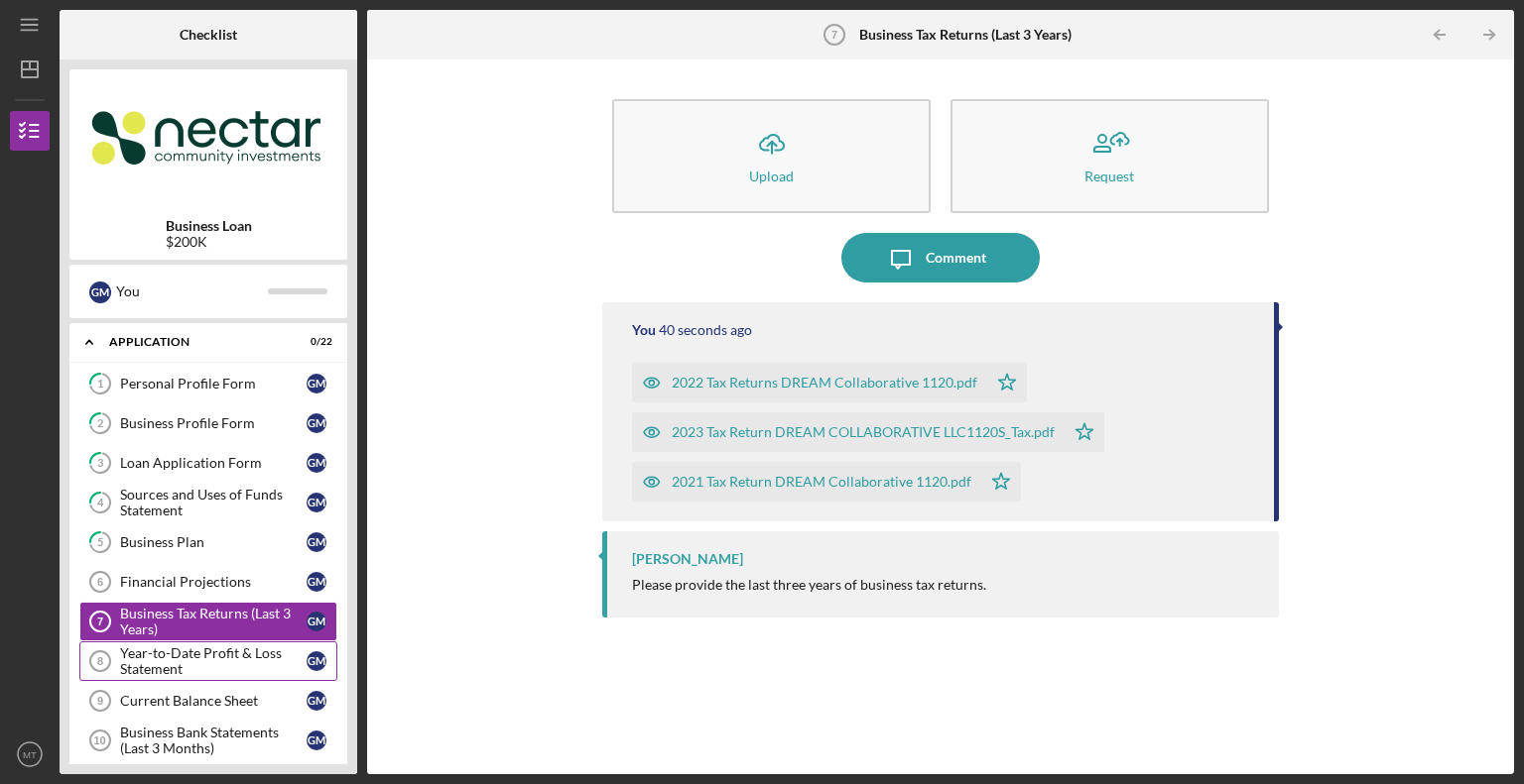
click at [207, 671] on div "Year-to-Date Profit & Loss Statement" at bounding box center [214, 662] width 187 height 32
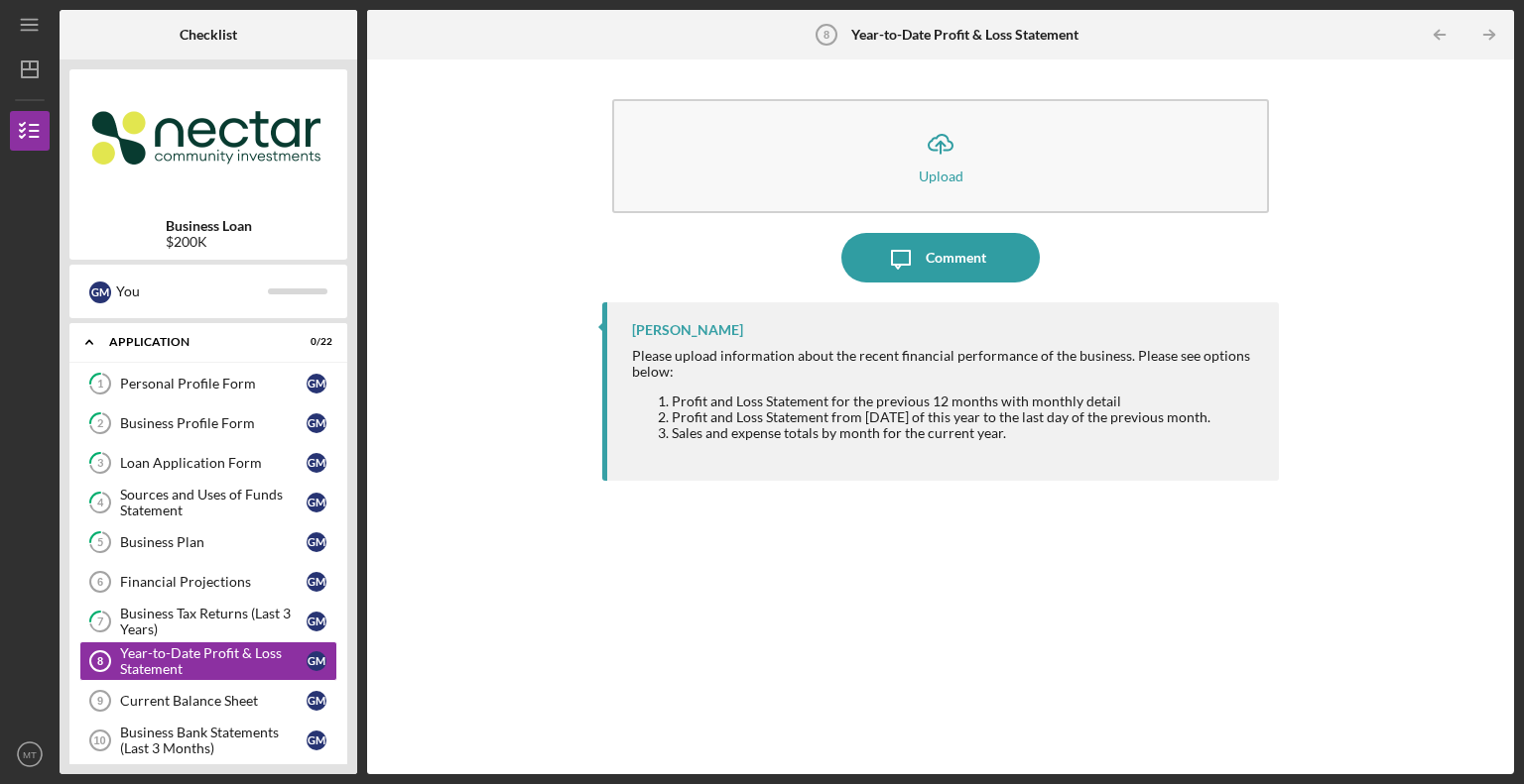
drag, startPoint x: 490, startPoint y: 283, endPoint x: 509, endPoint y: 323, distance: 44.3
click at [490, 284] on div "Icon/Upload Upload Icon/Message Comment Aaron Lackman Please upload information…" at bounding box center [939, 416] width 1126 height 695
click at [246, 657] on div "Year-to-Date Profit & Loss Statement" at bounding box center [214, 662] width 187 height 32
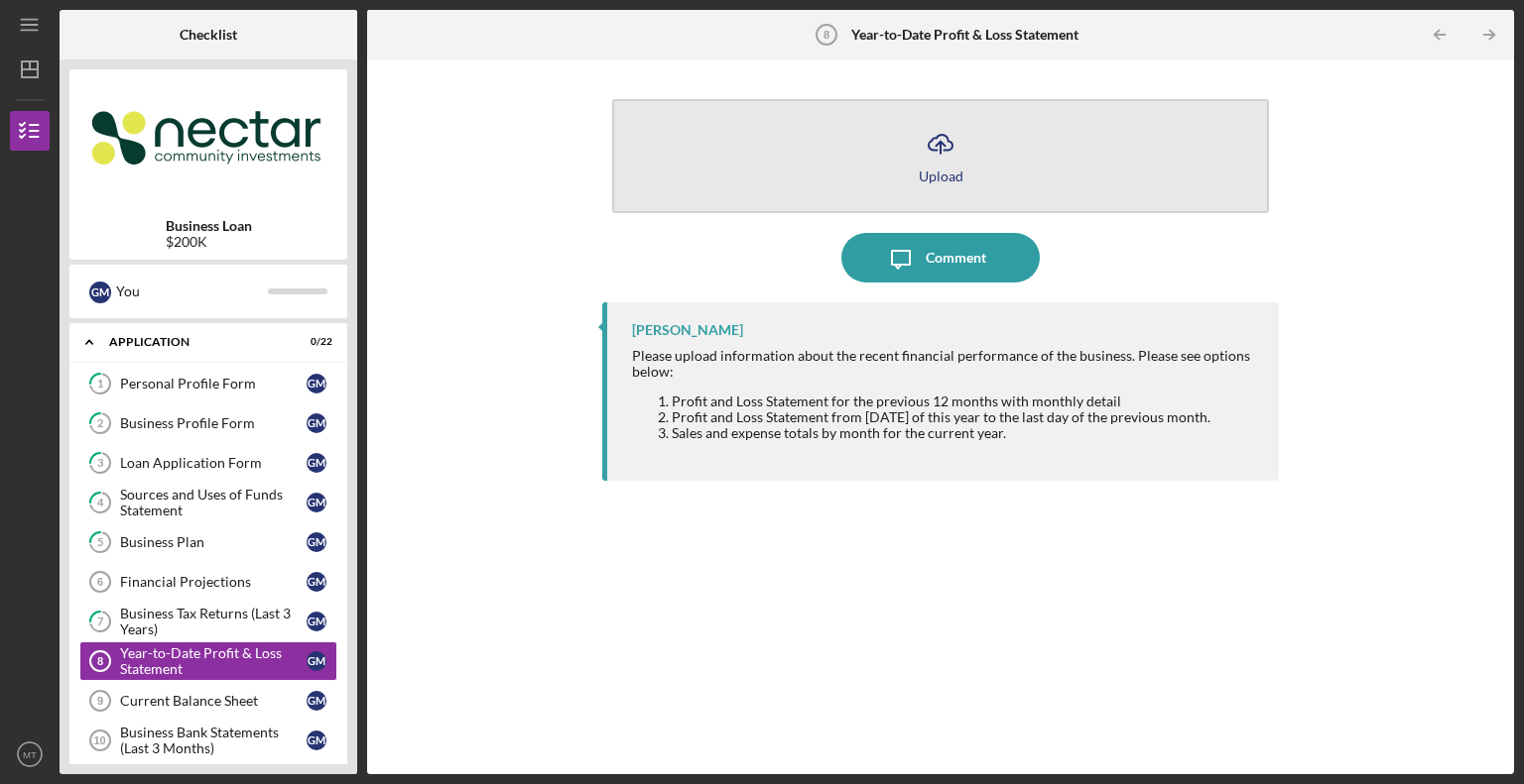
click at [925, 154] on icon "Icon/Upload" at bounding box center [940, 144] width 50 height 50
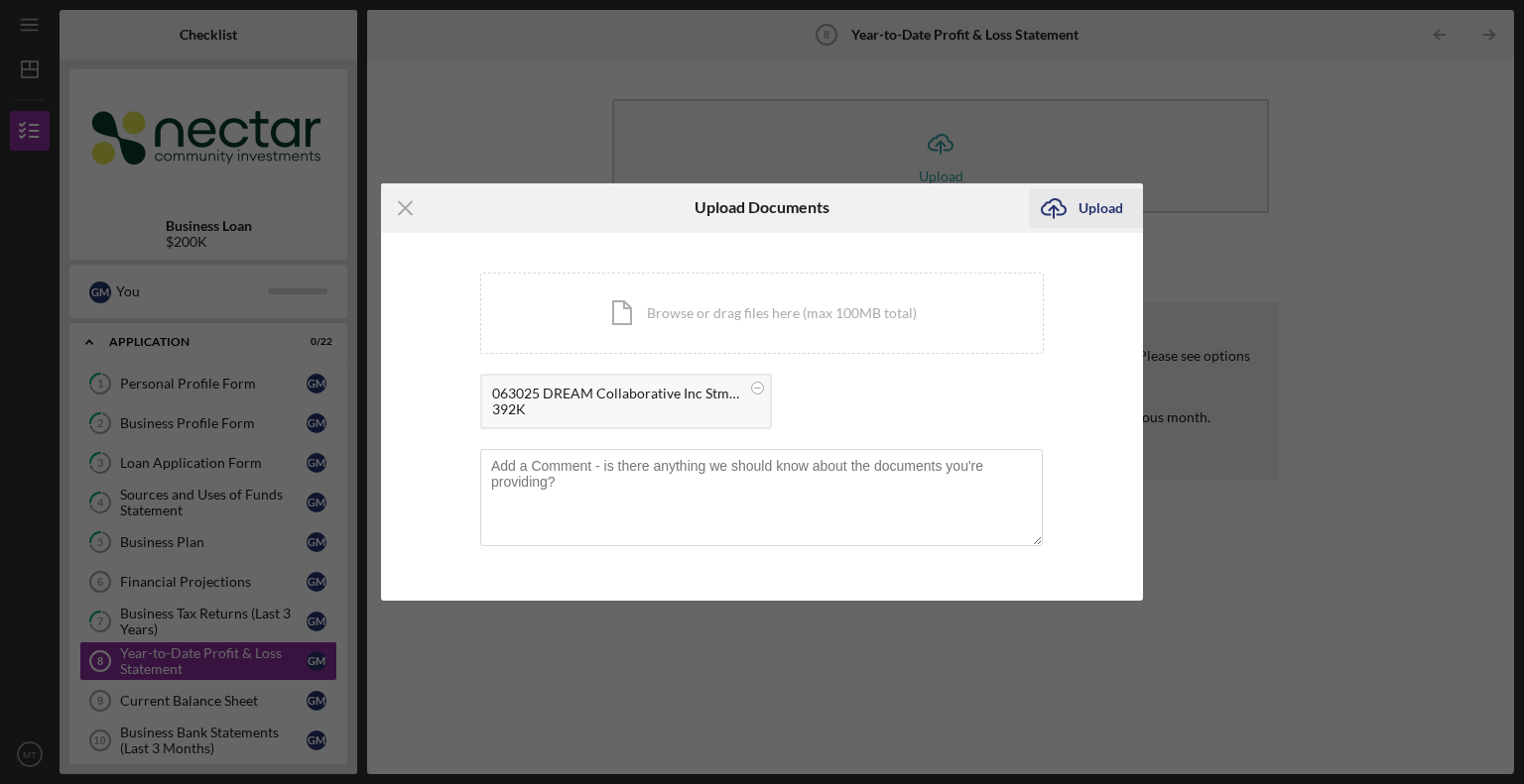
click at [1096, 208] on div "Upload" at bounding box center [1101, 209] width 45 height 40
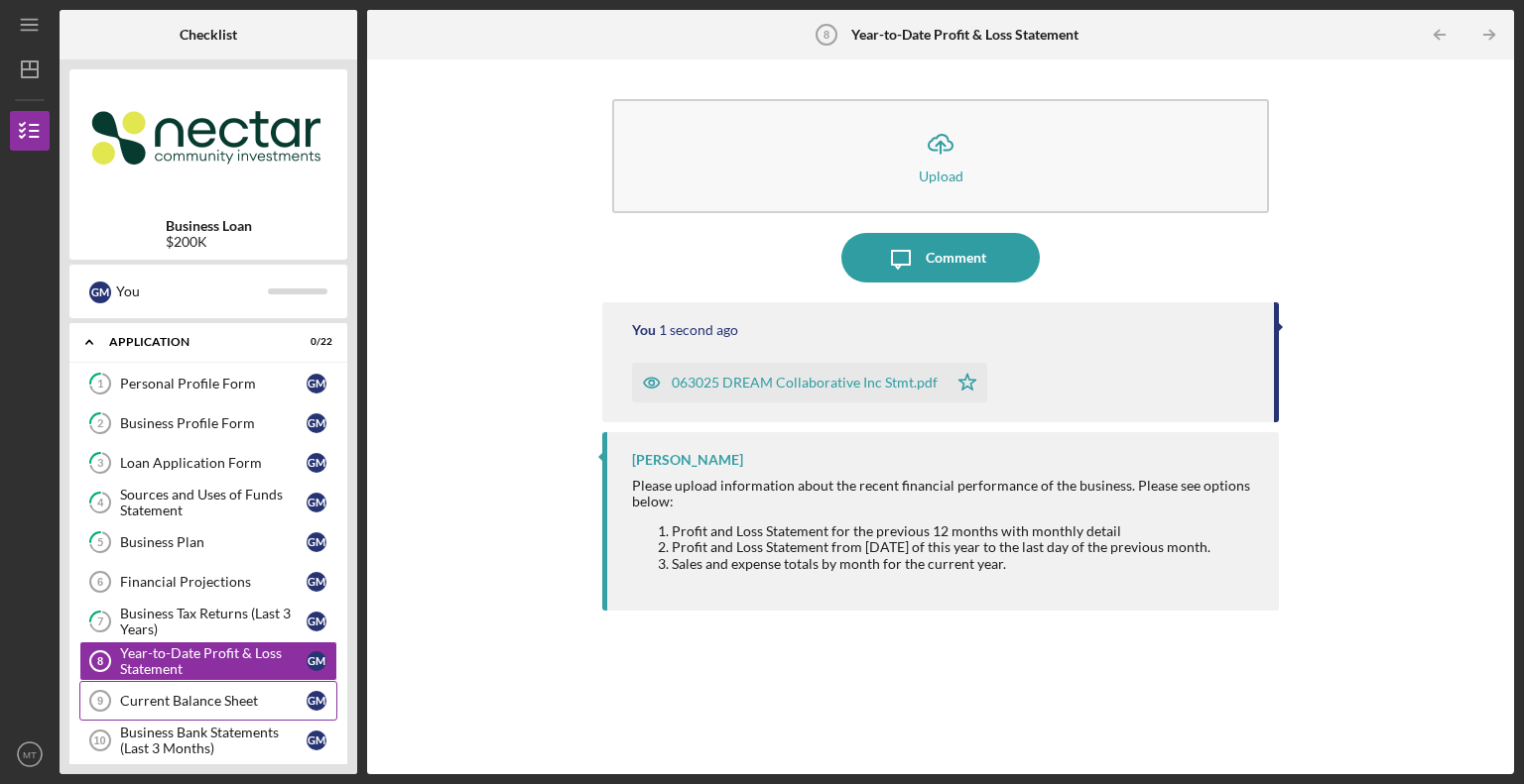
click at [221, 693] on div "Current Balance Sheet" at bounding box center [214, 701] width 187 height 16
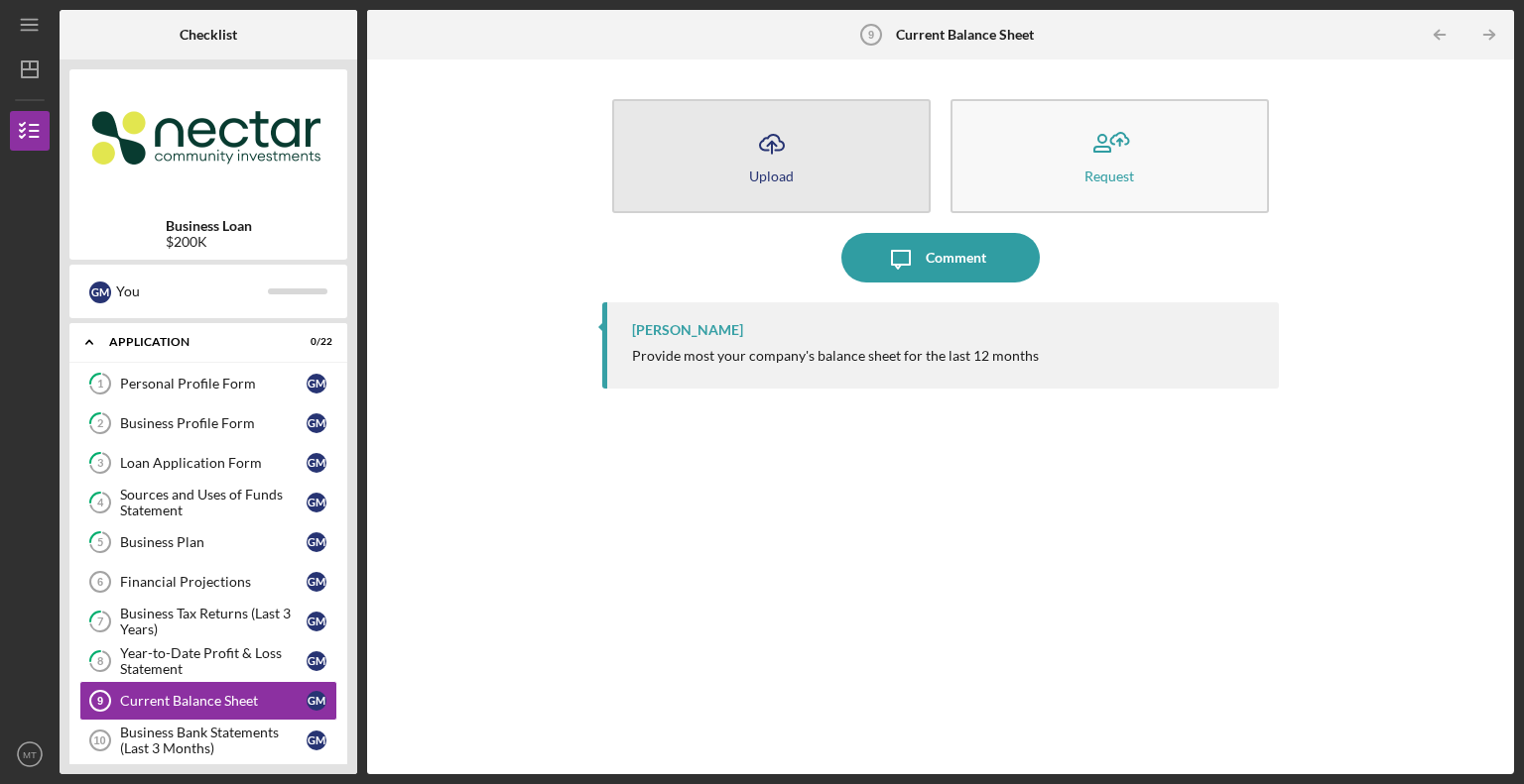
click at [813, 160] on button "Icon/Upload Upload" at bounding box center [771, 156] width 318 height 114
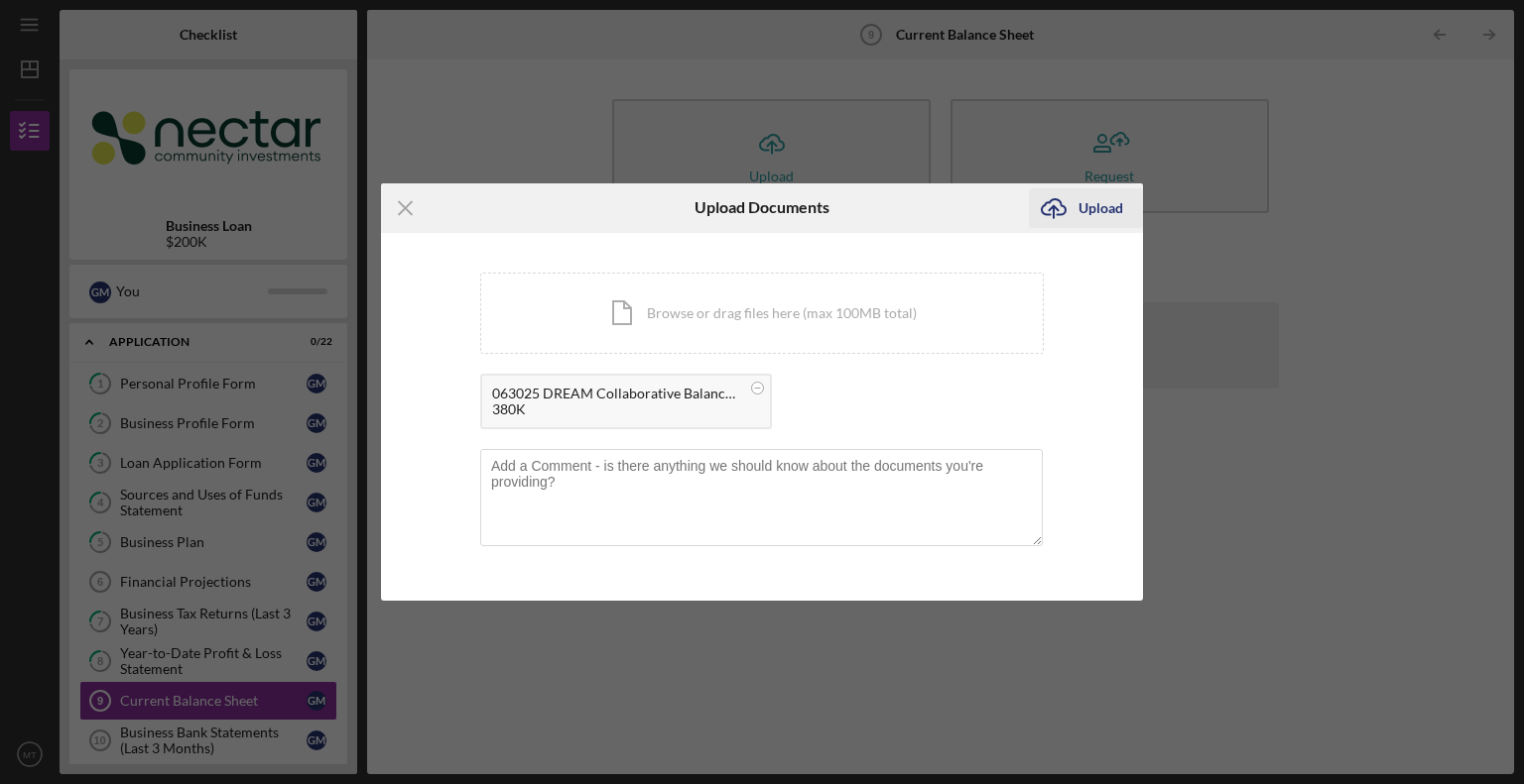
click at [1114, 203] on div "Upload" at bounding box center [1101, 209] width 45 height 40
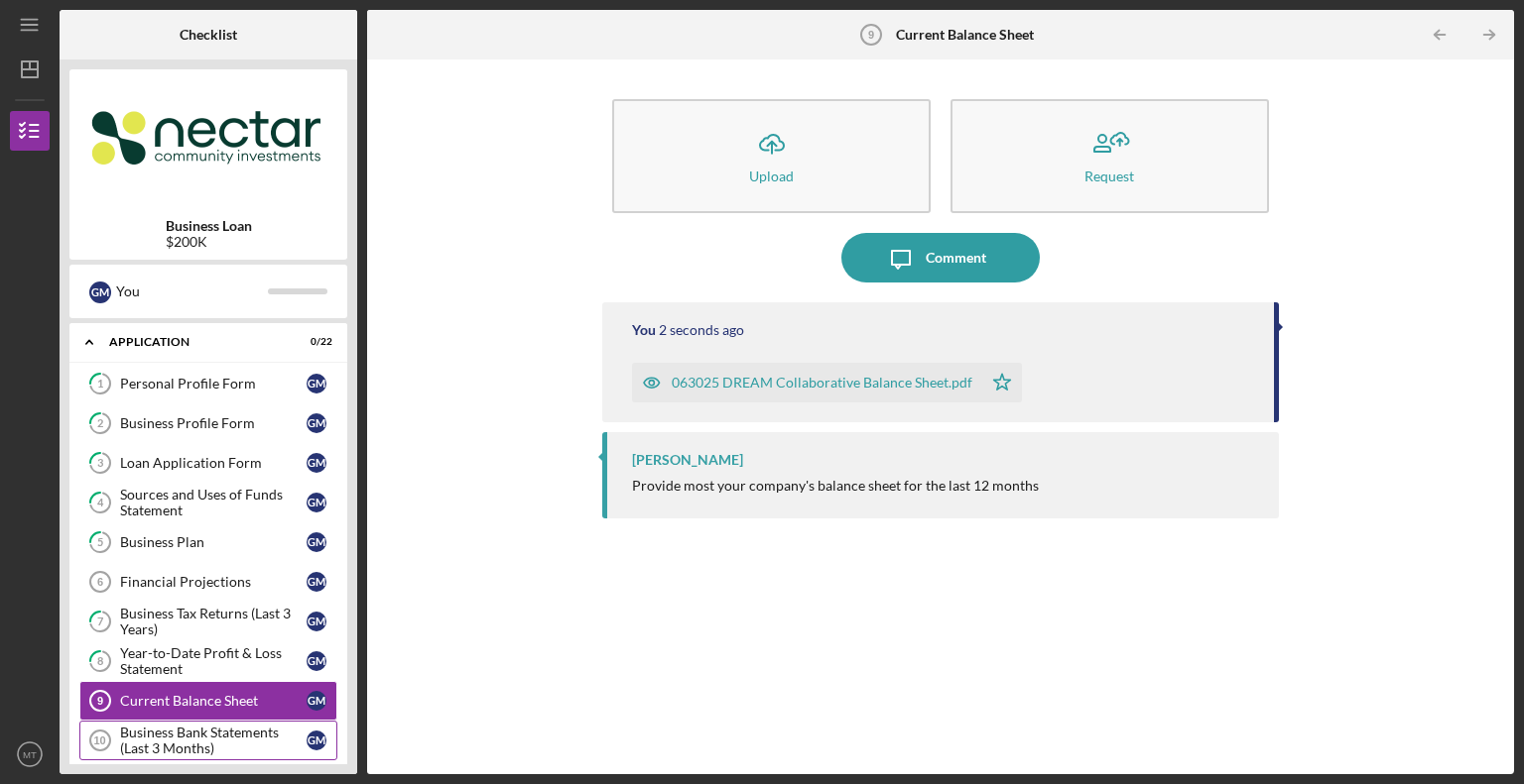
click at [180, 739] on div "Business Bank Statements (Last 3 Months)" at bounding box center [214, 740] width 187 height 32
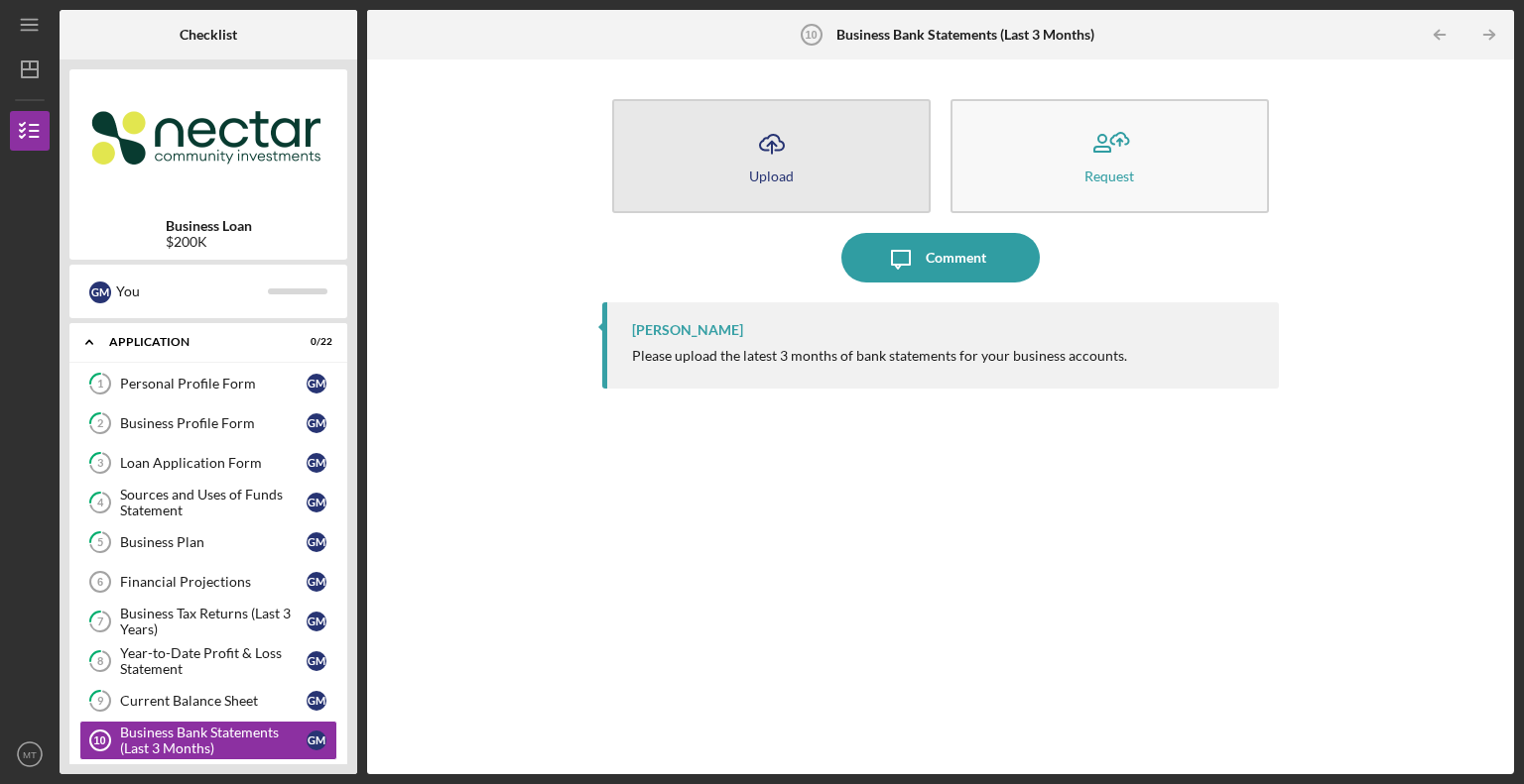
click at [758, 163] on icon "Icon/Upload" at bounding box center [771, 144] width 50 height 50
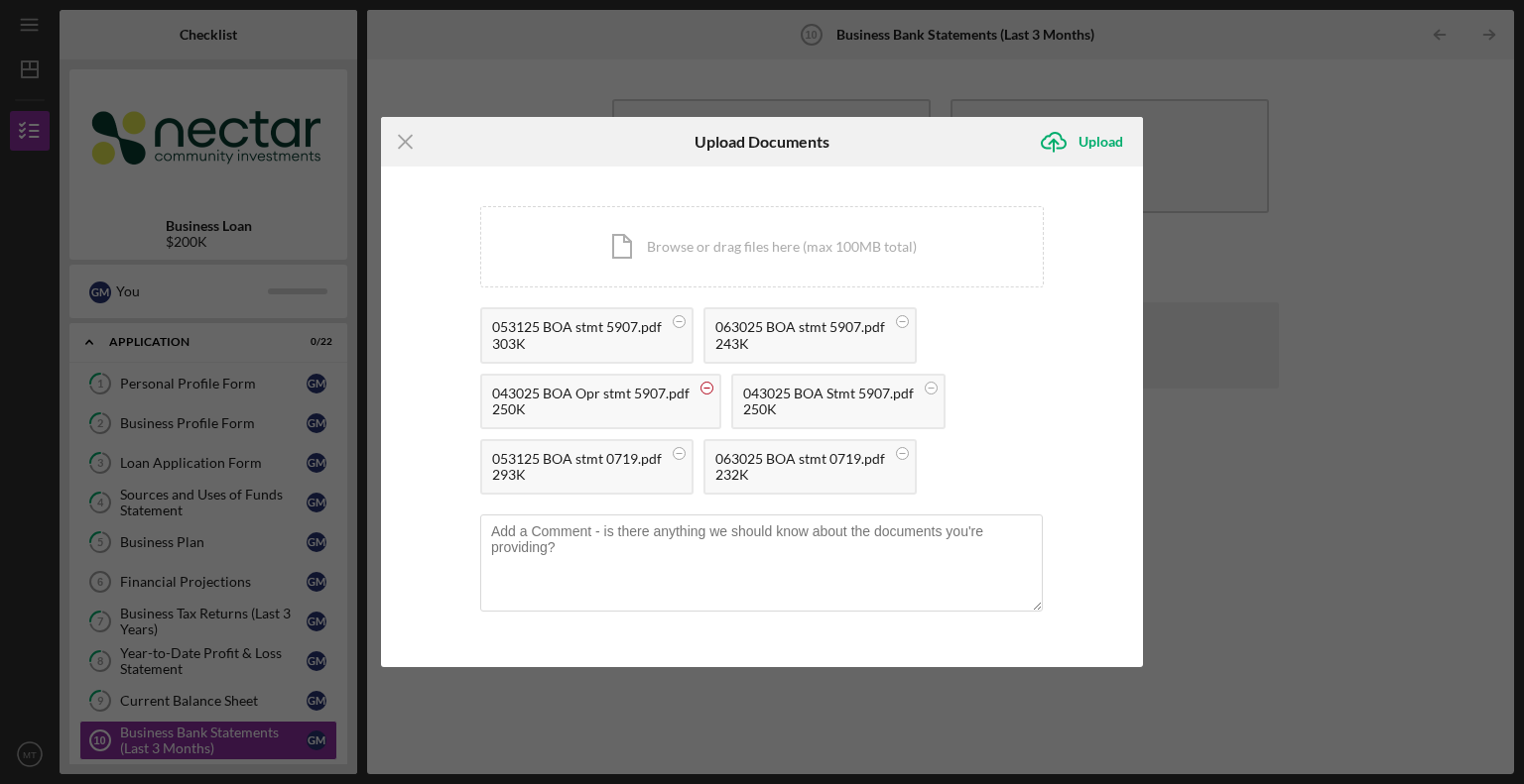
click at [685, 328] on circle at bounding box center [679, 322] width 12 height 12
click at [1099, 146] on div "Upload" at bounding box center [1101, 142] width 45 height 40
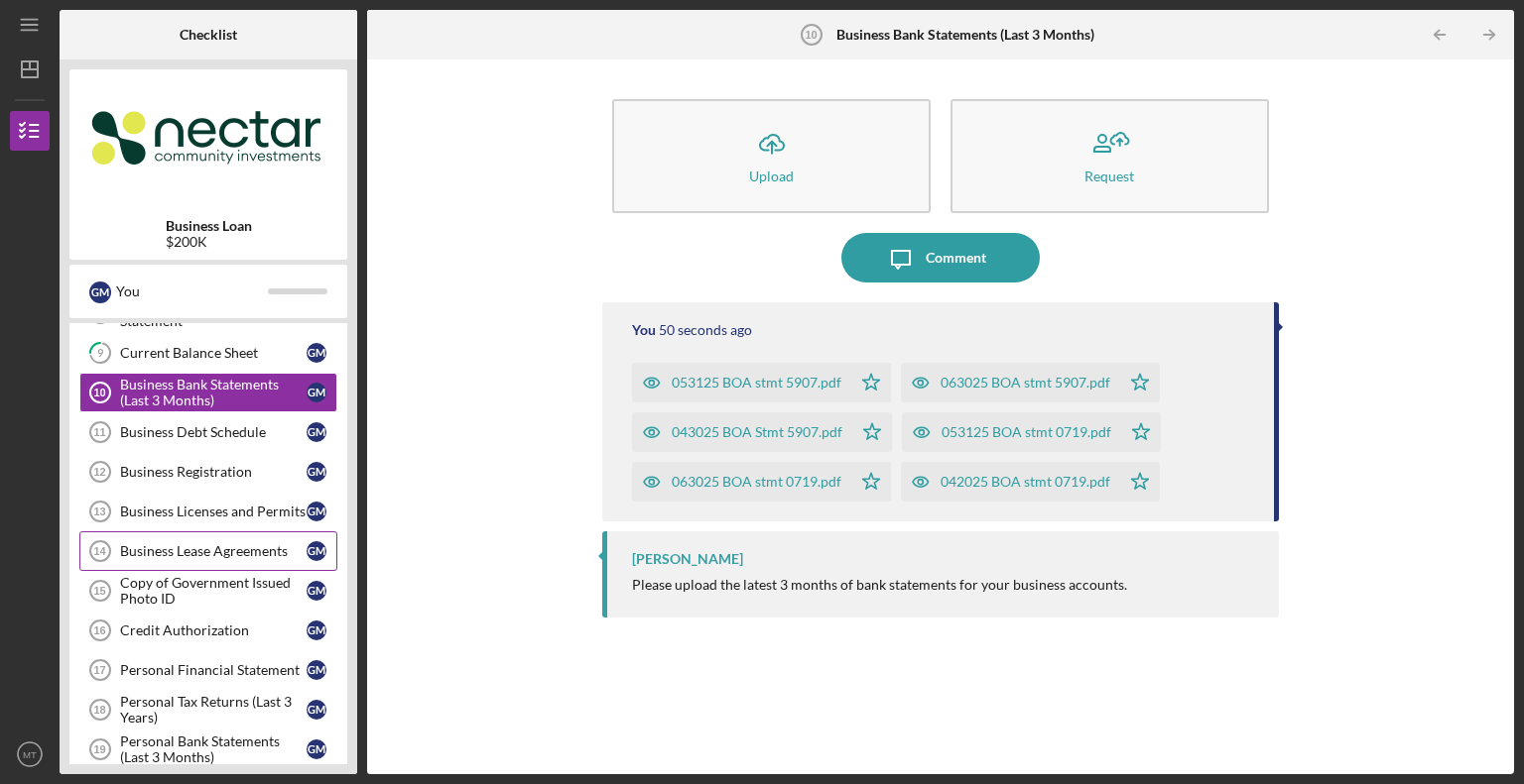
scroll to position [319, 0]
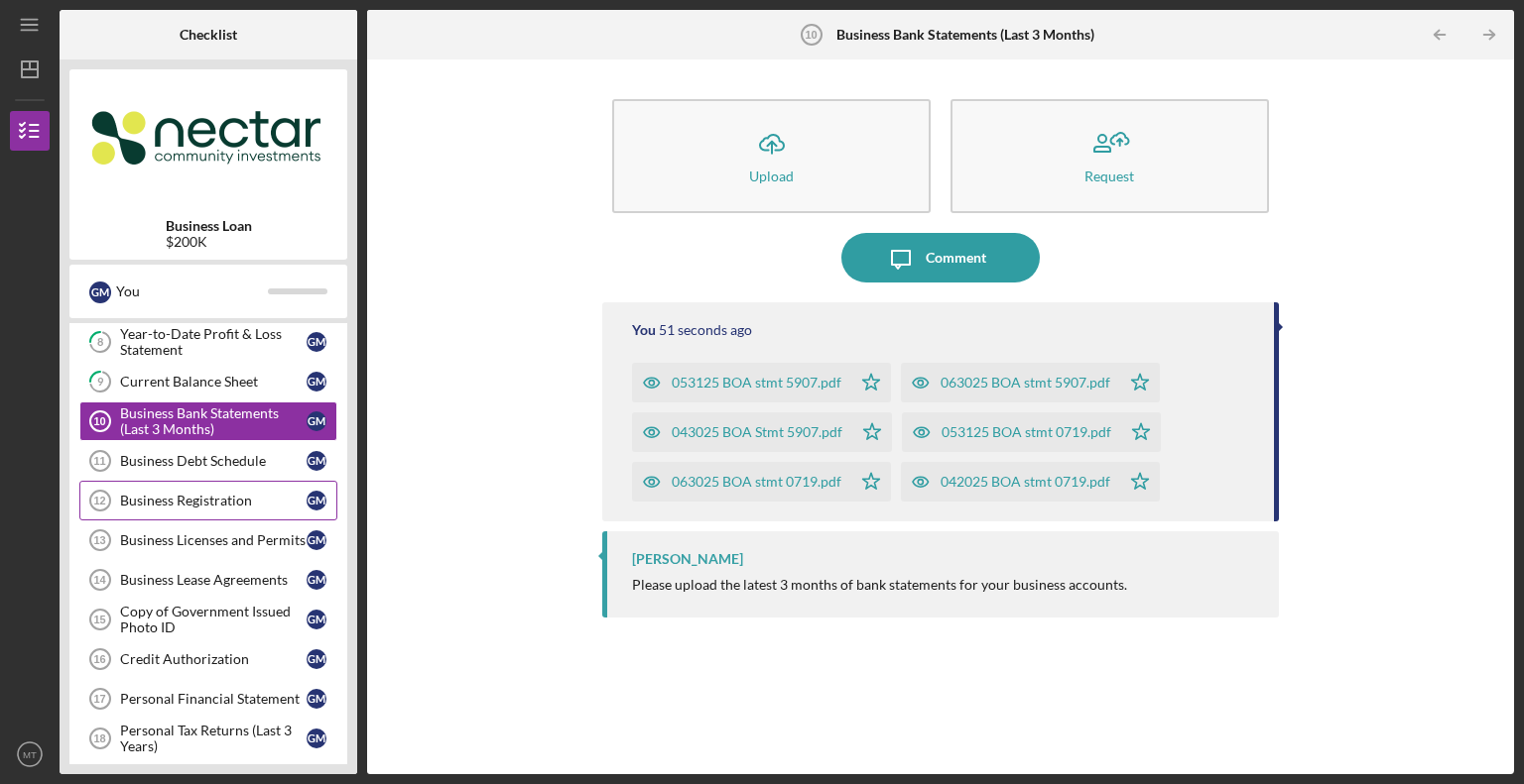
click at [214, 505] on link "Business Registration 12 Business Registration G M" at bounding box center [208, 501] width 257 height 40
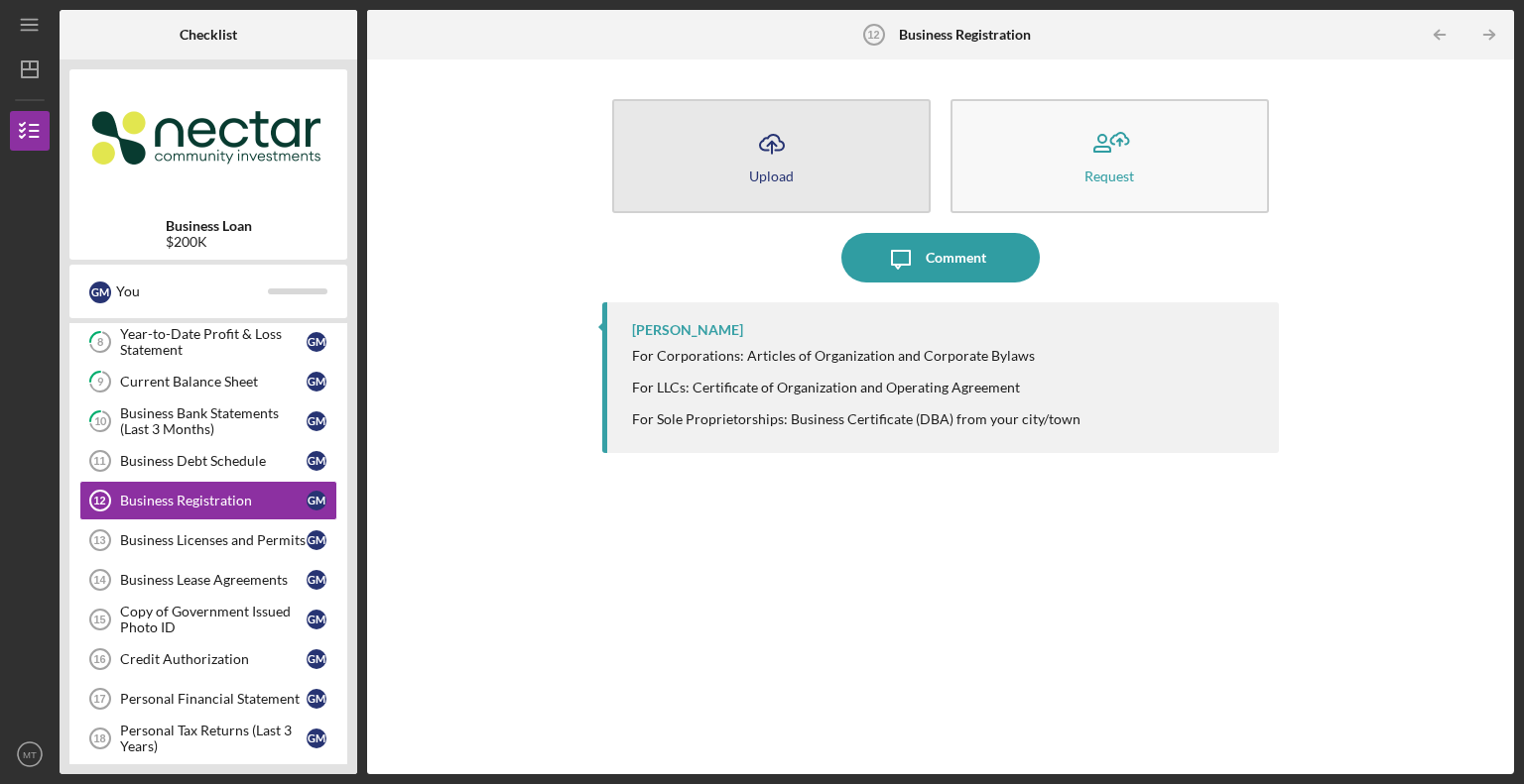
click at [755, 158] on icon "Icon/Upload" at bounding box center [771, 144] width 50 height 50
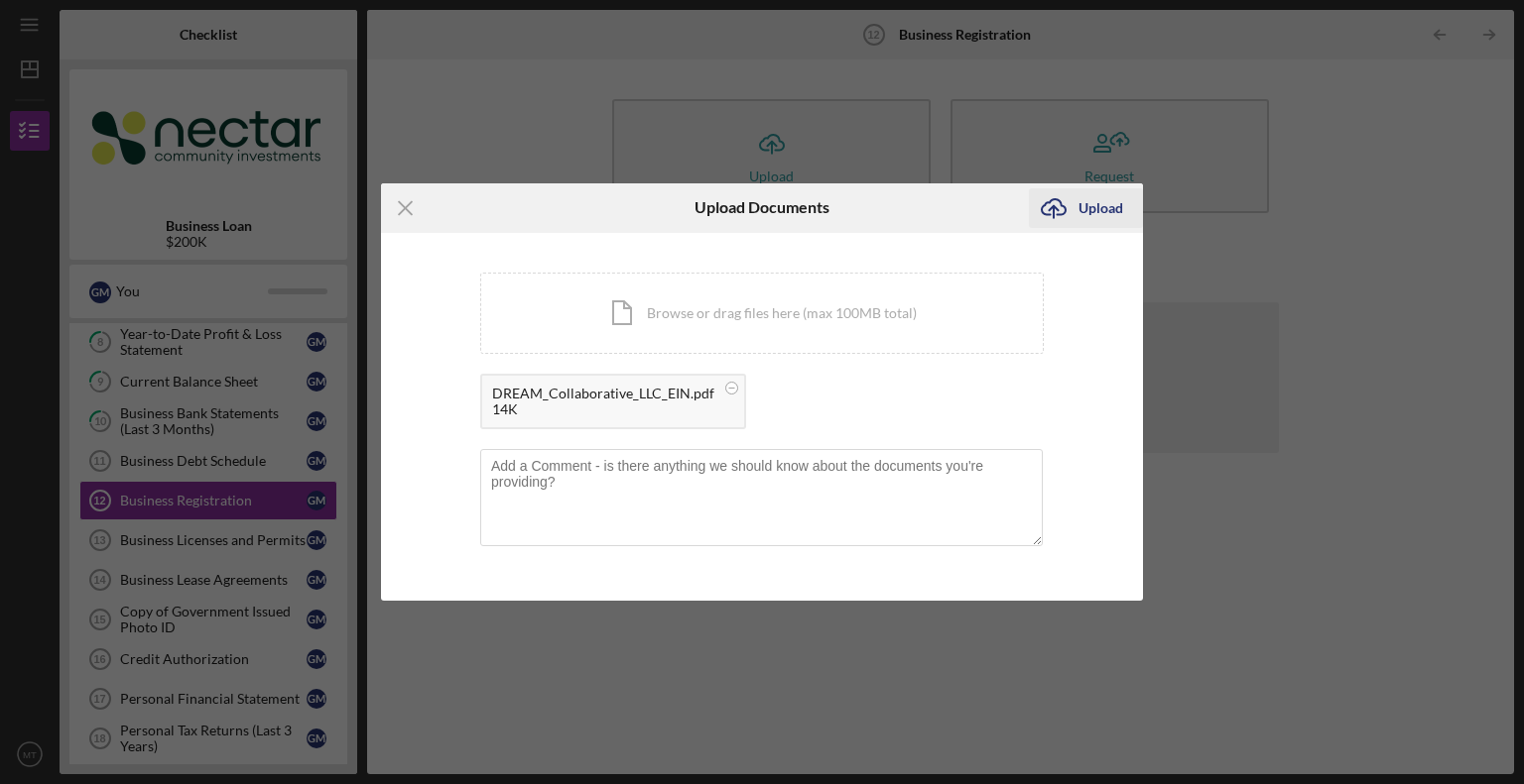
click at [1123, 211] on button "Icon/Upload Upload" at bounding box center [1086, 209] width 114 height 40
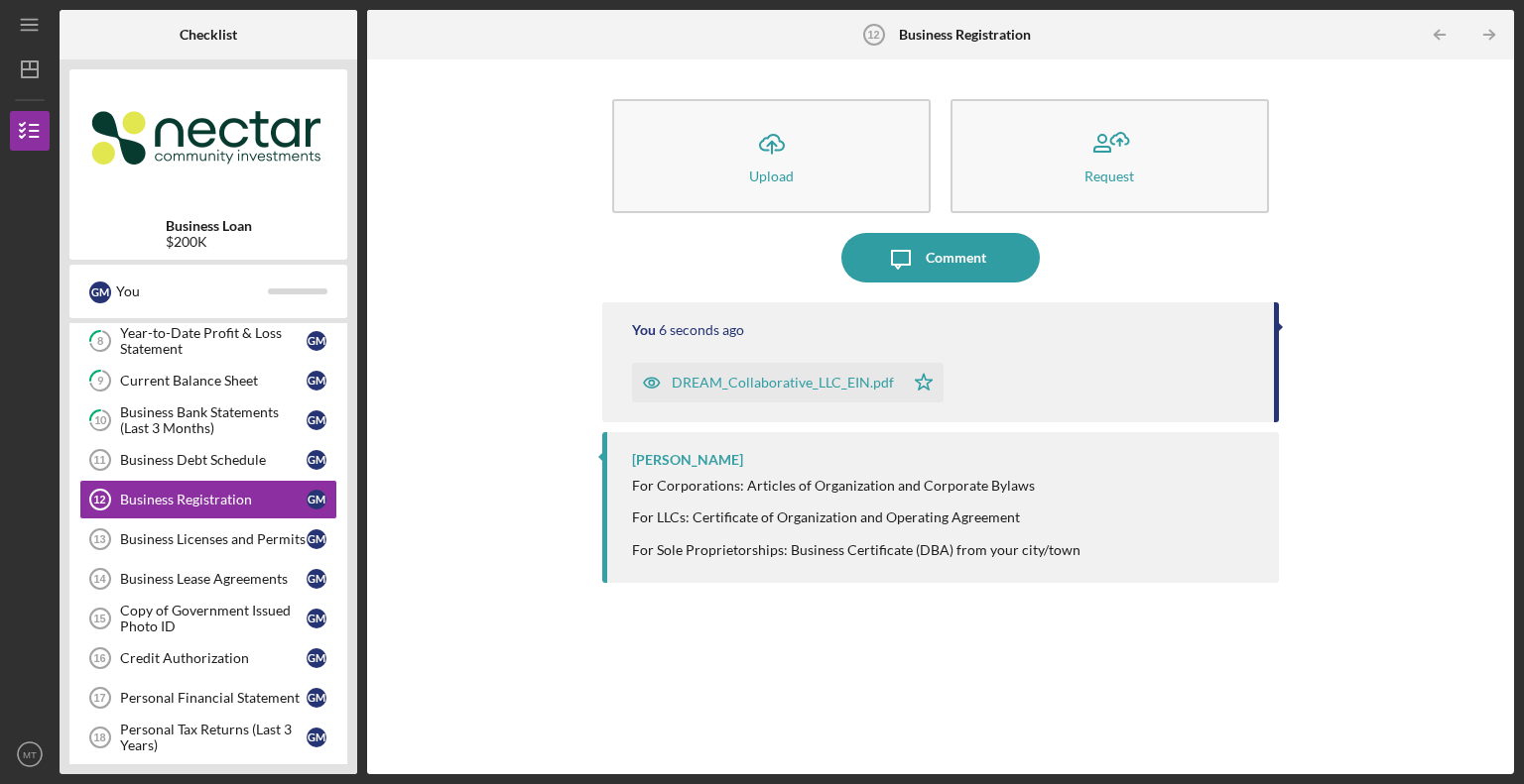
scroll to position [319, 0]
click at [261, 463] on div "Business Debt Schedule" at bounding box center [214, 461] width 187 height 16
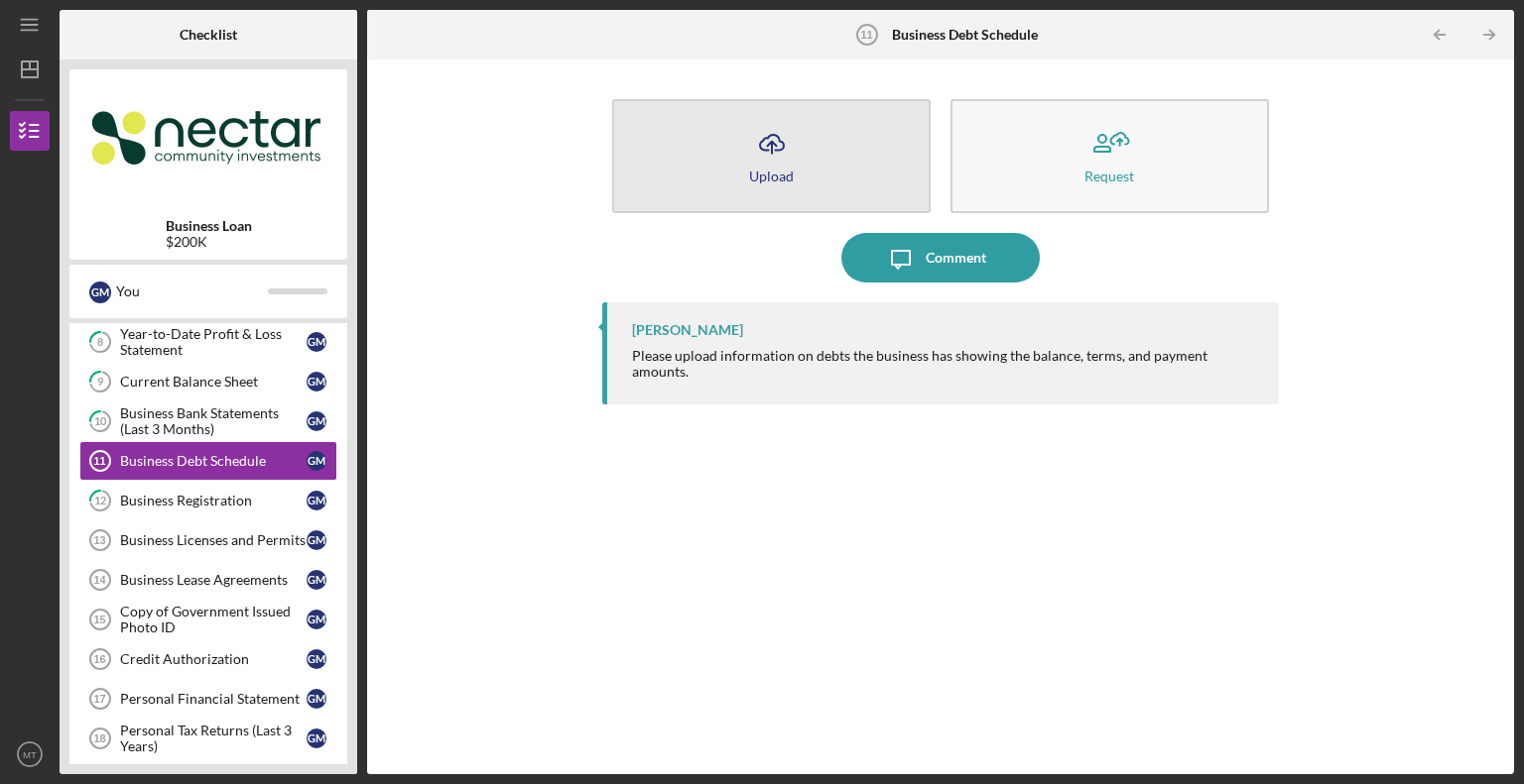
click at [791, 158] on icon "Icon/Upload" at bounding box center [771, 144] width 50 height 50
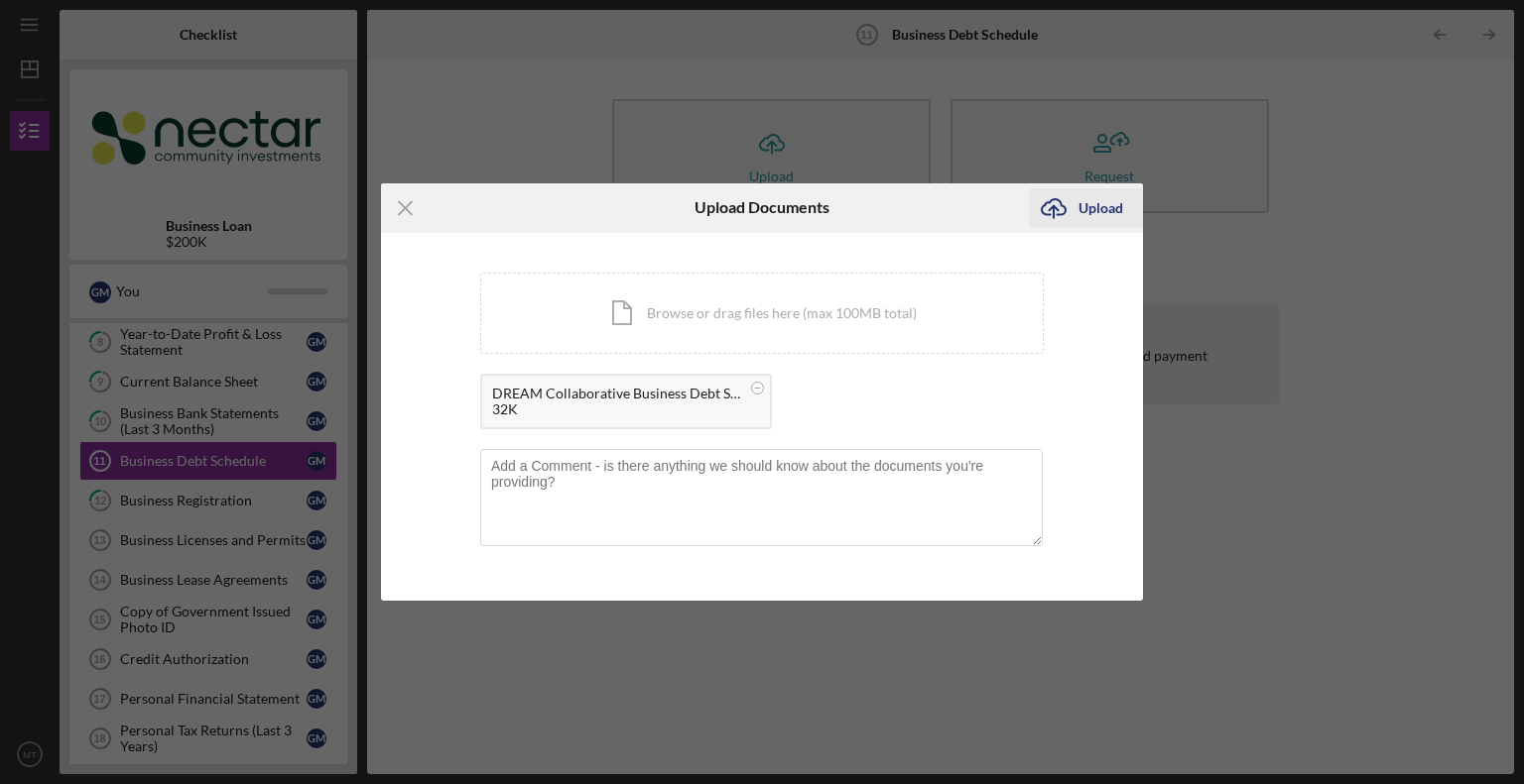
click at [1102, 202] on div "Upload" at bounding box center [1101, 209] width 45 height 40
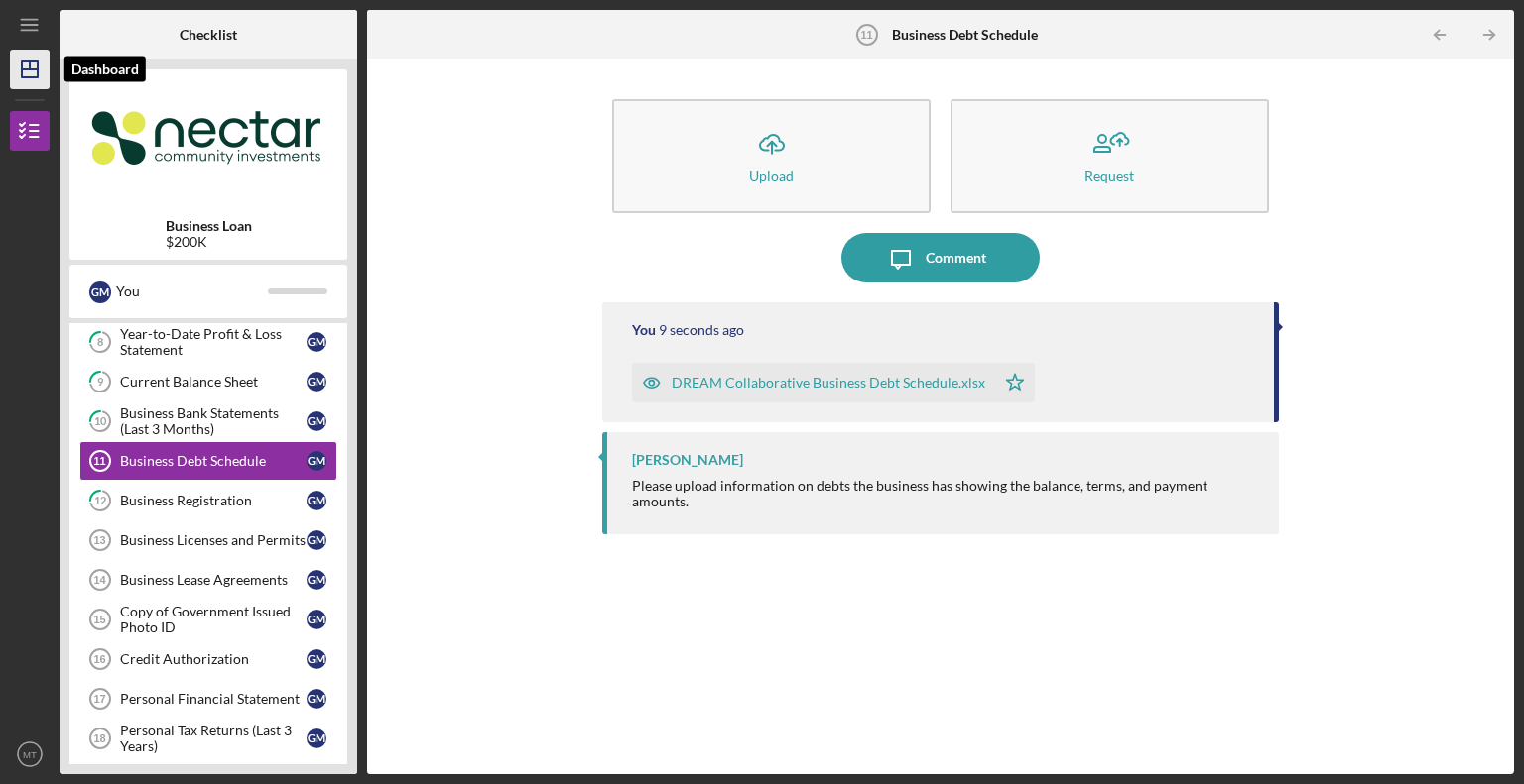
click at [30, 71] on icon "Icon/Dashboard" at bounding box center [30, 70] width 50 height 50
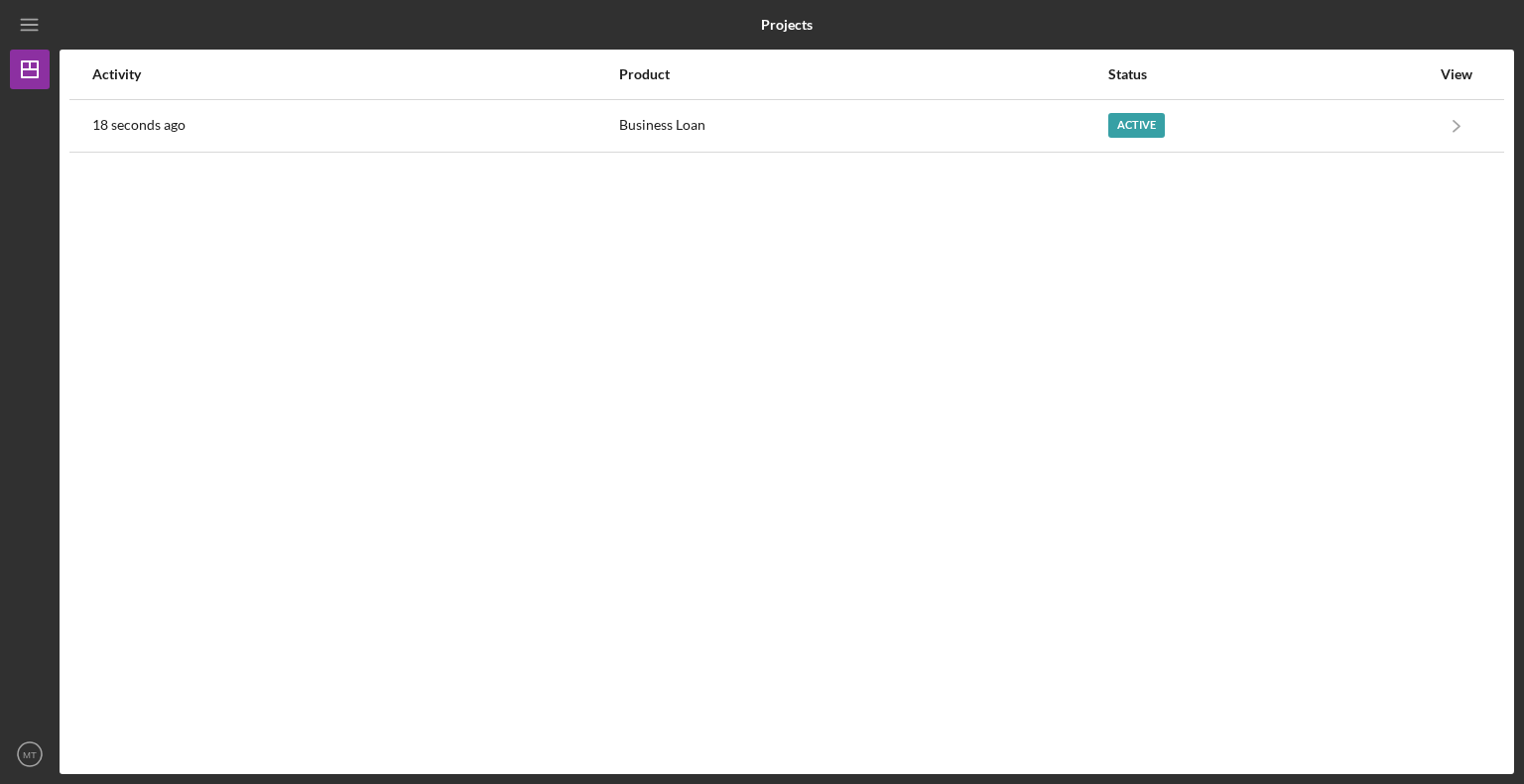
drag, startPoint x: 281, startPoint y: 341, endPoint x: 246, endPoint y: 171, distance: 173.6
click at [280, 338] on div "Activity Product Status View 18 seconds ago Business Loan Active Icon/Navigate …" at bounding box center [786, 411] width 1454 height 724
